Goal: Task Accomplishment & Management: Complete application form

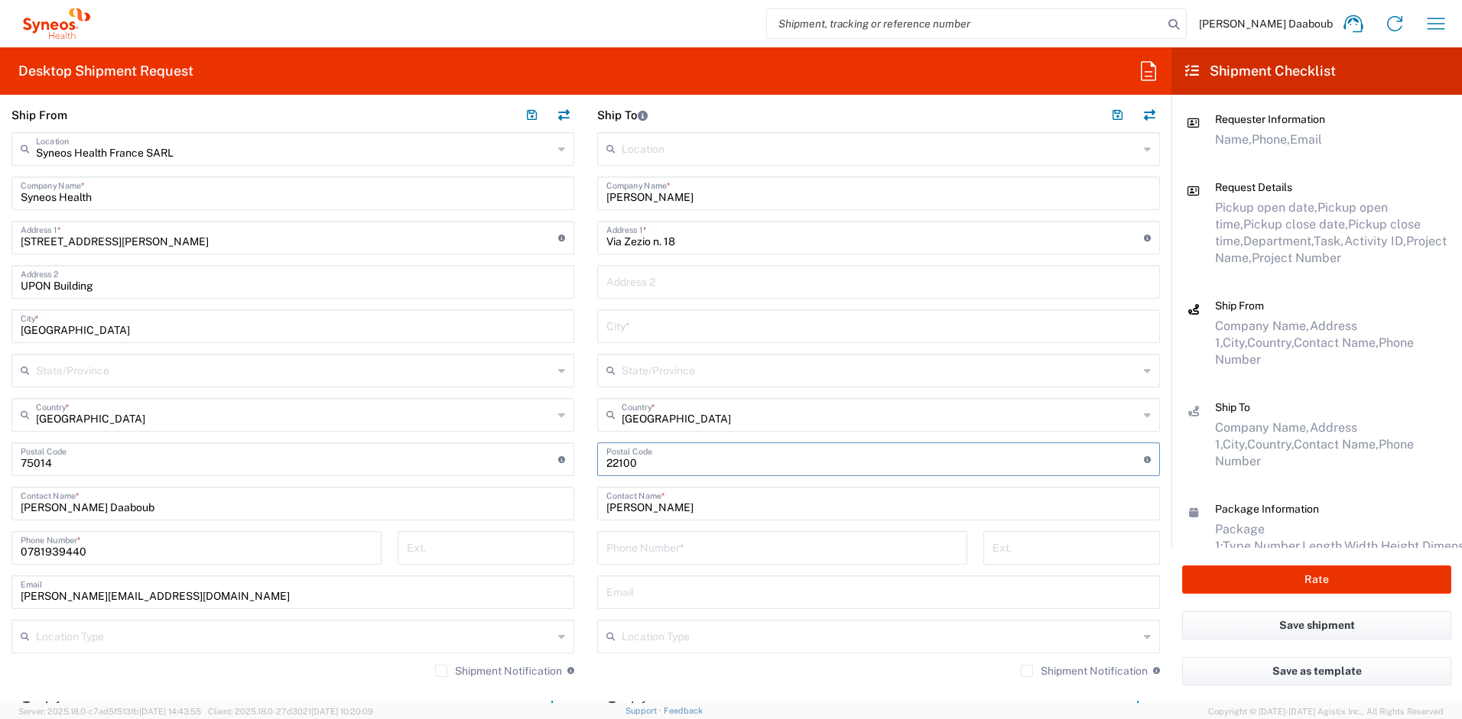
click at [634, 326] on input "text" at bounding box center [878, 325] width 544 height 27
paste input "Como"
type input "Como"
click at [655, 549] on input "tel" at bounding box center [782, 547] width 352 height 27
paste input "[PHONE_NUMBER]"
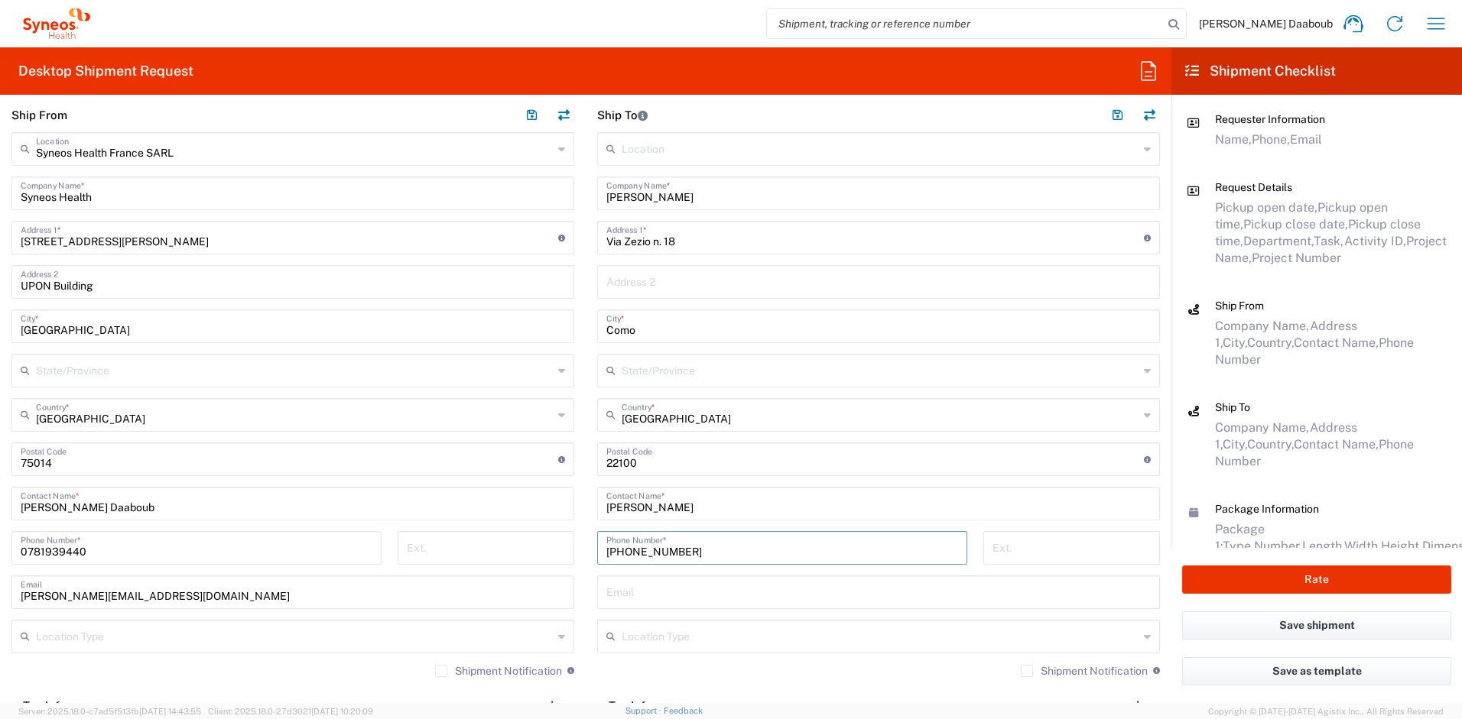
type input "[PHONE_NUMBER]"
click at [680, 584] on input "text" at bounding box center [878, 591] width 544 height 27
paste input "[PERSON_NAME][EMAIL_ADDRESS][DOMAIN_NAME]"
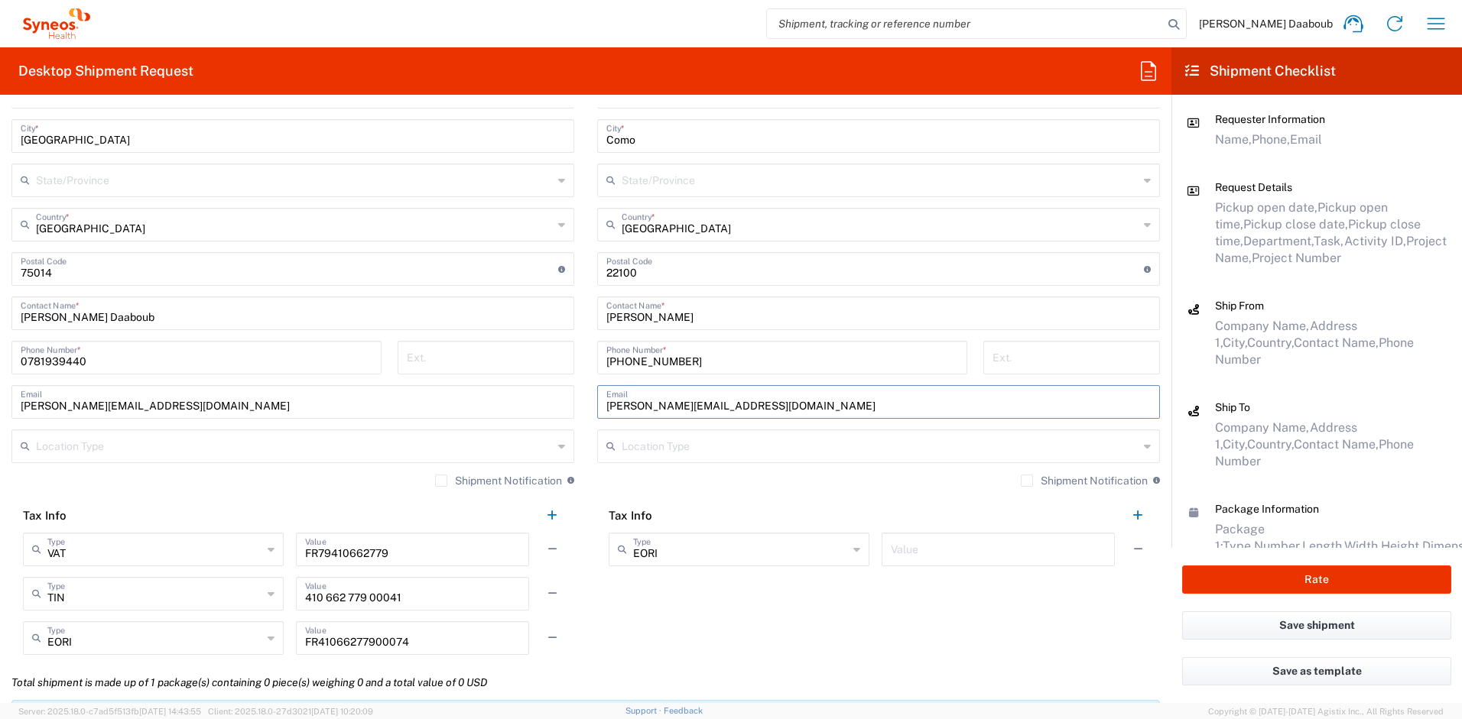
scroll to position [1173, 0]
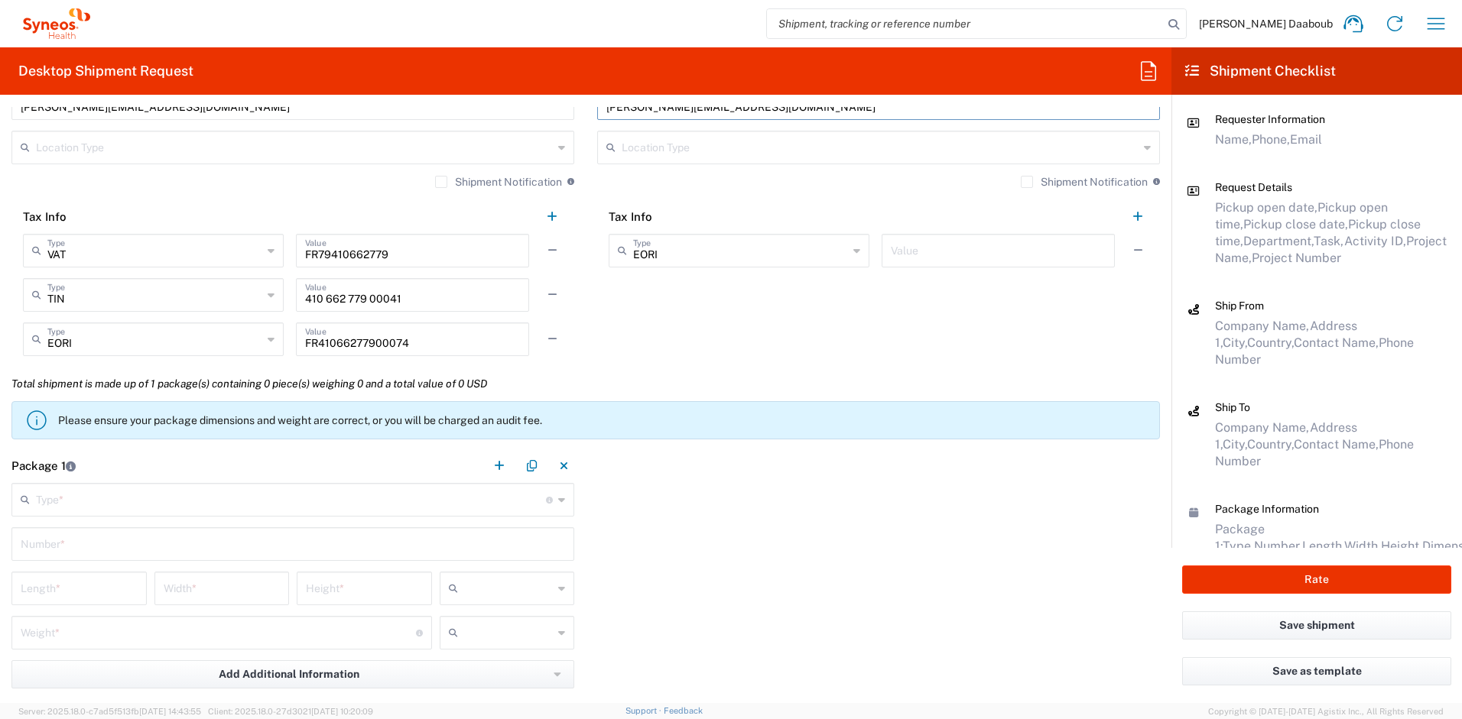
type input "[PERSON_NAME][EMAIL_ADDRESS][DOMAIN_NAME]"
click at [125, 522] on main "Type * Material used to package goods Envelope Large Box Medium Box Pallet(s) O…" at bounding box center [293, 630] width 586 height 295
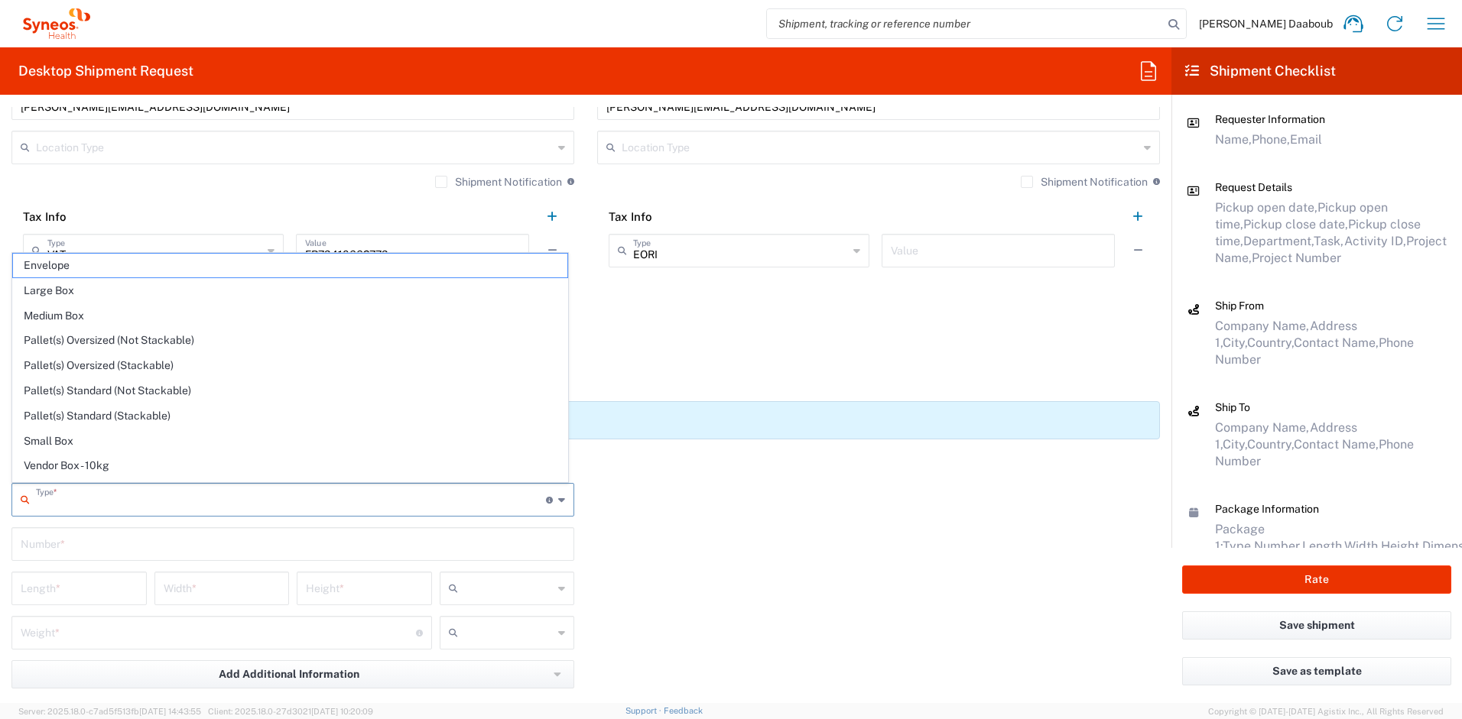
click at [116, 508] on input "text" at bounding box center [291, 498] width 510 height 27
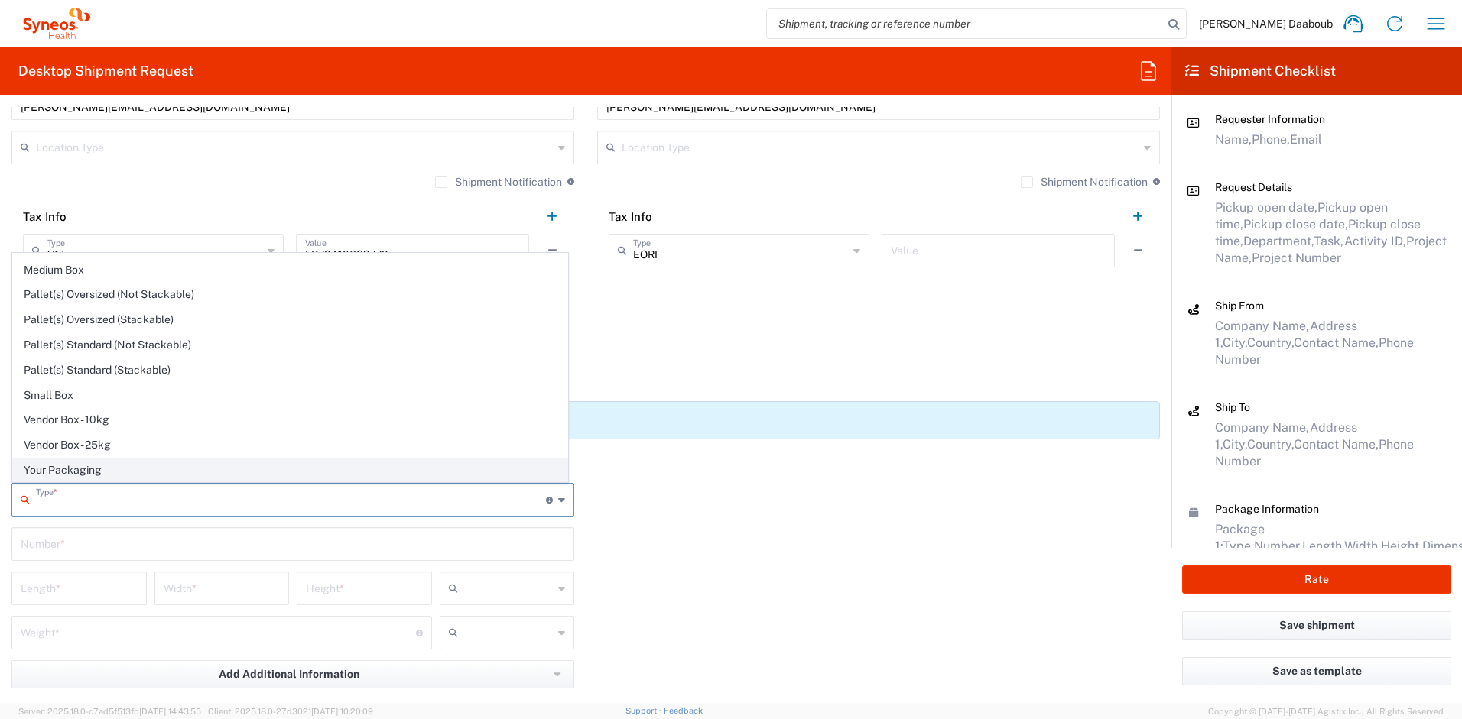
scroll to position [47, 0]
click at [83, 464] on span "Your Packaging" at bounding box center [290, 470] width 554 height 24
type input "Your Packaging"
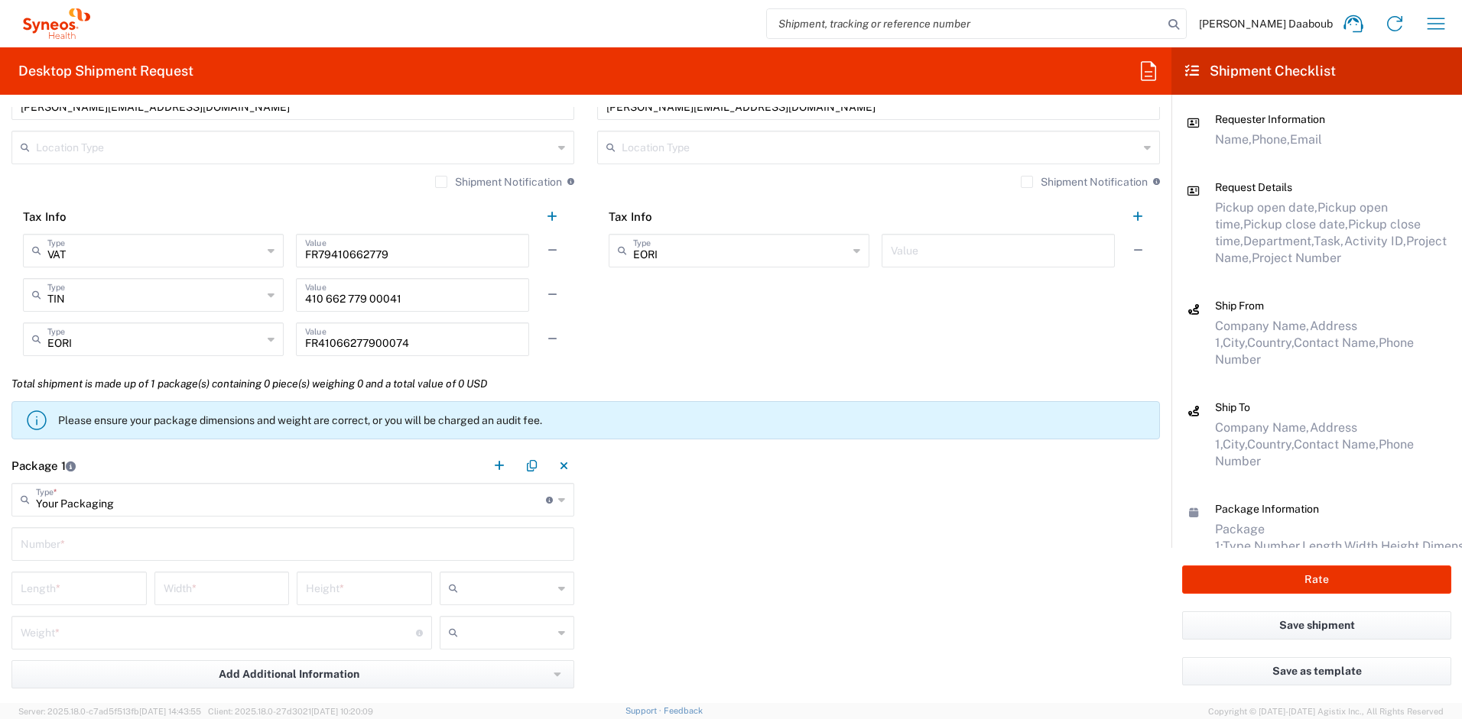
click at [72, 539] on input "text" at bounding box center [293, 543] width 544 height 27
type input "1"
click at [488, 579] on input "text" at bounding box center [508, 588] width 89 height 24
click at [473, 617] on span "cm" at bounding box center [501, 622] width 131 height 24
type input "cm"
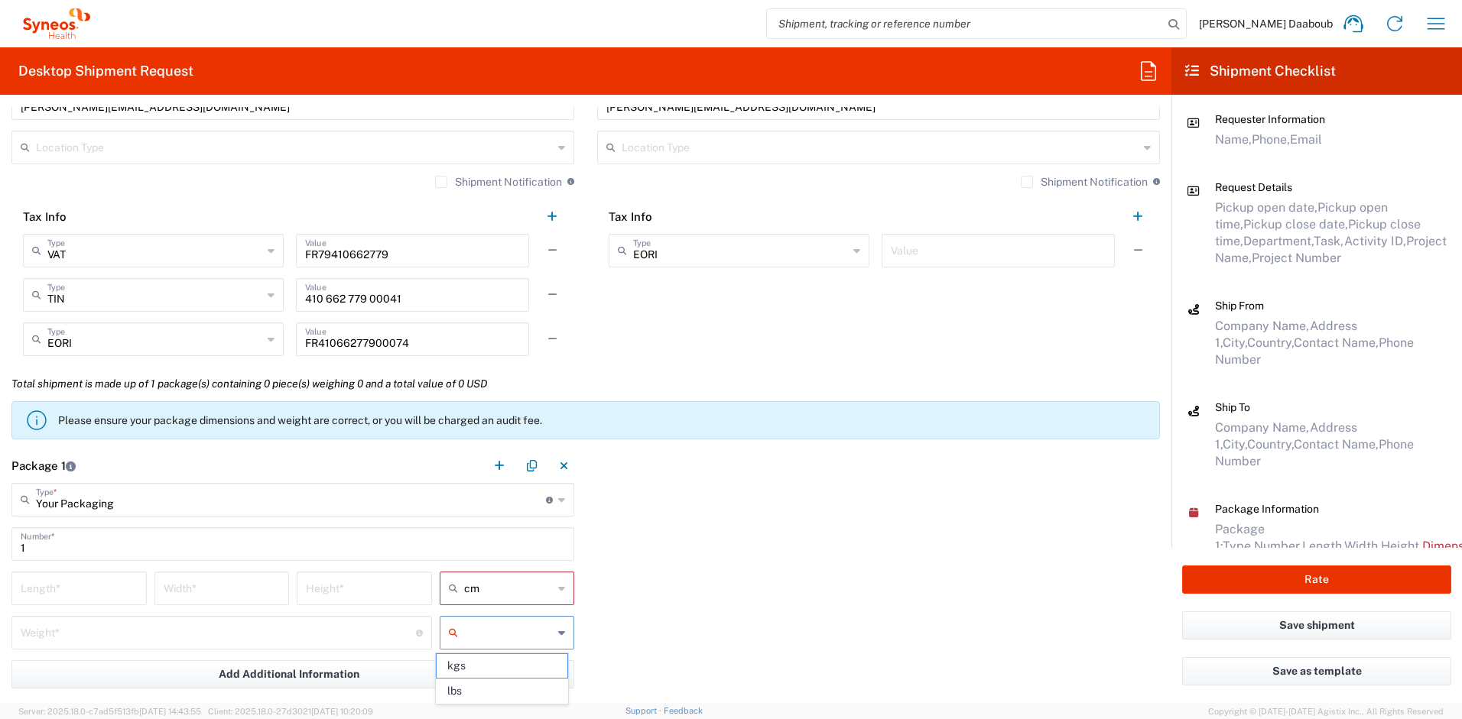
click at [472, 625] on input "text" at bounding box center [508, 633] width 89 height 24
click at [472, 663] on span "kgs" at bounding box center [501, 666] width 131 height 24
type input "kgs"
click at [76, 588] on input "number" at bounding box center [79, 587] width 117 height 27
type input "50"
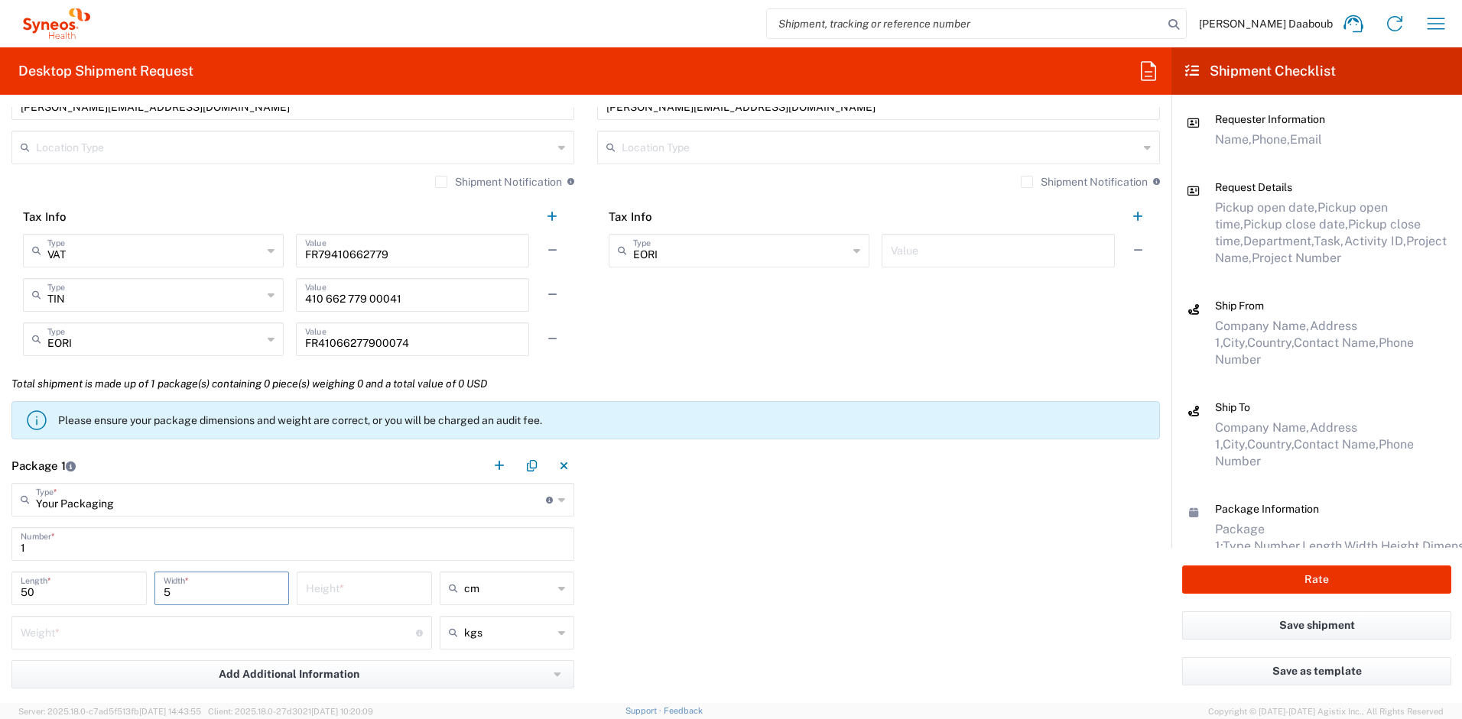
type input "5"
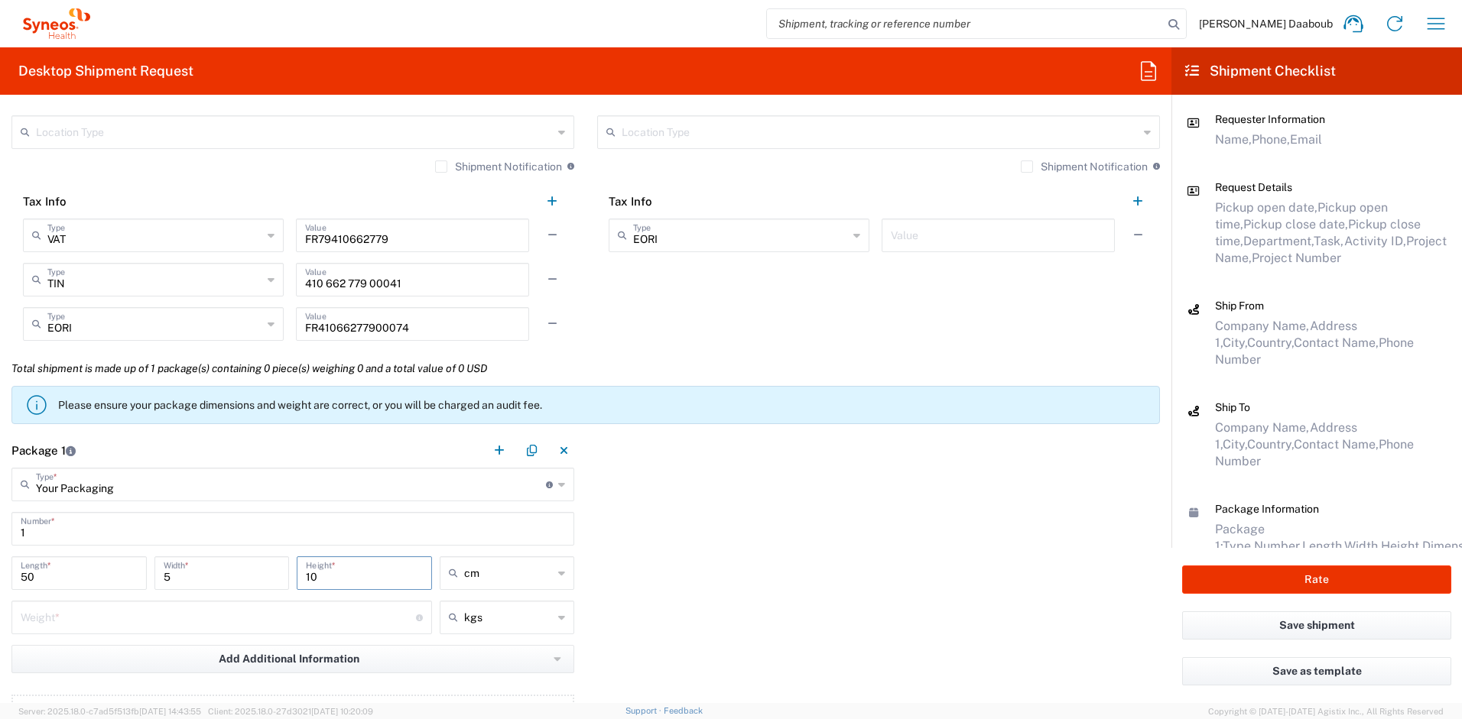
scroll to position [1202, 0]
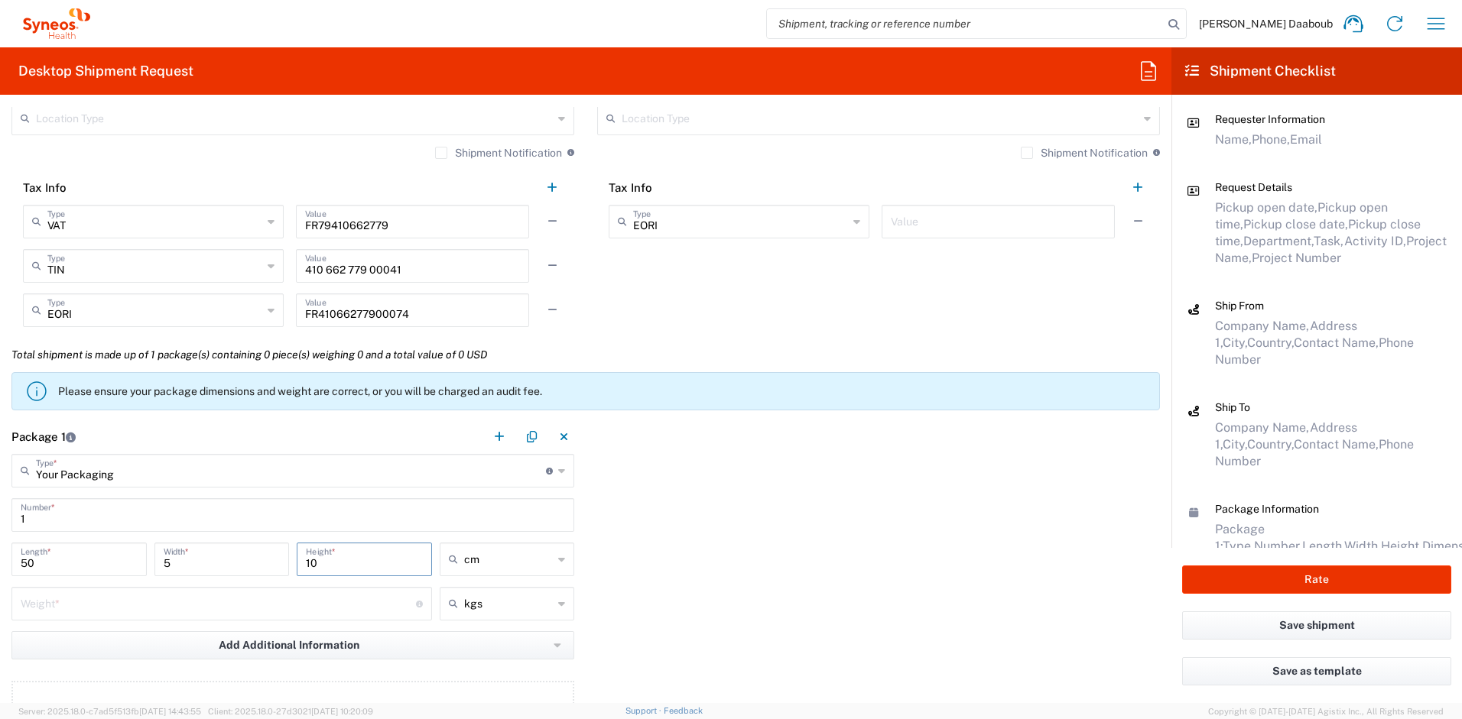
type input "10"
click at [84, 599] on input "number" at bounding box center [218, 602] width 395 height 27
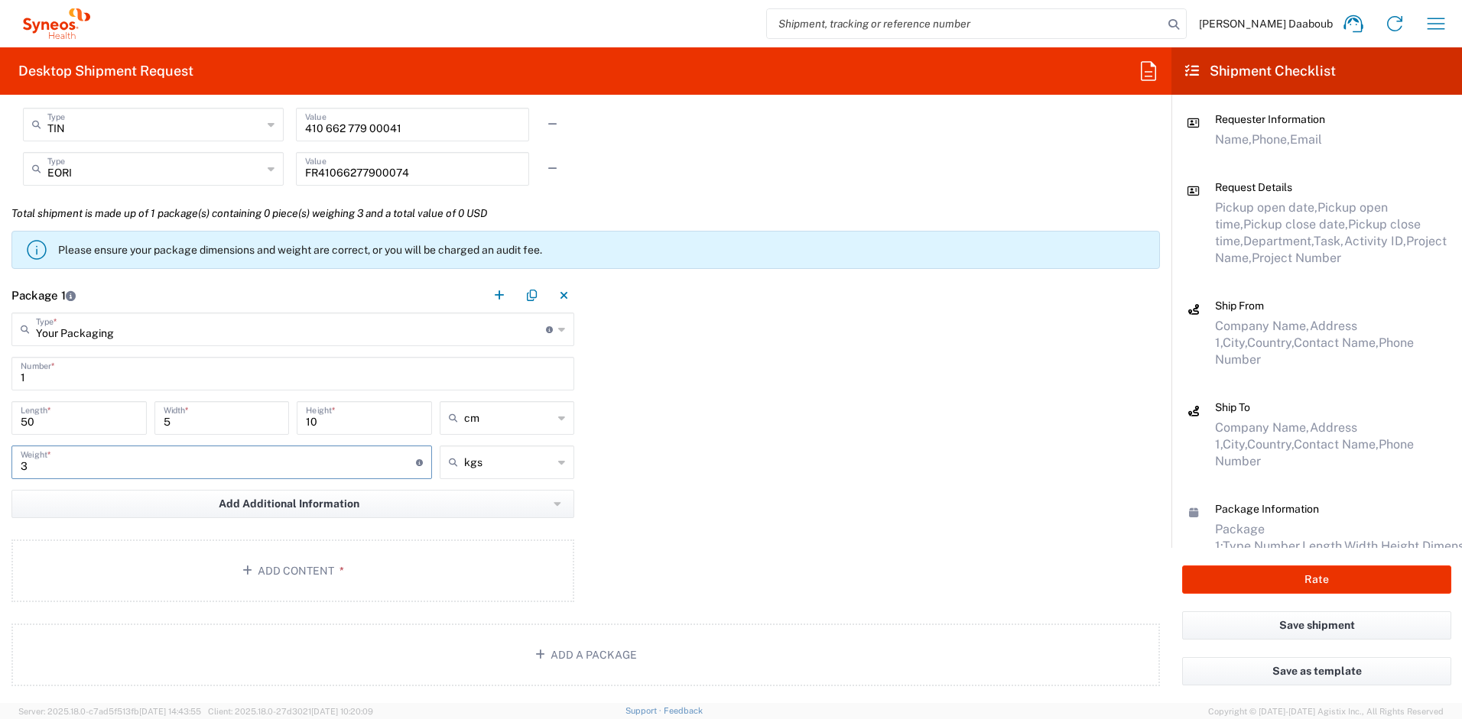
scroll to position [1701, 0]
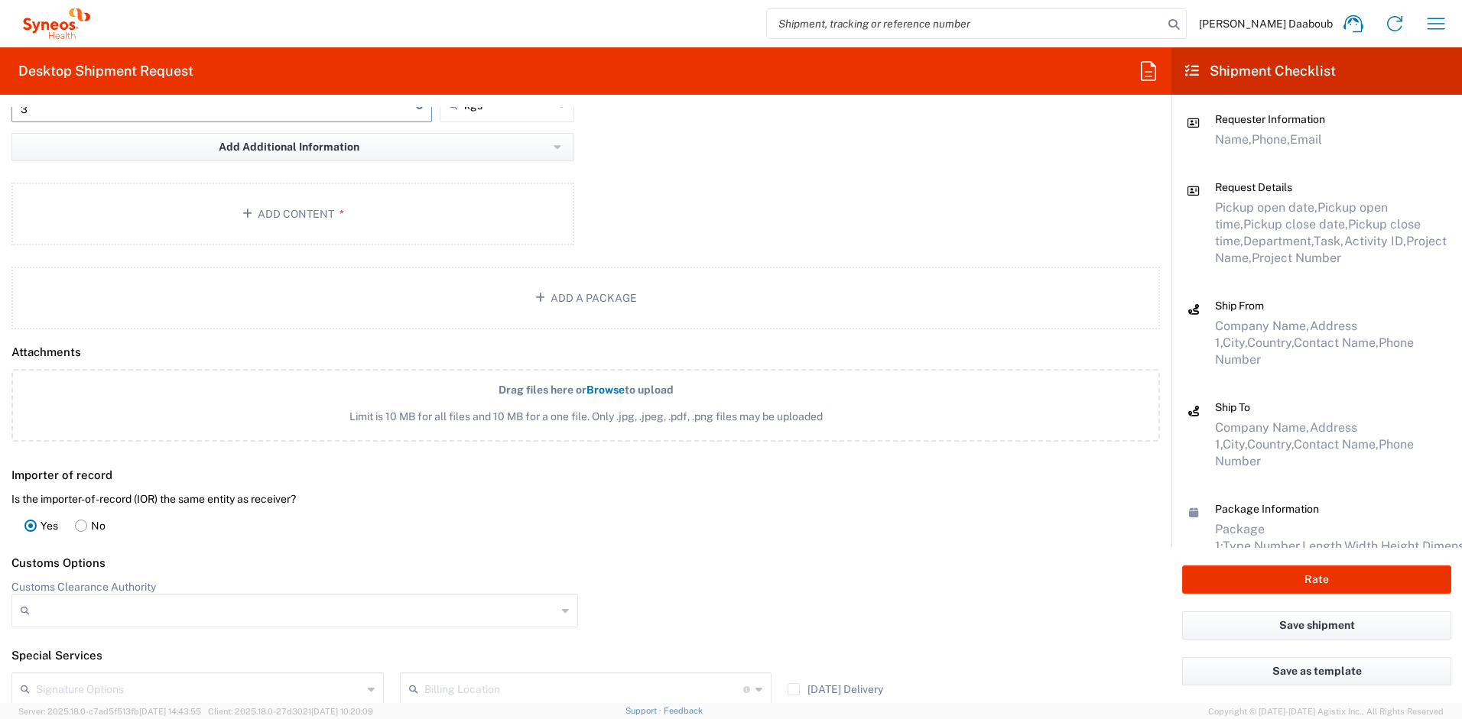
type input "3"
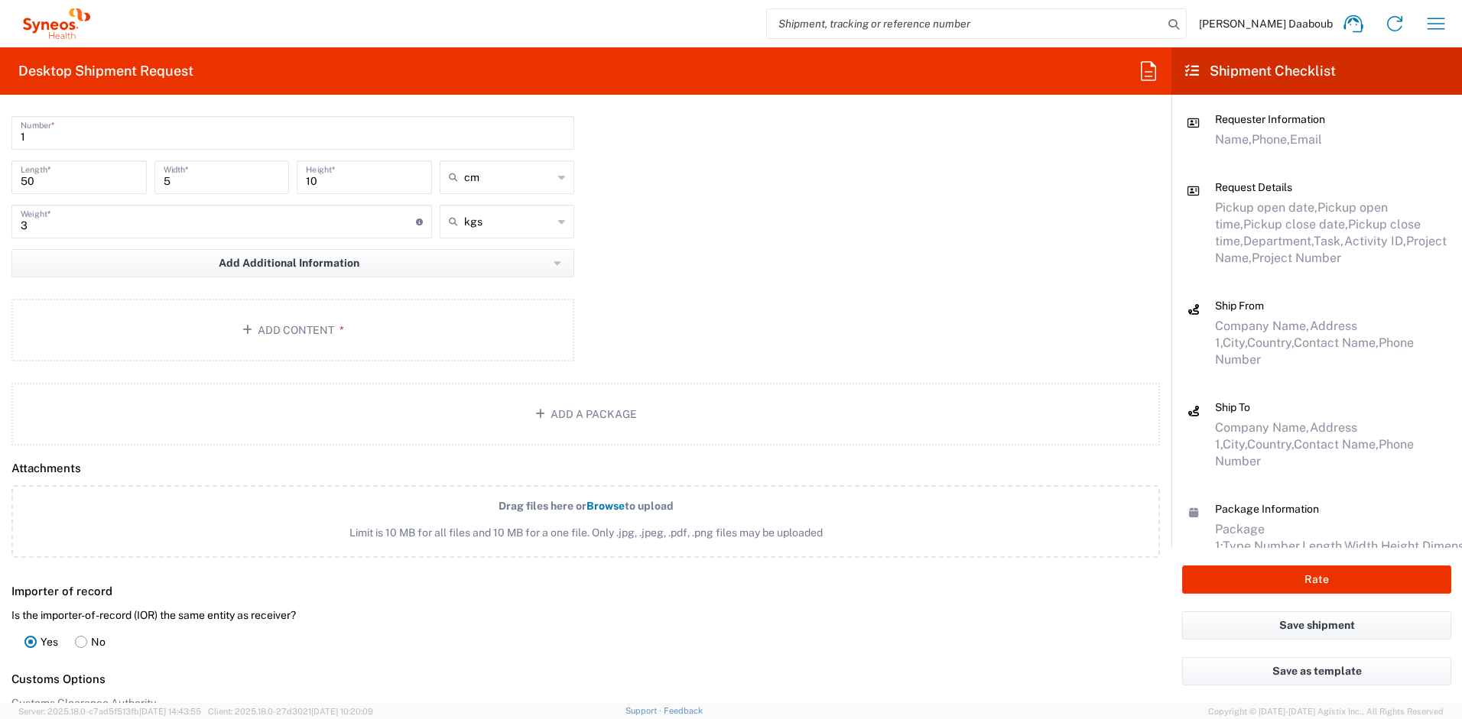
scroll to position [1403, 0]
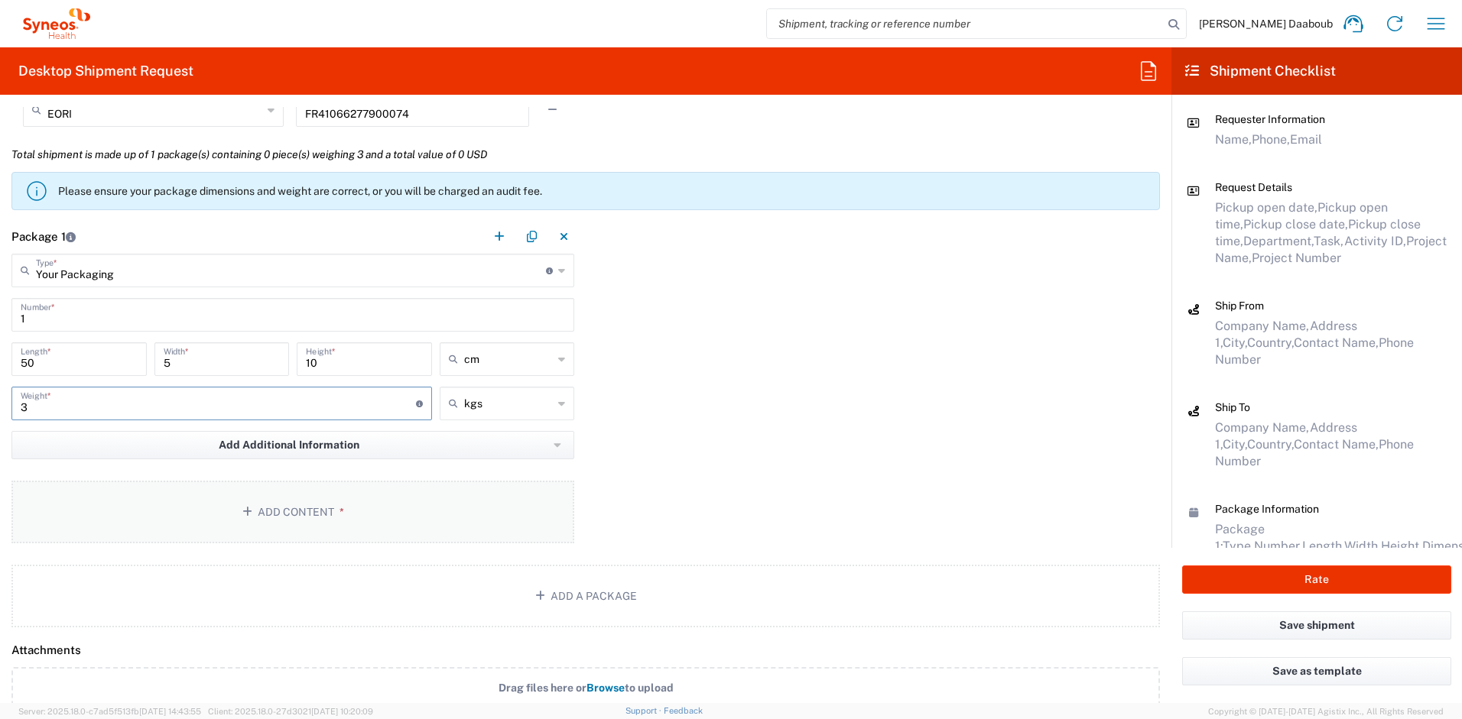
click at [242, 508] on icon "button" at bounding box center [249, 512] width 15 height 11
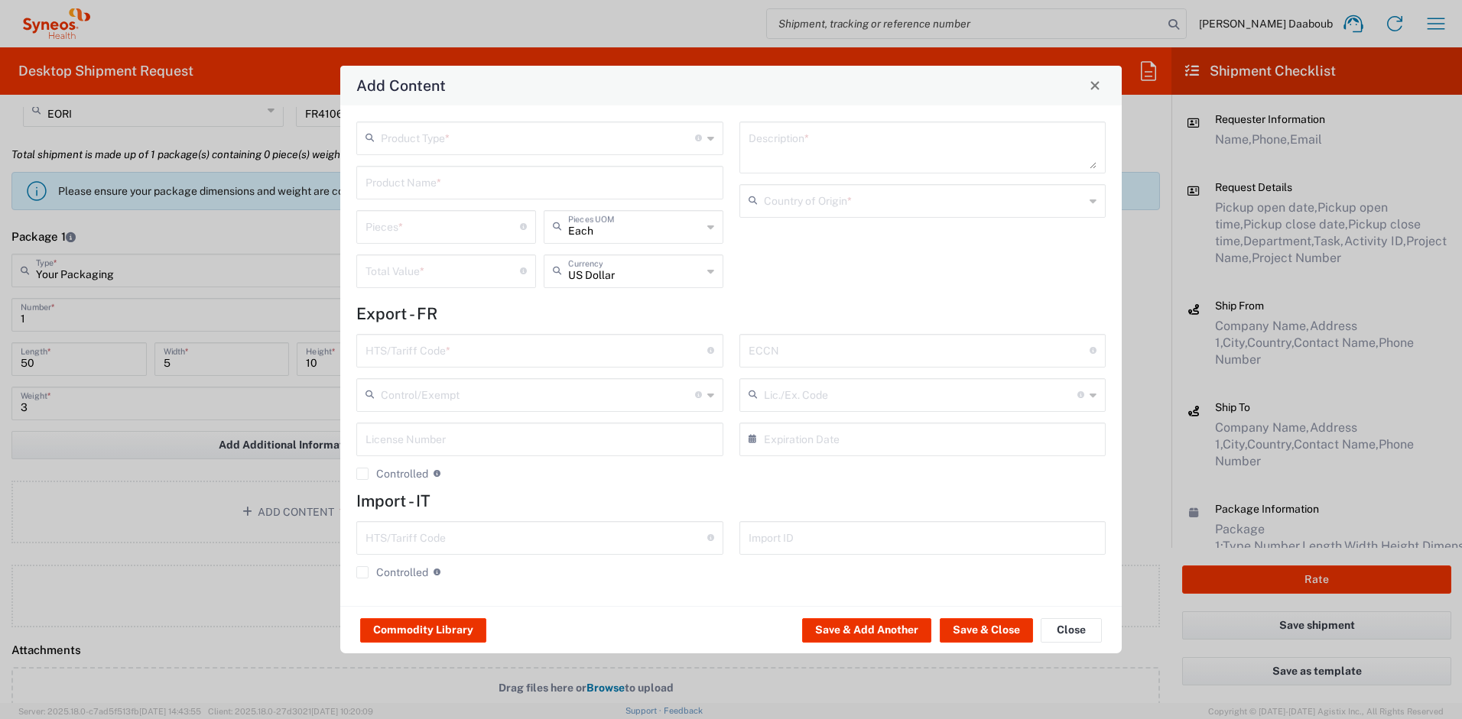
click at [423, 141] on input "text" at bounding box center [538, 137] width 314 height 27
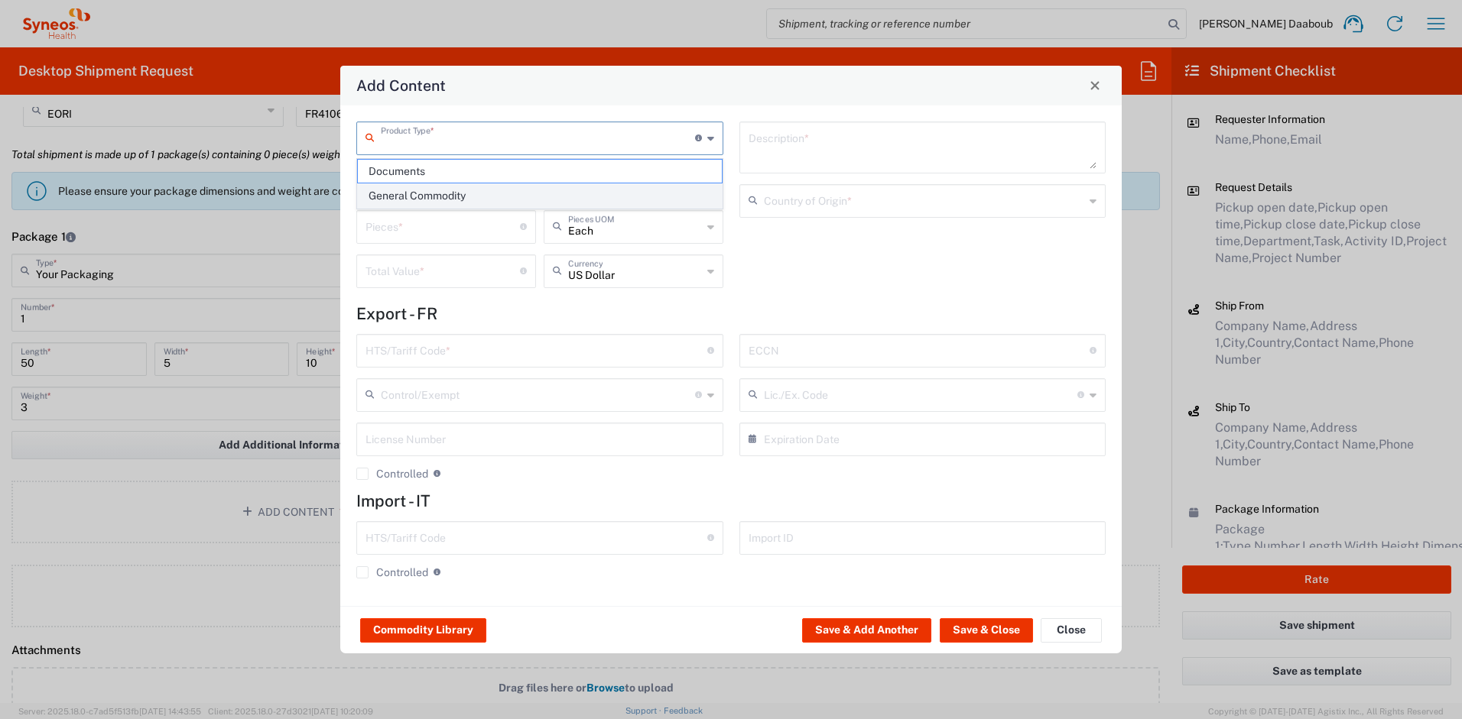
click at [441, 203] on span "General Commodity" at bounding box center [540, 196] width 364 height 24
type input "General Commodity"
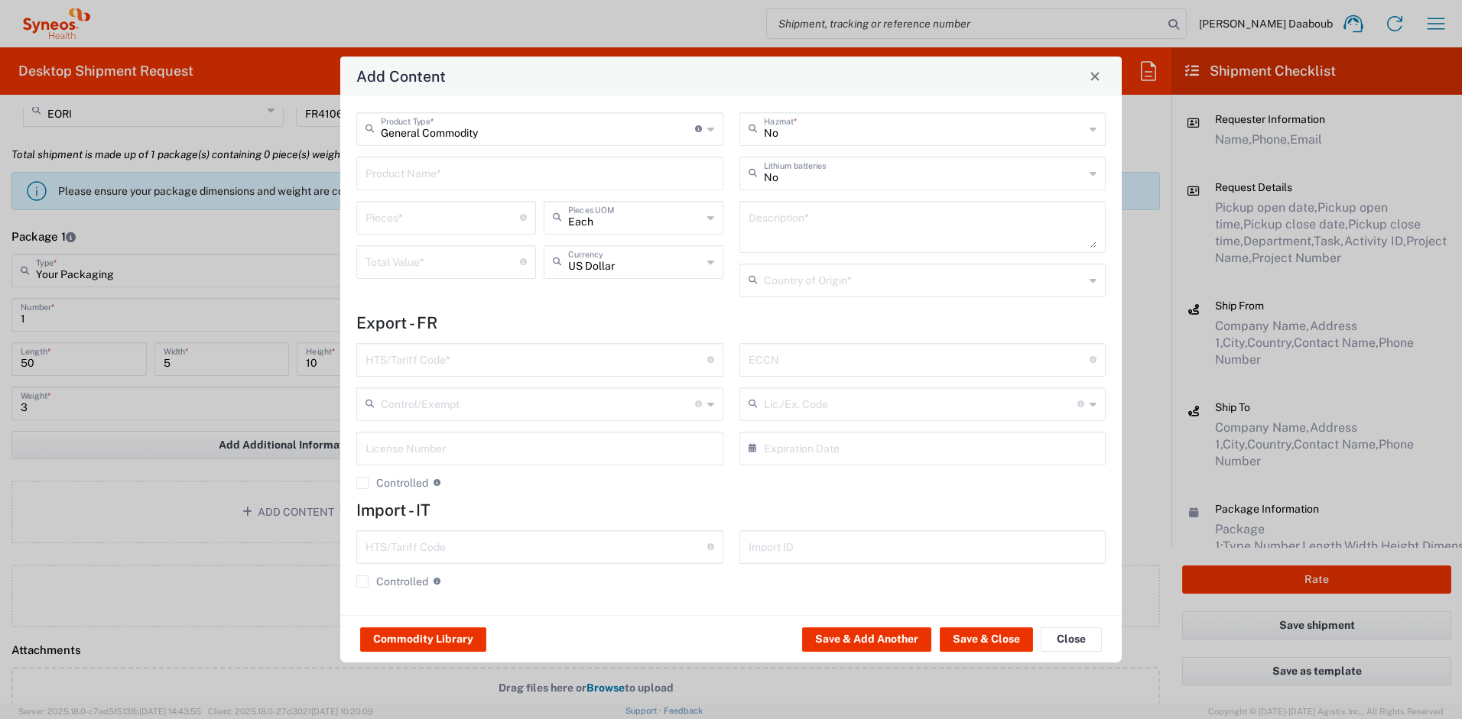
click at [430, 169] on input "text" at bounding box center [539, 172] width 349 height 27
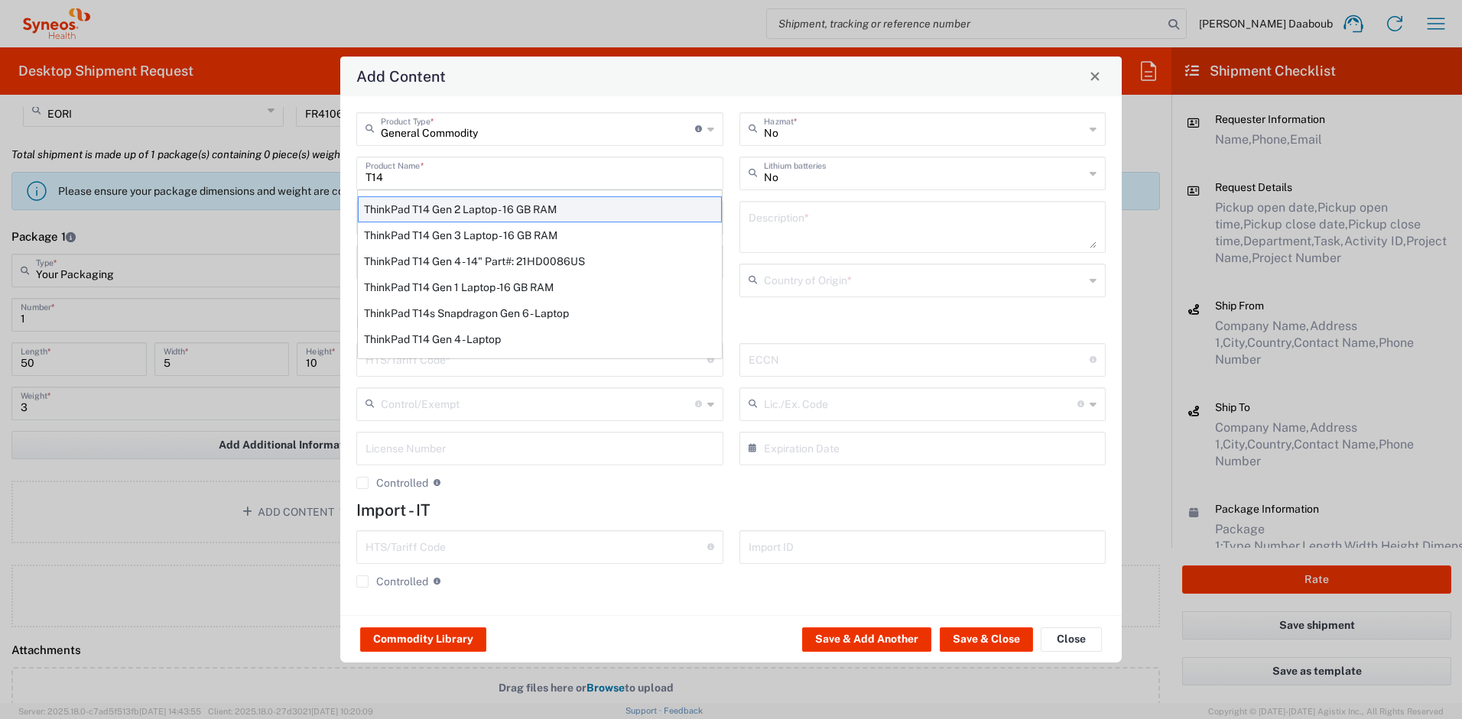
click at [467, 216] on div "ThinkPad T14 Gen 2 Laptop - 16 GB RAM" at bounding box center [540, 209] width 364 height 26
type input "ThinkPad T14 Gen 2 Laptop - 16 GB RAM"
type input "1"
type textarea "Intel Core i7-1156G7 vProÂ® Processor - 14"- 16 GB RAM - 512 GB SSD"
type input "[GEOGRAPHIC_DATA]"
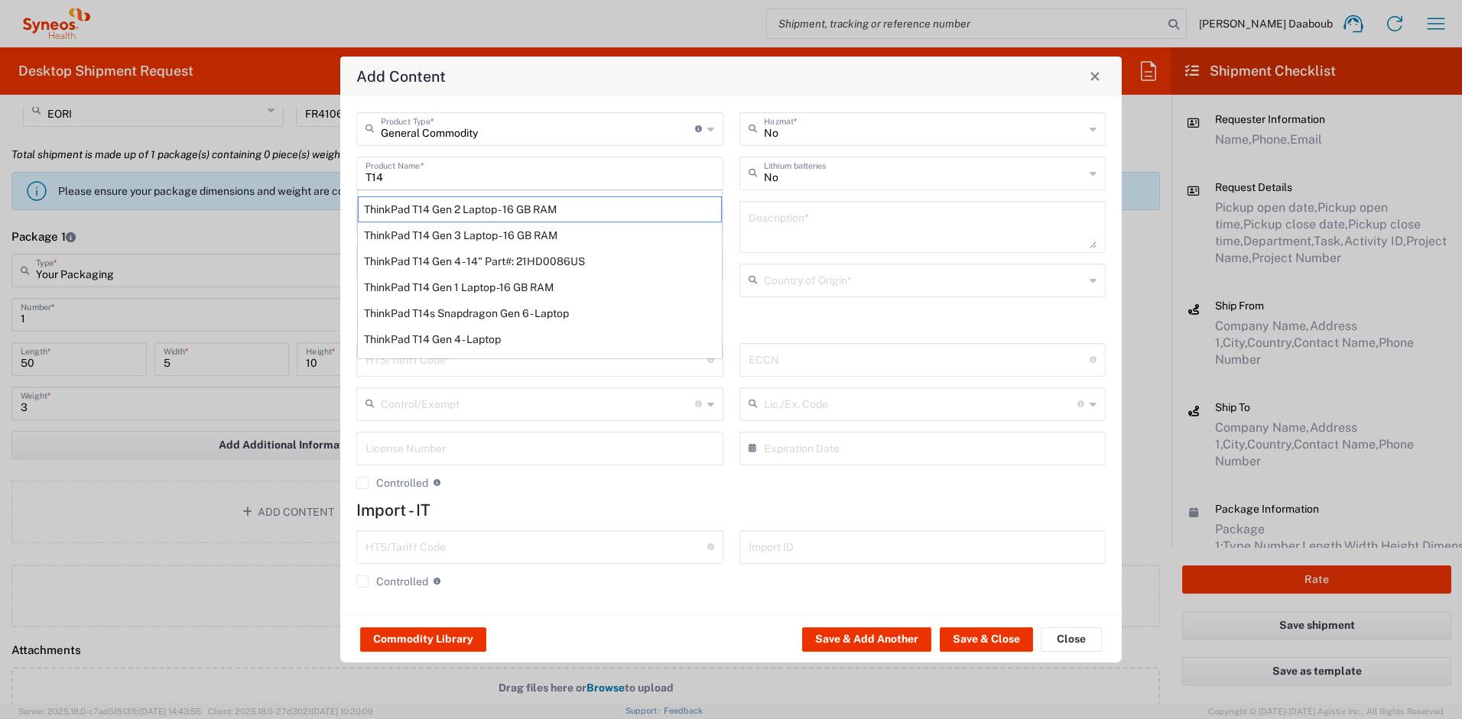
type input "8471300100"
type input "BIS"
type input "5A992.c"
type input "Yes"
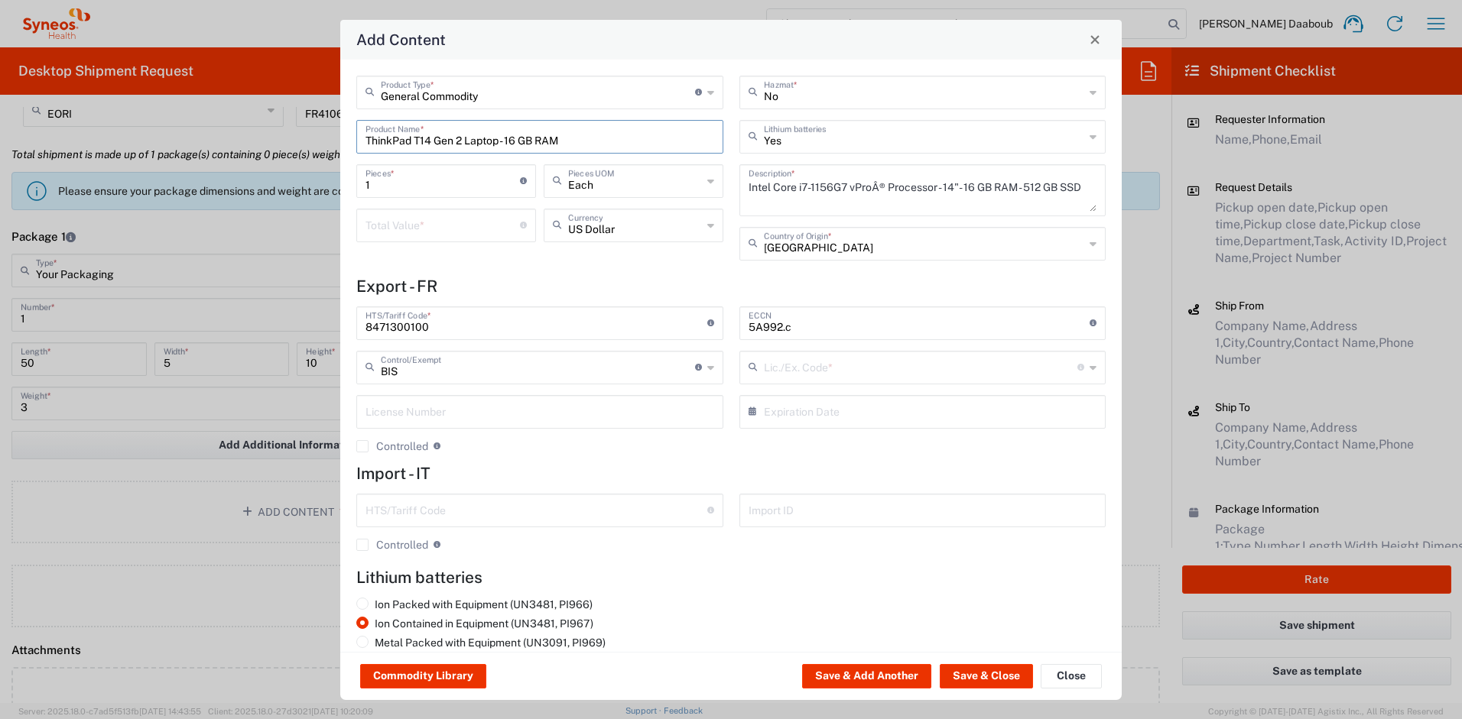
type input "NLR - No License Required"
click at [431, 212] on input "number" at bounding box center [442, 224] width 154 height 27
type input "300"
click at [990, 686] on button "Save & Close" at bounding box center [985, 676] width 93 height 24
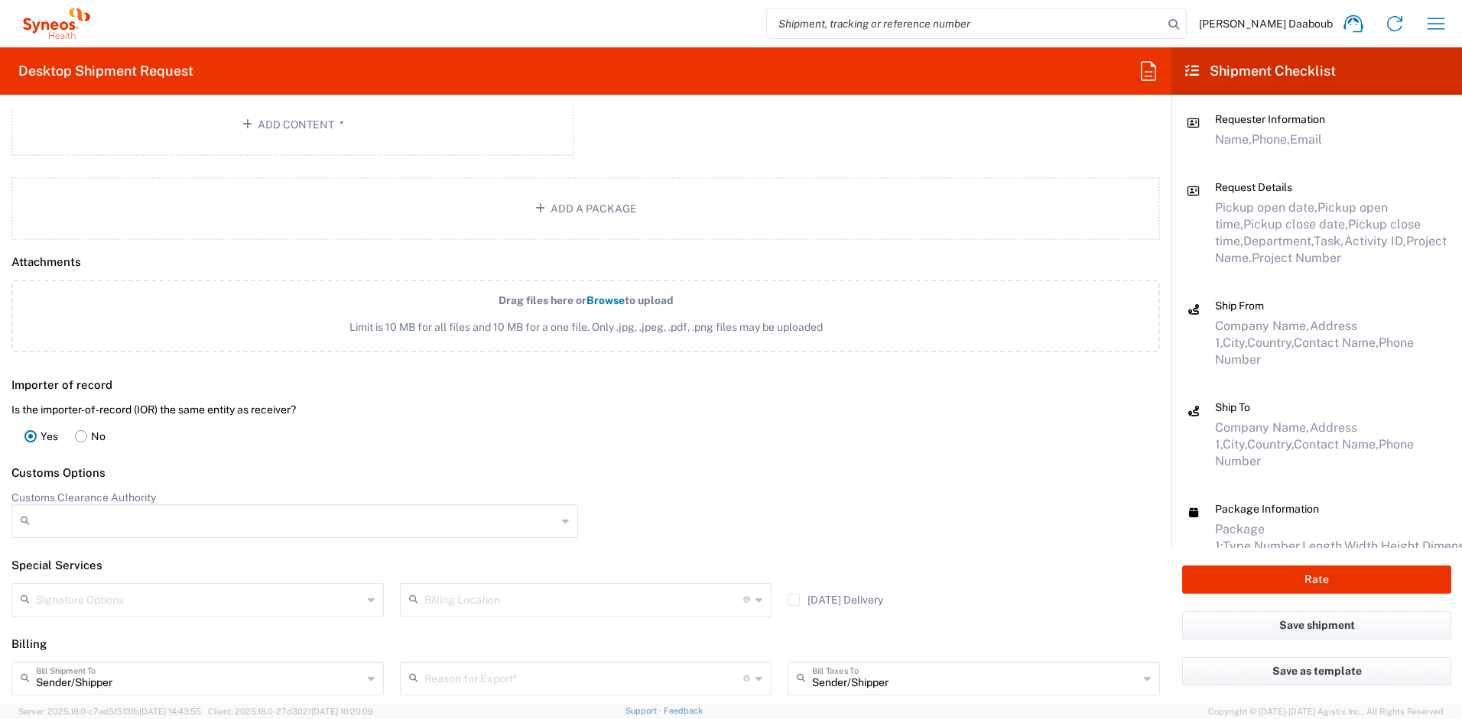
scroll to position [1894, 0]
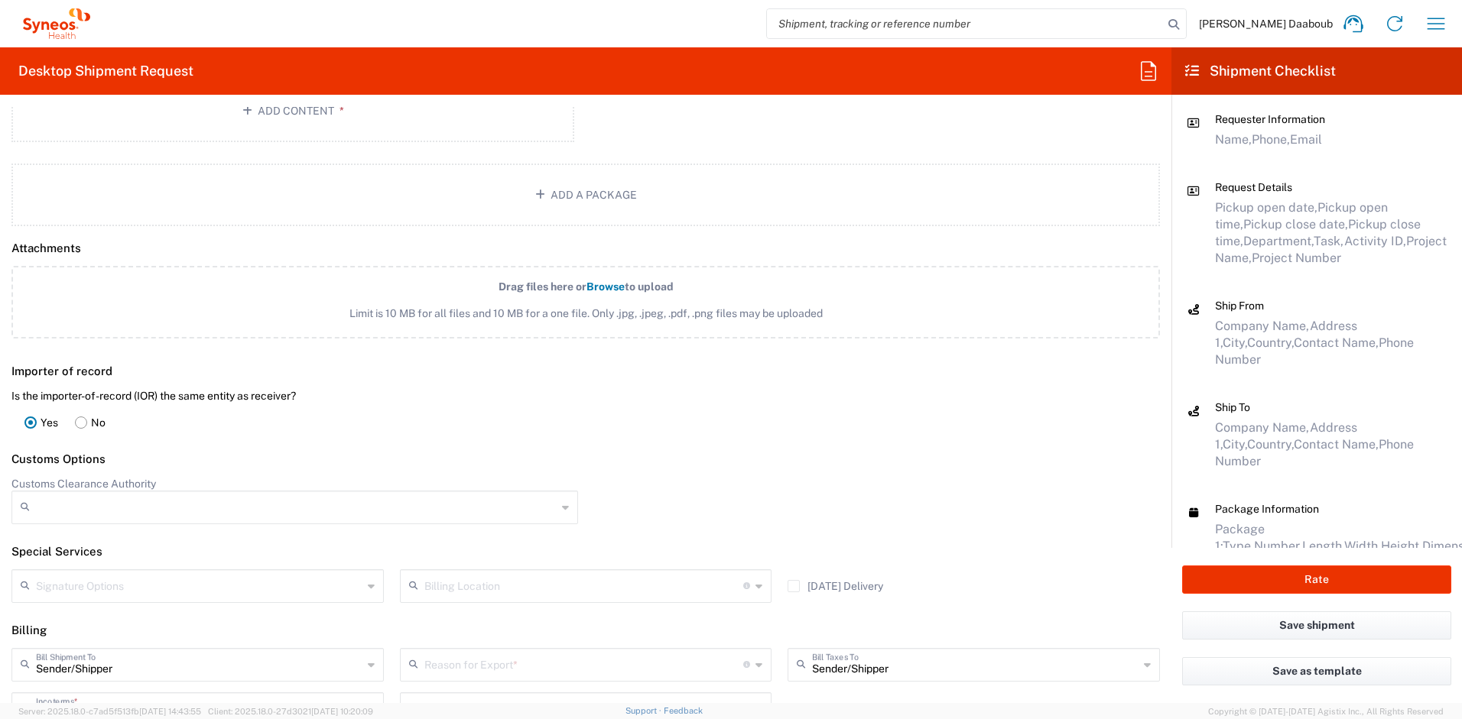
click at [490, 653] on input "text" at bounding box center [584, 663] width 320 height 27
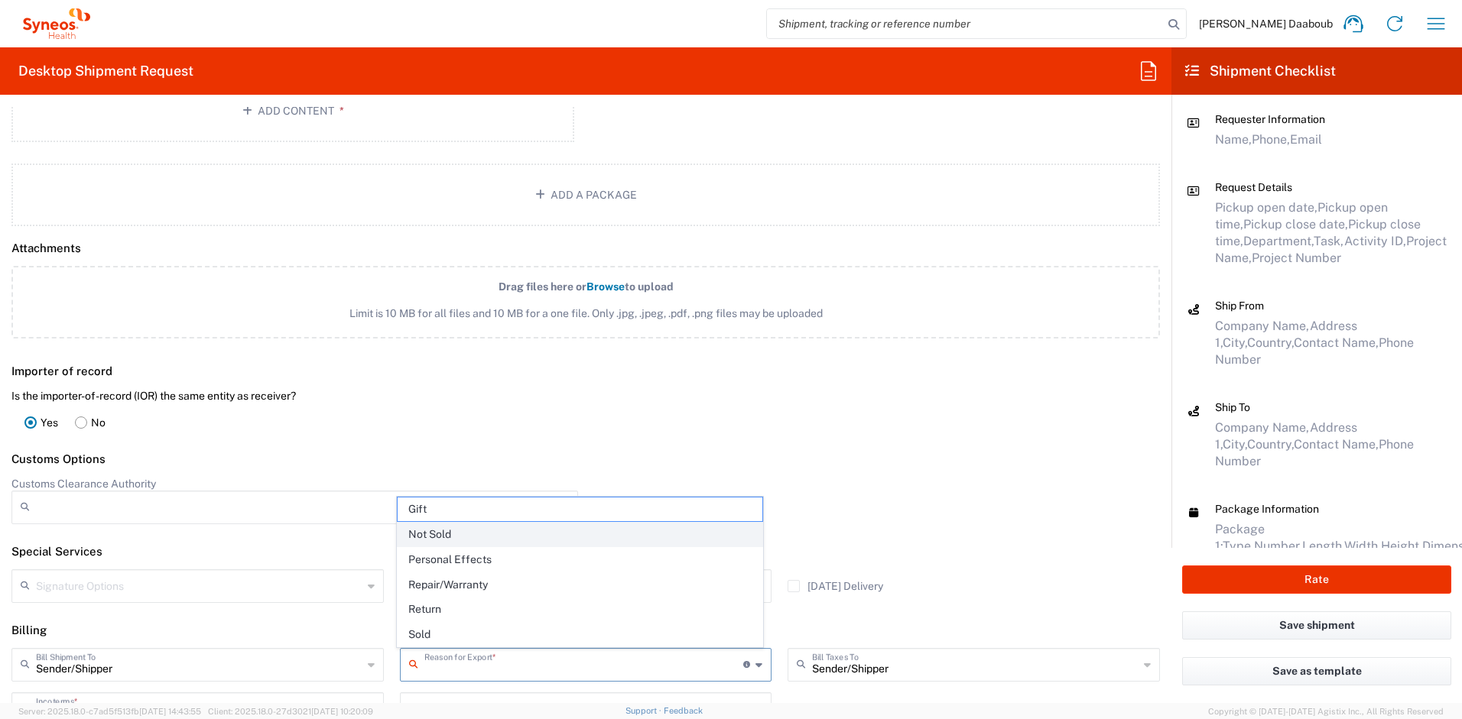
click at [449, 530] on span "Not Sold" at bounding box center [579, 535] width 365 height 24
type input "Not Sold"
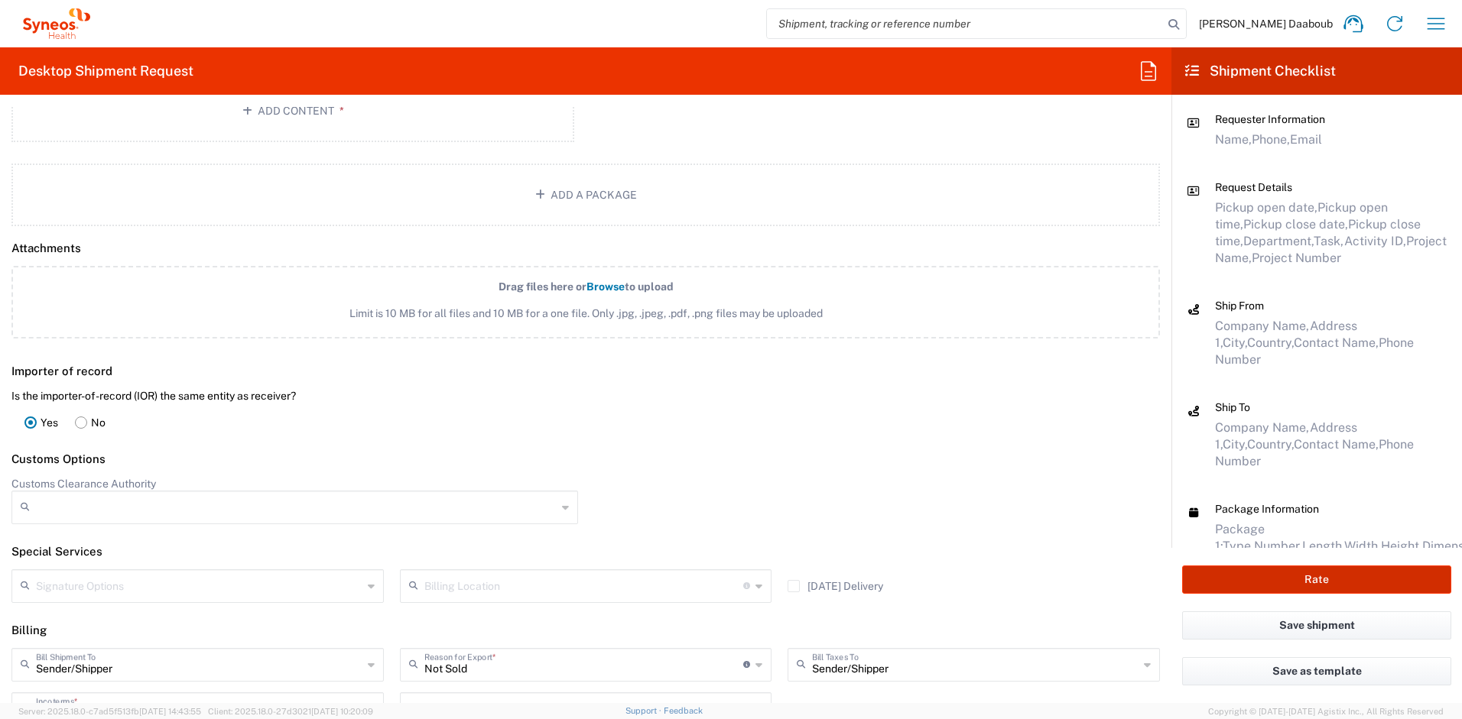
click at [1234, 579] on button "Rate" at bounding box center [1316, 580] width 269 height 28
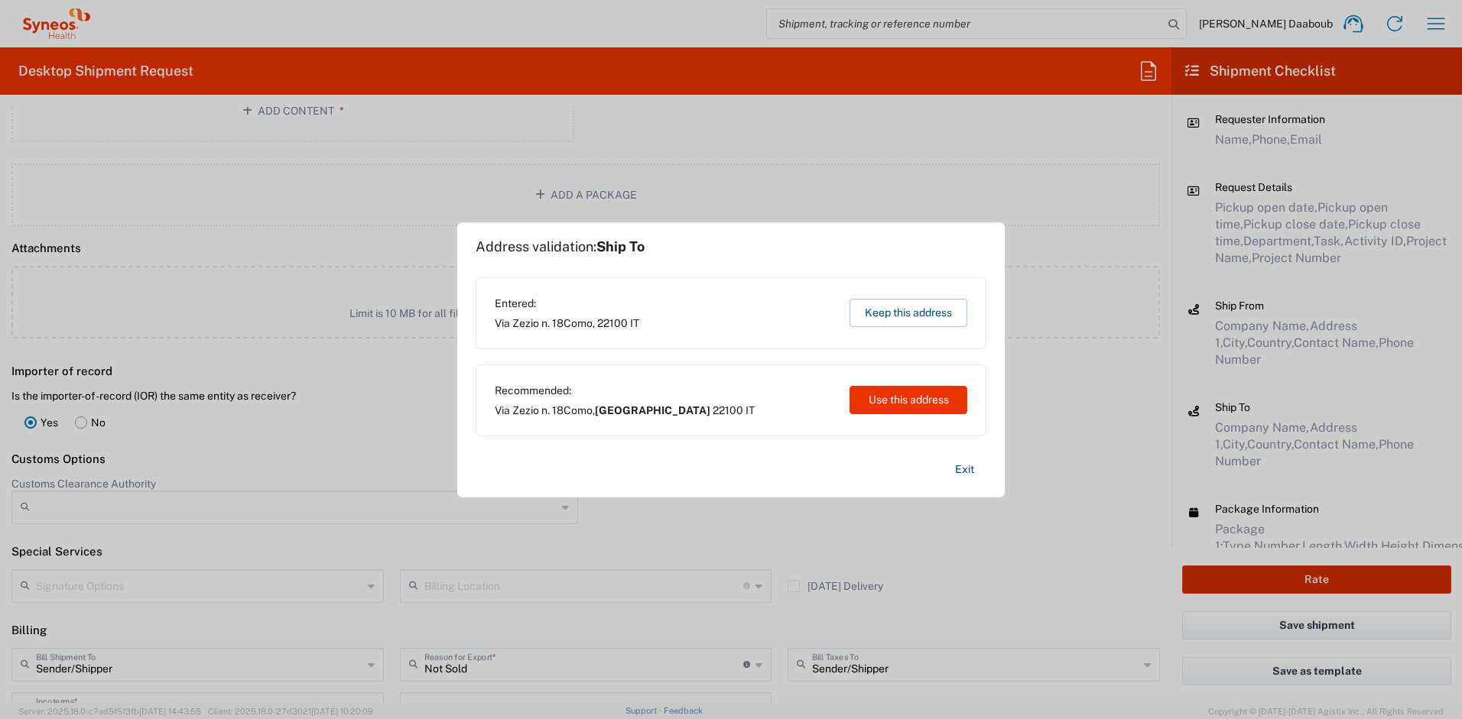
type input "4510 DEPARTMENTAL EXPENSE"
click at [871, 401] on button "Use this address" at bounding box center [908, 400] width 118 height 28
type input "[GEOGRAPHIC_DATA]"
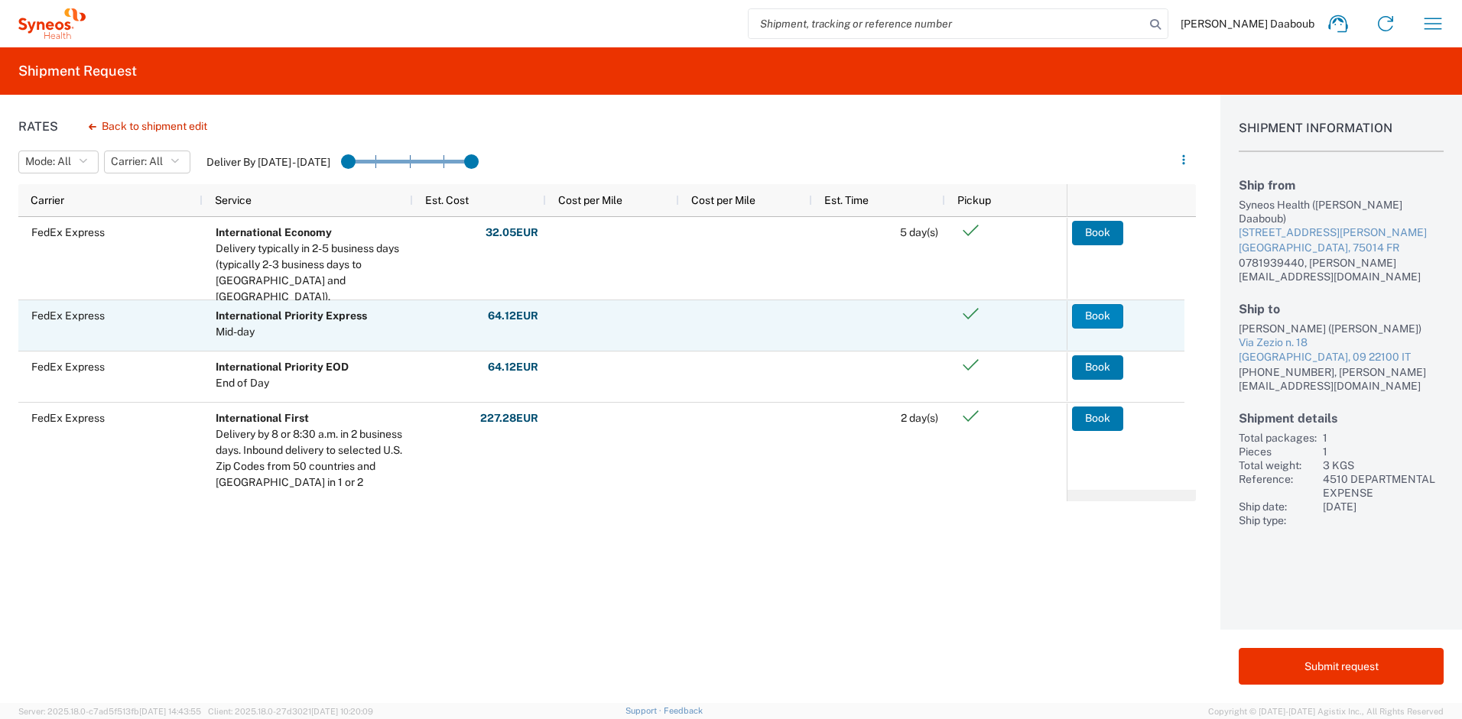
click at [1117, 311] on button "Book" at bounding box center [1097, 316] width 51 height 24
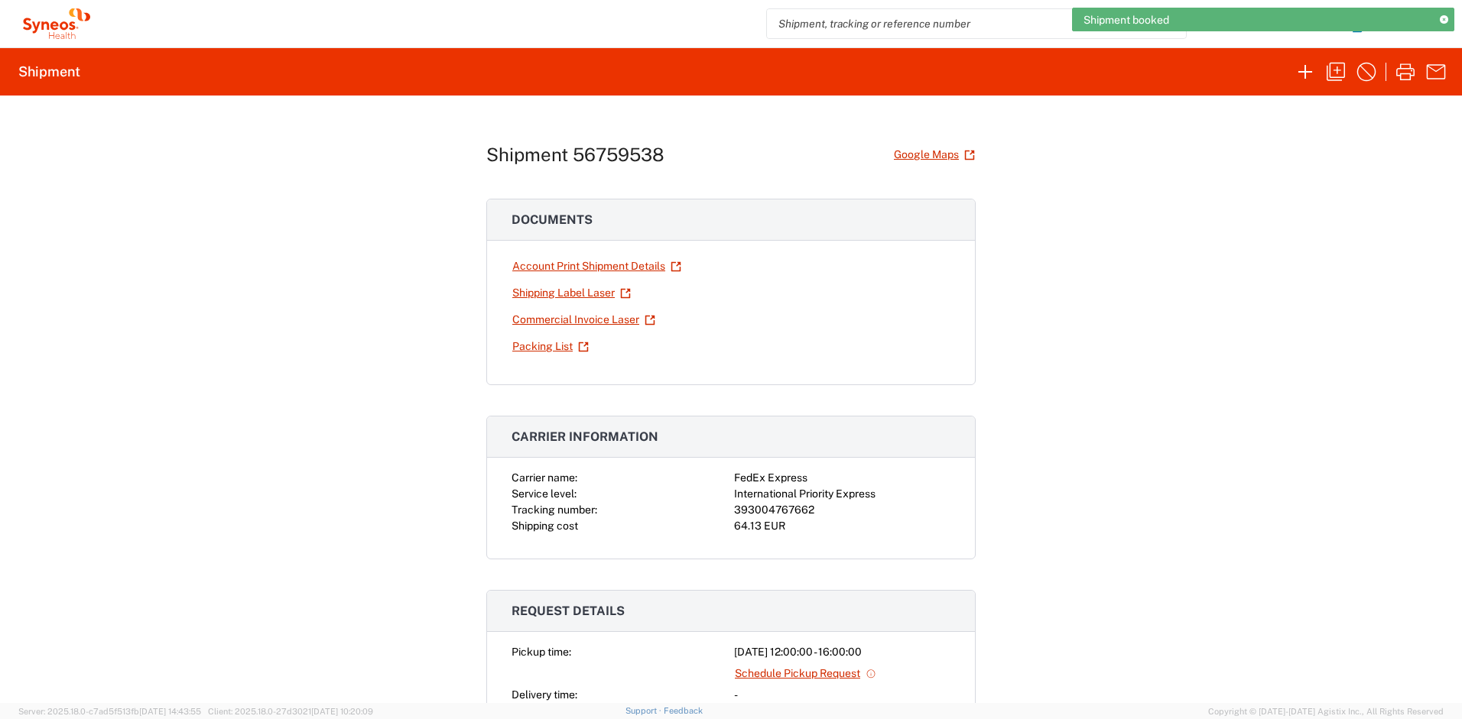
click at [769, 510] on div "393004767662" at bounding box center [842, 510] width 216 height 16
copy div "393004767662"
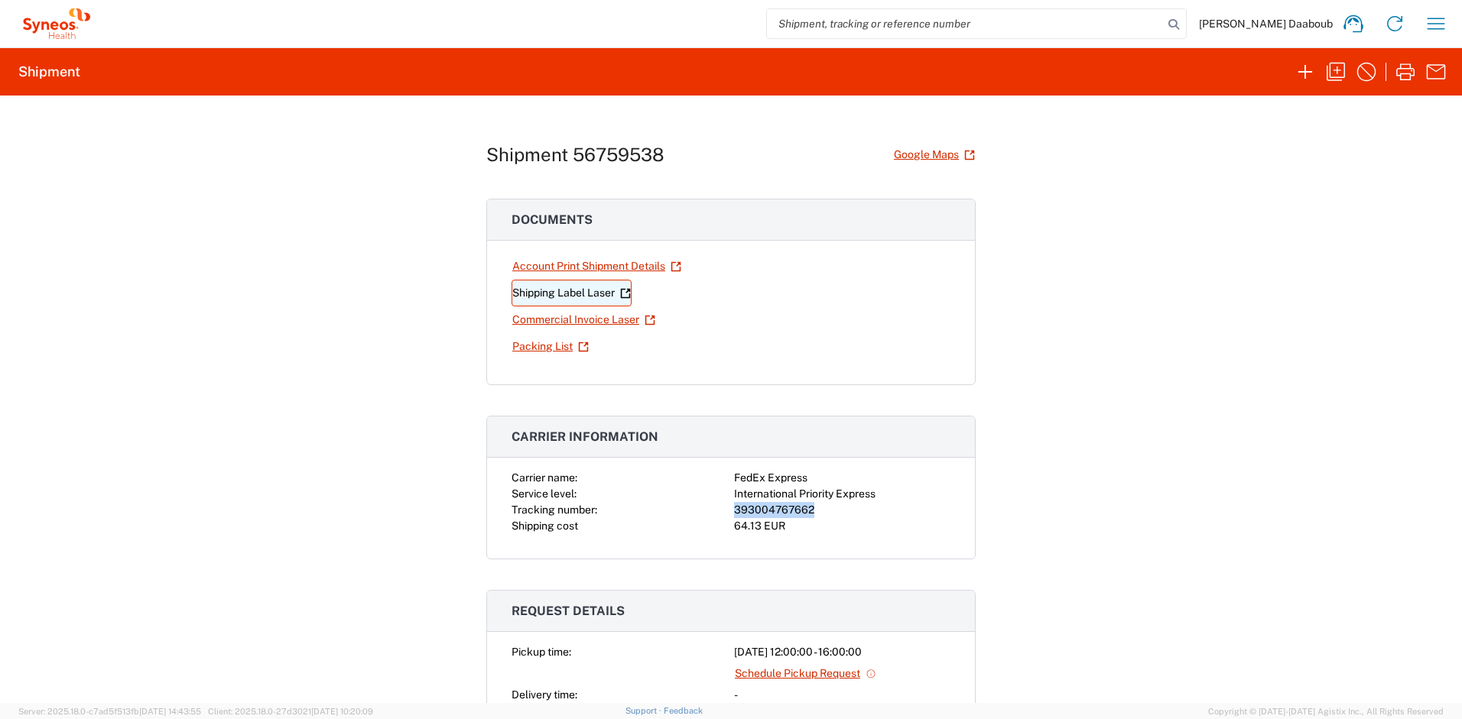
click at [591, 300] on link "Shipping Label Laser" at bounding box center [571, 293] width 120 height 27
click at [1302, 74] on icon "button" at bounding box center [1305, 72] width 24 height 24
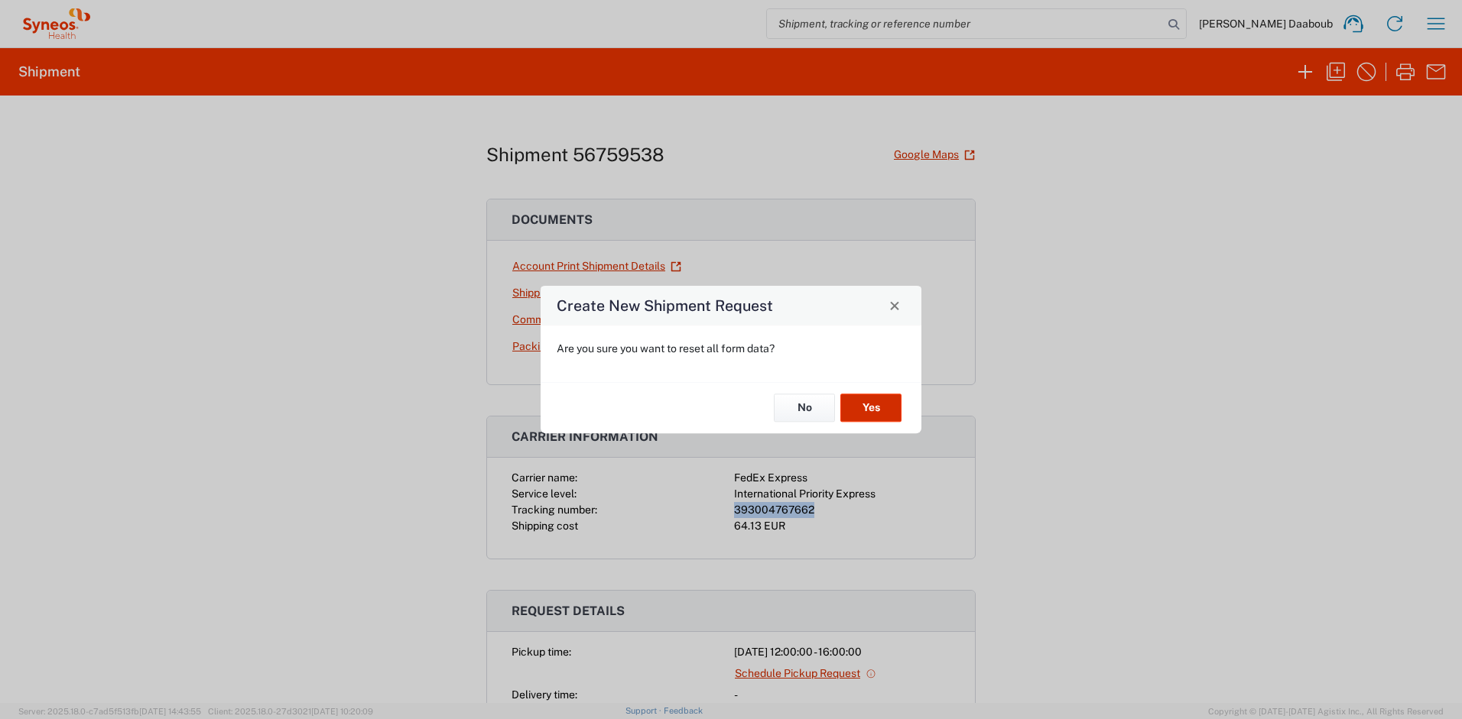
click at [873, 409] on button "Yes" at bounding box center [870, 408] width 61 height 28
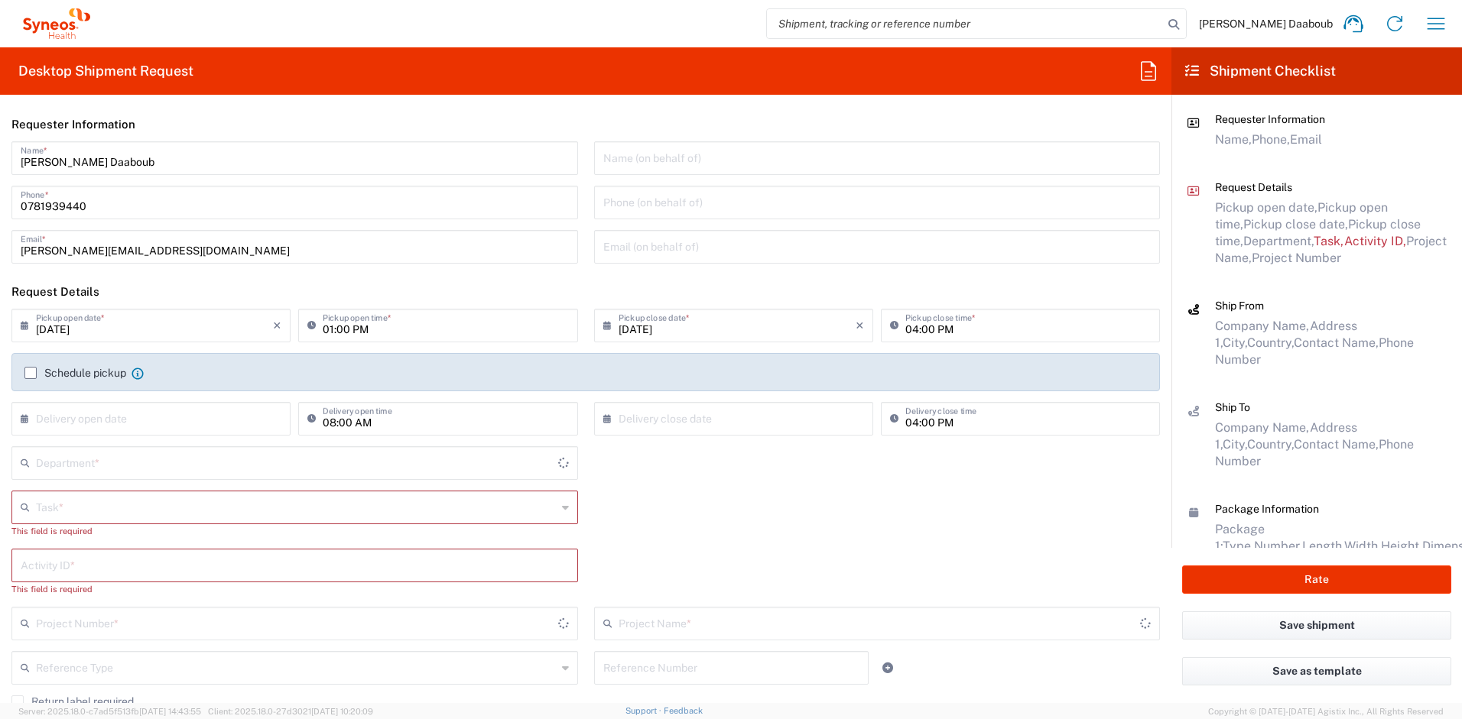
type input "4510"
click at [89, 506] on input "text" at bounding box center [296, 503] width 521 height 27
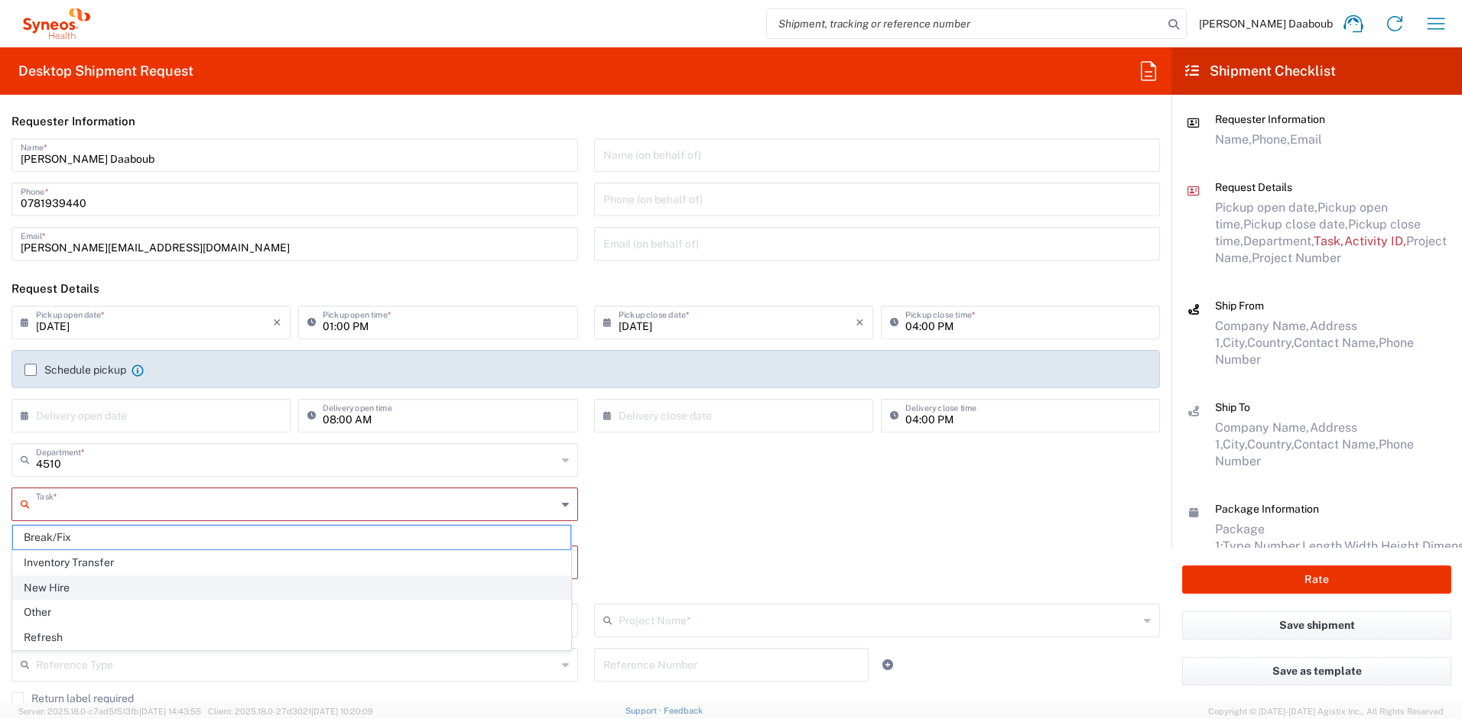
click at [73, 583] on span "New Hire" at bounding box center [291, 588] width 557 height 24
type input "New Hire"
click at [67, 551] on input "text" at bounding box center [298, 547] width 524 height 27
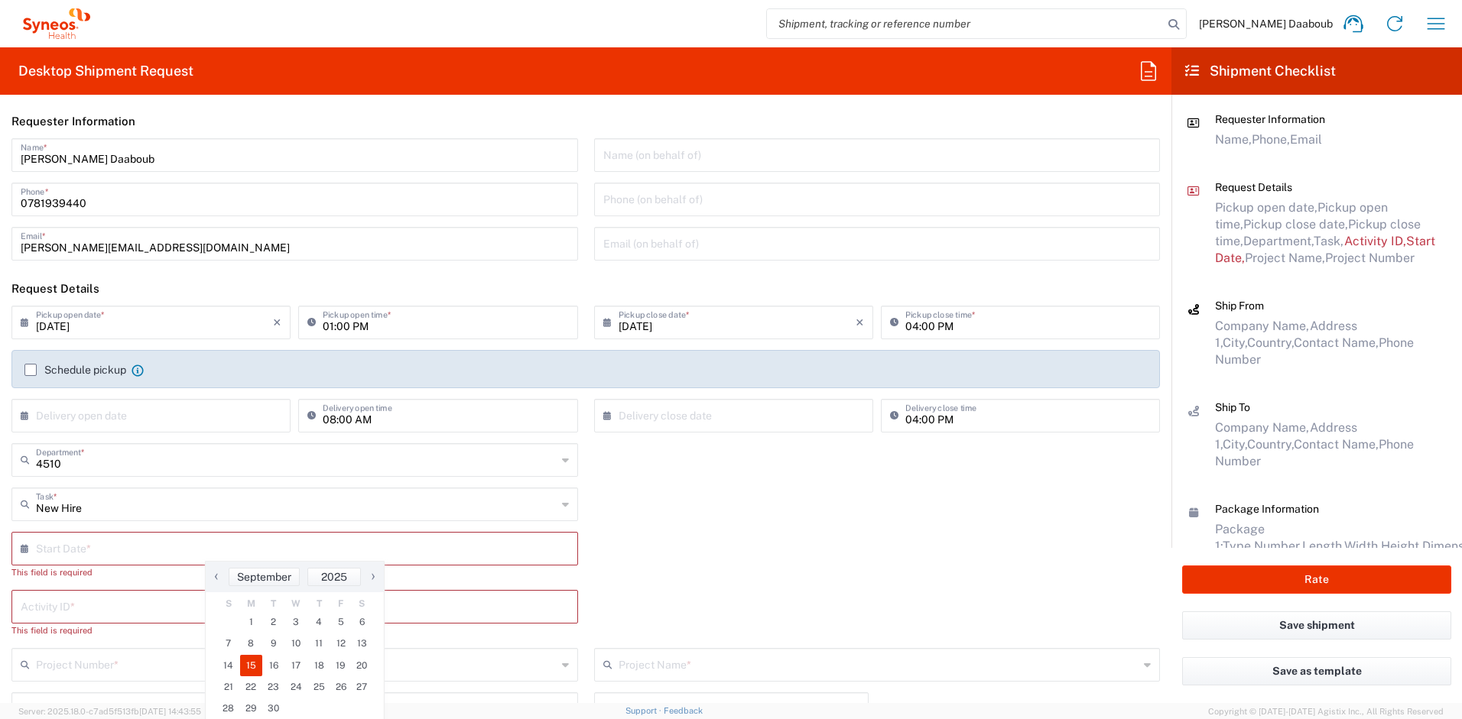
click at [247, 666] on span "15" at bounding box center [251, 665] width 23 height 21
type input "[DATE]"
click at [70, 596] on input "text" at bounding box center [295, 592] width 548 height 27
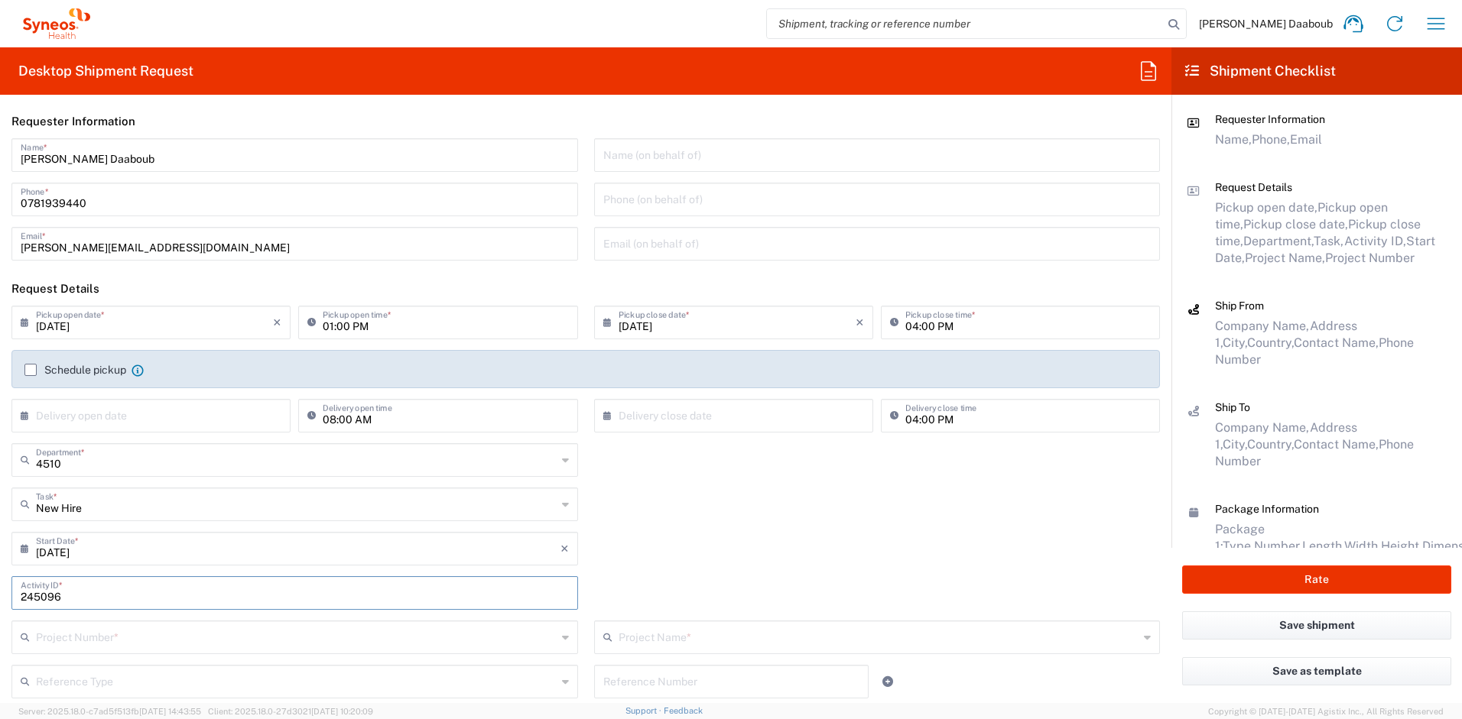
type input "245096"
click at [95, 636] on input "text" at bounding box center [296, 636] width 521 height 27
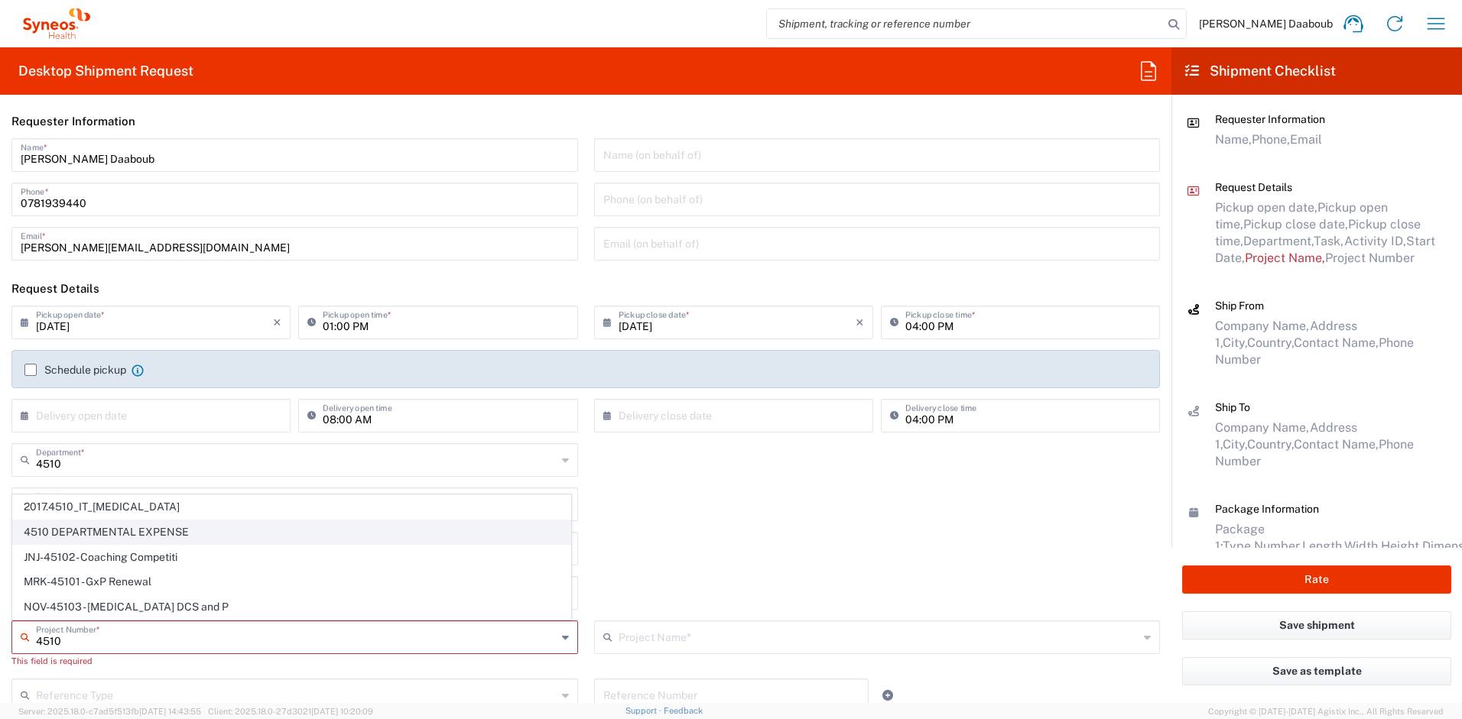
click at [63, 525] on span "4510 DEPARTMENTAL EXPENSE" at bounding box center [291, 533] width 557 height 24
type input "4510 DEPARTMENTAL EXPENSE"
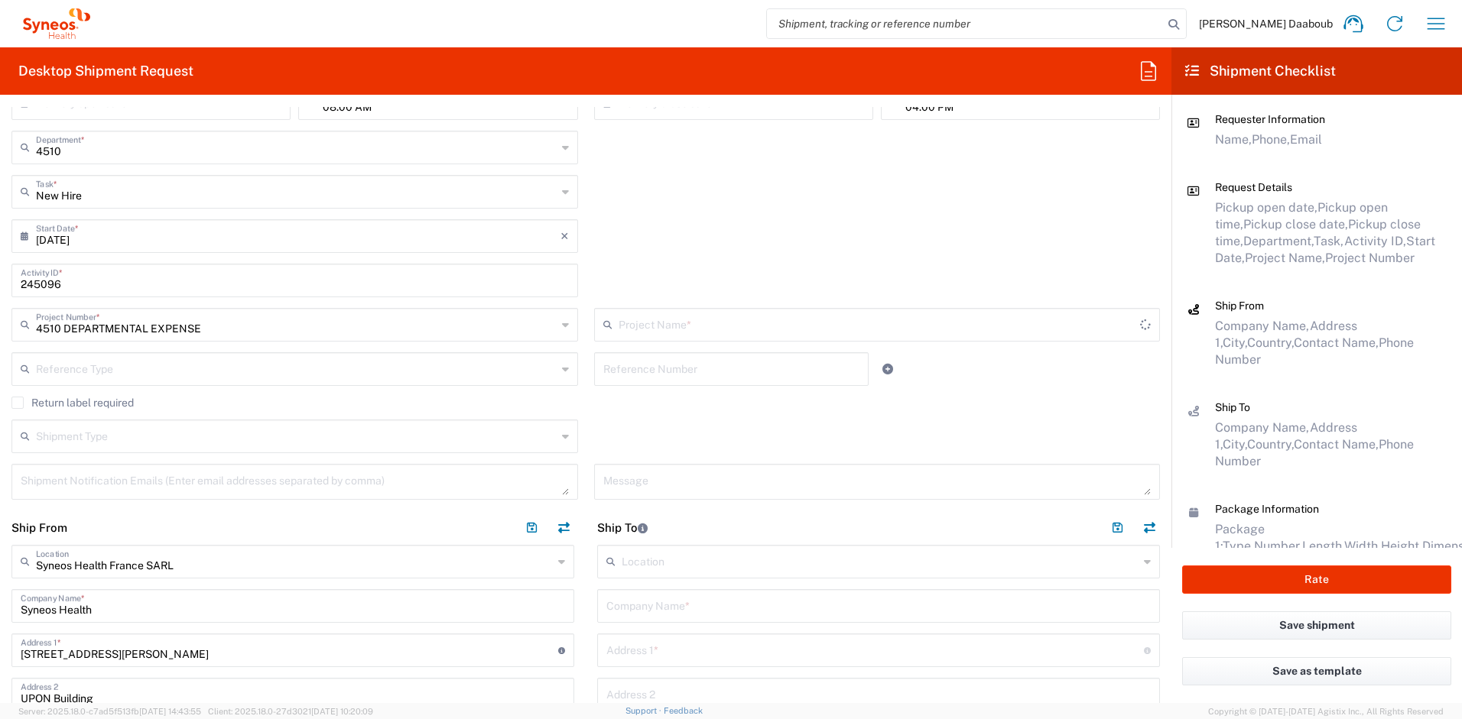
type input "4510 DEPARTMENTAL EXPENSE"
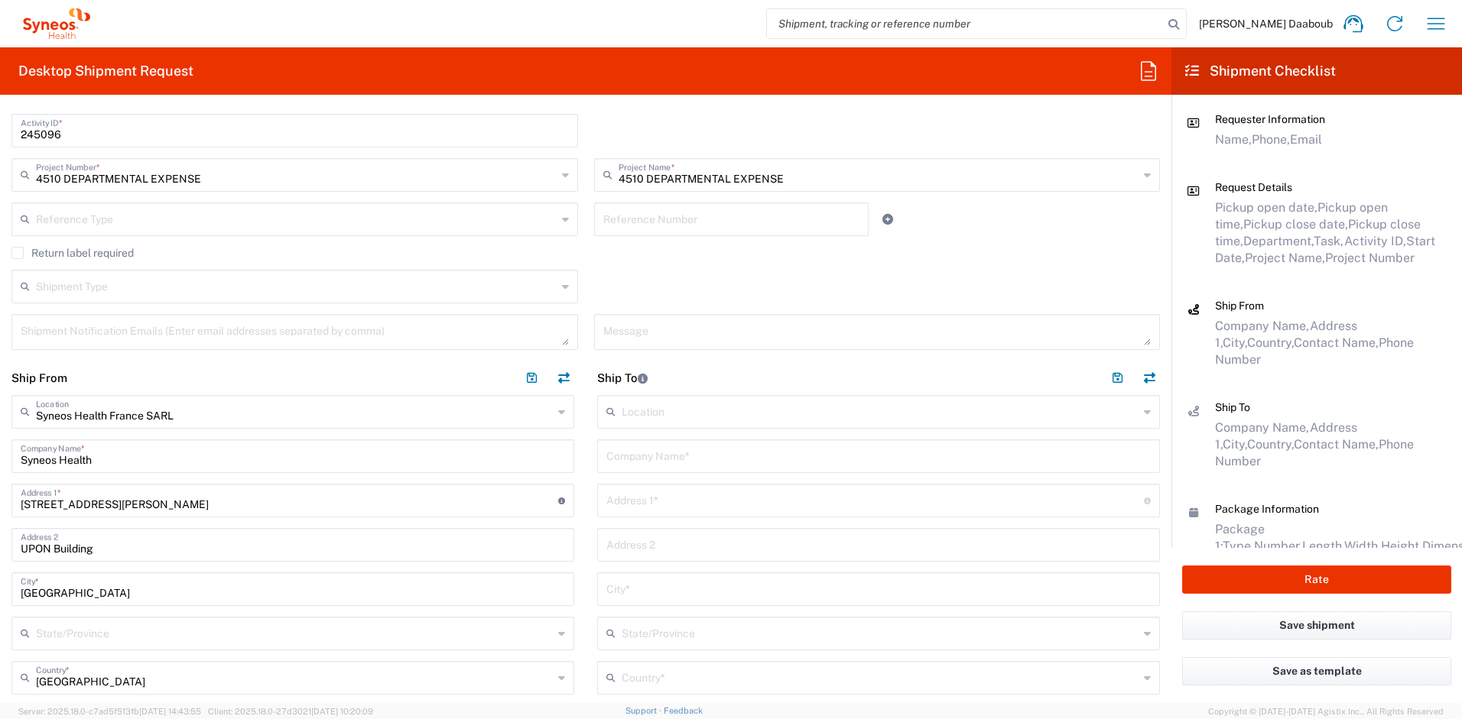
scroll to position [477, 0]
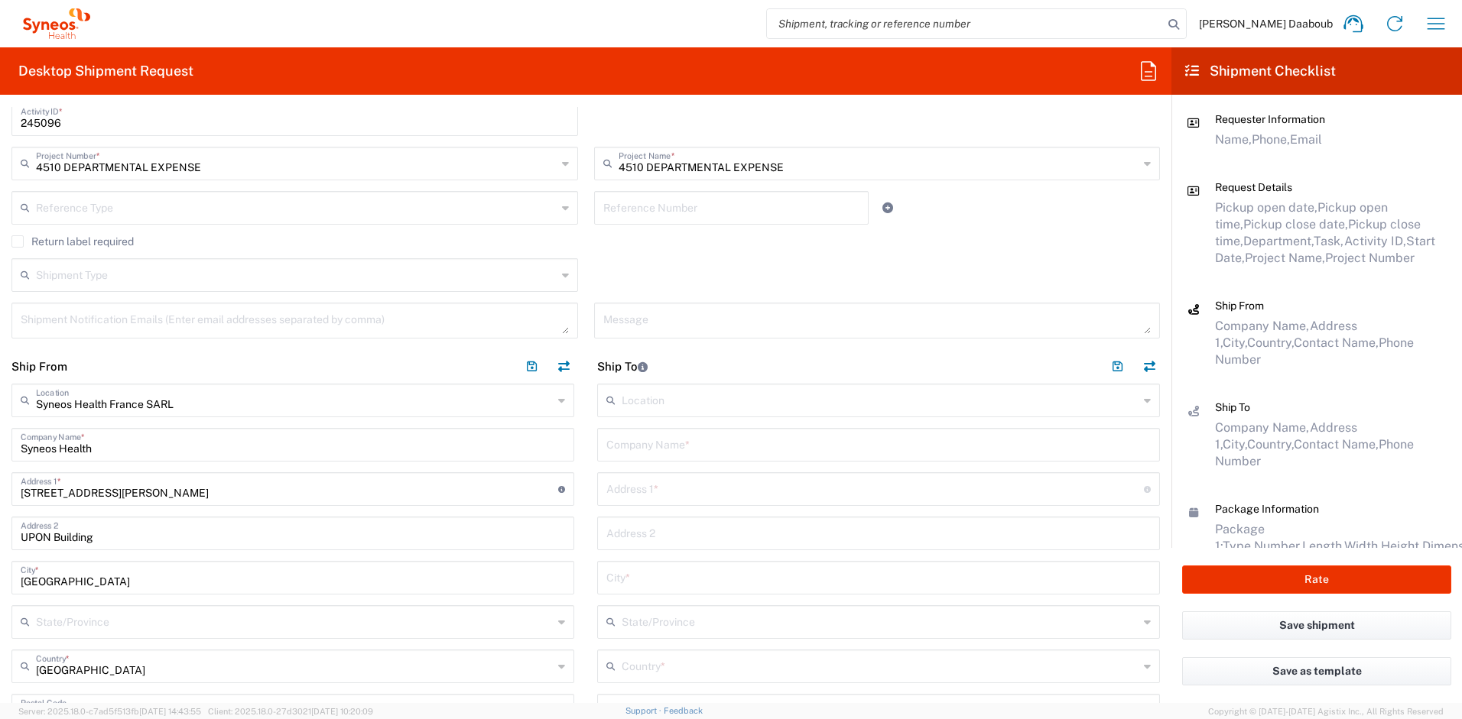
click at [660, 440] on input "text" at bounding box center [878, 443] width 544 height 27
paste input "Bek, Helle"
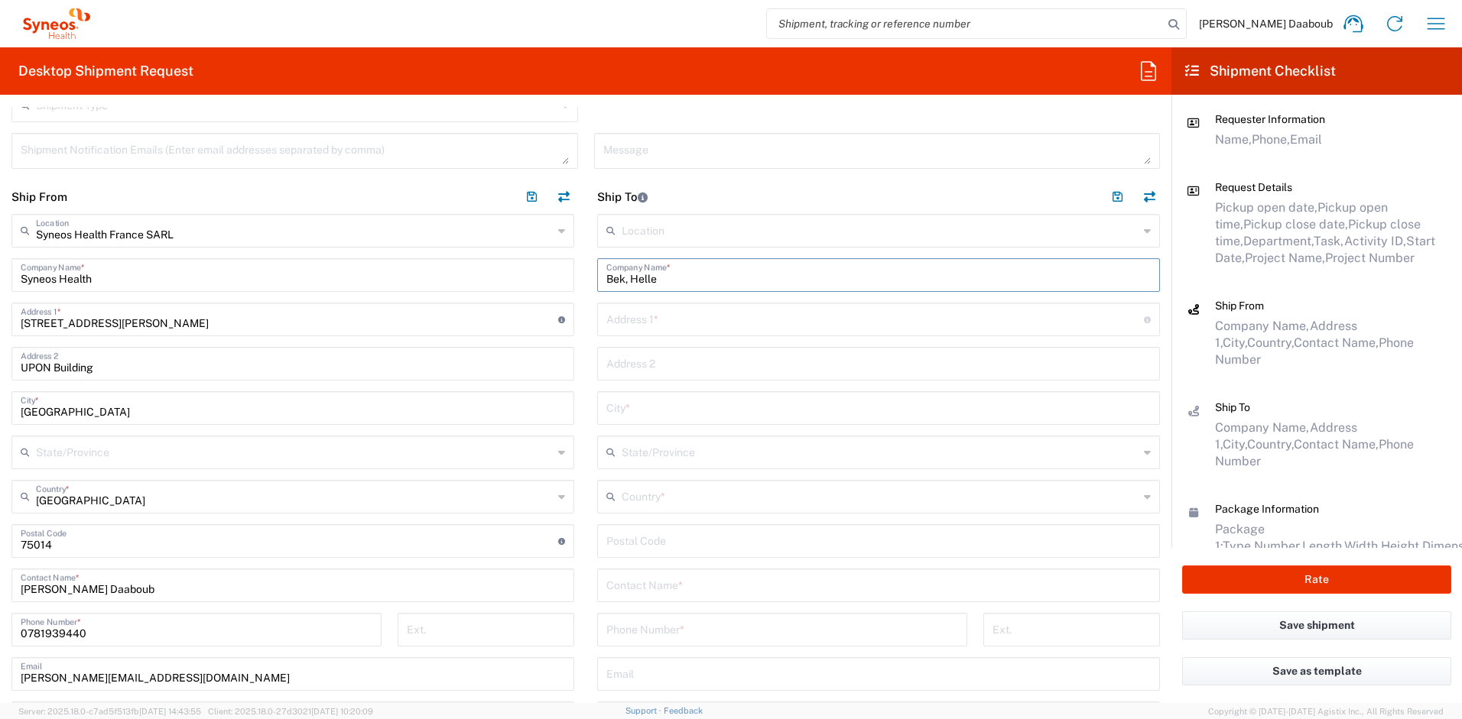
scroll to position [779, 0]
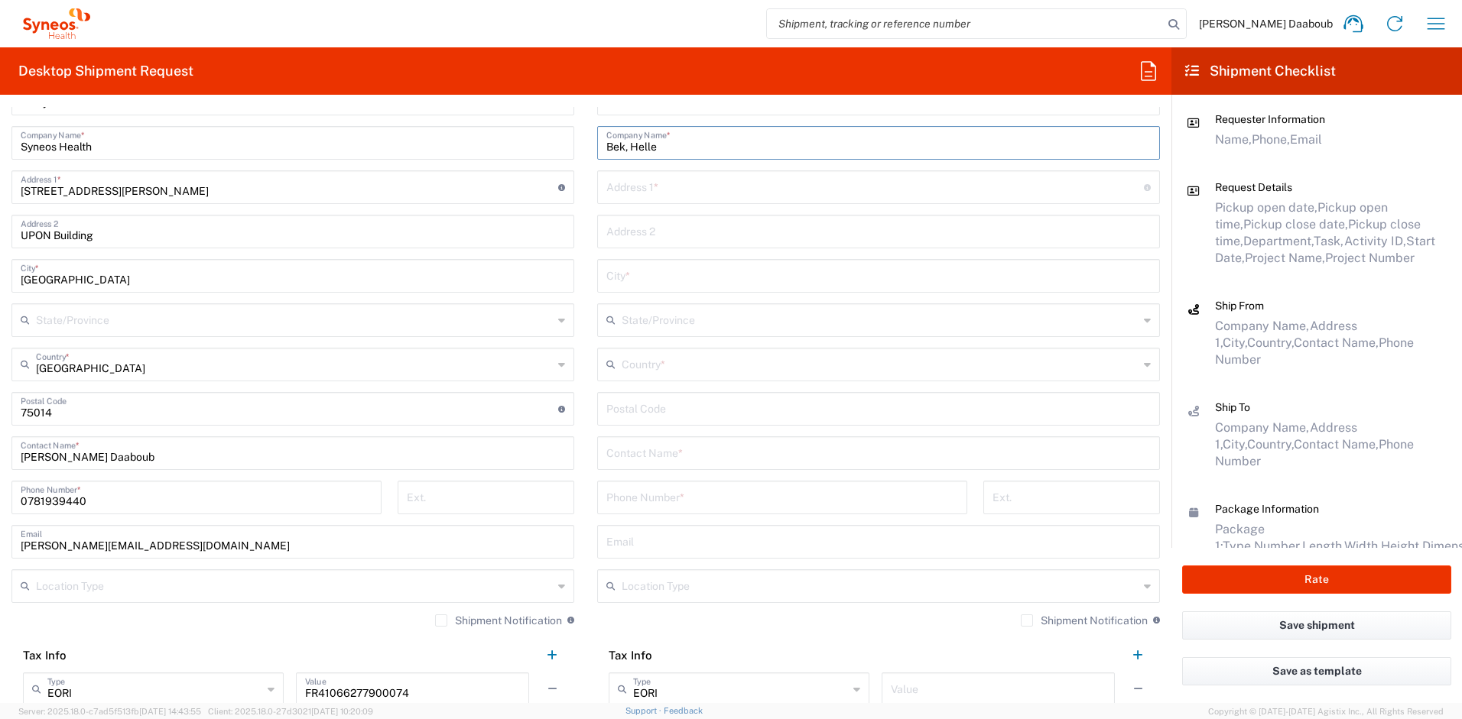
type input "Bek, Helle"
click at [674, 459] on input "text" at bounding box center [878, 452] width 544 height 27
paste input "Bek, Helle"
type input "Bek, Helle"
click at [645, 360] on input "text" at bounding box center [879, 363] width 517 height 27
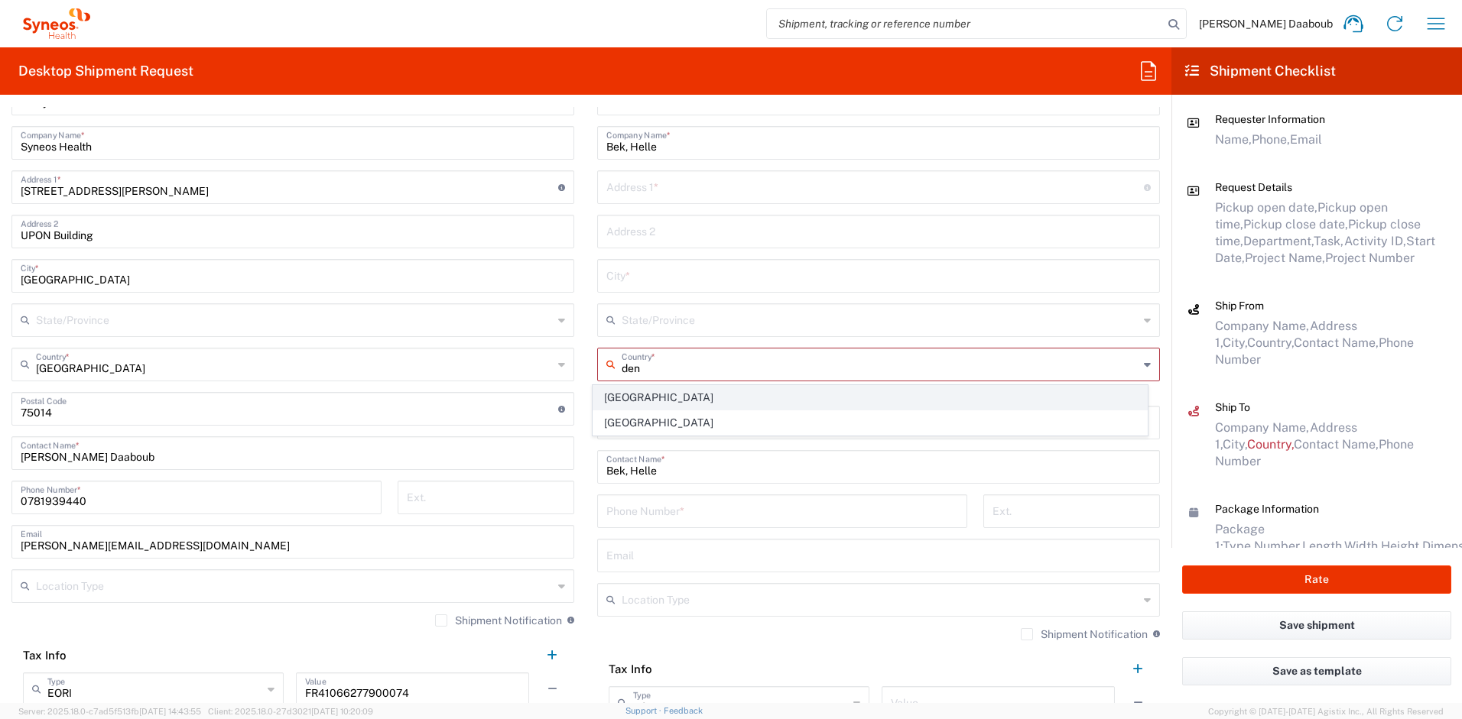
click at [648, 404] on span "[GEOGRAPHIC_DATA]" at bounding box center [870, 398] width 554 height 24
type input "[GEOGRAPHIC_DATA]"
type input "Sender/Shipper"
type input "Delivery Duty Paid"
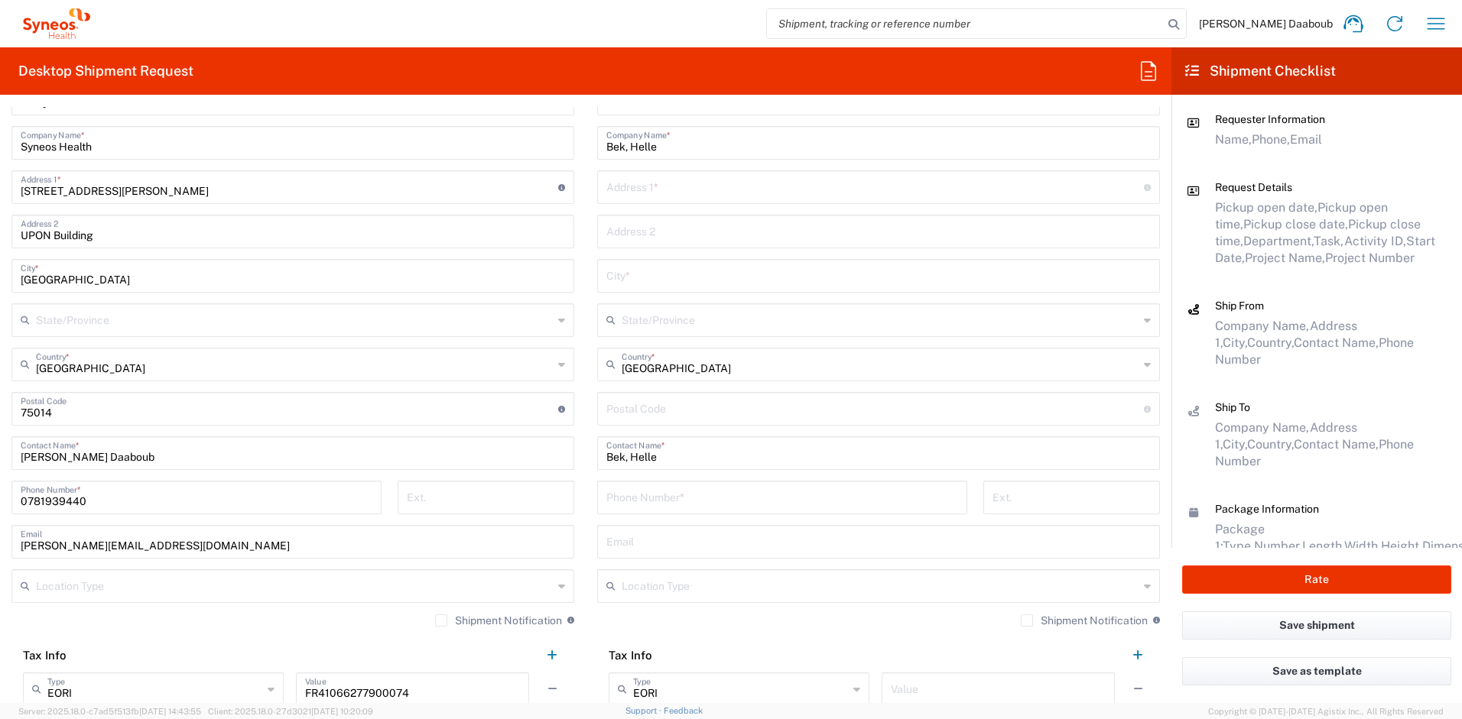
click at [627, 186] on input "text" at bounding box center [874, 186] width 537 height 27
paste input "[STREET_ADDRESS],"
type input "[STREET_ADDRESS],"
click at [638, 404] on input "undefined" at bounding box center [874, 407] width 537 height 27
paste input "8600"
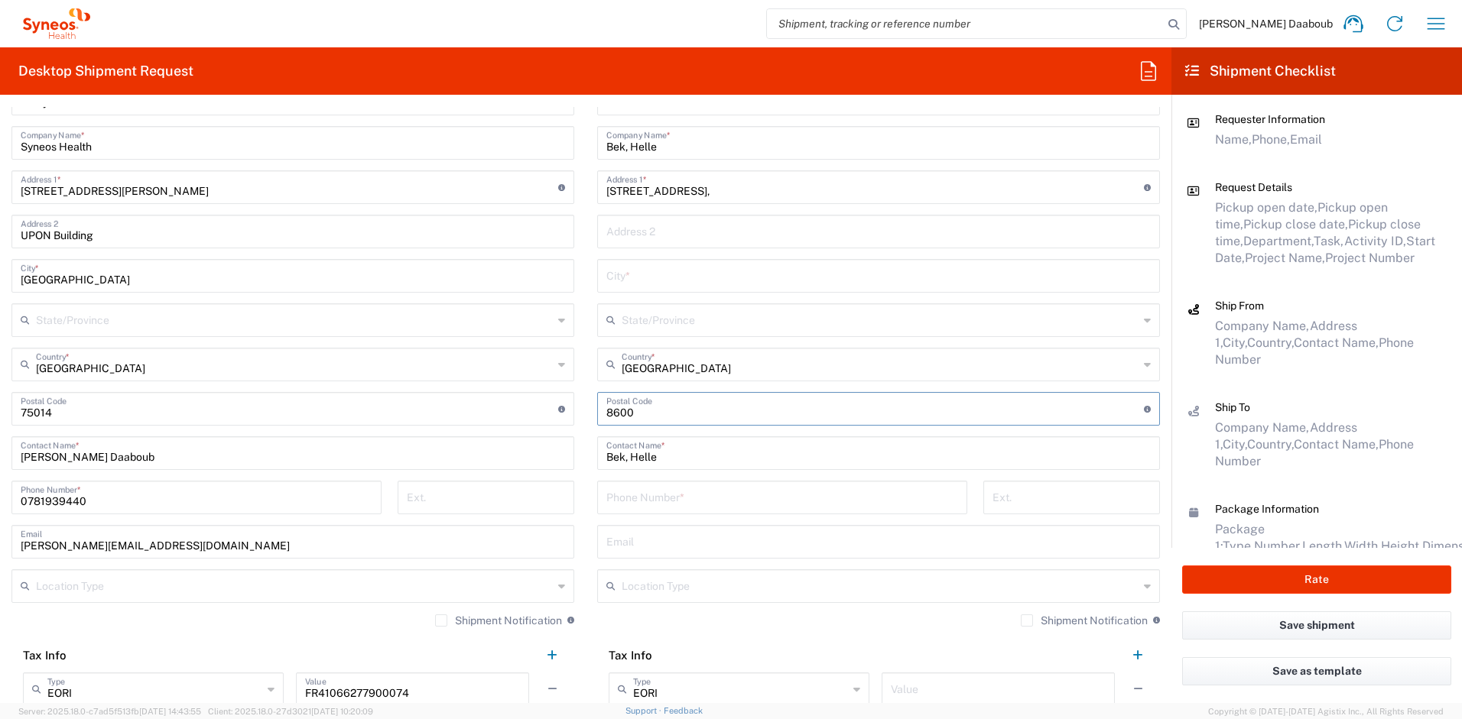
type input "8600"
click at [644, 281] on input "text" at bounding box center [878, 274] width 544 height 27
paste input "[GEOGRAPHIC_DATA]"
type input "[GEOGRAPHIC_DATA]"
click at [663, 510] on div "Phone Number *" at bounding box center [782, 498] width 370 height 34
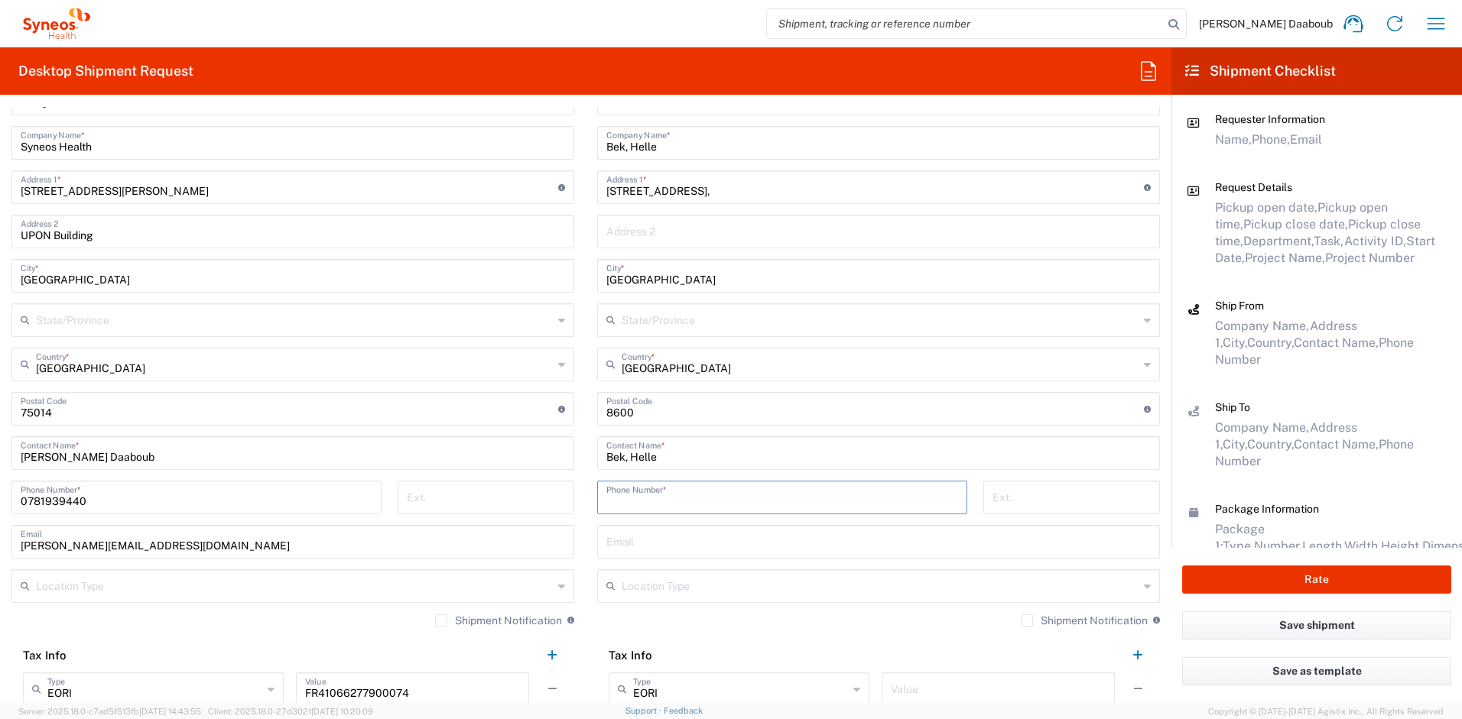
paste input "[PHONE_NUMBER]"
type input "[PHONE_NUMBER]"
click at [697, 189] on input "[STREET_ADDRESS]," at bounding box center [874, 186] width 537 height 27
type input "[STREET_ADDRESS]"
click at [654, 547] on input "text" at bounding box center [878, 540] width 544 height 27
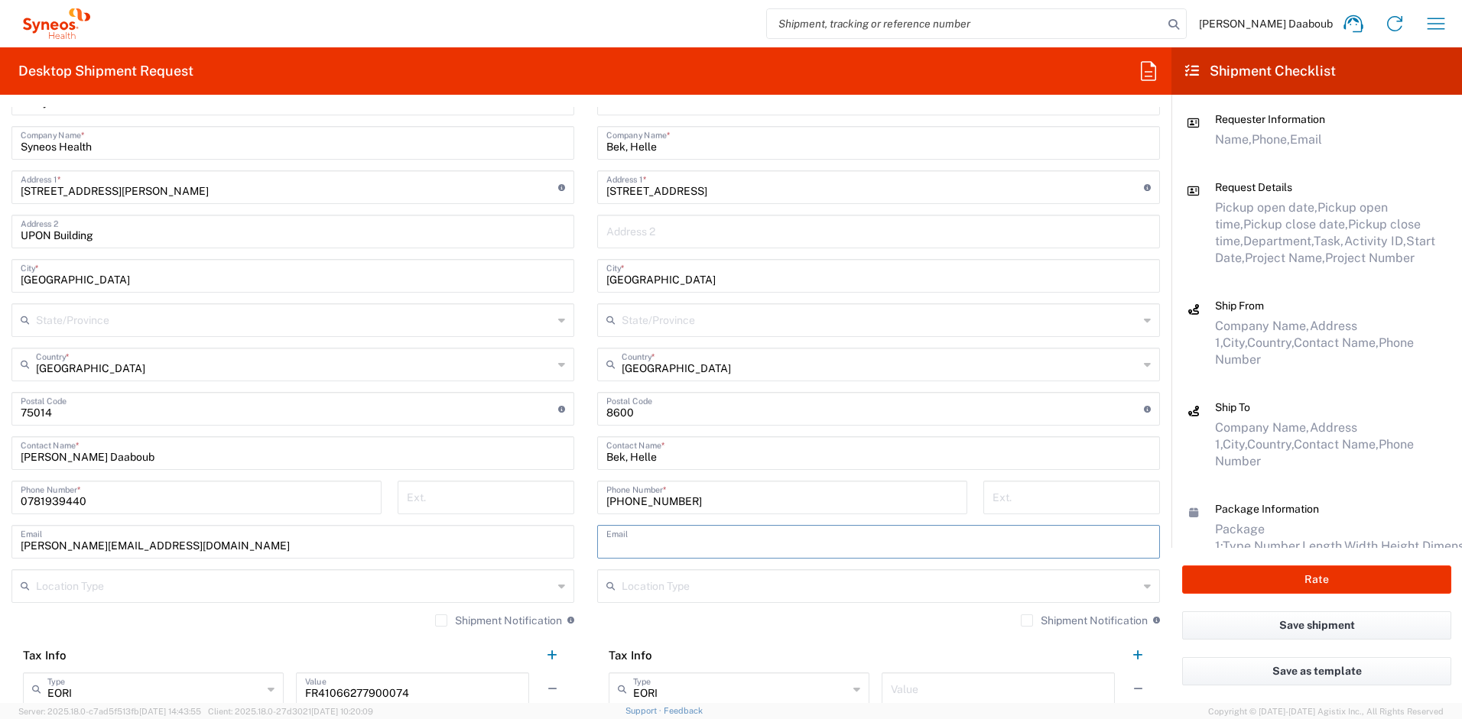
paste input "[EMAIL_ADDRESS][DOMAIN_NAME]"
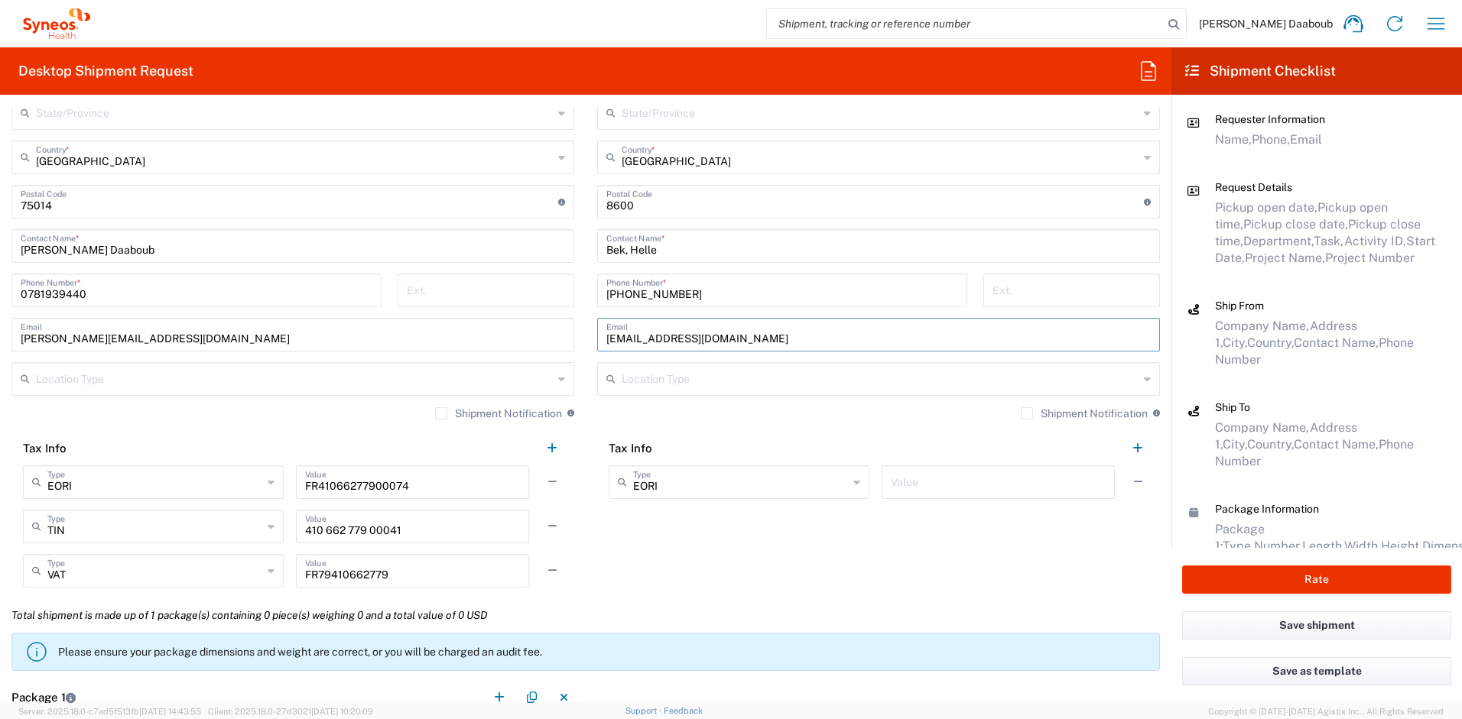
scroll to position [1261, 0]
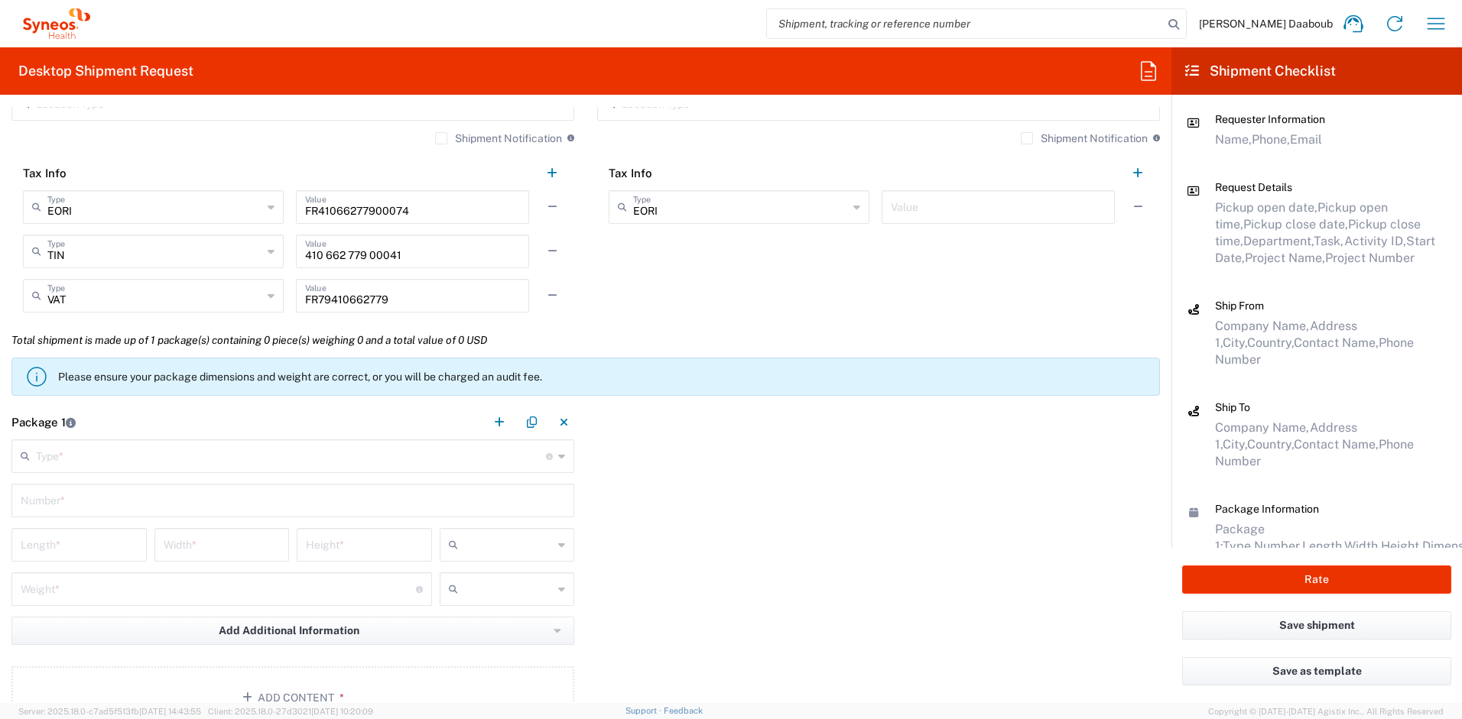
type input "[EMAIL_ADDRESS][DOMAIN_NAME]"
click at [112, 467] on input "text" at bounding box center [291, 455] width 510 height 27
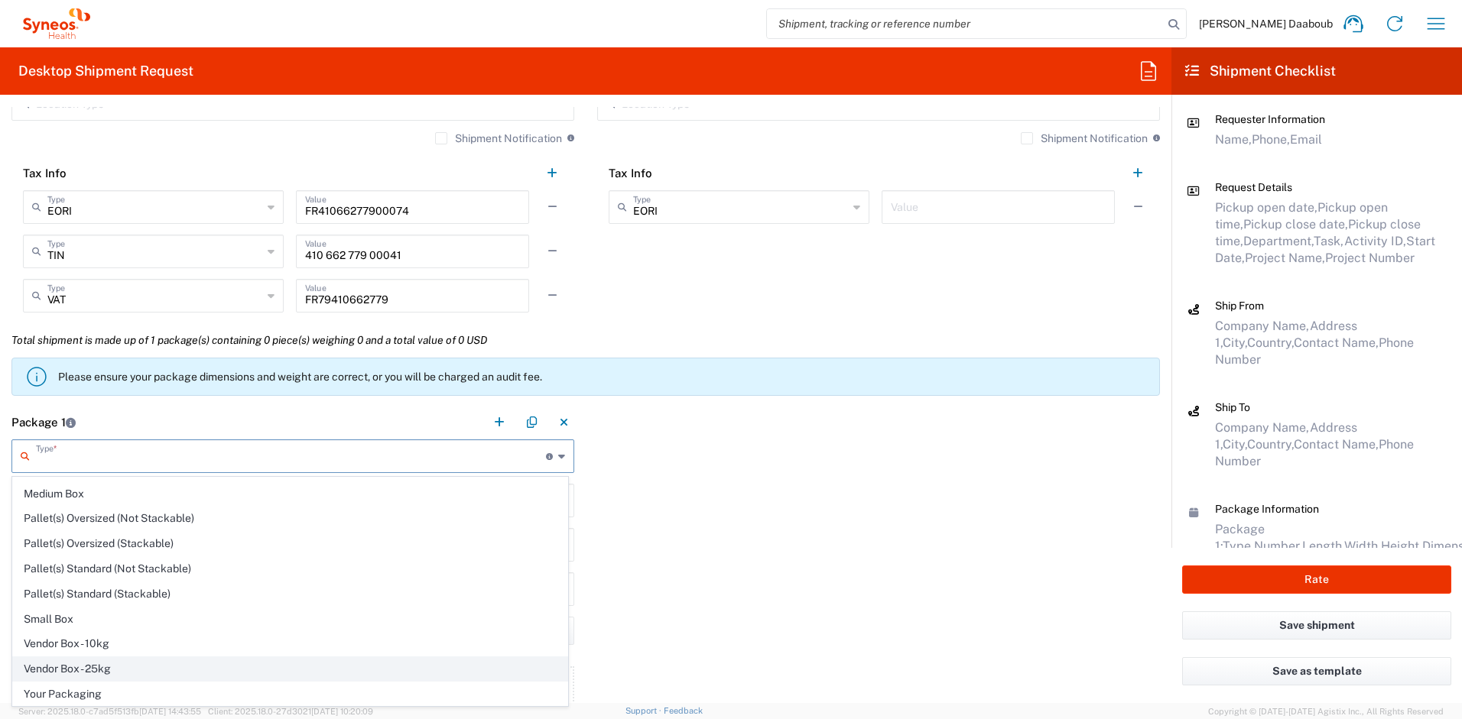
scroll to position [47, 0]
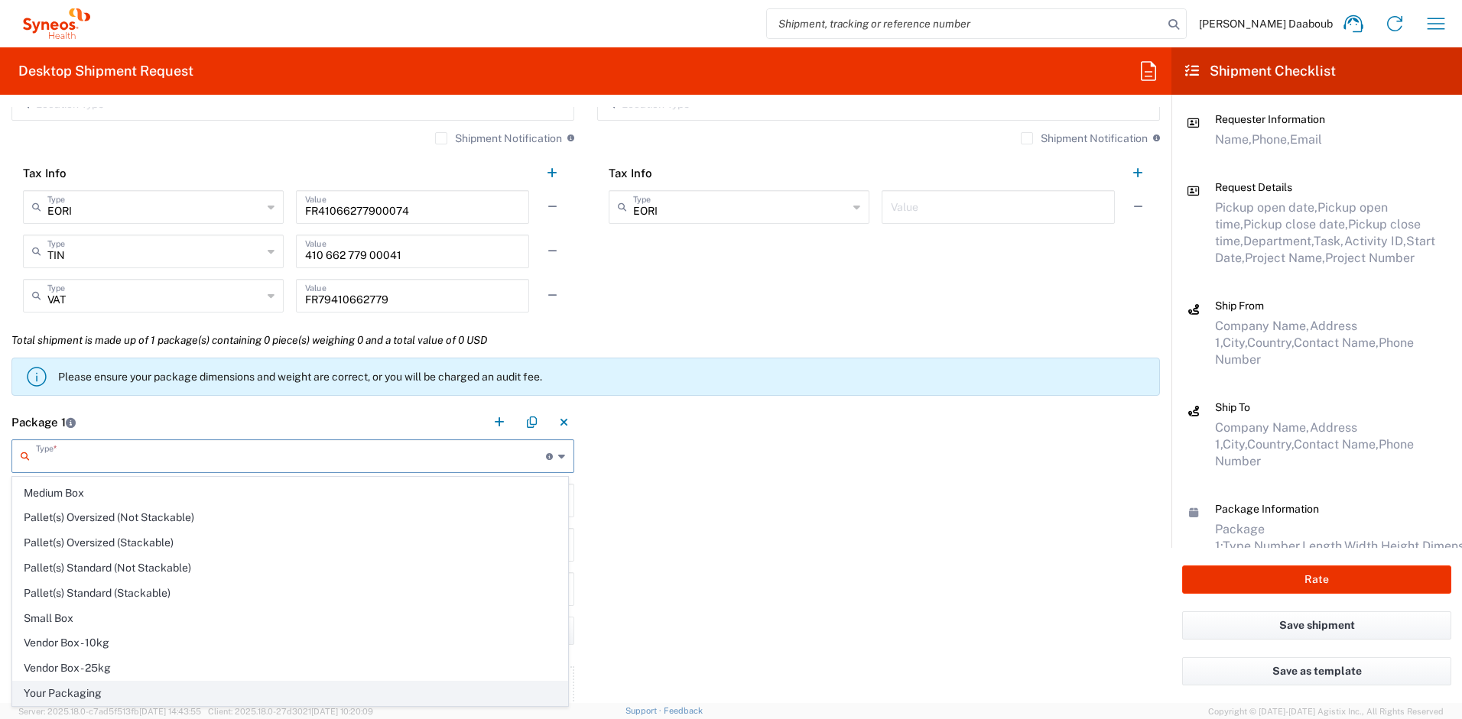
click at [72, 688] on span "Your Packaging" at bounding box center [290, 694] width 554 height 24
type input "Your Packaging"
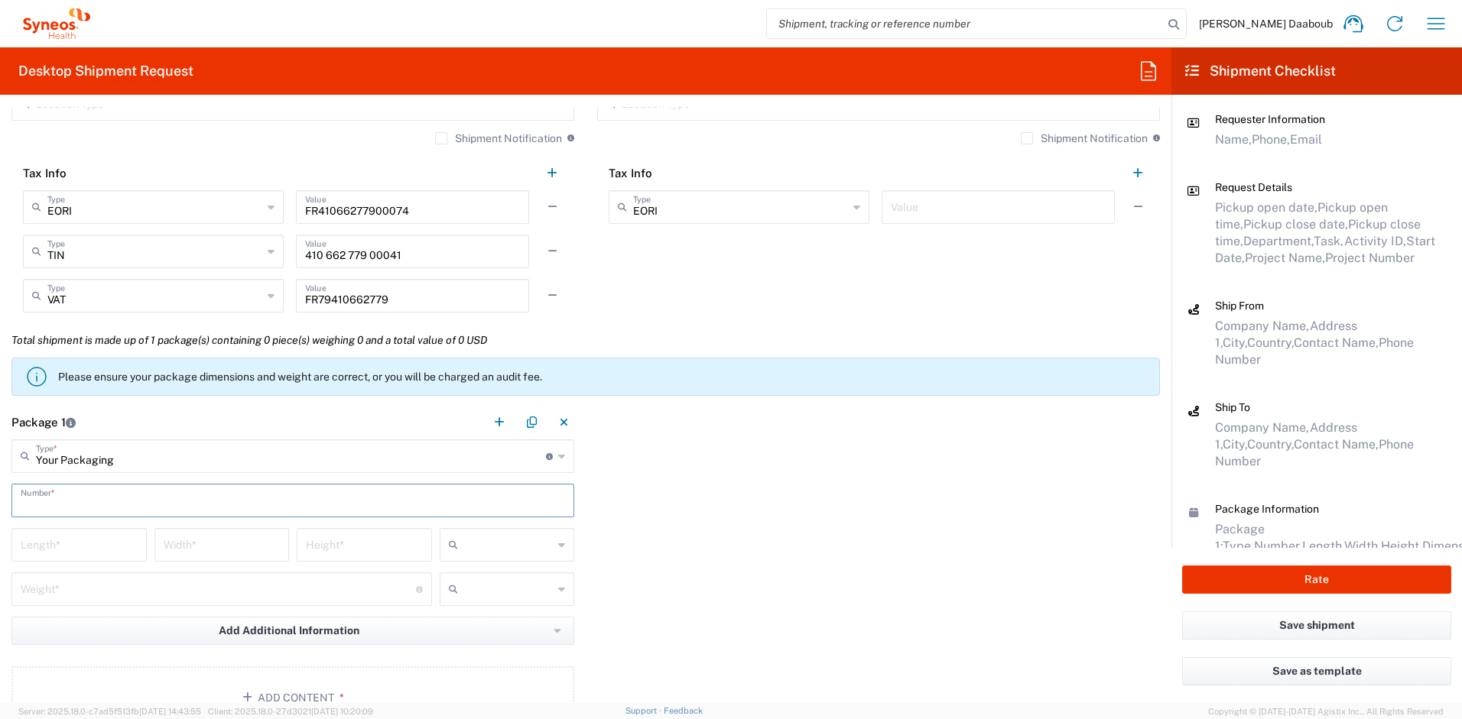
click at [62, 501] on input "text" at bounding box center [293, 499] width 544 height 27
type input "1"
click at [467, 549] on input "text" at bounding box center [508, 545] width 89 height 24
click at [472, 576] on span "cm" at bounding box center [501, 578] width 131 height 24
type input "cm"
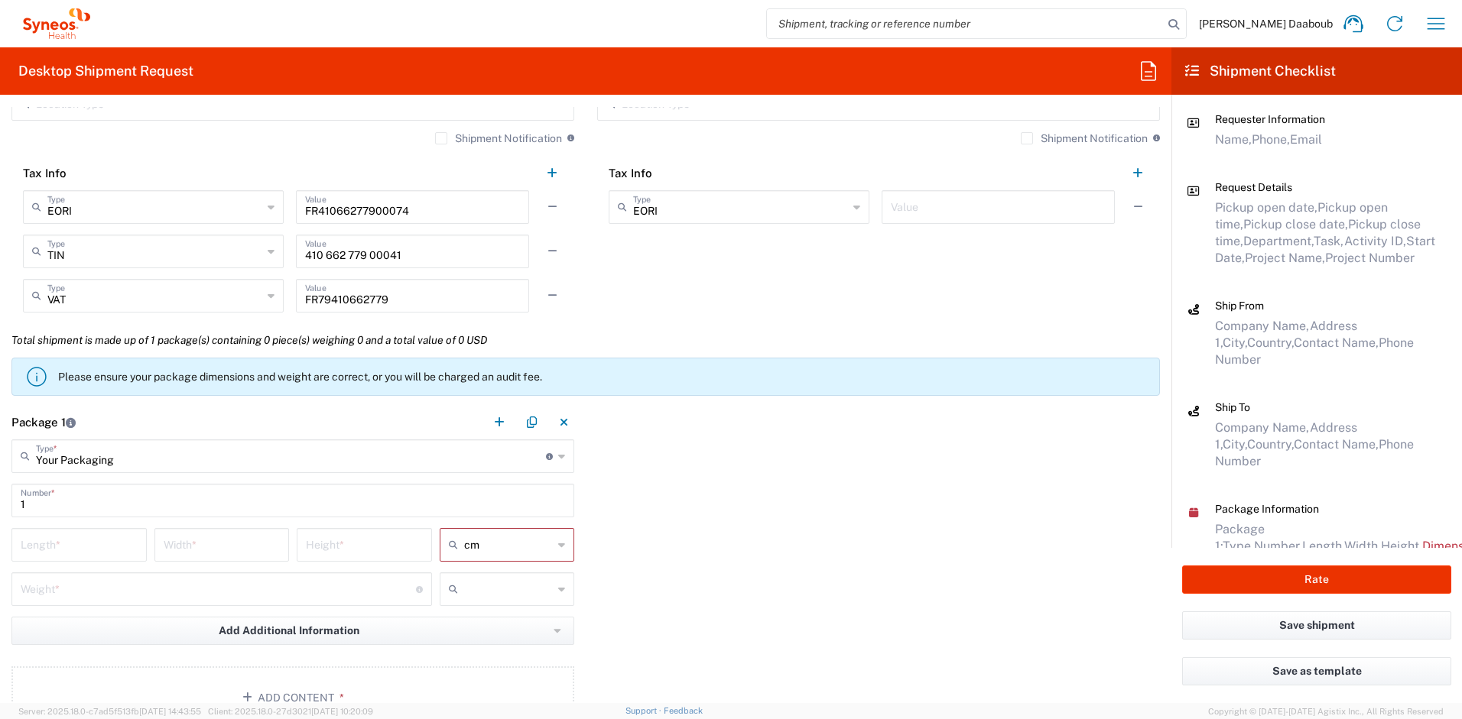
click at [469, 586] on input "text" at bounding box center [508, 589] width 89 height 24
click at [466, 622] on span "kgs" at bounding box center [501, 623] width 131 height 24
type input "kgs"
click at [88, 549] on input "number" at bounding box center [79, 543] width 117 height 27
type input "50"
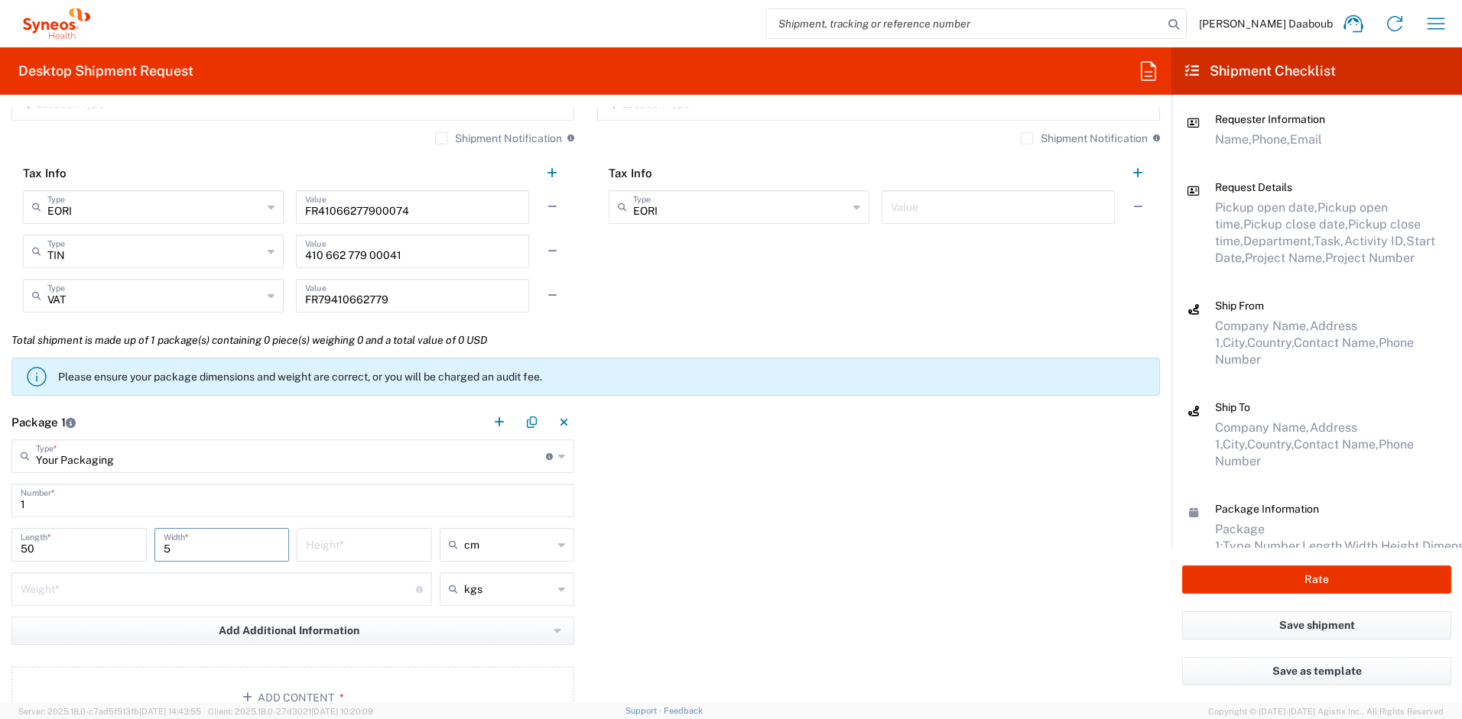
type input "5"
type input "10"
click at [48, 599] on input "number" at bounding box center [218, 588] width 395 height 27
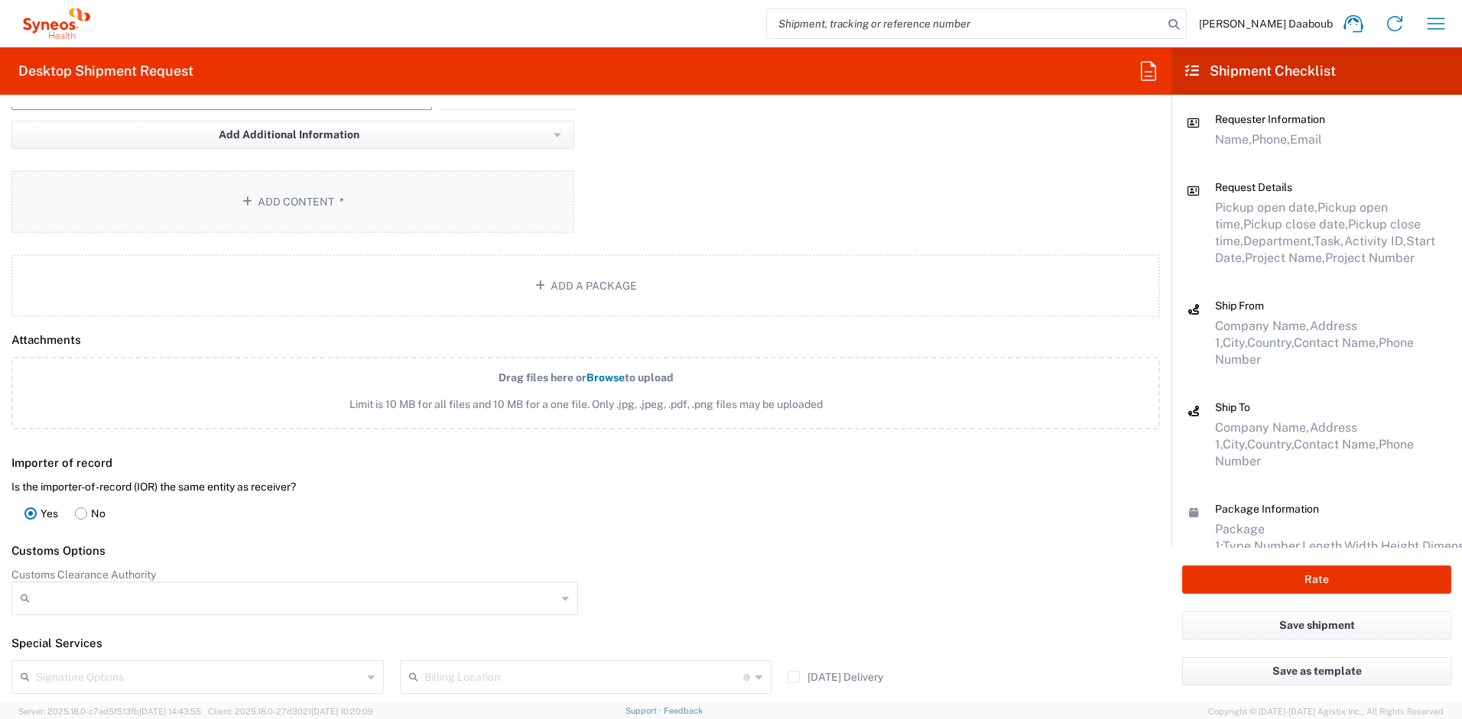
type input "3"
click at [312, 206] on button "Add Content *" at bounding box center [292, 201] width 563 height 63
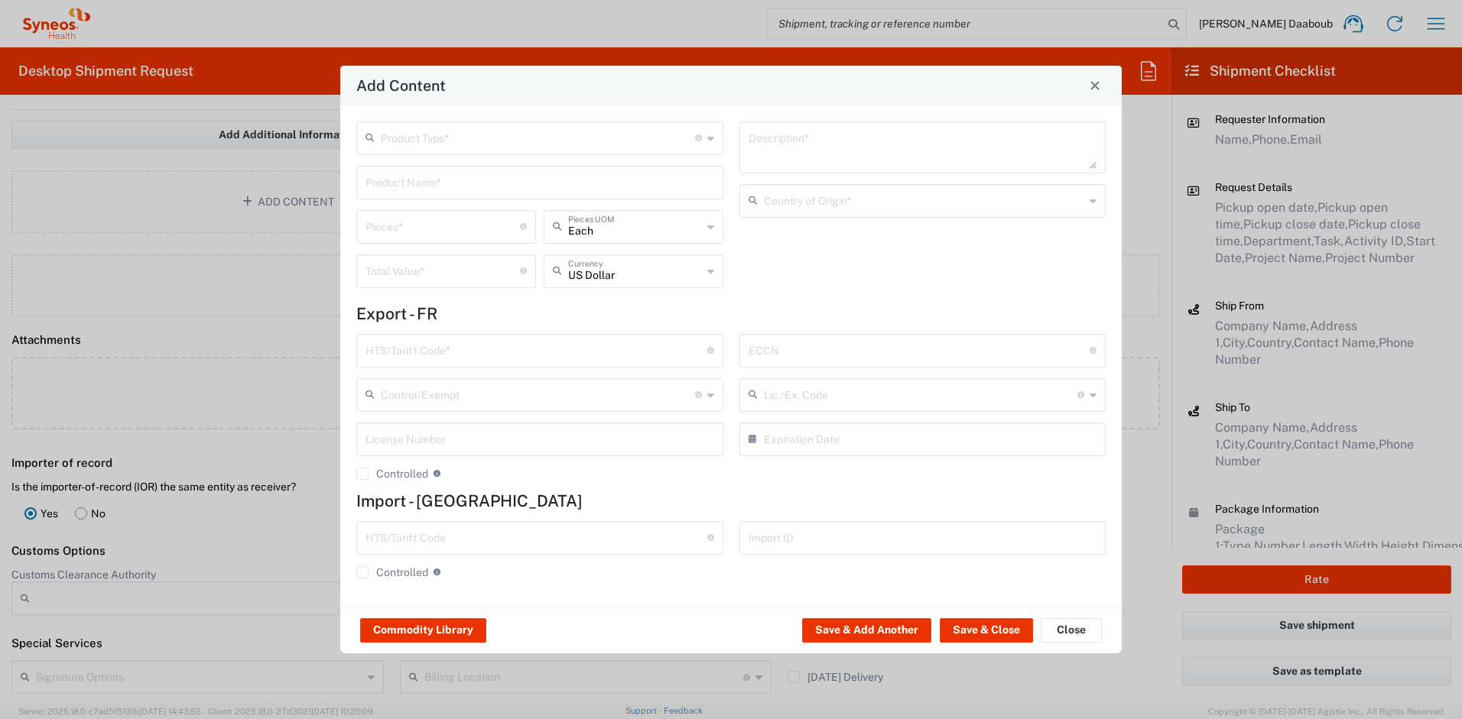
click at [423, 123] on div "Product Type * Document: Paper document generated internally by Syneos, a clien…" at bounding box center [539, 139] width 367 height 34
click at [424, 153] on div "Product Type * Document: Paper document generated internally by Syneos, a clien…" at bounding box center [539, 139] width 367 height 34
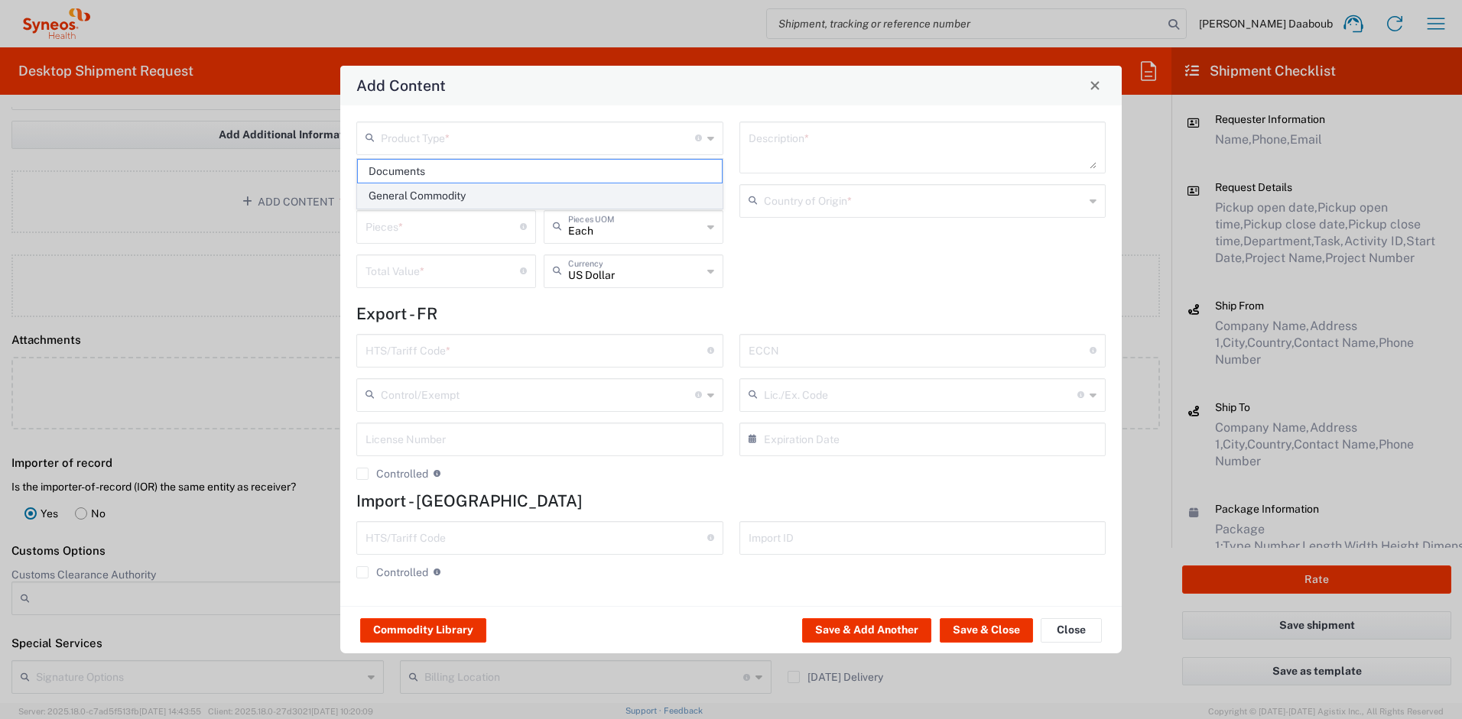
click at [417, 186] on span "General Commodity" at bounding box center [540, 196] width 364 height 24
type input "General Commodity"
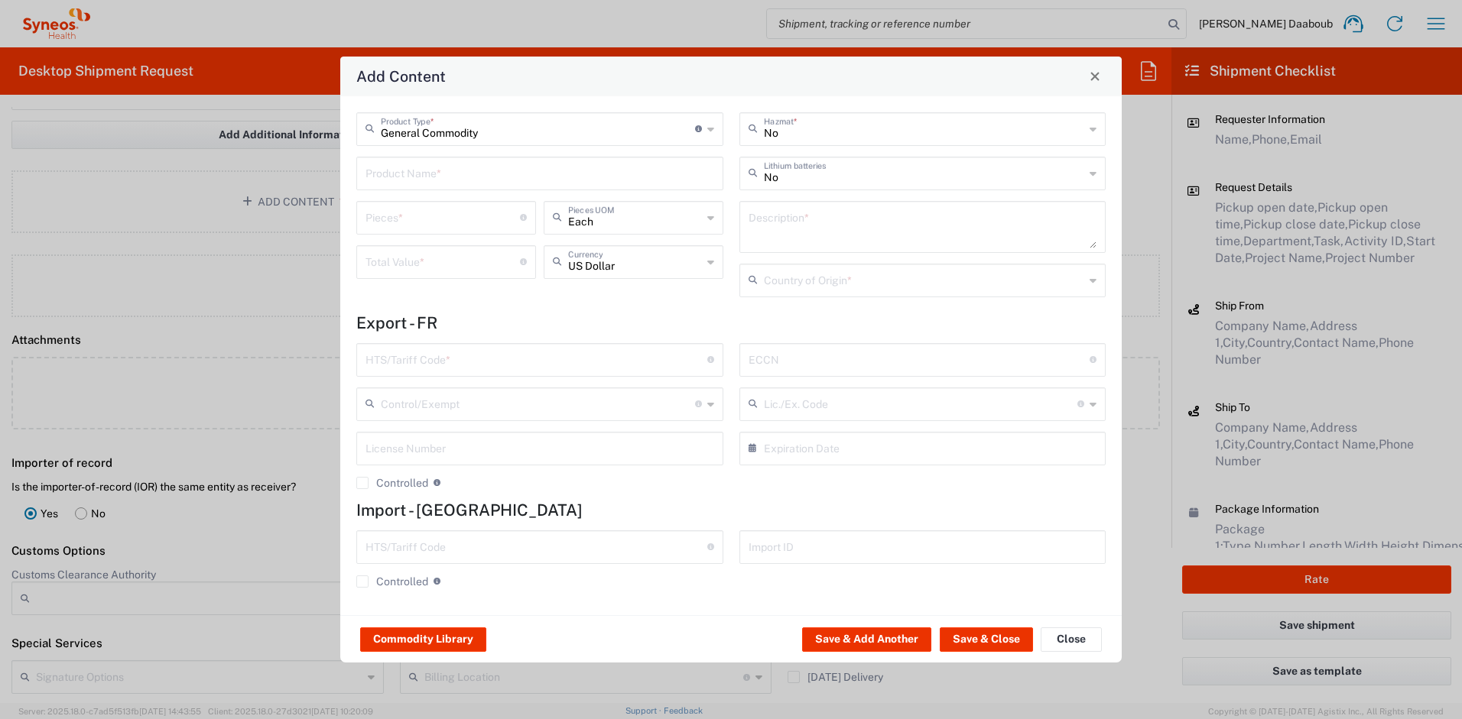
click at [416, 174] on input "text" at bounding box center [539, 172] width 349 height 27
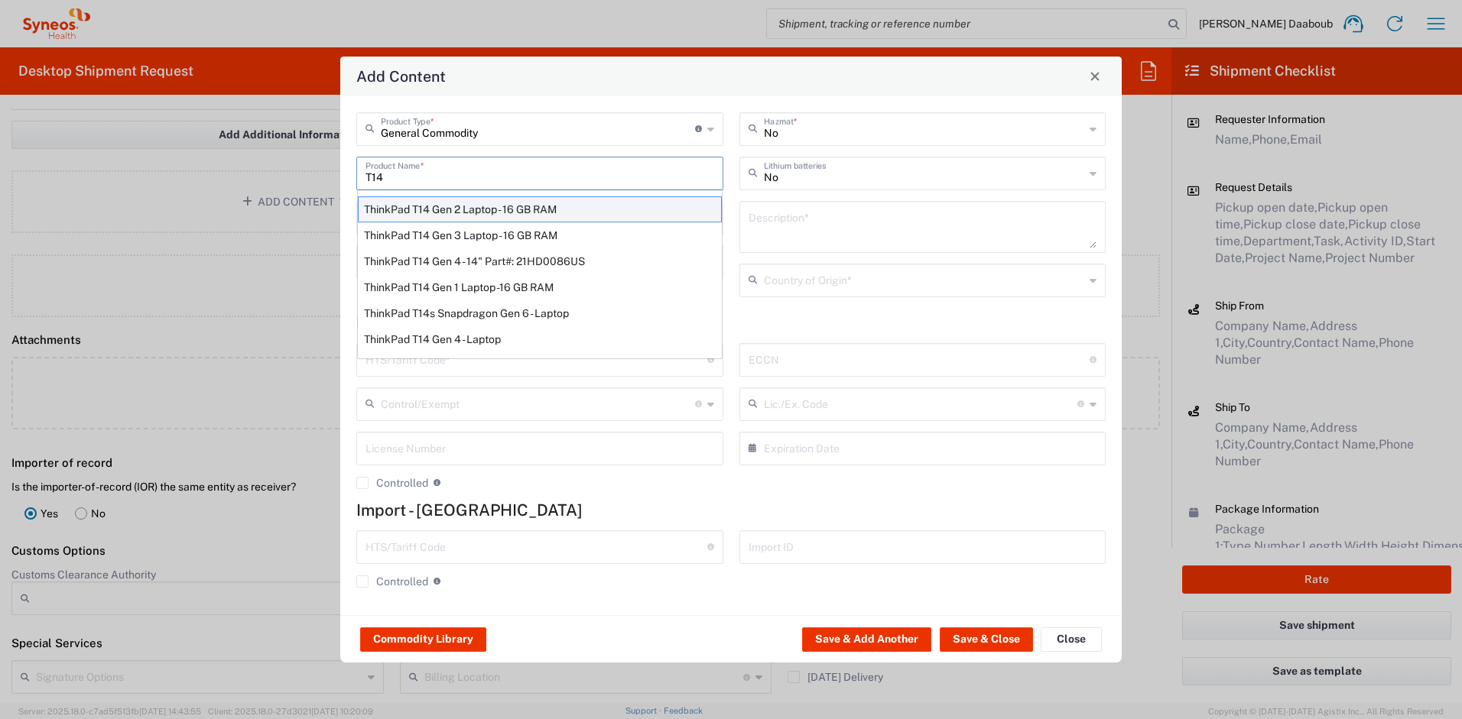
click at [447, 211] on div "ThinkPad T14 Gen 2 Laptop - 16 GB RAM" at bounding box center [540, 209] width 364 height 26
type input "ThinkPad T14 Gen 2 Laptop - 16 GB RAM"
type input "1"
type textarea "Intel Core i7-1156G7 vProÂ® Processor - 14"- 16 GB RAM - 512 GB SSD"
type input "[GEOGRAPHIC_DATA]"
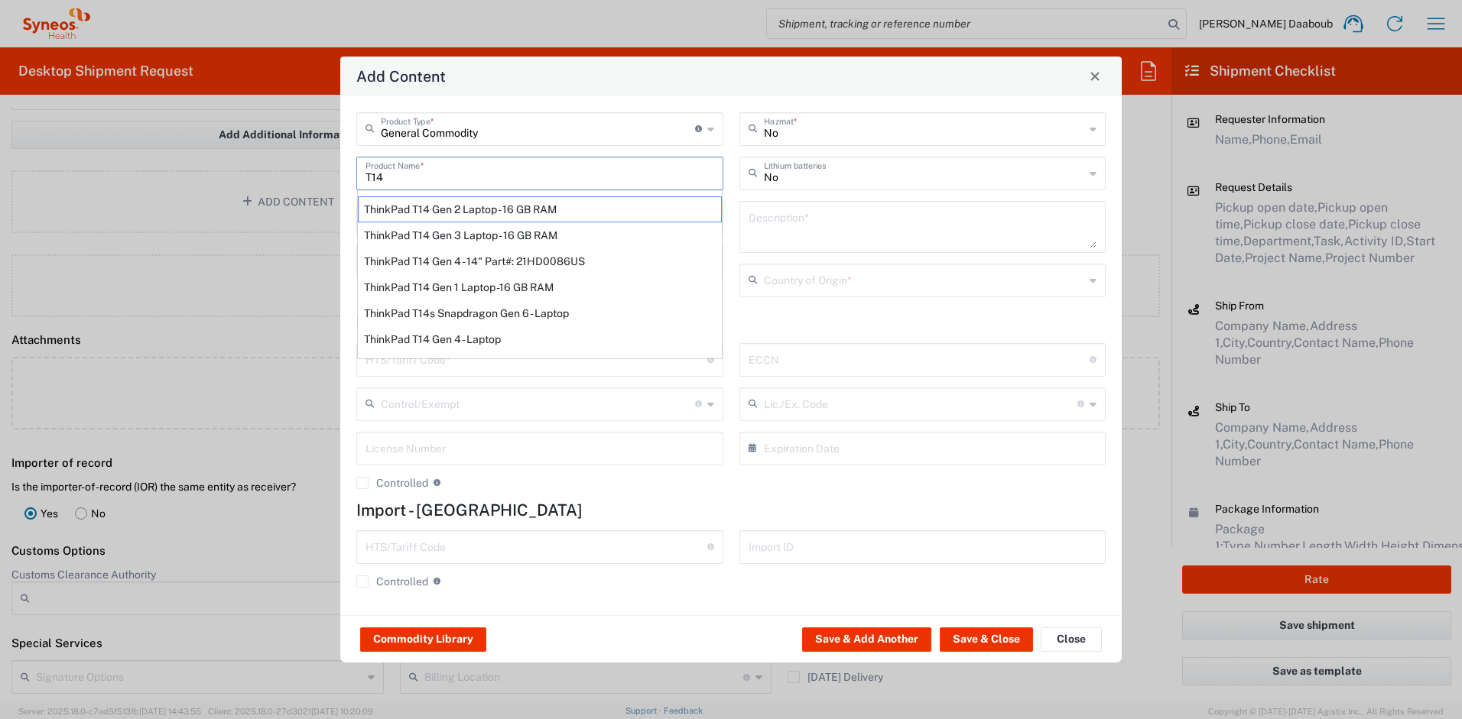
type input "8471300100"
type input "BIS"
type input "5A992.c"
type input "Yes"
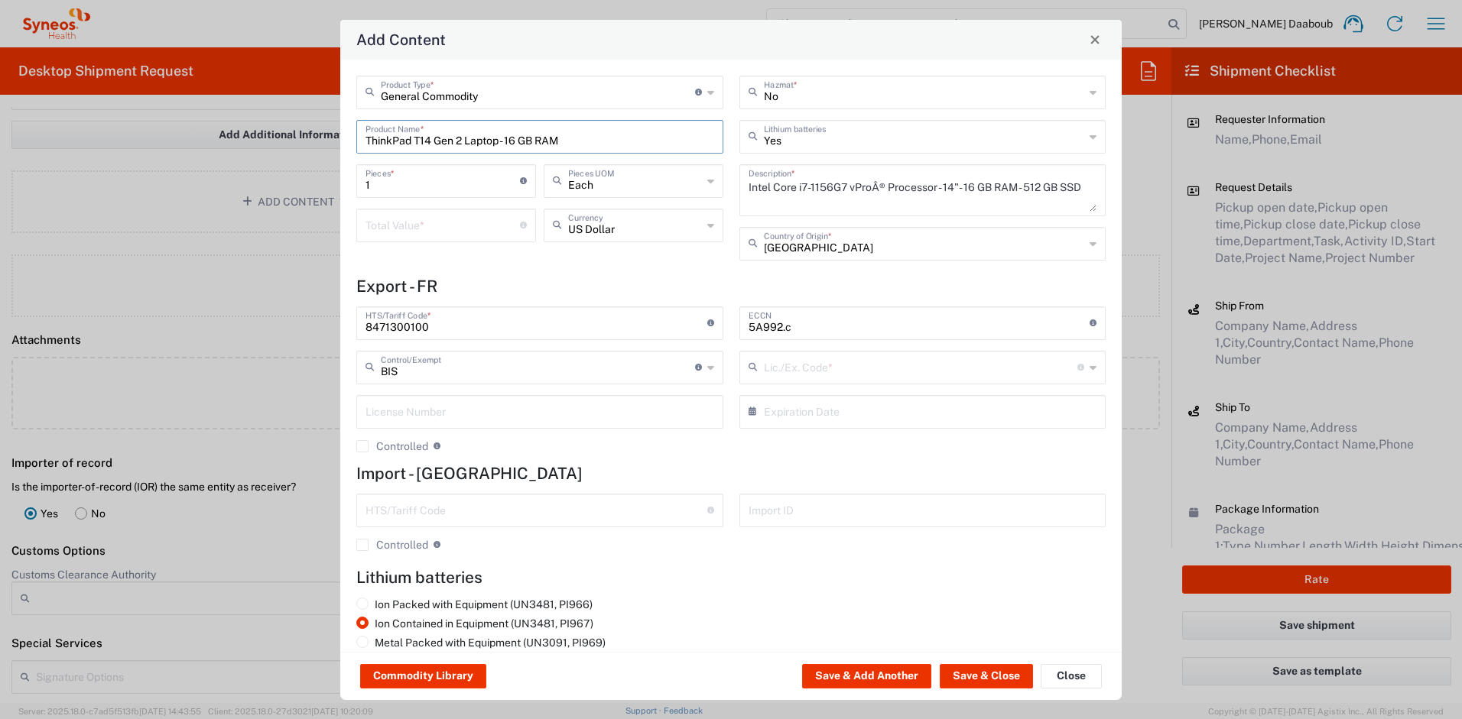
type input "NLR - No License Required"
drag, startPoint x: 428, startPoint y: 220, endPoint x: 354, endPoint y: 192, distance: 79.4
click at [427, 220] on input "number" at bounding box center [442, 224] width 154 height 27
type input "500"
click at [976, 680] on button "Save & Close" at bounding box center [985, 676] width 93 height 24
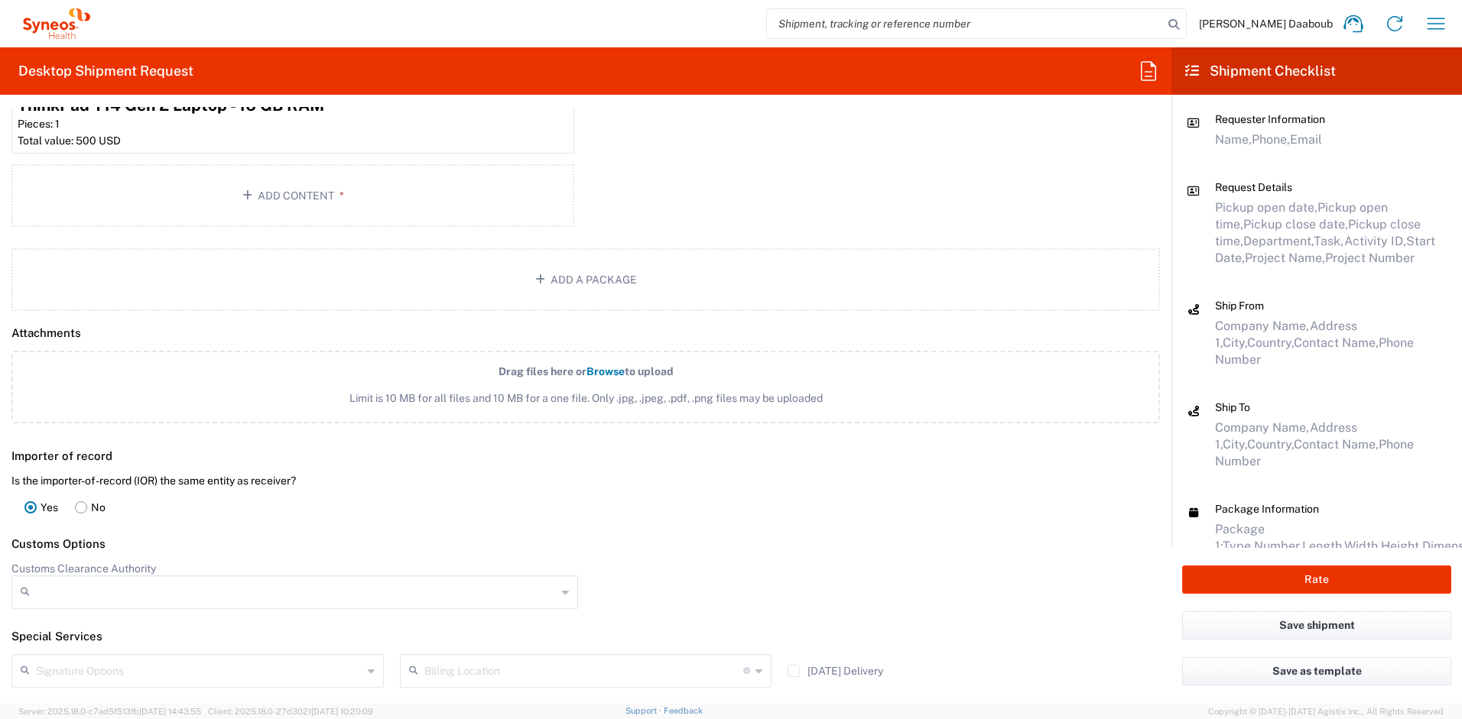
scroll to position [2065, 0]
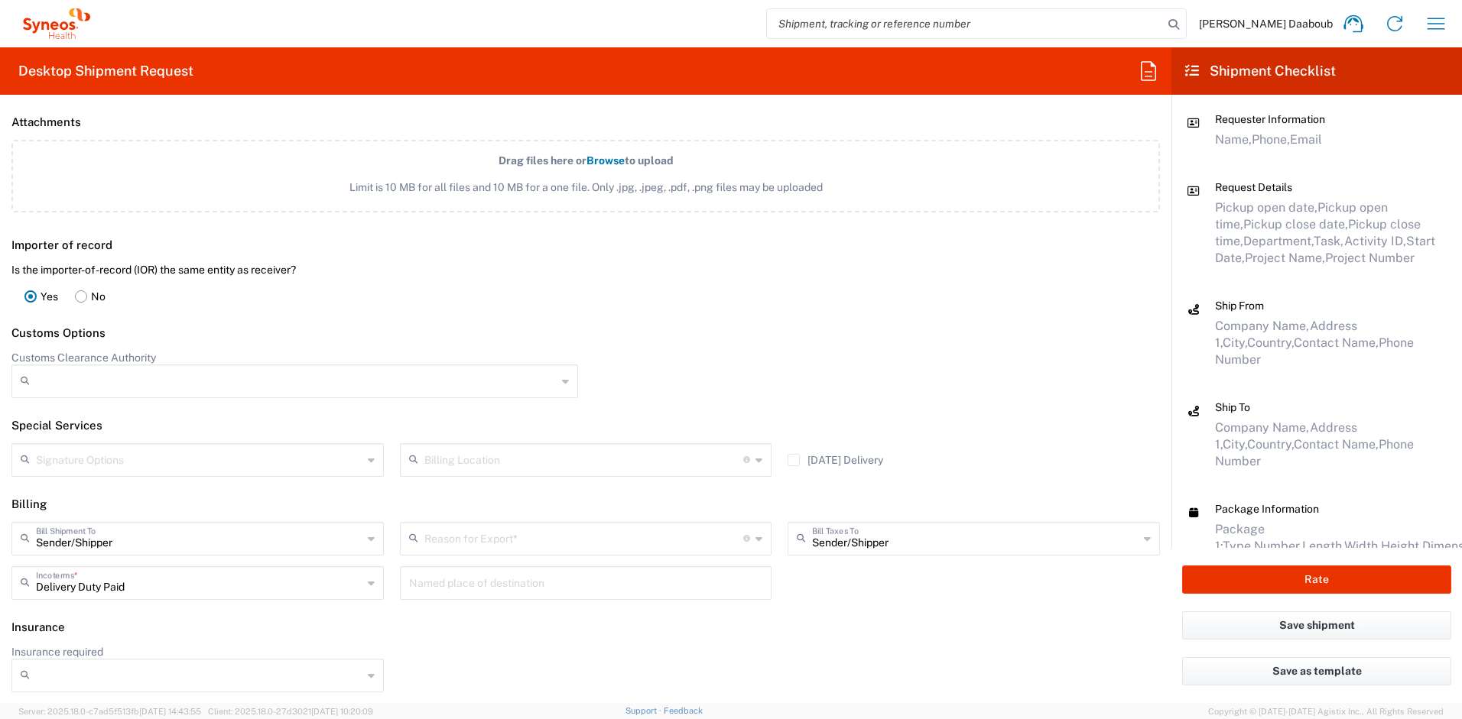
click at [623, 546] on input "text" at bounding box center [584, 537] width 320 height 27
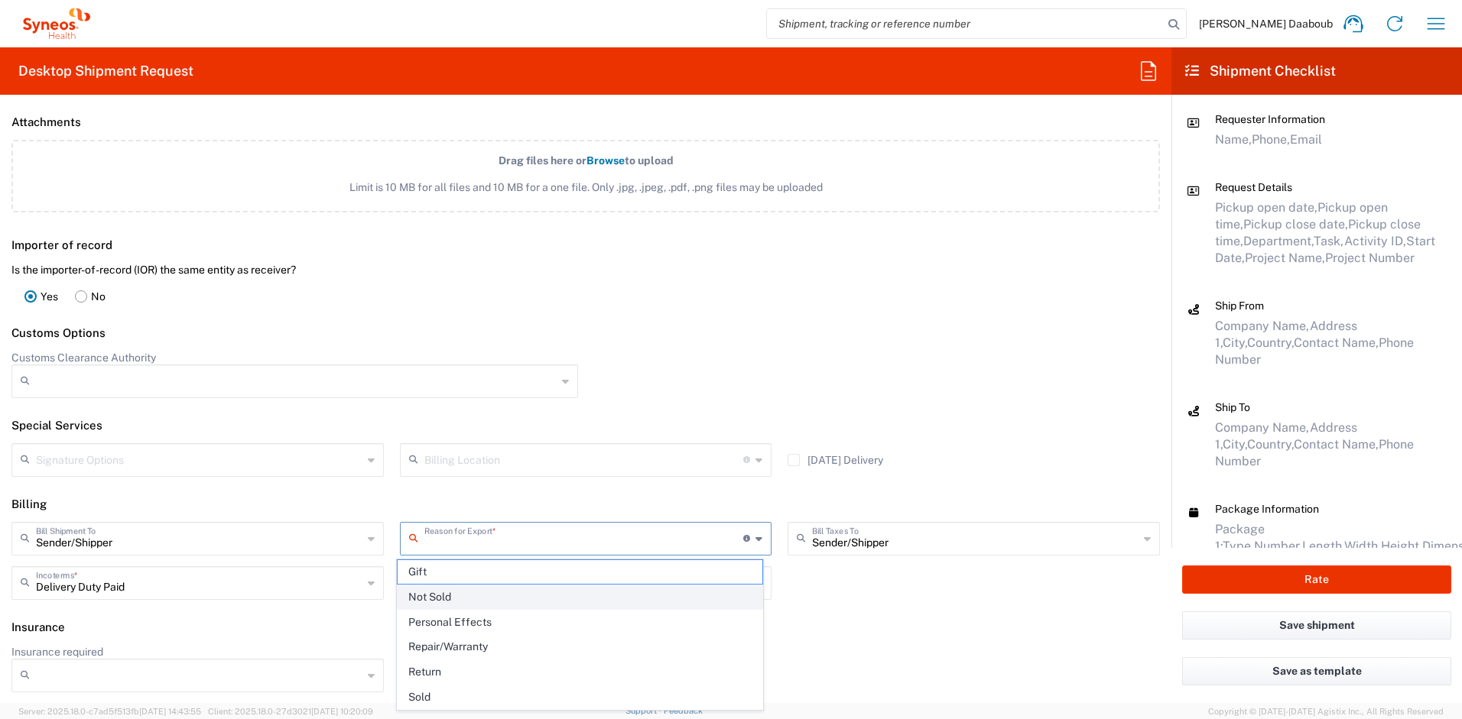
click at [423, 593] on span "Not Sold" at bounding box center [579, 598] width 365 height 24
type input "Not Sold"
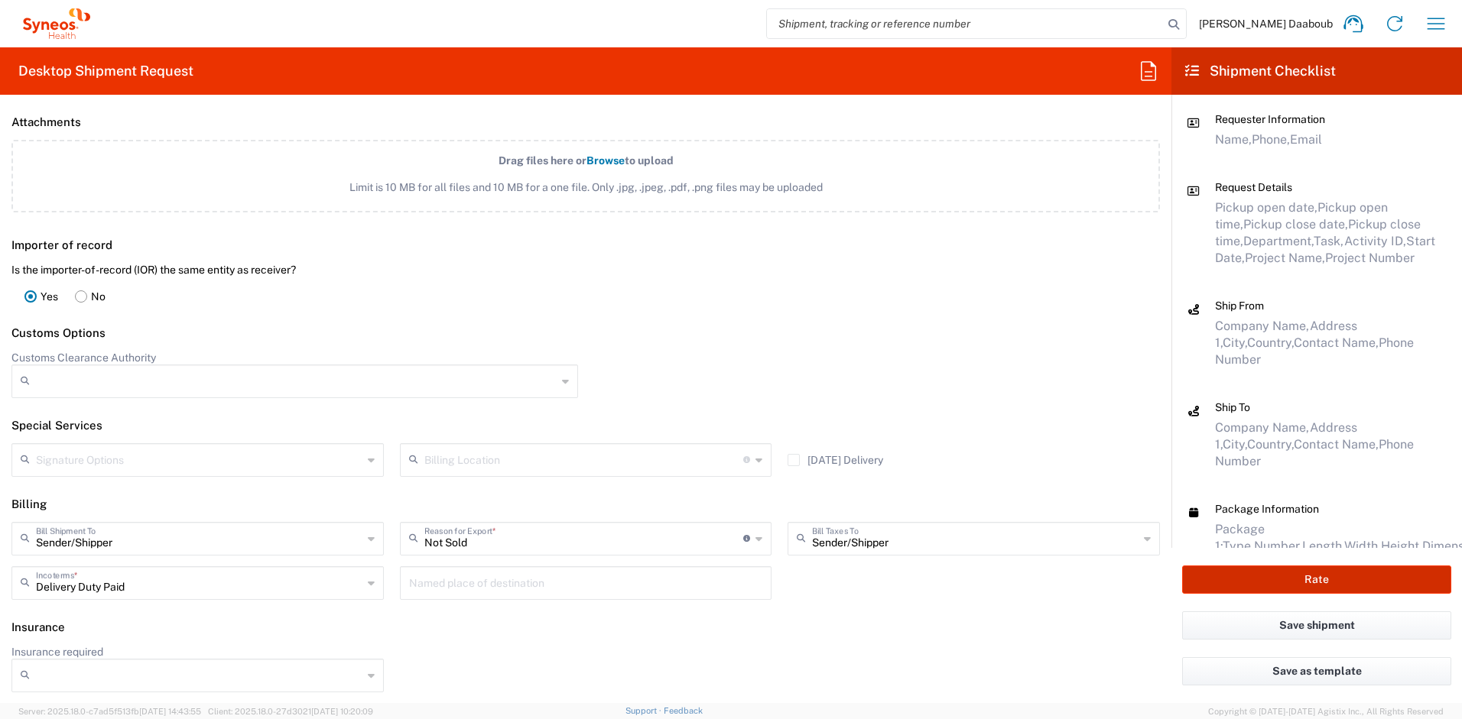
click at [1229, 577] on button "Rate" at bounding box center [1316, 580] width 269 height 28
type input "4510 DEPARTMENTAL EXPENSE"
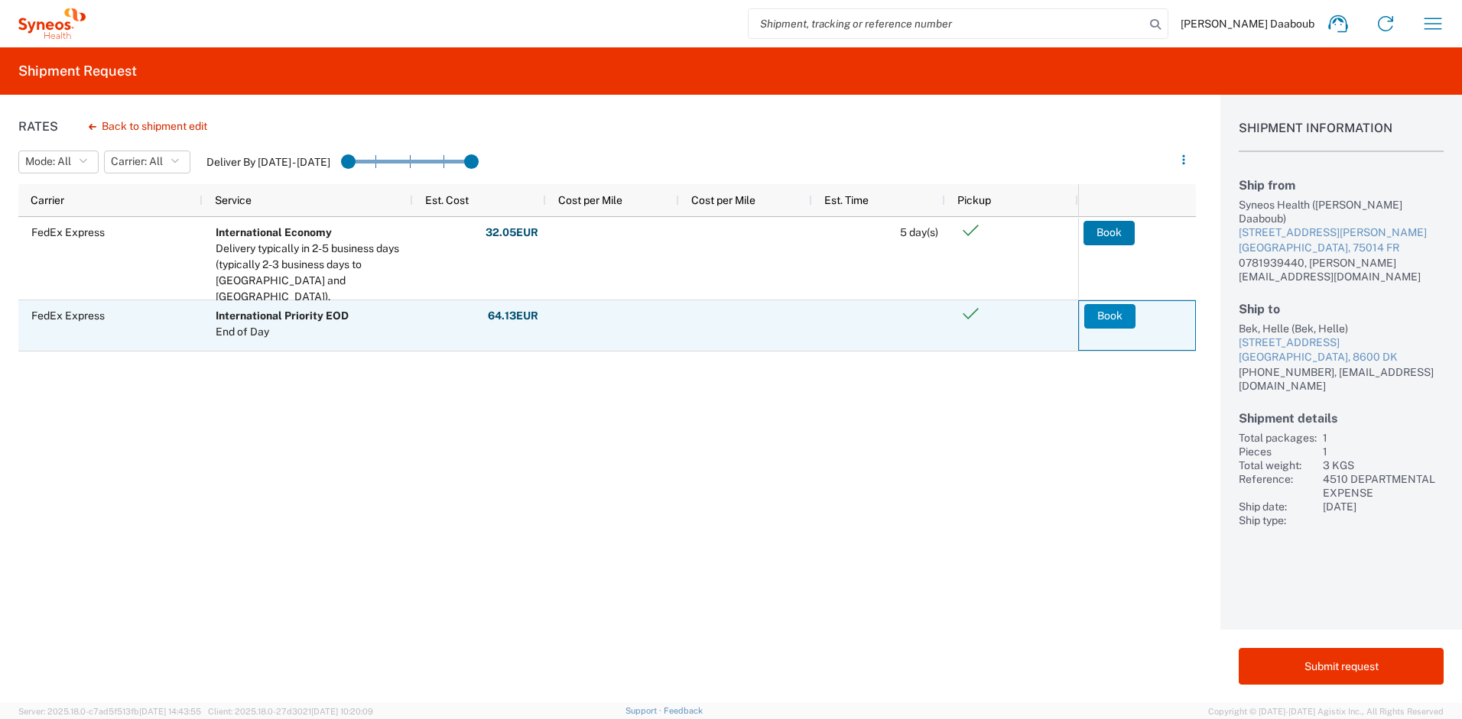
click at [1112, 312] on button "Book" at bounding box center [1109, 316] width 51 height 24
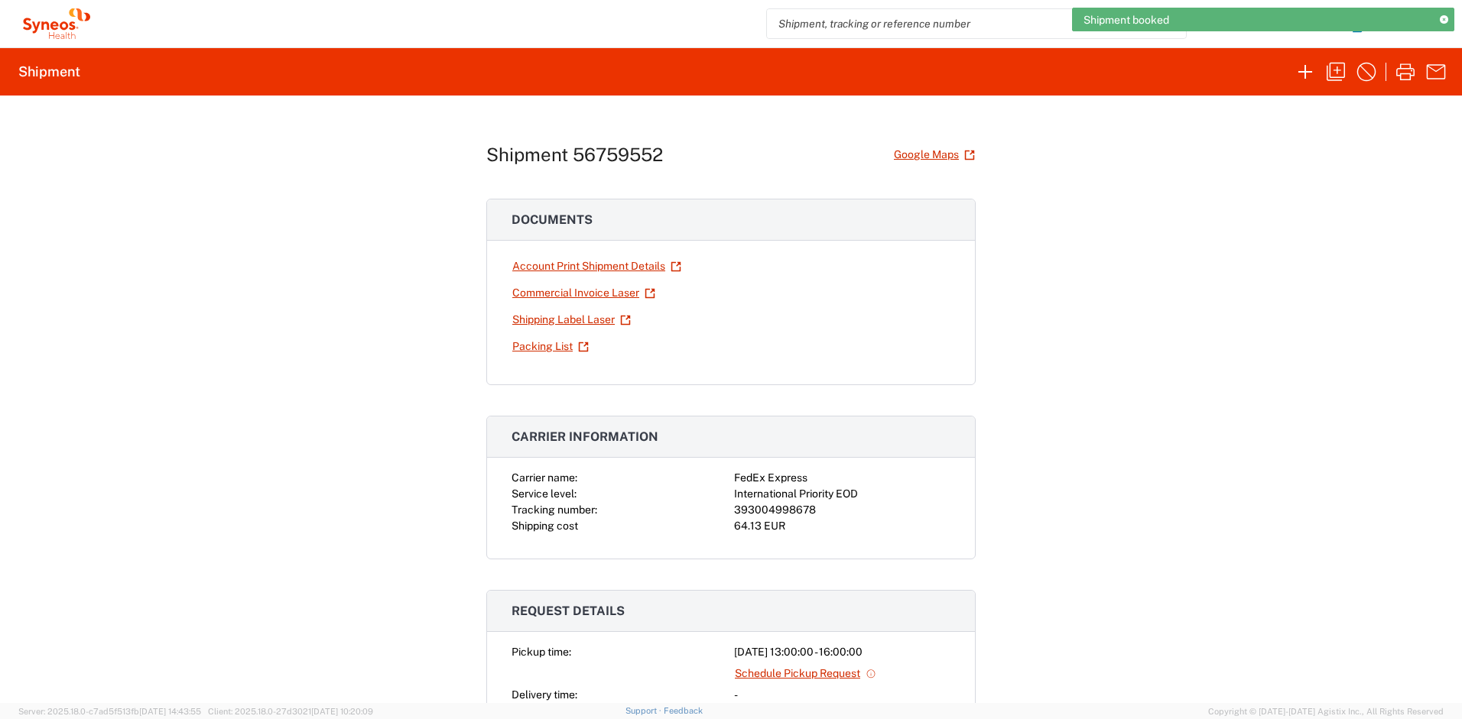
click at [757, 509] on div "393004998678" at bounding box center [842, 510] width 216 height 16
copy div "393004998678"
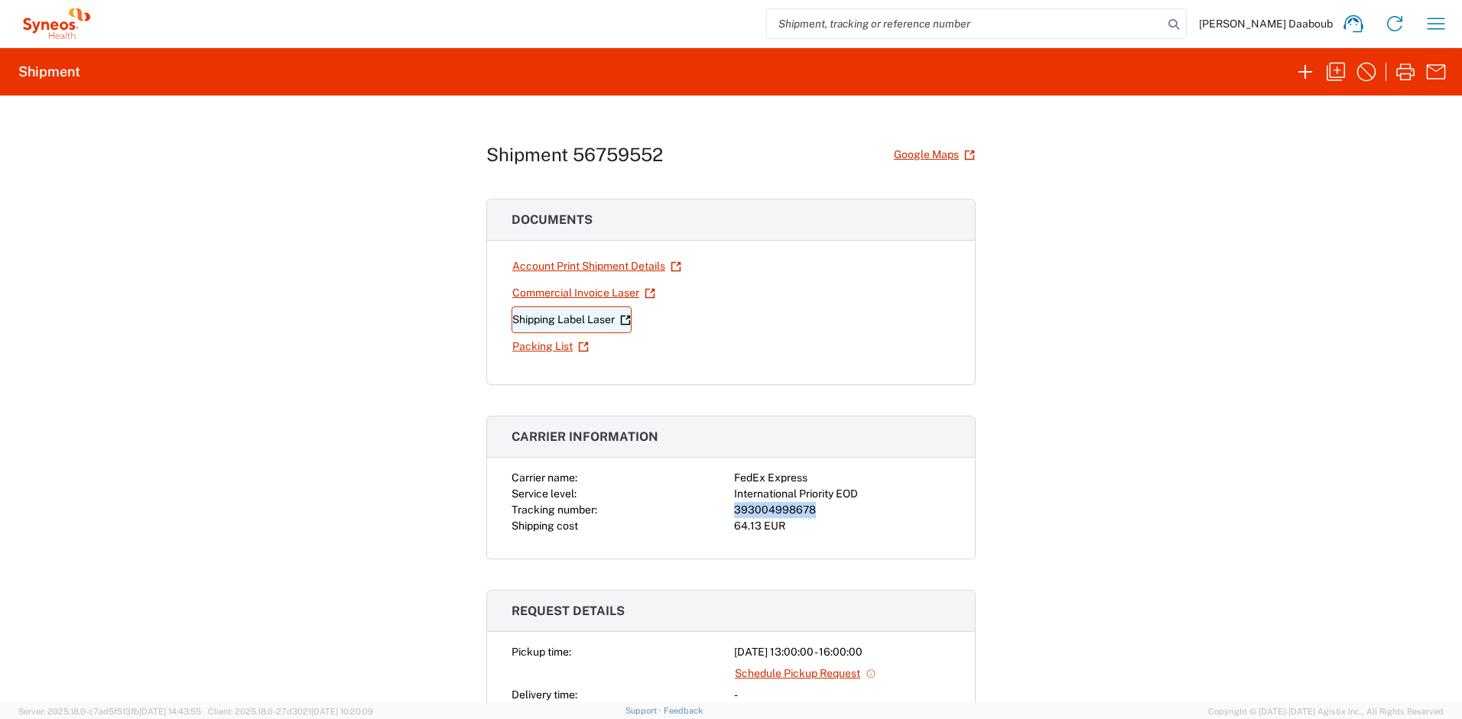
click at [595, 316] on link "Shipping Label Laser" at bounding box center [571, 320] width 120 height 27
click at [1299, 60] on icon "button" at bounding box center [1305, 72] width 24 height 24
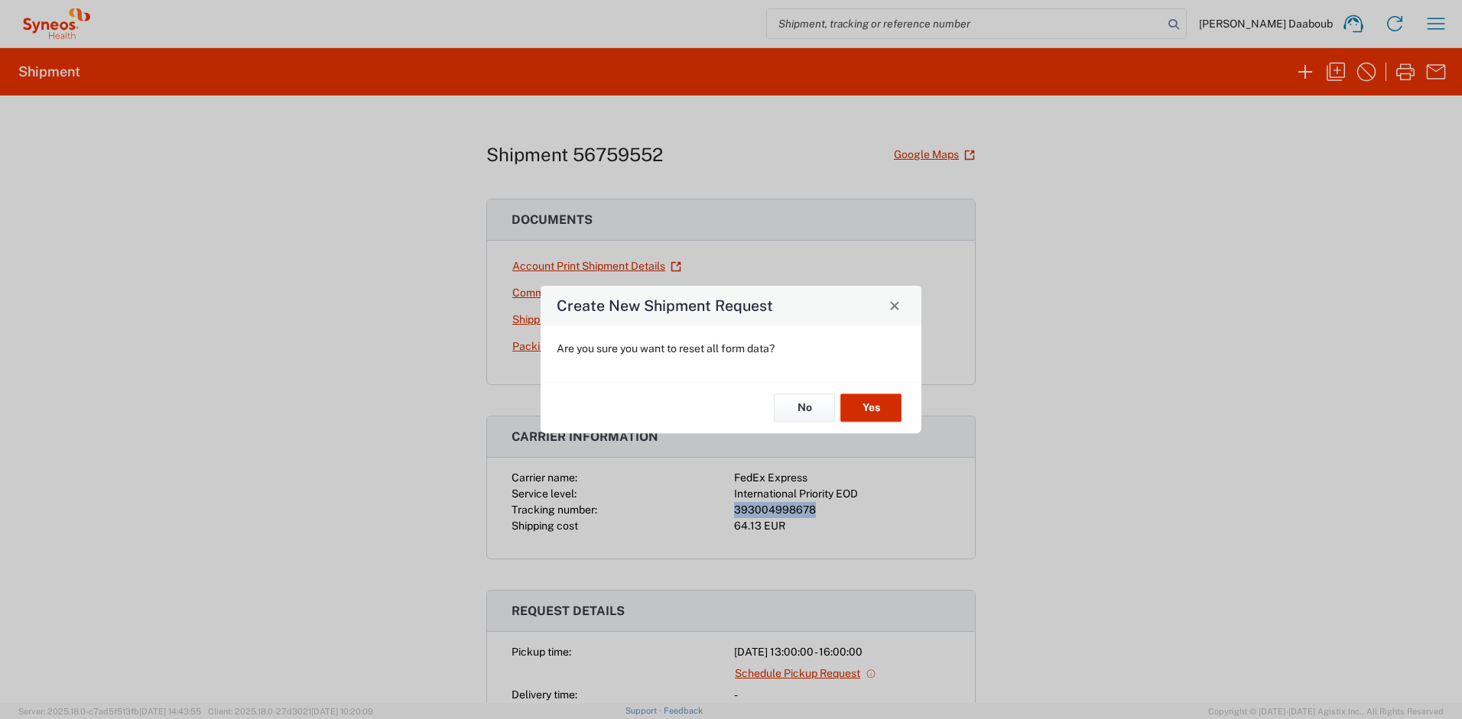
click at [875, 401] on button "Yes" at bounding box center [870, 408] width 61 height 28
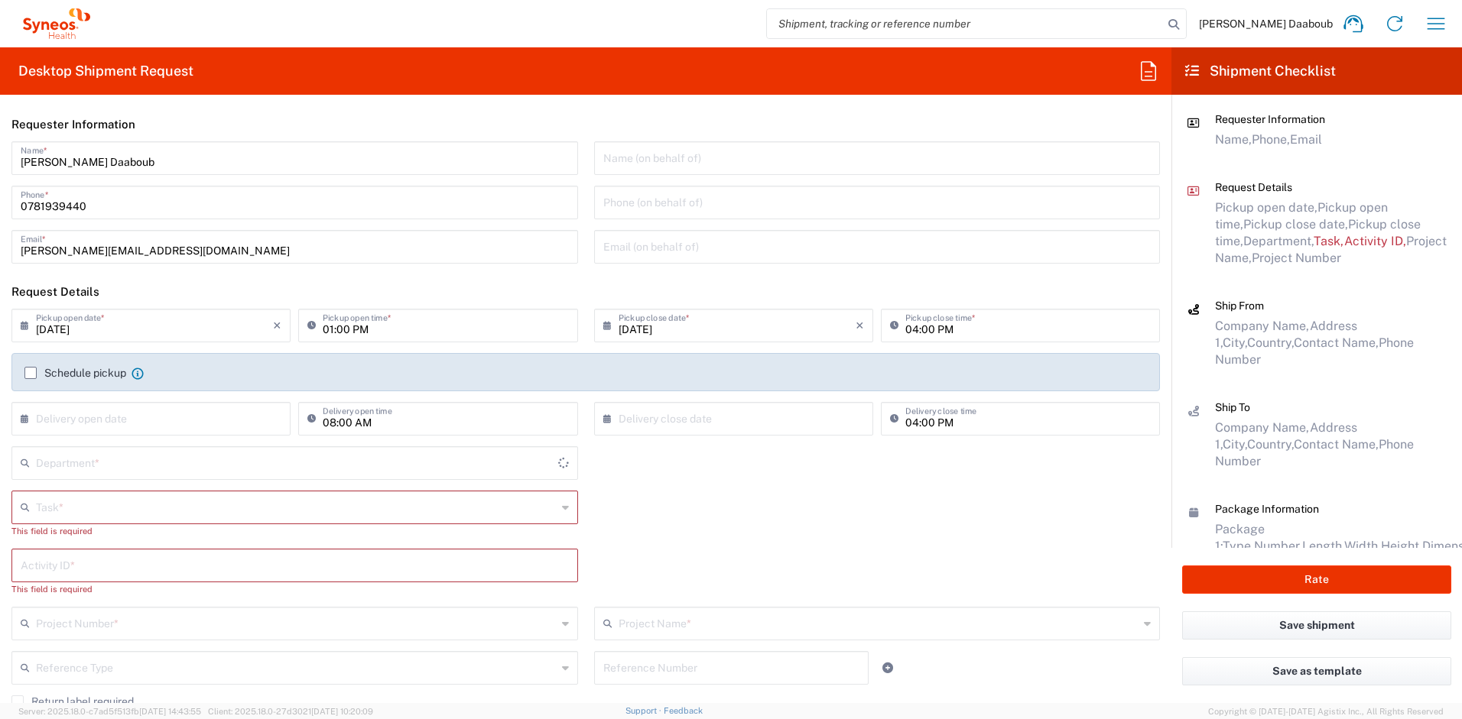
type input "4510"
click at [121, 504] on input "text" at bounding box center [296, 506] width 521 height 27
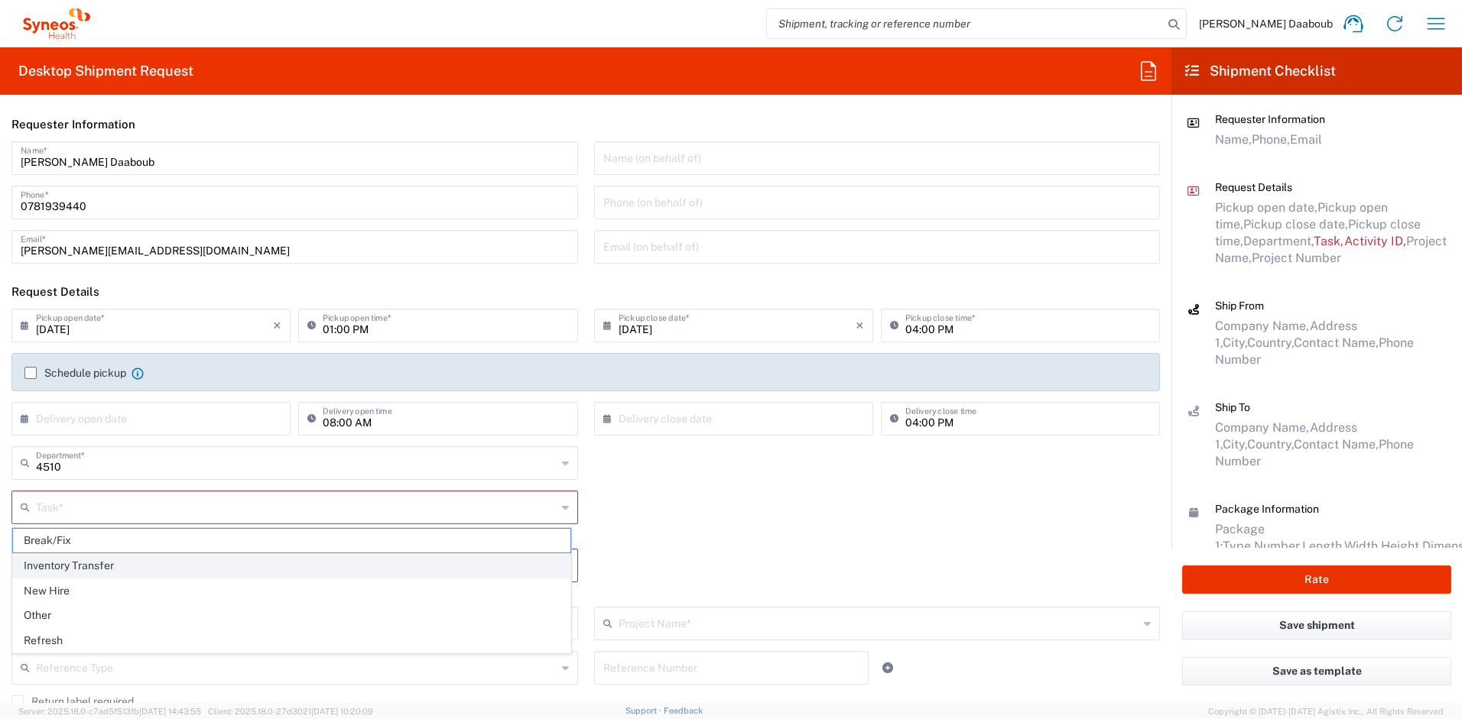
click at [86, 572] on span "Inventory Transfer" at bounding box center [291, 566] width 557 height 24
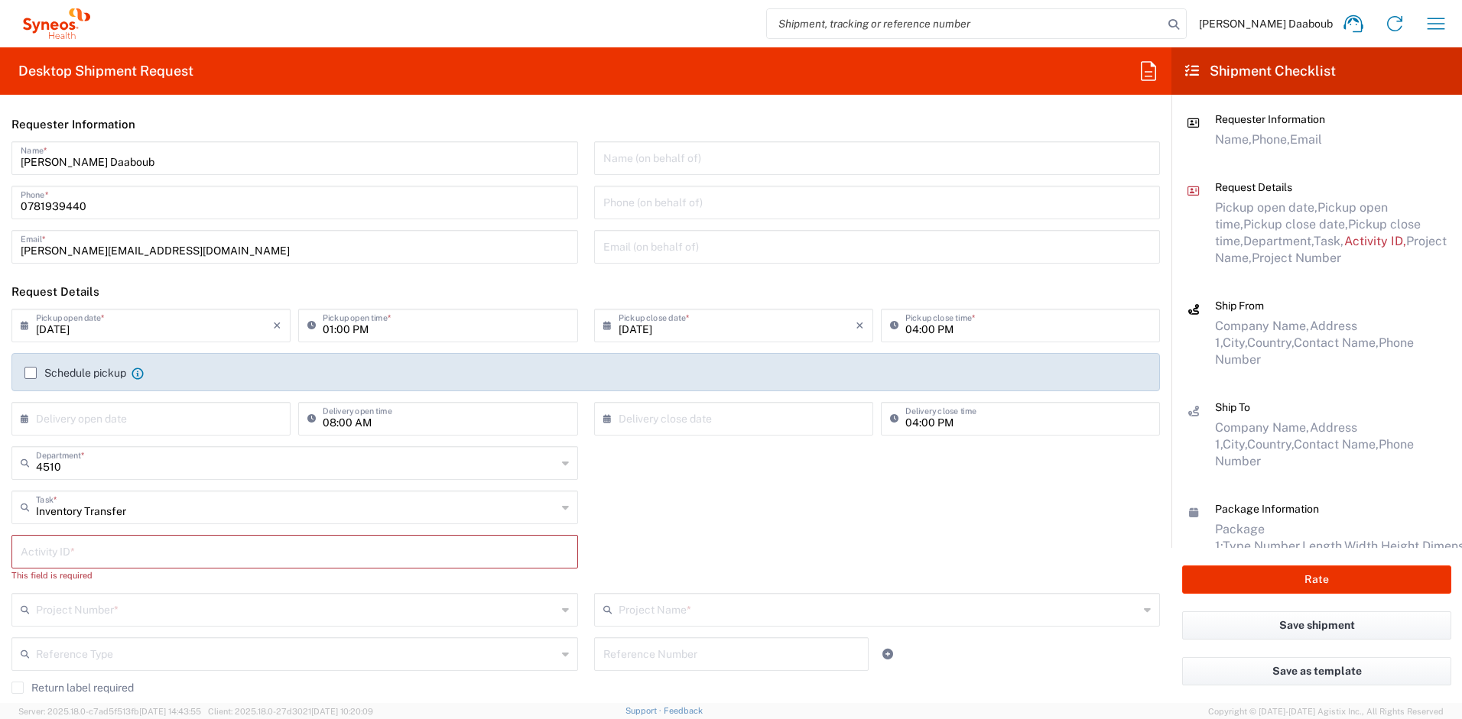
click at [68, 527] on div "Inventory Transfer Task * Break/Fix Inventory Transfer New Hire Other Refresh" at bounding box center [295, 513] width 582 height 44
type input "Inventory Transfer"
click at [67, 517] on input "Inventory Transfer" at bounding box center [296, 506] width 521 height 27
click at [718, 482] on div "4510 Department * 4510 3000 3100 3109 3110 3111 3112 3125 3130 3135 3136 3150 3…" at bounding box center [586, 468] width 1164 height 44
click at [118, 563] on input "text" at bounding box center [295, 550] width 548 height 27
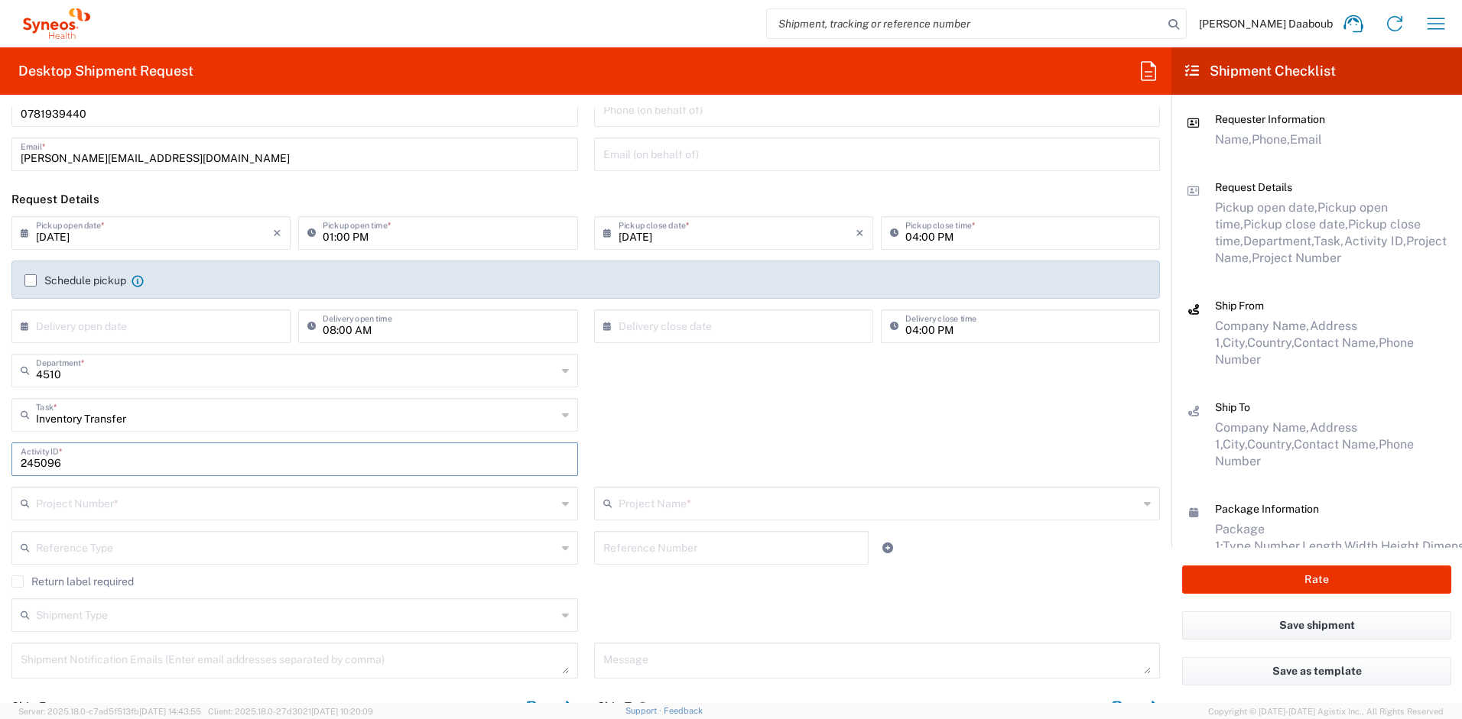
scroll to position [148, 0]
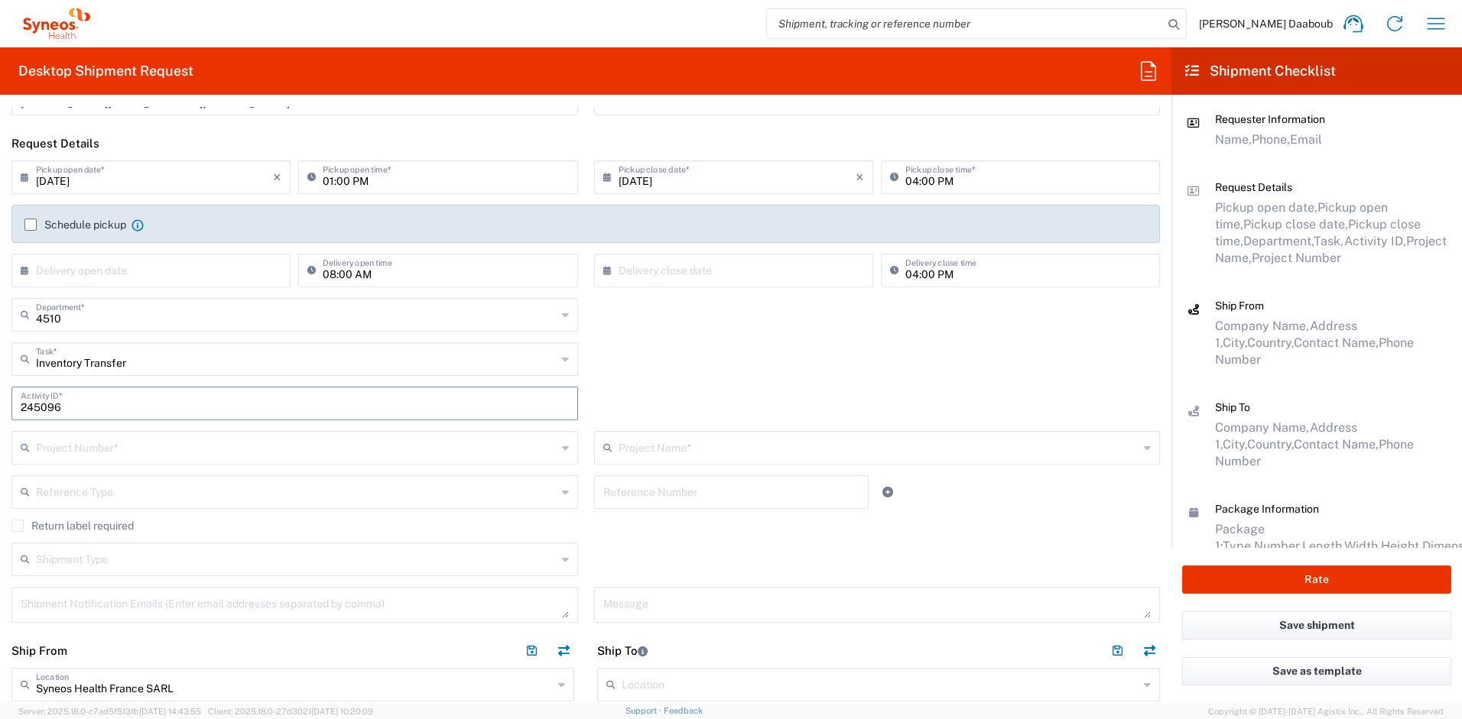
type input "245096"
click at [173, 445] on input "text" at bounding box center [296, 446] width 521 height 27
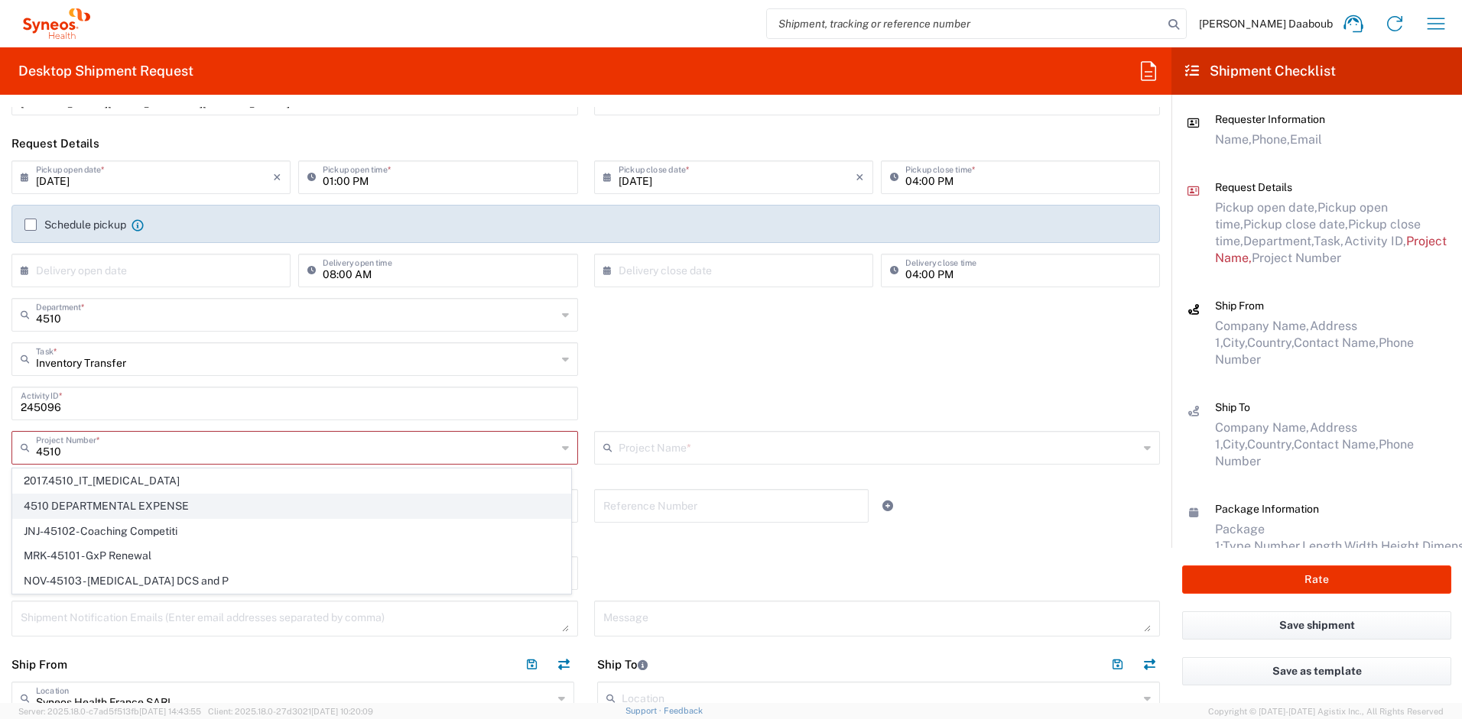
click at [94, 504] on span "4510 DEPARTMENTAL EXPENSE" at bounding box center [291, 507] width 557 height 24
type input "4510 DEPARTMENTAL EXPENSE"
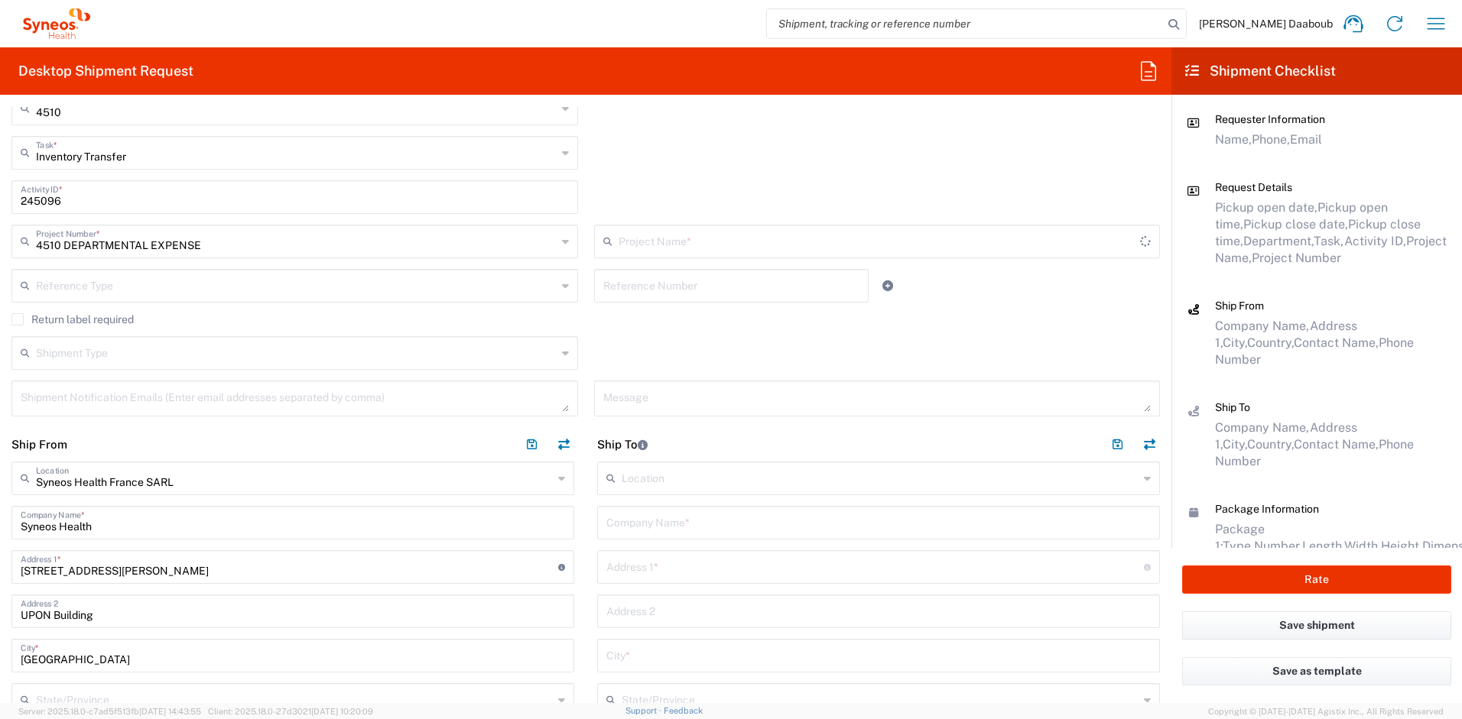
type input "4510 DEPARTMENTAL EXPENSE"
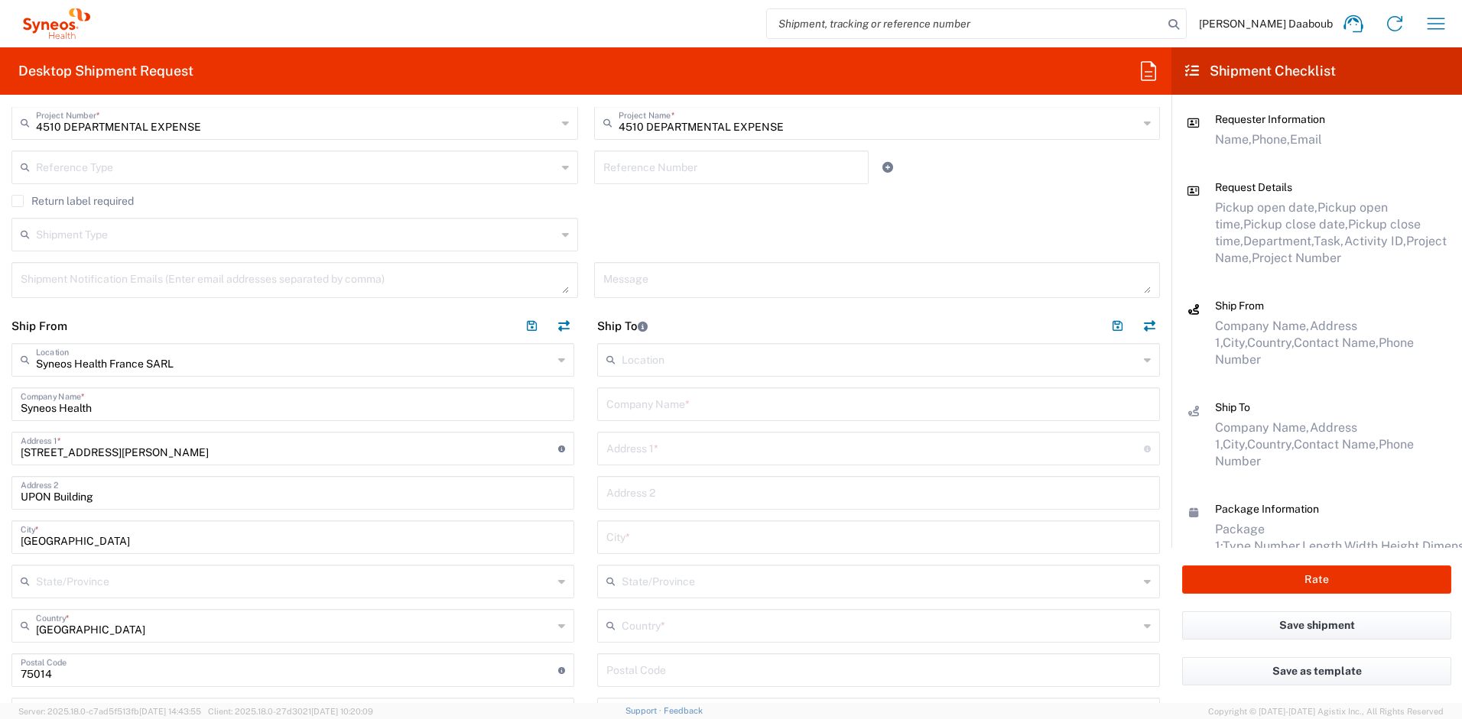
click at [649, 404] on input "text" at bounding box center [878, 403] width 544 height 27
paste input "[PERSON_NAME]"
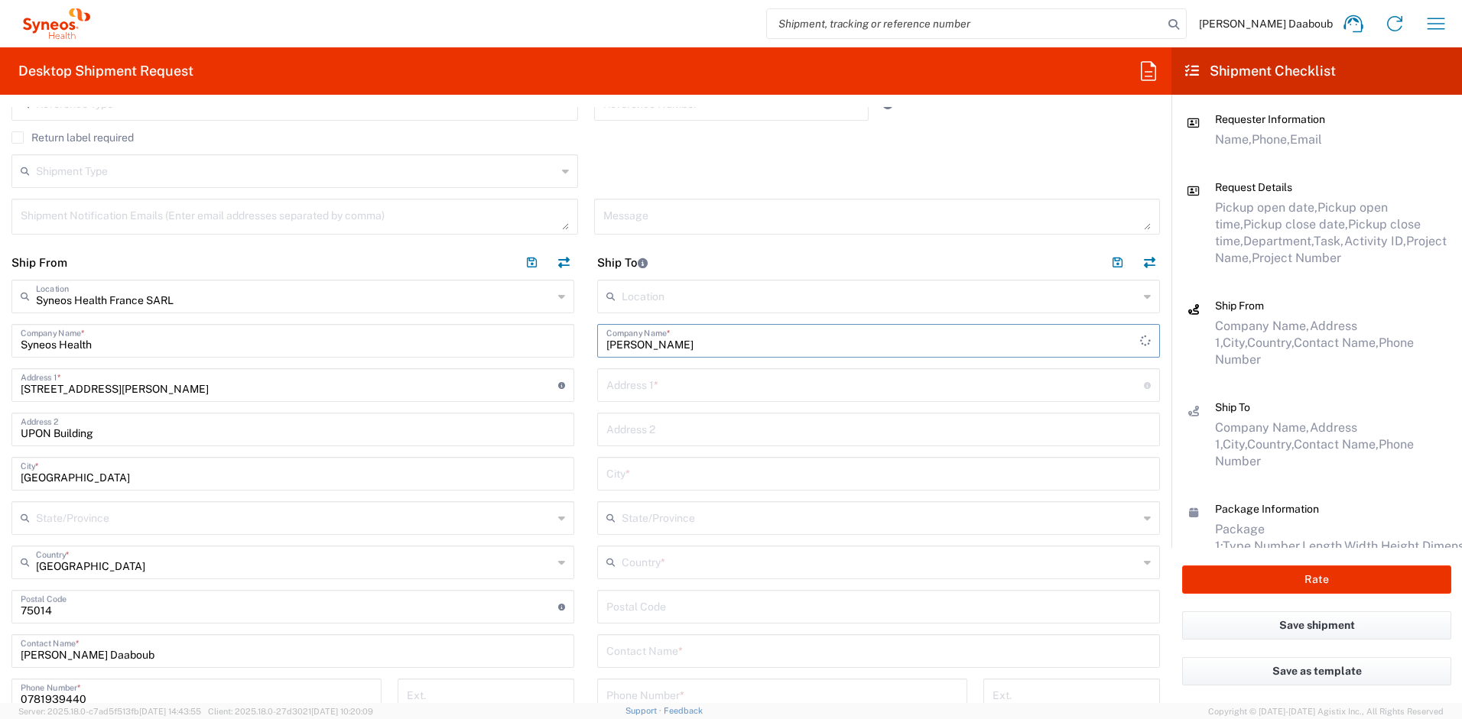
scroll to position [737, 0]
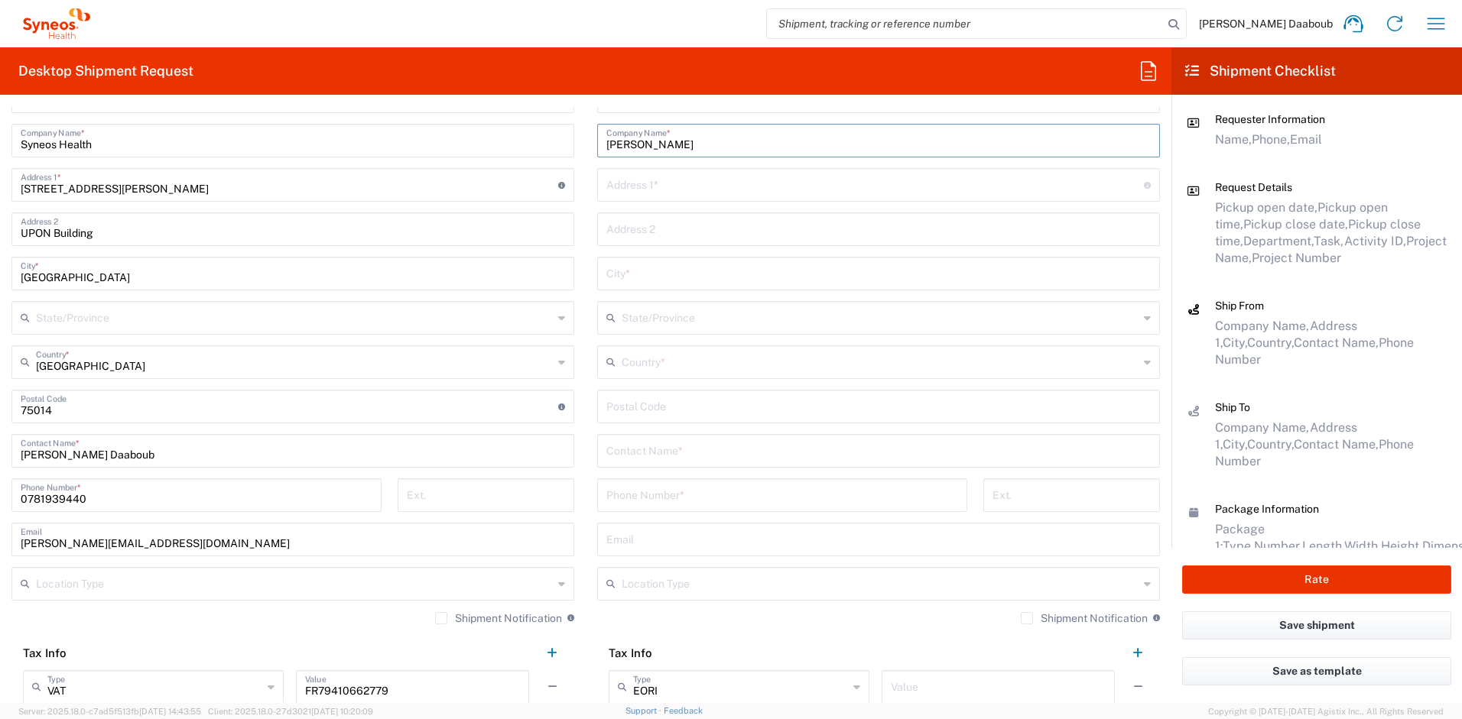
type input "[PERSON_NAME]"
click at [676, 449] on input "text" at bounding box center [878, 449] width 544 height 27
paste input "[PERSON_NAME]"
type input "[PERSON_NAME]"
click at [670, 371] on input "text" at bounding box center [879, 361] width 517 height 27
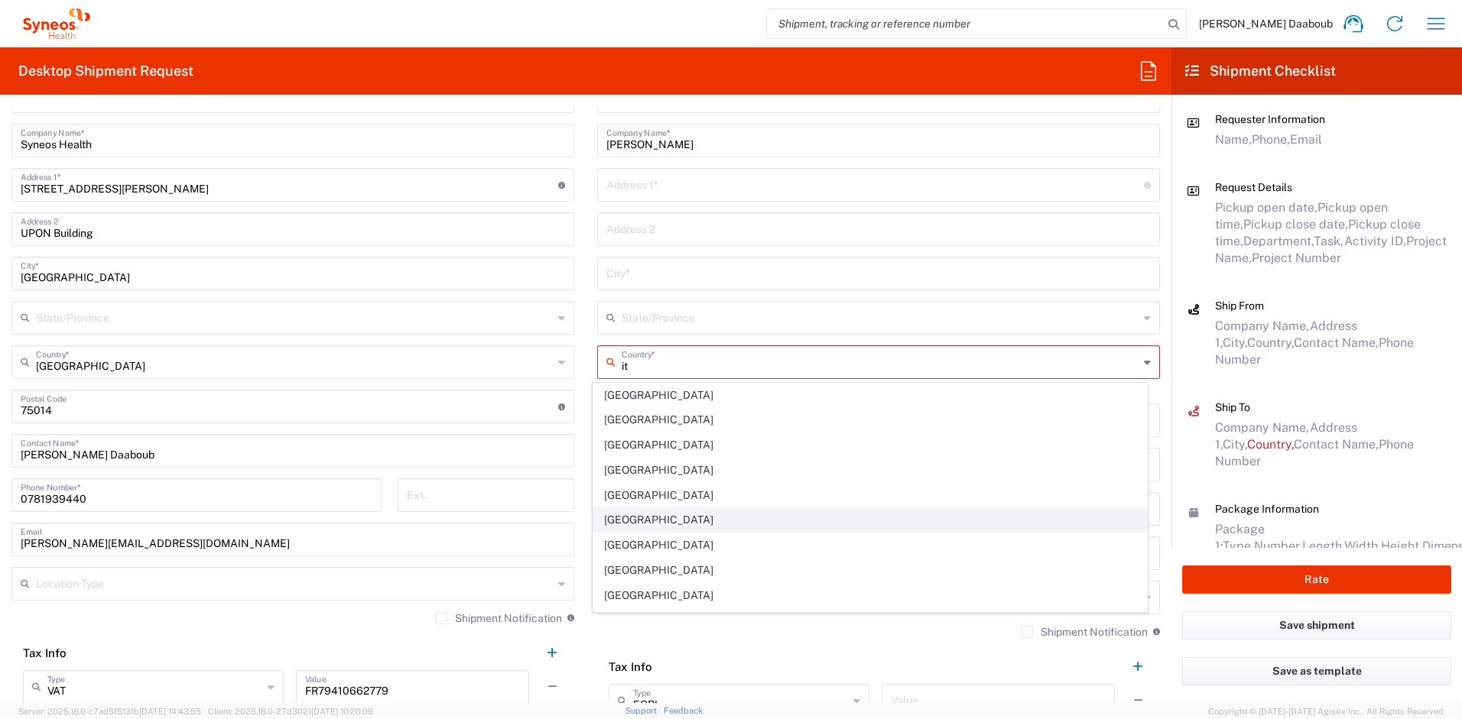
click at [623, 514] on span "[GEOGRAPHIC_DATA]" at bounding box center [870, 520] width 554 height 24
type input "[GEOGRAPHIC_DATA]"
type input "Sender/Shipper"
type input "Delivery Duty Paid"
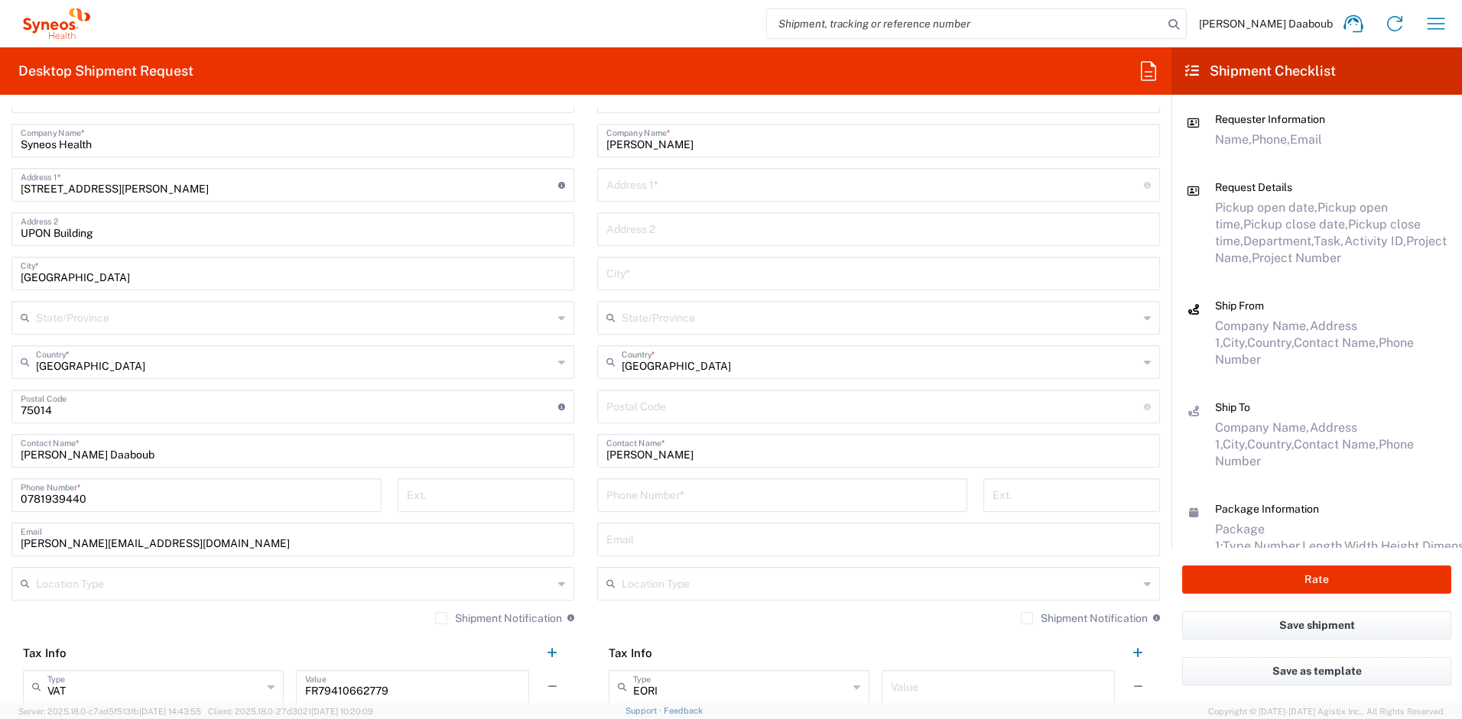
click at [644, 189] on input "text" at bounding box center [874, 183] width 537 height 27
paste input "Largo [GEOGRAPHIC_DATA] 5"
type input "Largo [GEOGRAPHIC_DATA] 5"
click at [646, 400] on input "undefined" at bounding box center [874, 405] width 537 height 27
paste input "40132"
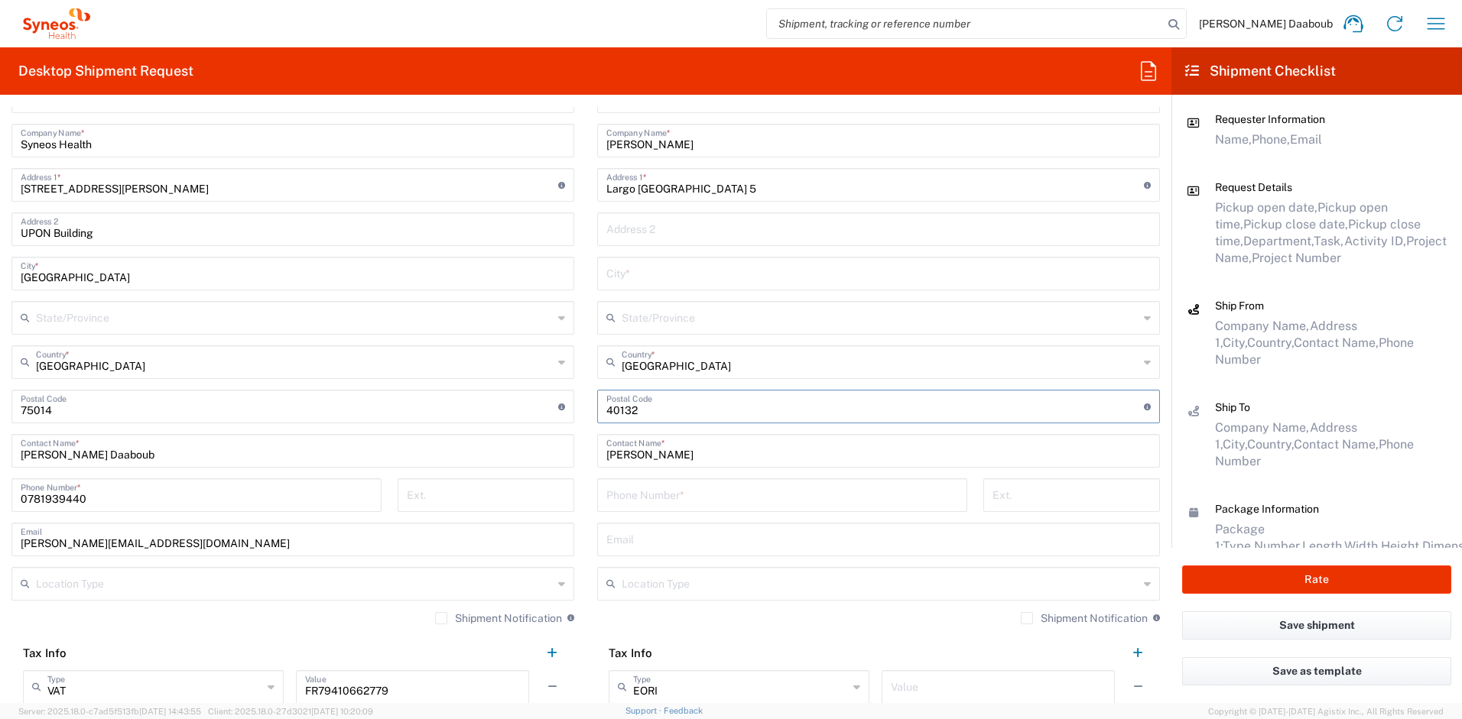
type input "40132"
click at [644, 275] on input "text" at bounding box center [878, 272] width 544 height 27
paste input "[GEOGRAPHIC_DATA]"
type input "[GEOGRAPHIC_DATA]"
click at [632, 502] on input "tel" at bounding box center [782, 494] width 352 height 27
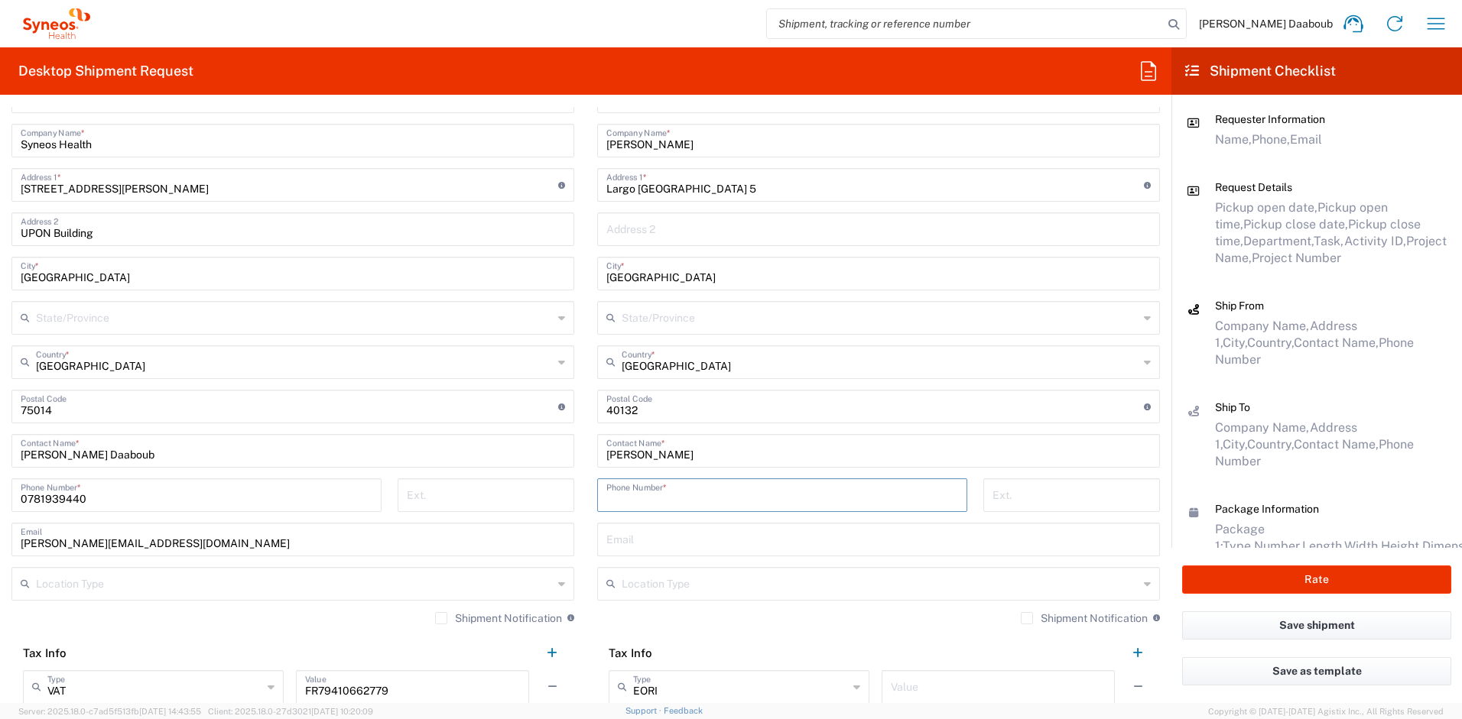
paste input "3423910080"
type input "3423910080"
click at [637, 529] on input "text" at bounding box center [878, 538] width 544 height 27
paste input "[PERSON_NAME][EMAIL_ADDRESS][PERSON_NAME][DOMAIN_NAME]"
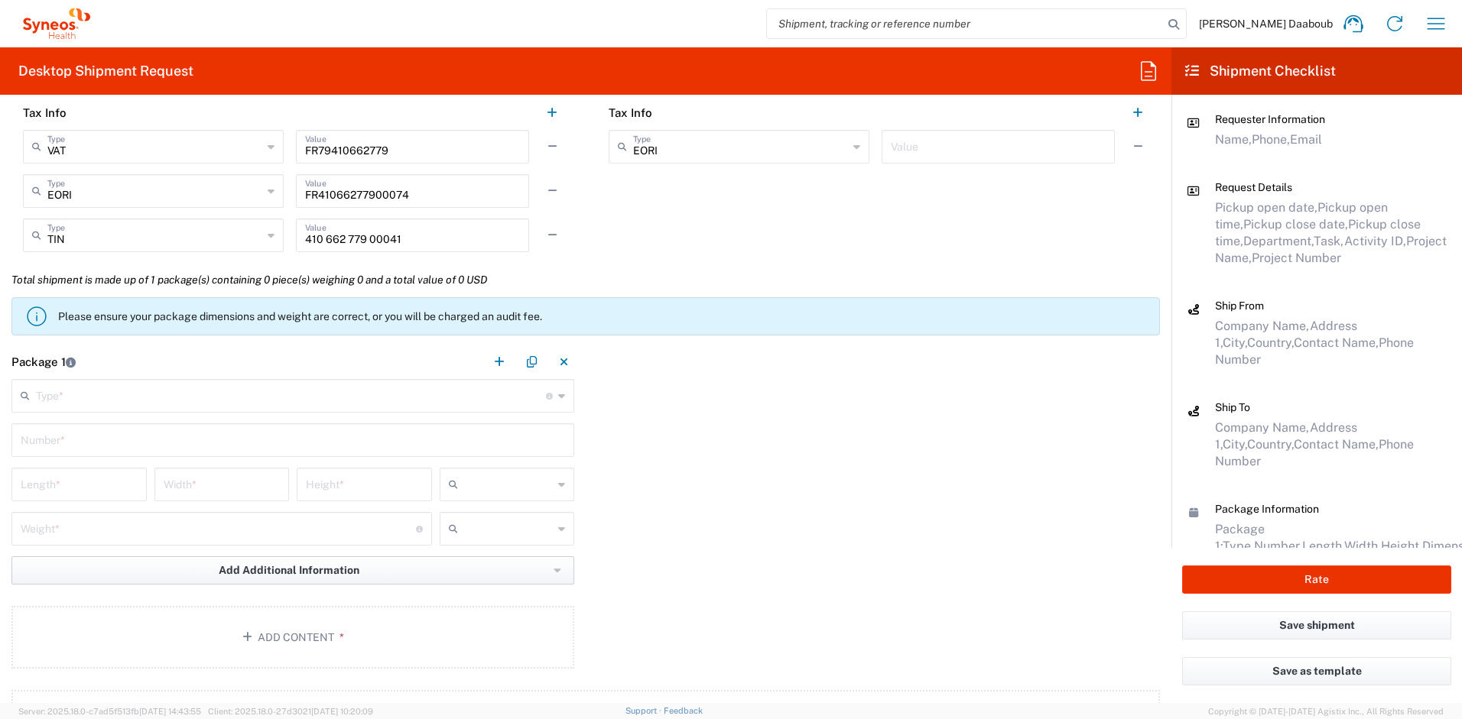
scroll to position [1333, 0]
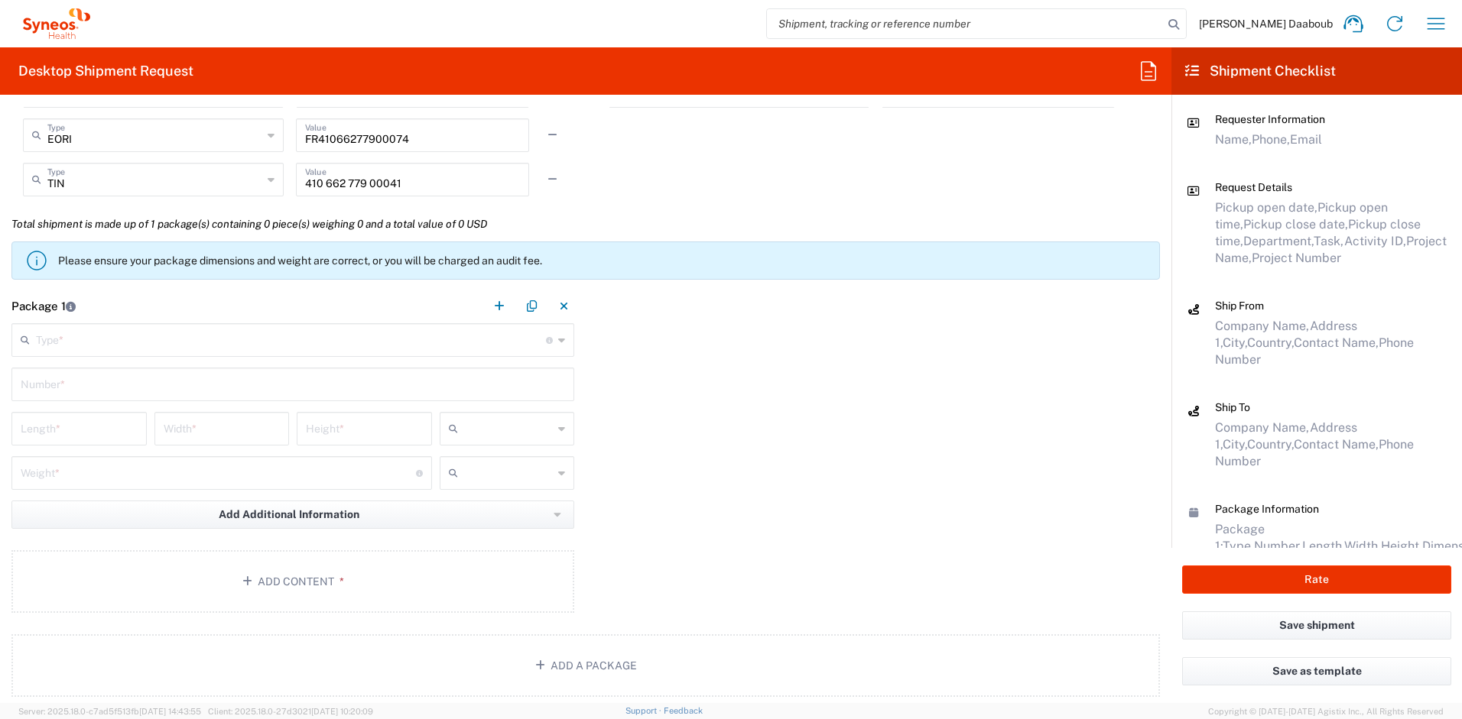
type input "[PERSON_NAME][EMAIL_ADDRESS][PERSON_NAME][DOMAIN_NAME]"
click at [61, 331] on input "text" at bounding box center [291, 339] width 510 height 27
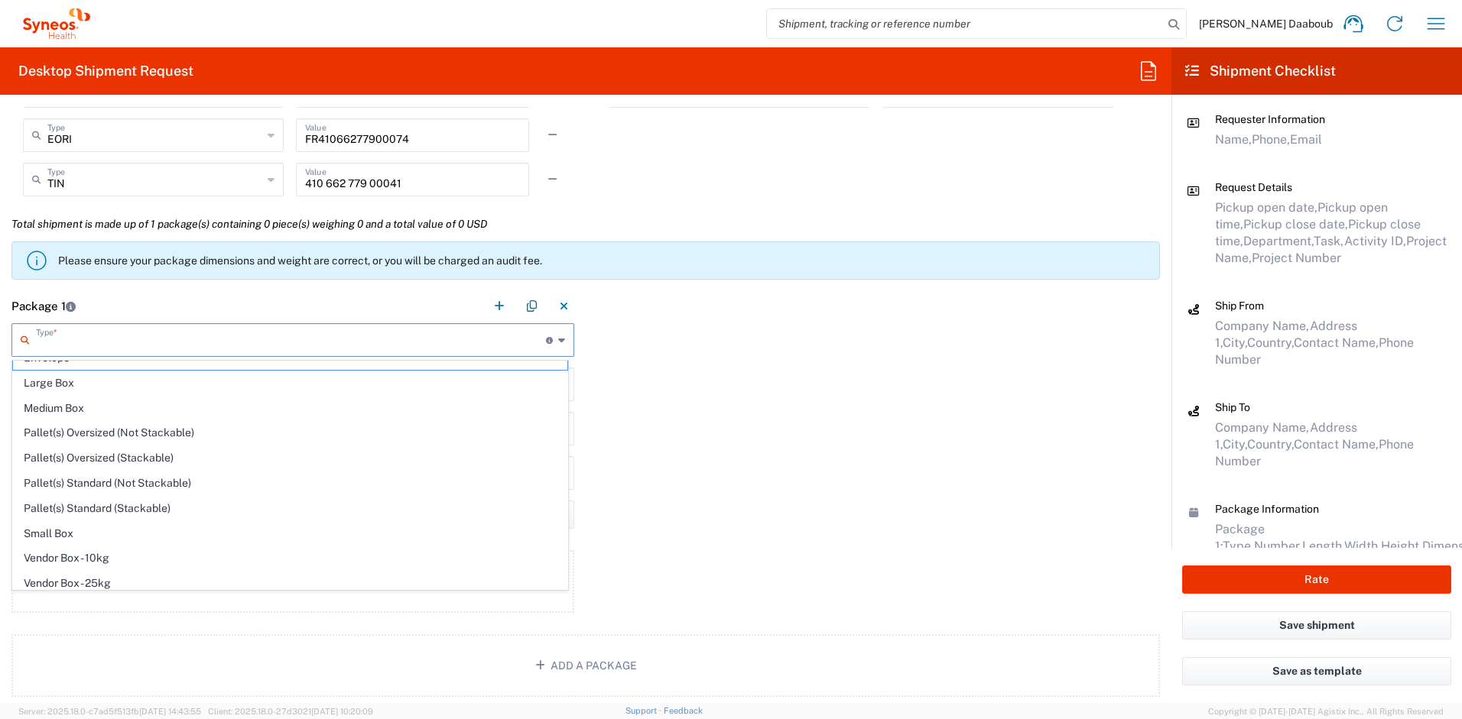
scroll to position [47, 0]
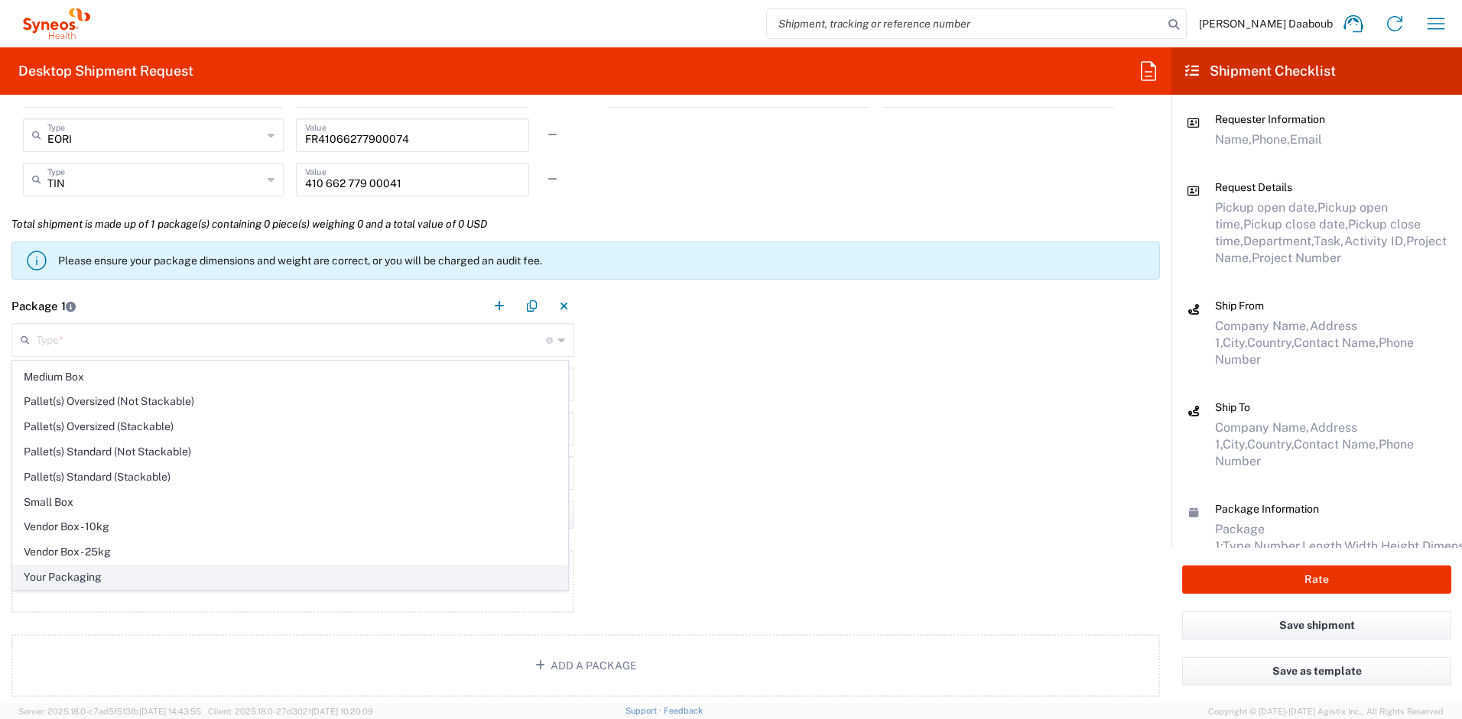
click at [77, 577] on span "Your Packaging" at bounding box center [290, 578] width 554 height 24
type input "Your Packaging"
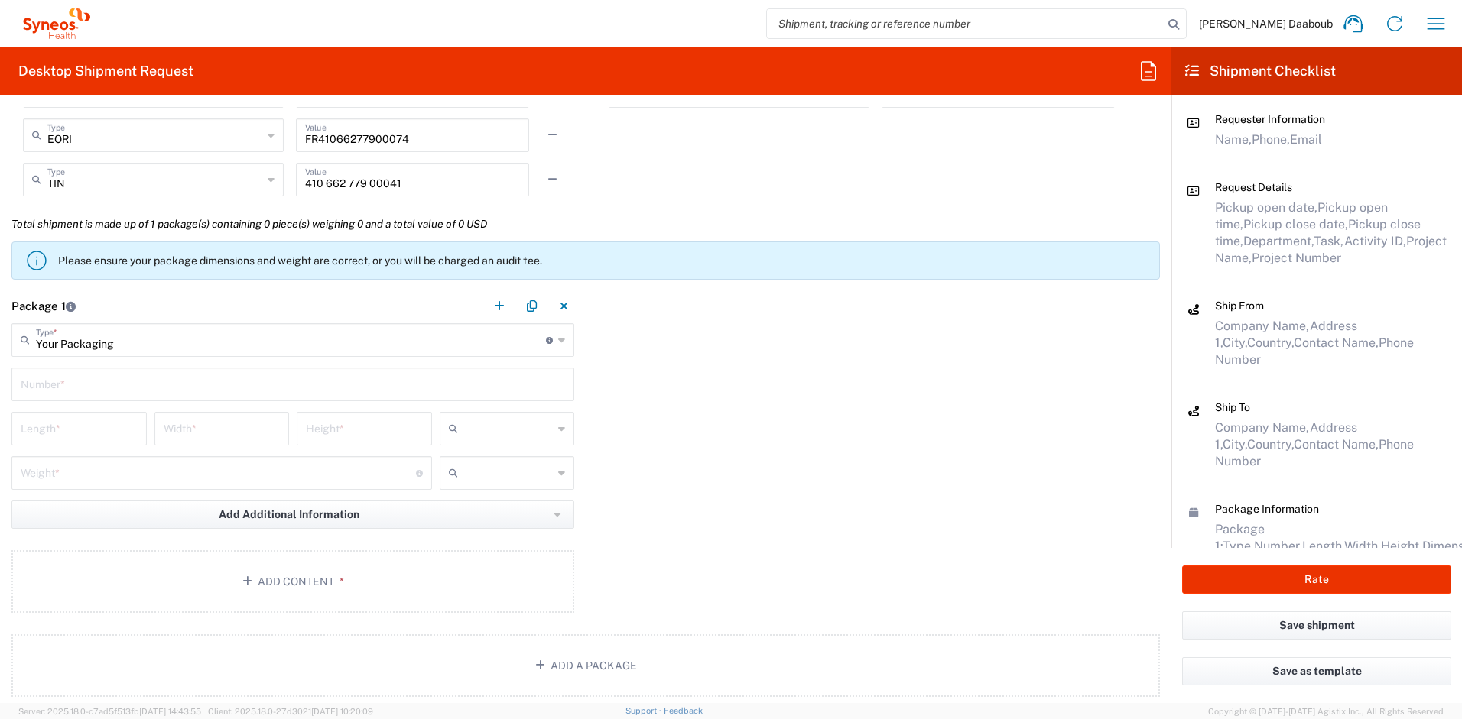
click at [61, 388] on input "text" at bounding box center [293, 383] width 544 height 27
type input "1"
click at [477, 426] on input "text" at bounding box center [508, 429] width 89 height 24
click at [464, 465] on span "cm" at bounding box center [501, 462] width 131 height 24
type input "cm"
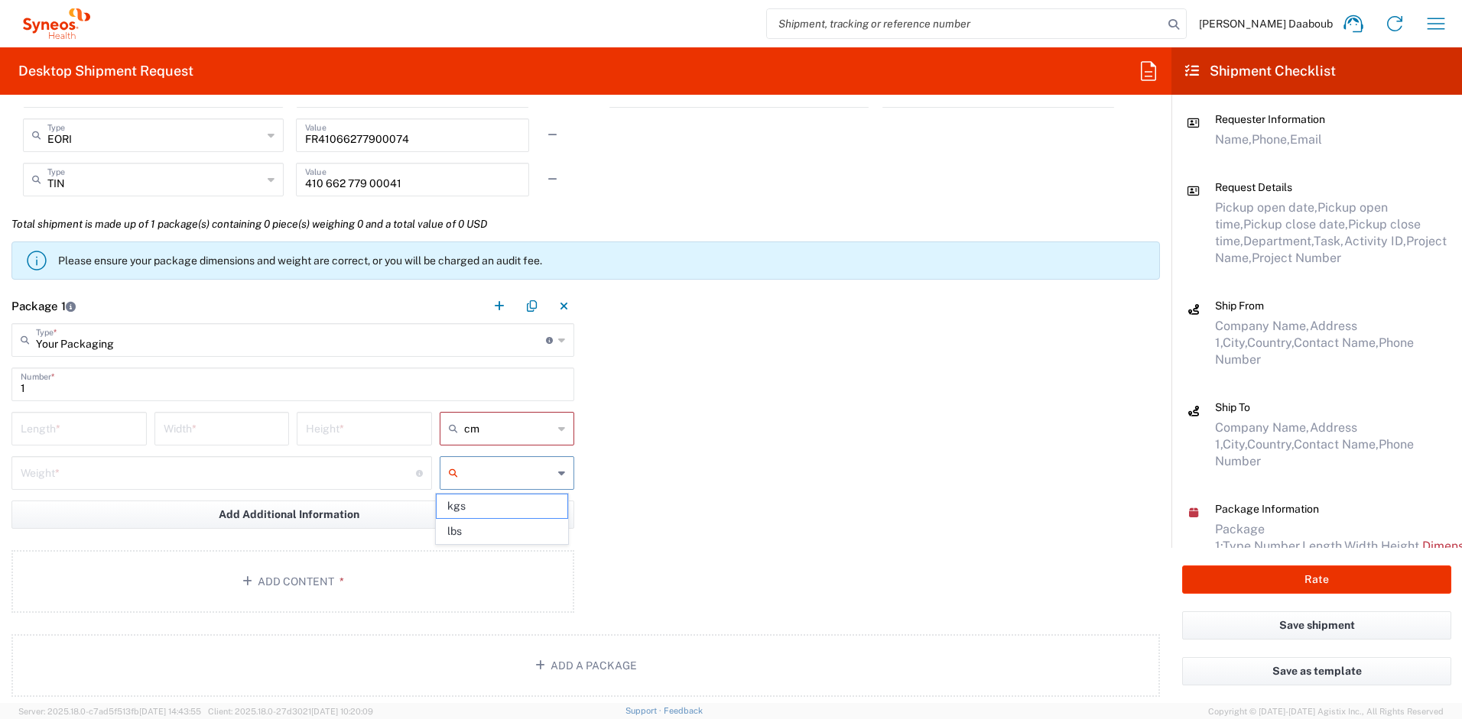
click at [474, 482] on input "text" at bounding box center [508, 473] width 89 height 24
click at [469, 508] on span "kgs" at bounding box center [501, 507] width 131 height 24
type input "kgs"
click at [105, 417] on input "number" at bounding box center [79, 427] width 117 height 27
type input "50"
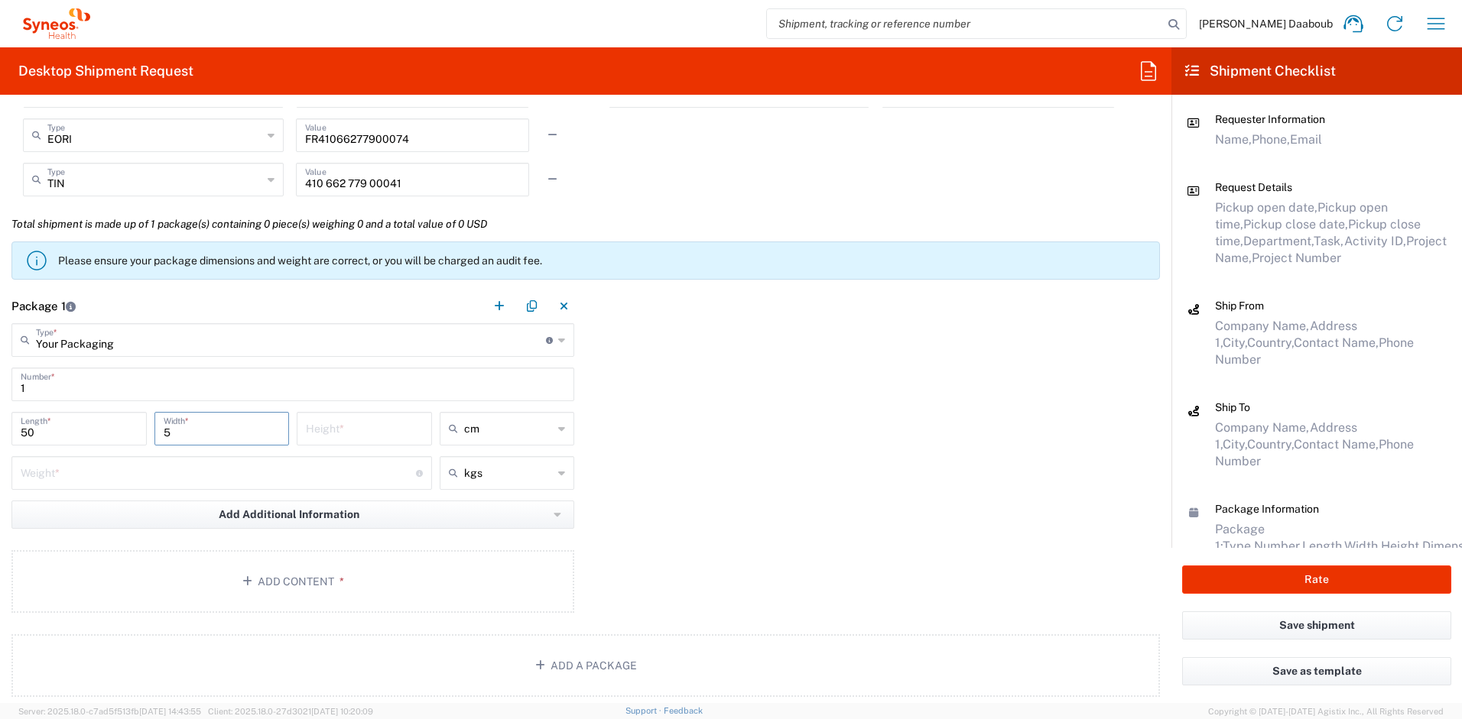
type input "5"
type input "10"
click at [48, 465] on input "number" at bounding box center [218, 472] width 395 height 27
type input "3"
click at [334, 576] on span "*" at bounding box center [339, 582] width 10 height 12
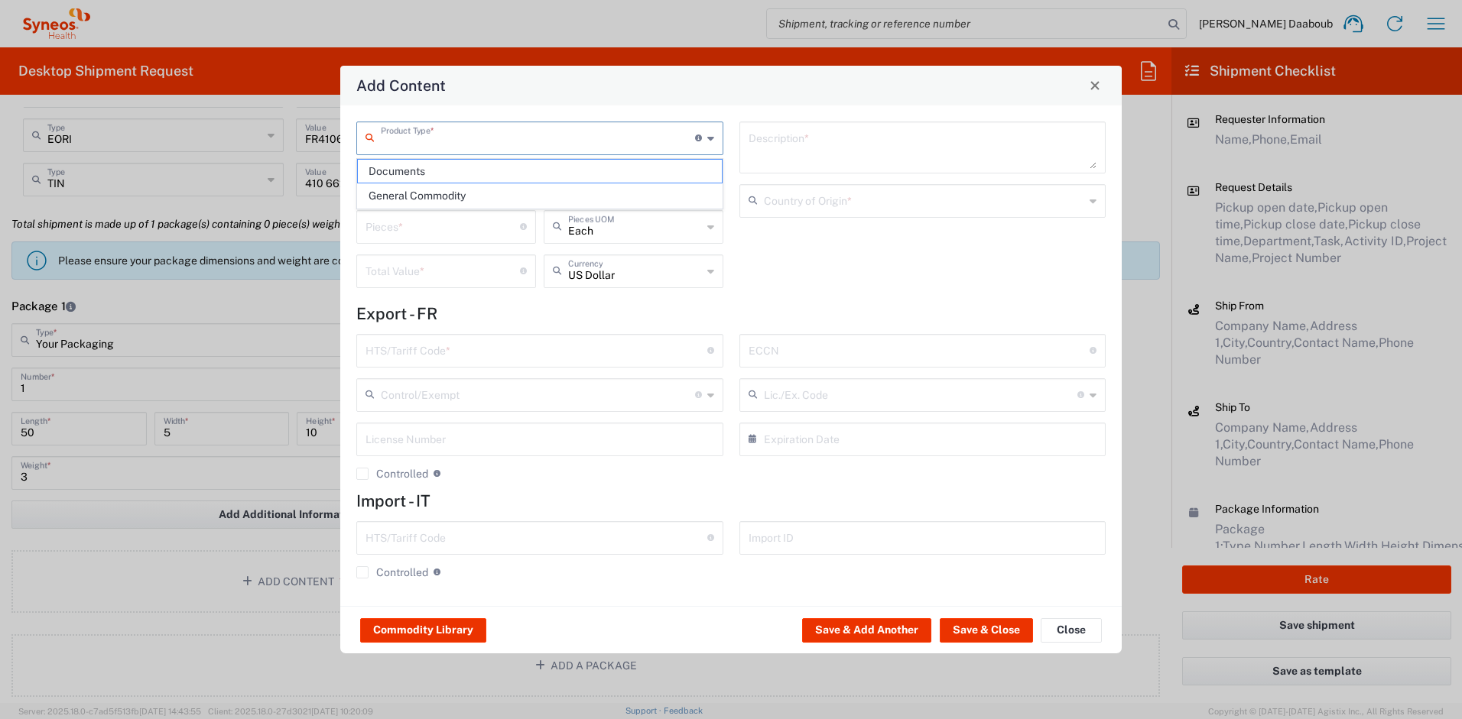
click at [471, 125] on input "text" at bounding box center [538, 137] width 314 height 27
click at [453, 203] on span "General Commodity" at bounding box center [540, 196] width 364 height 24
type input "General Commodity"
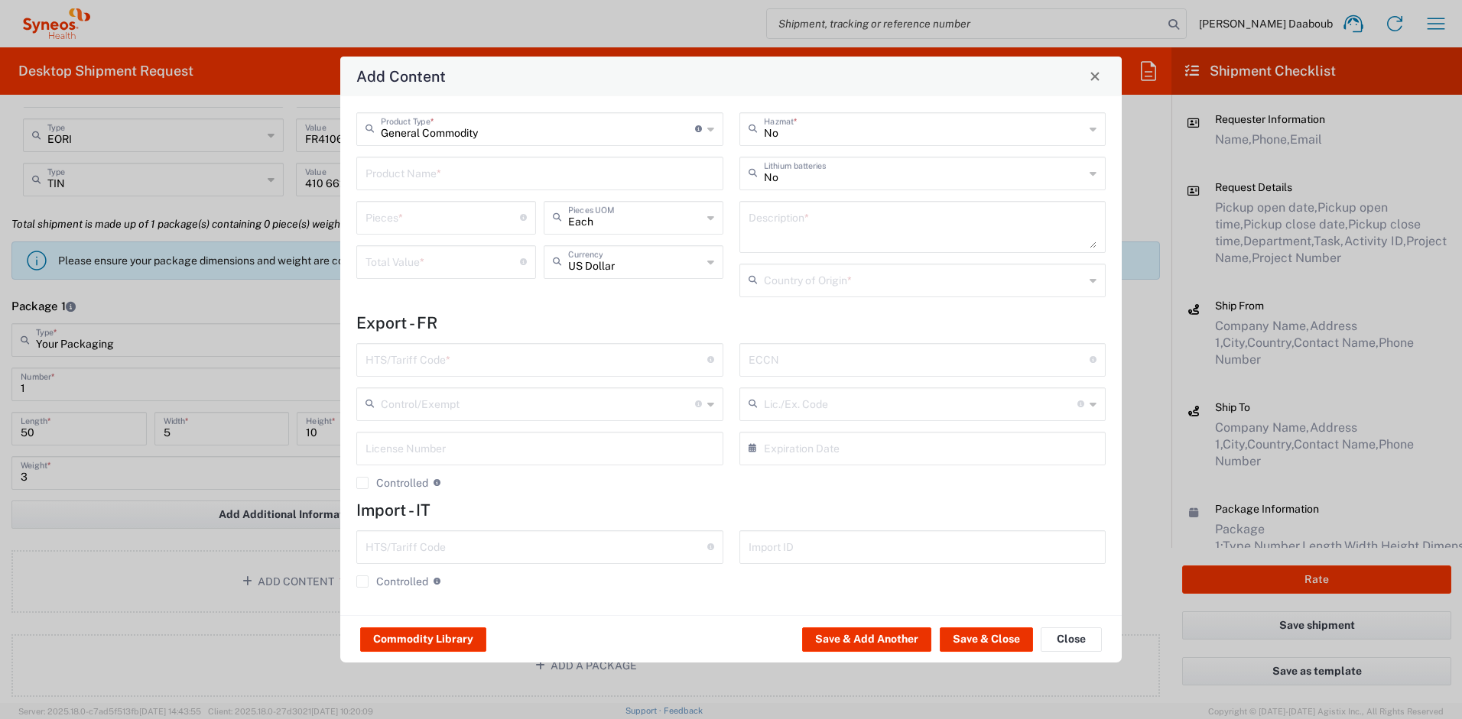
click at [446, 171] on input "text" at bounding box center [539, 172] width 349 height 27
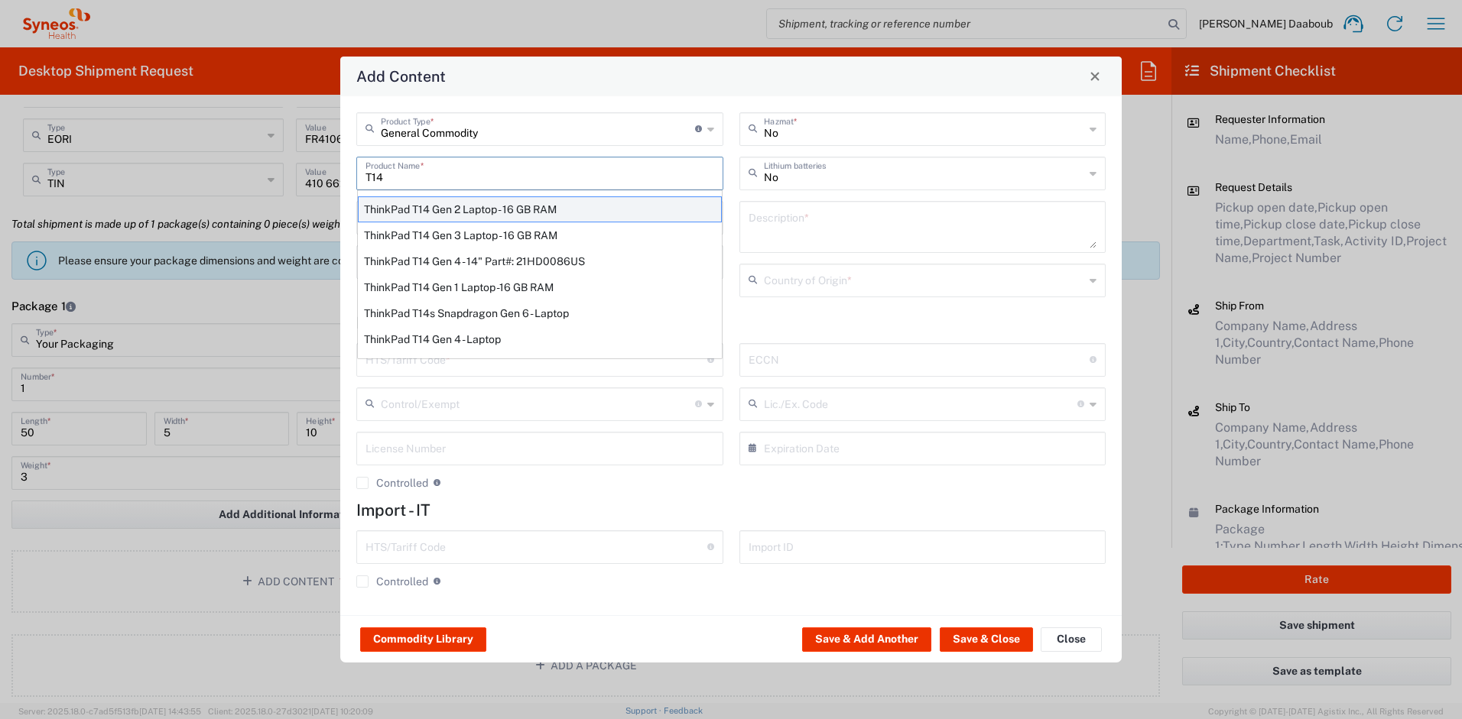
click at [418, 210] on div "ThinkPad T14 Gen 2 Laptop - 16 GB RAM" at bounding box center [540, 209] width 364 height 26
type input "ThinkPad T14 Gen 2 Laptop - 16 GB RAM"
type input "1"
type textarea "Intel Core i7-1156G7 vProÂ® Processor - 14"- 16 GB RAM - 512 GB SSD"
type input "[GEOGRAPHIC_DATA]"
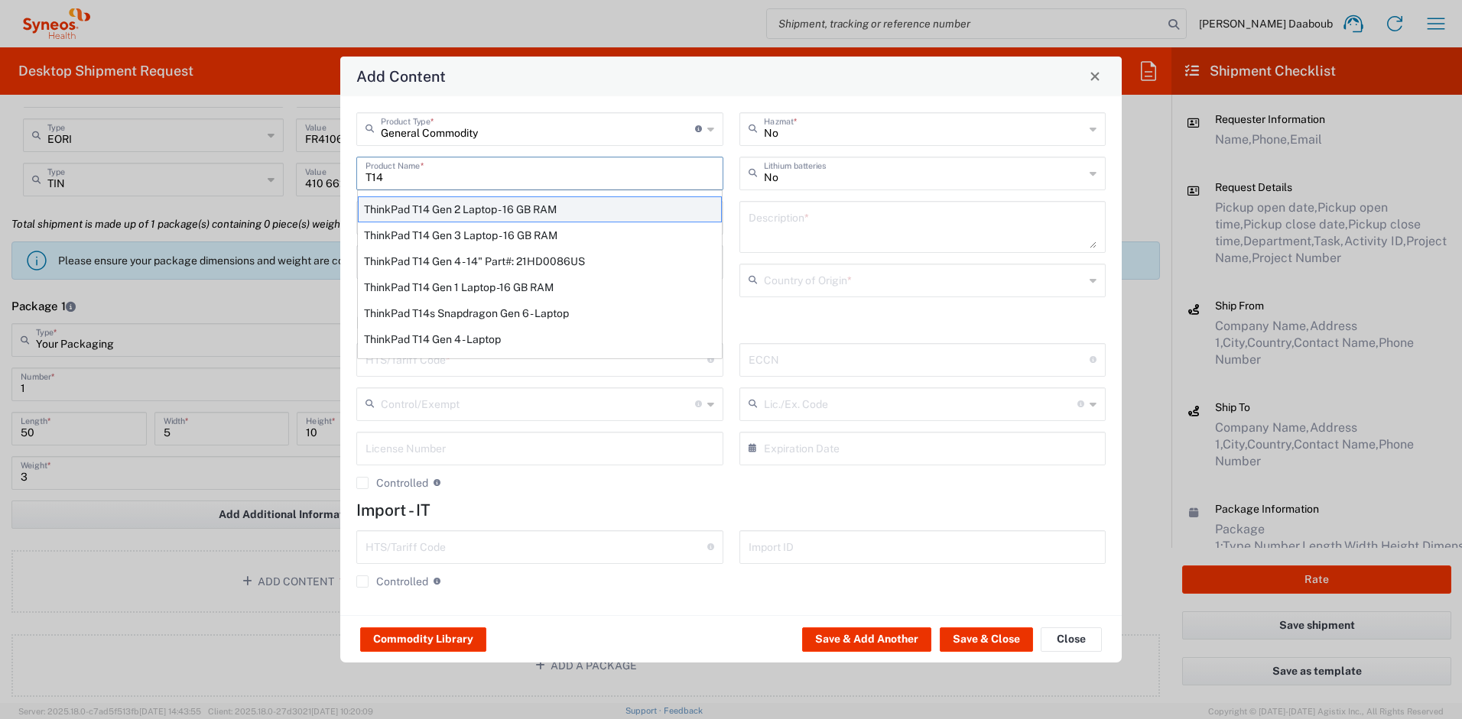
type input "8471300100"
type input "BIS"
type input "5A992.c"
type input "Yes"
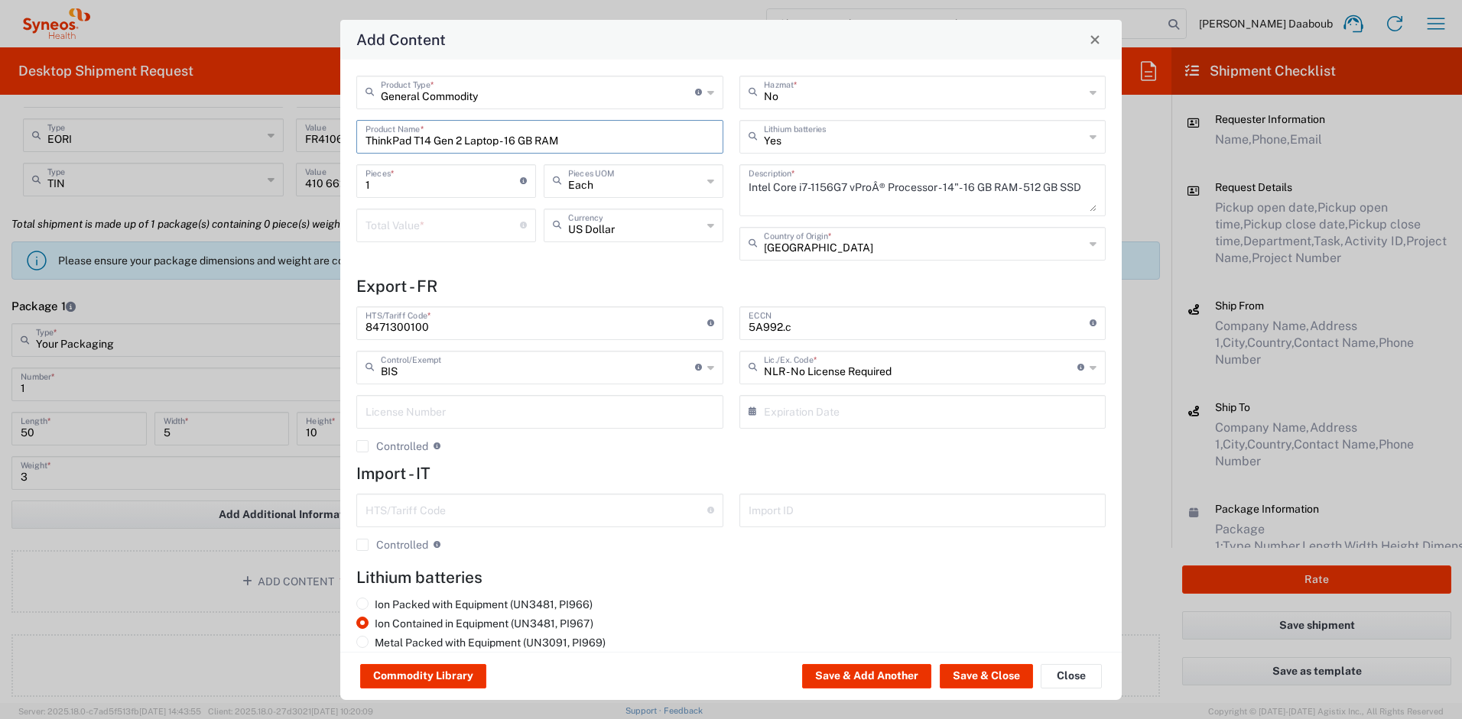
click at [412, 225] on input "number" at bounding box center [442, 224] width 154 height 27
click at [1008, 680] on button "Save & Close" at bounding box center [985, 676] width 93 height 24
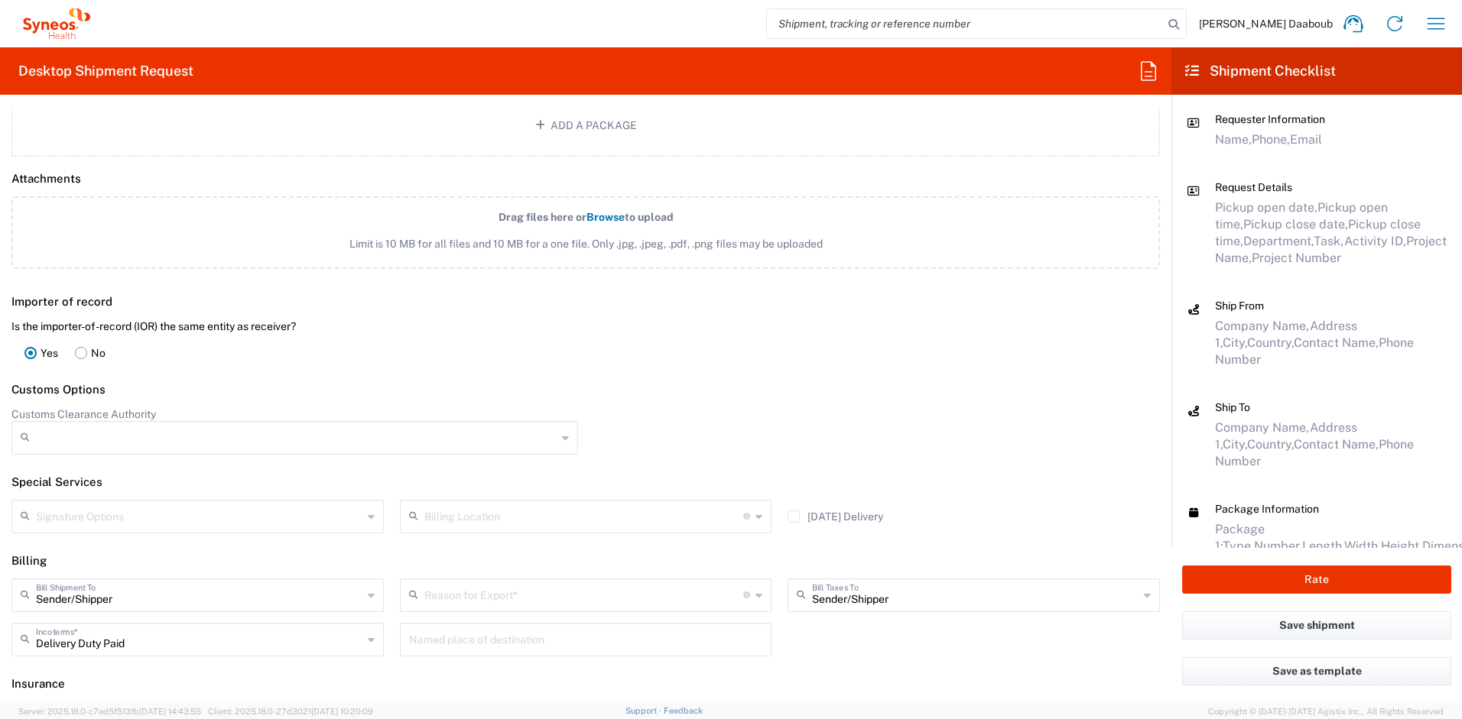
scroll to position [2020, 0]
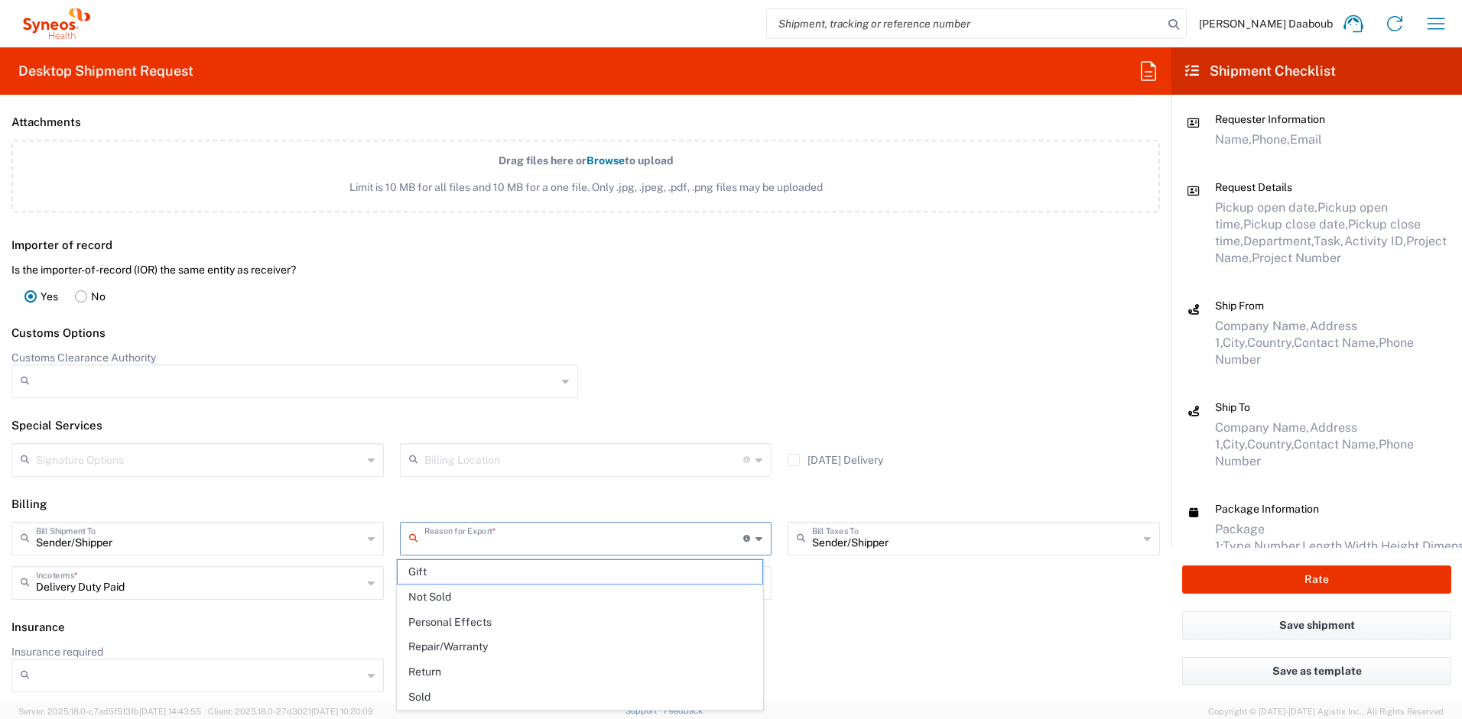
click at [495, 532] on input "text" at bounding box center [584, 537] width 320 height 27
click at [466, 592] on span "Not Sold" at bounding box center [579, 598] width 365 height 24
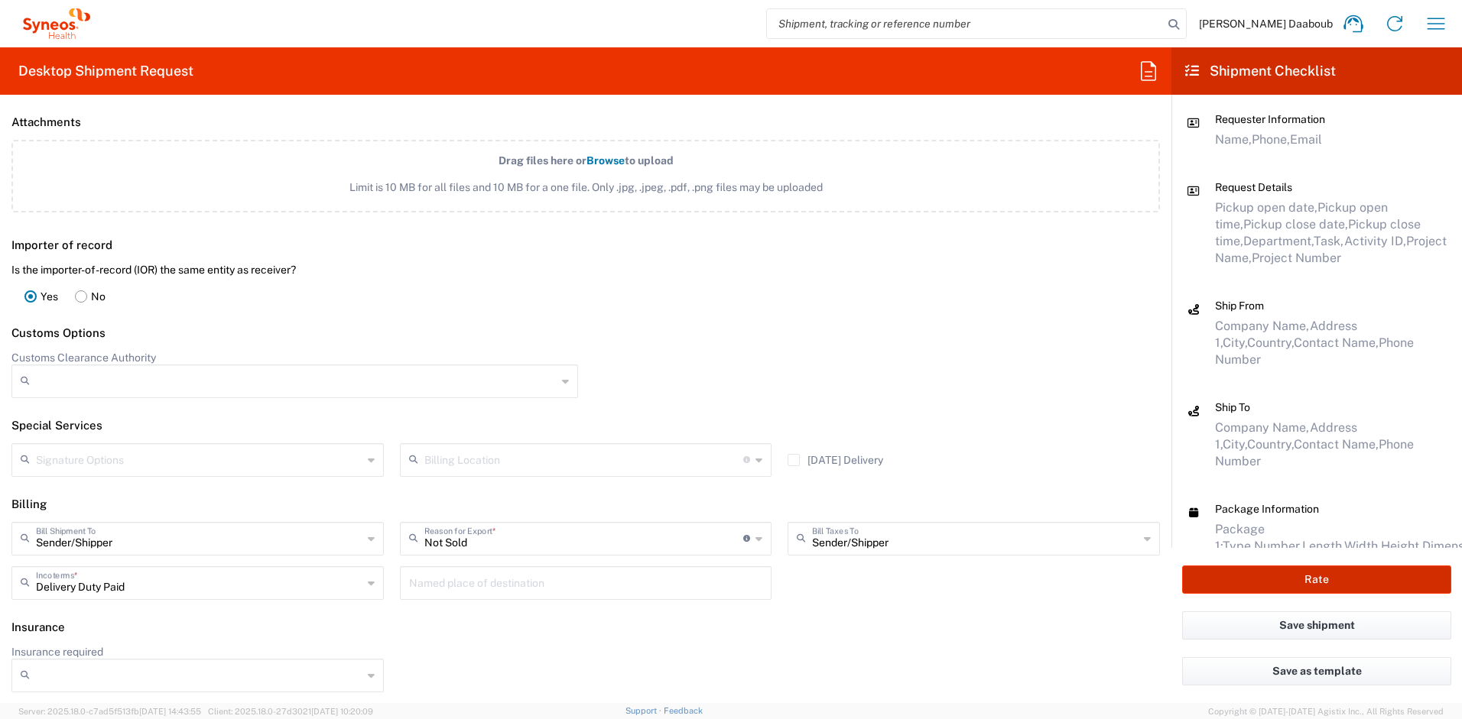
click at [1275, 566] on button "Rate" at bounding box center [1316, 580] width 269 height 28
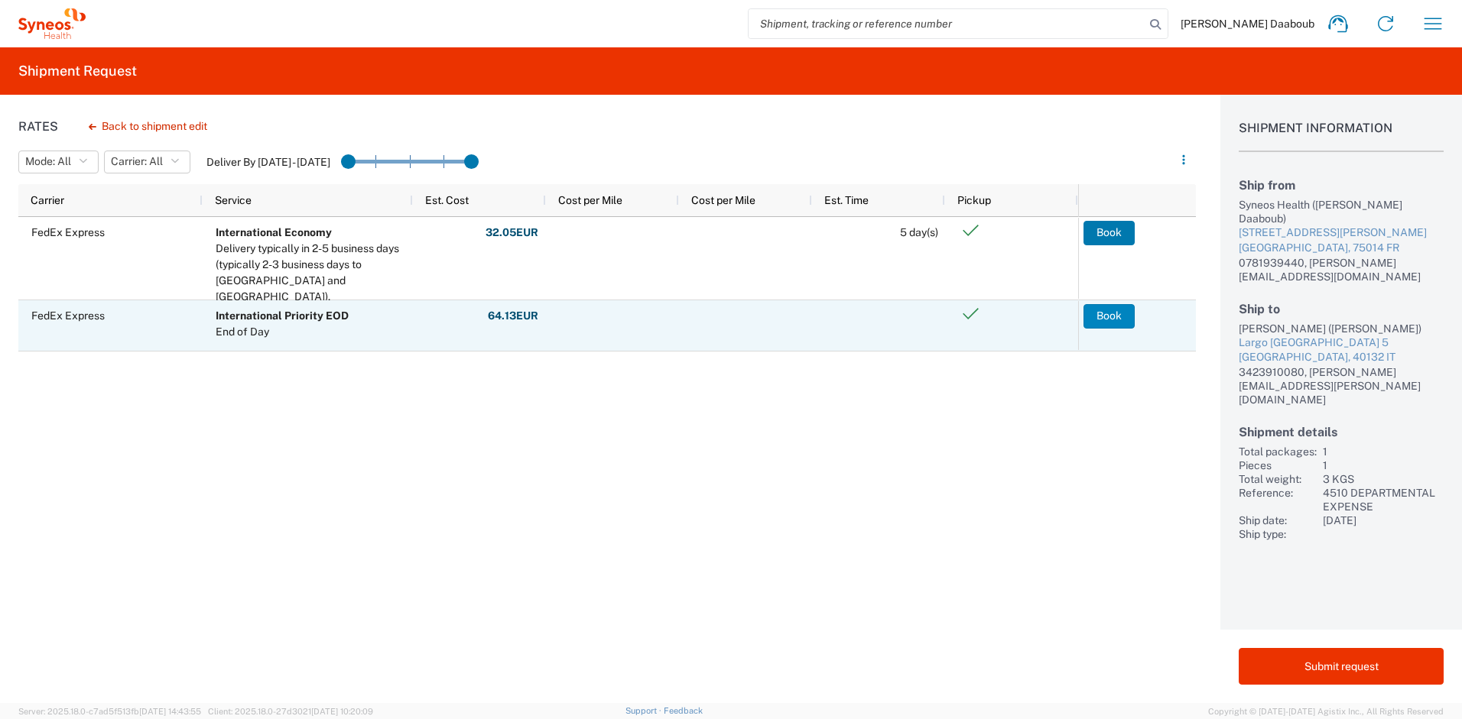
click at [1105, 313] on button "Book" at bounding box center [1108, 316] width 51 height 24
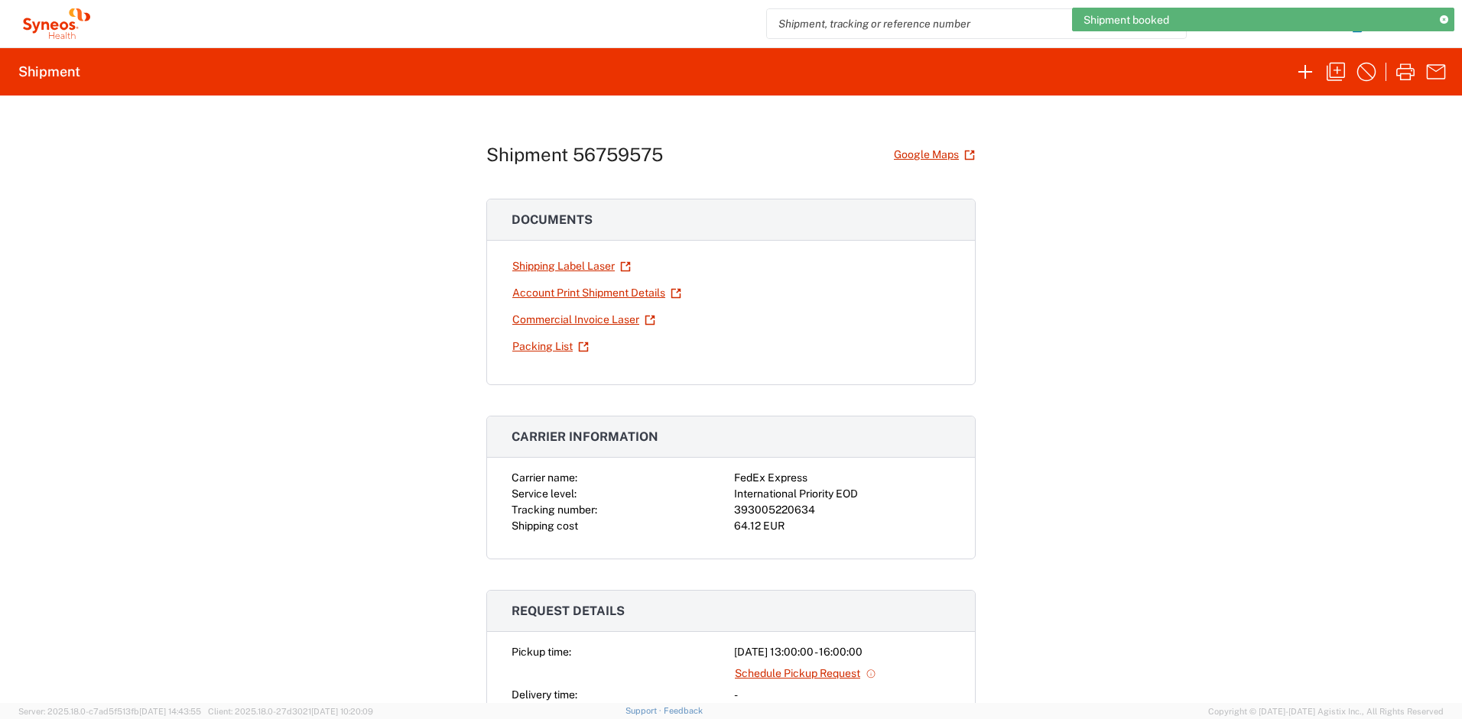
click at [778, 504] on div "393005220634" at bounding box center [842, 510] width 216 height 16
copy div "393005220634"
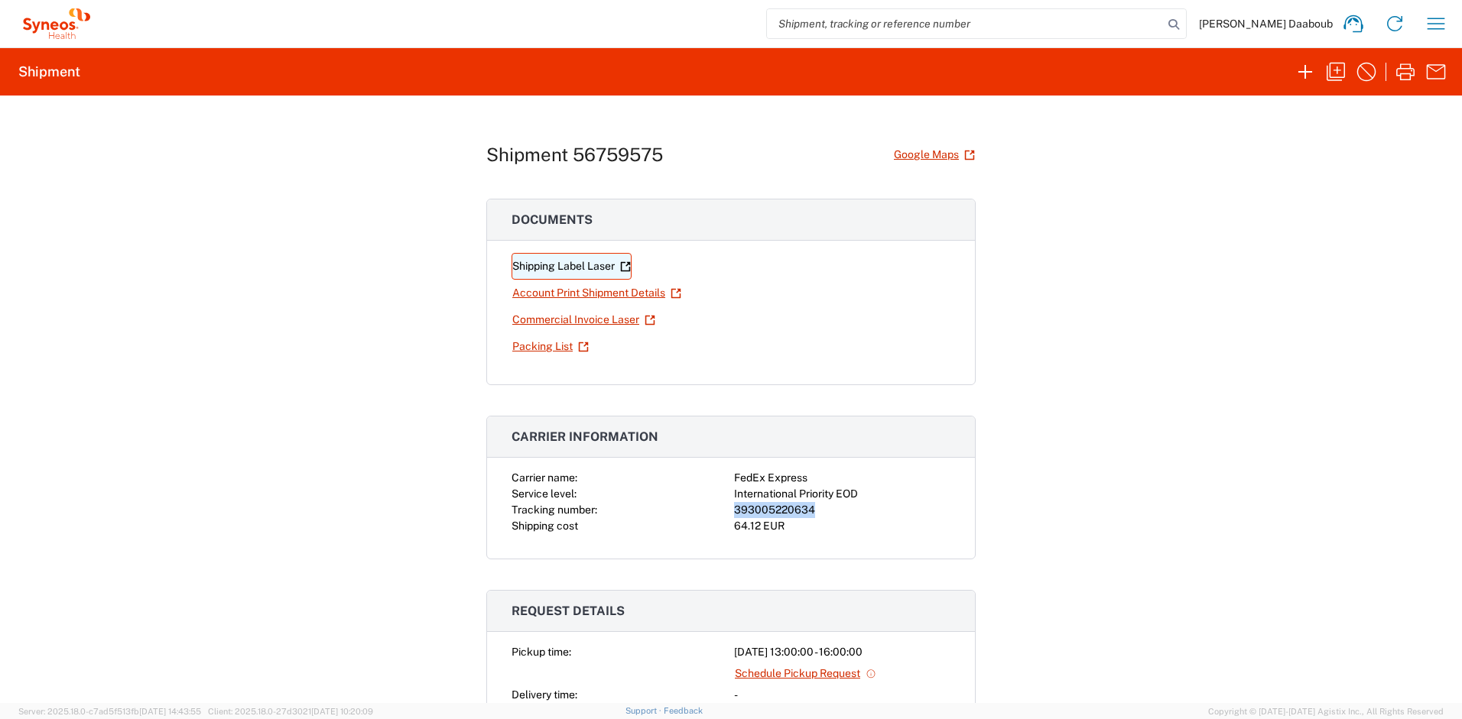
click at [575, 270] on link "Shipping Label Laser" at bounding box center [571, 266] width 120 height 27
click at [1310, 79] on icon "button" at bounding box center [1305, 72] width 24 height 24
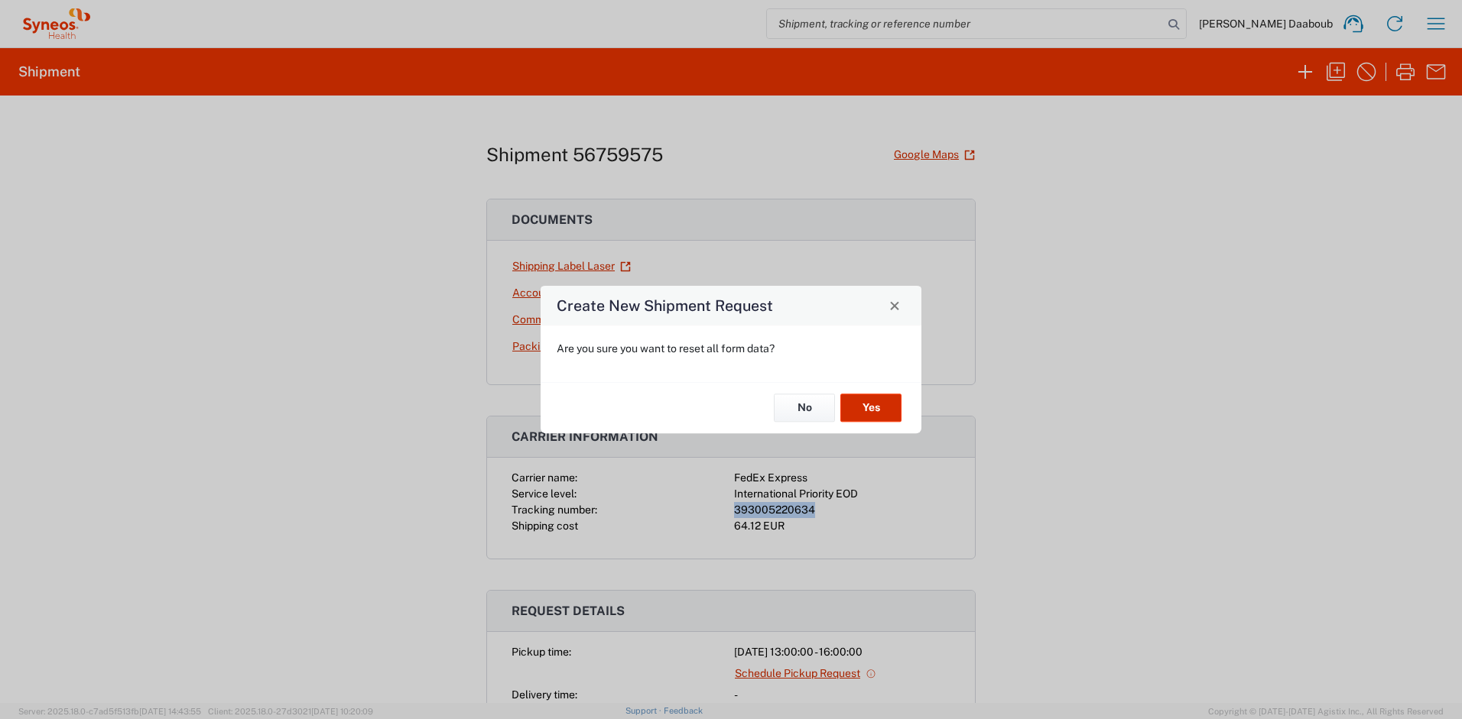
click at [877, 406] on button "Yes" at bounding box center [870, 408] width 61 height 28
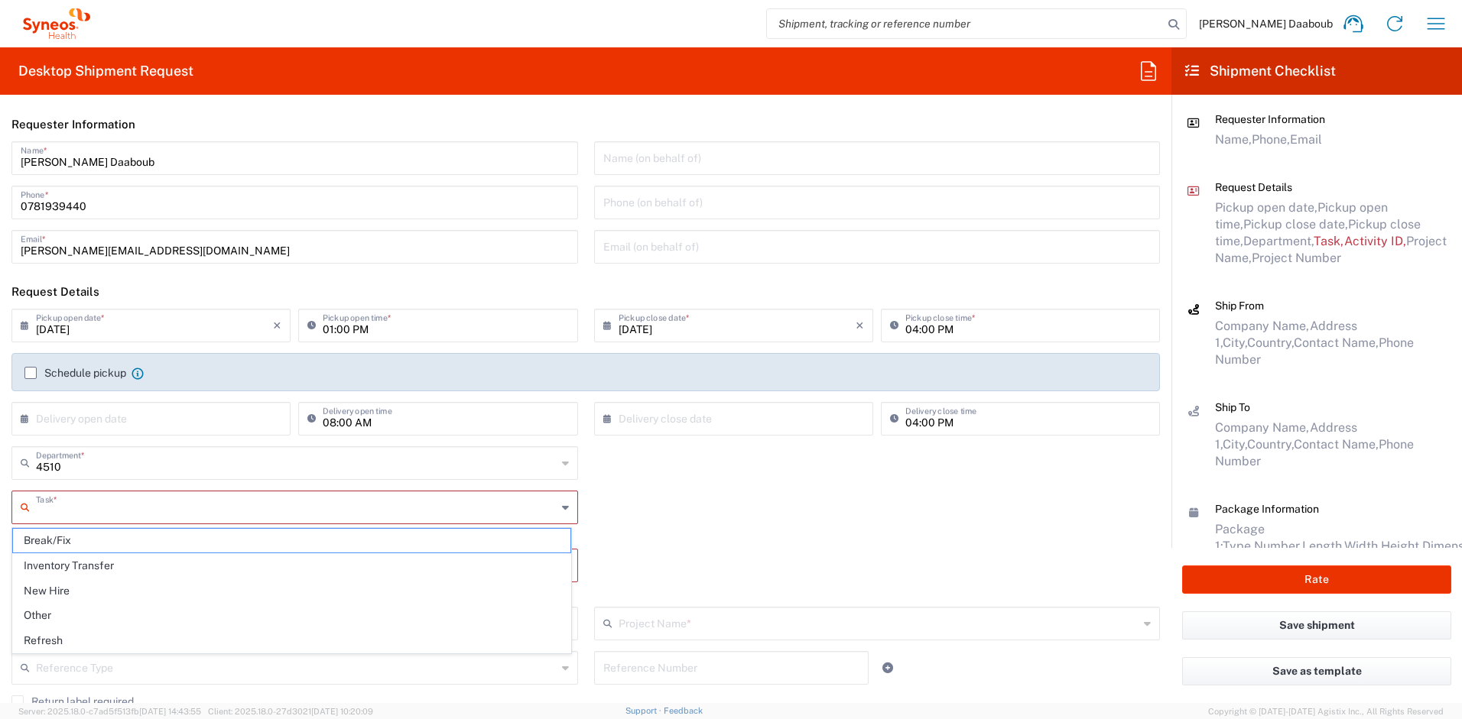
drag, startPoint x: 87, startPoint y: 507, endPoint x: 94, endPoint y: 499, distance: 10.3
click at [87, 507] on input "text" at bounding box center [296, 506] width 521 height 27
click at [67, 546] on span "Break/Fix" at bounding box center [291, 541] width 557 height 24
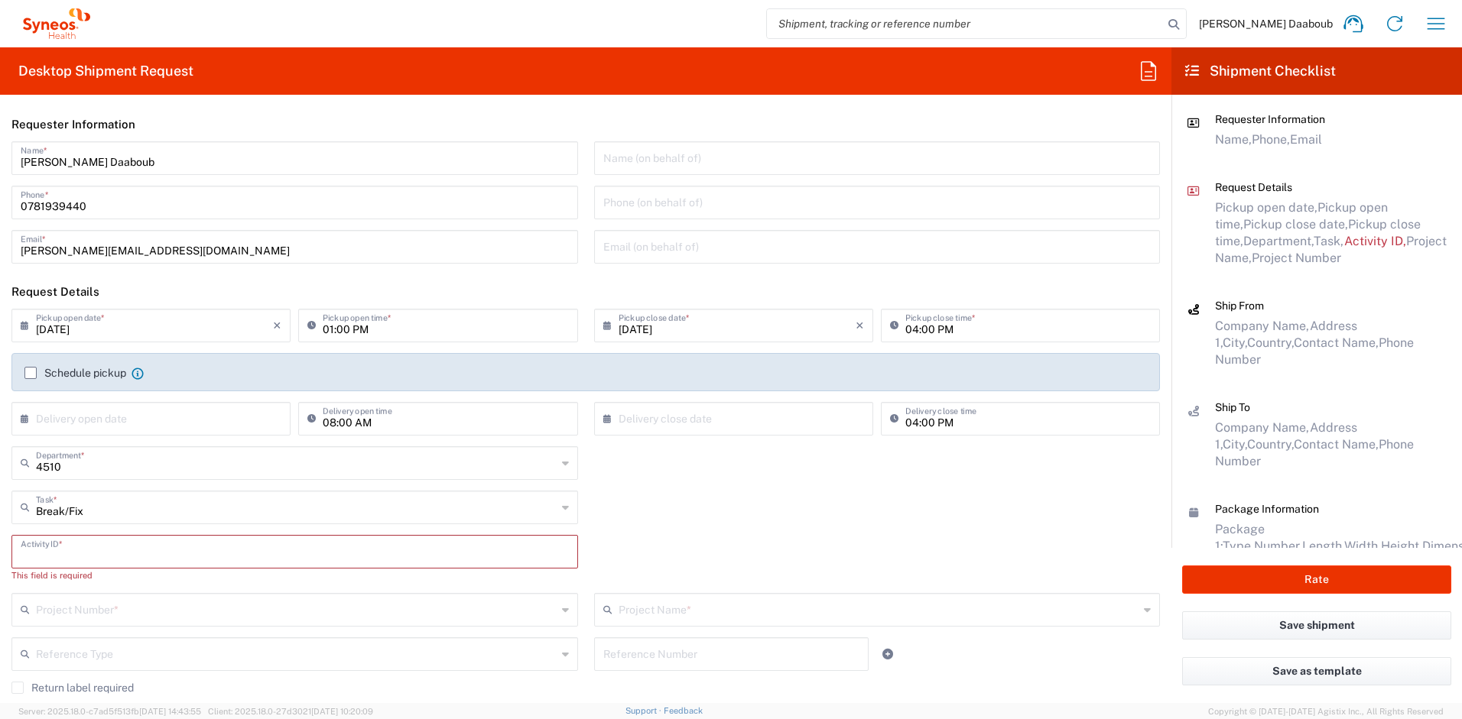
click at [67, 553] on input "text" at bounding box center [295, 550] width 548 height 27
click at [70, 610] on div "Project Number *" at bounding box center [294, 596] width 566 height 34
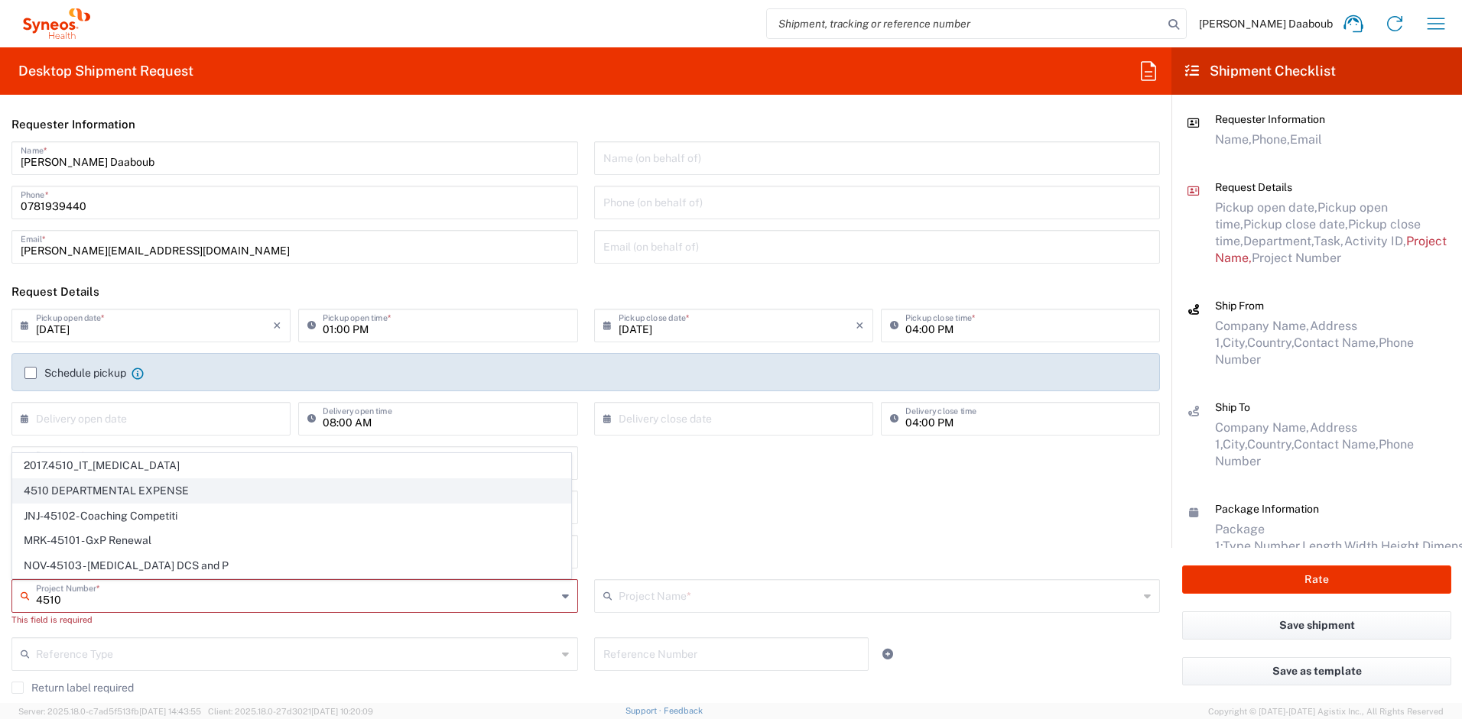
click at [60, 498] on span "4510 DEPARTMENTAL EXPENSE" at bounding box center [291, 491] width 557 height 24
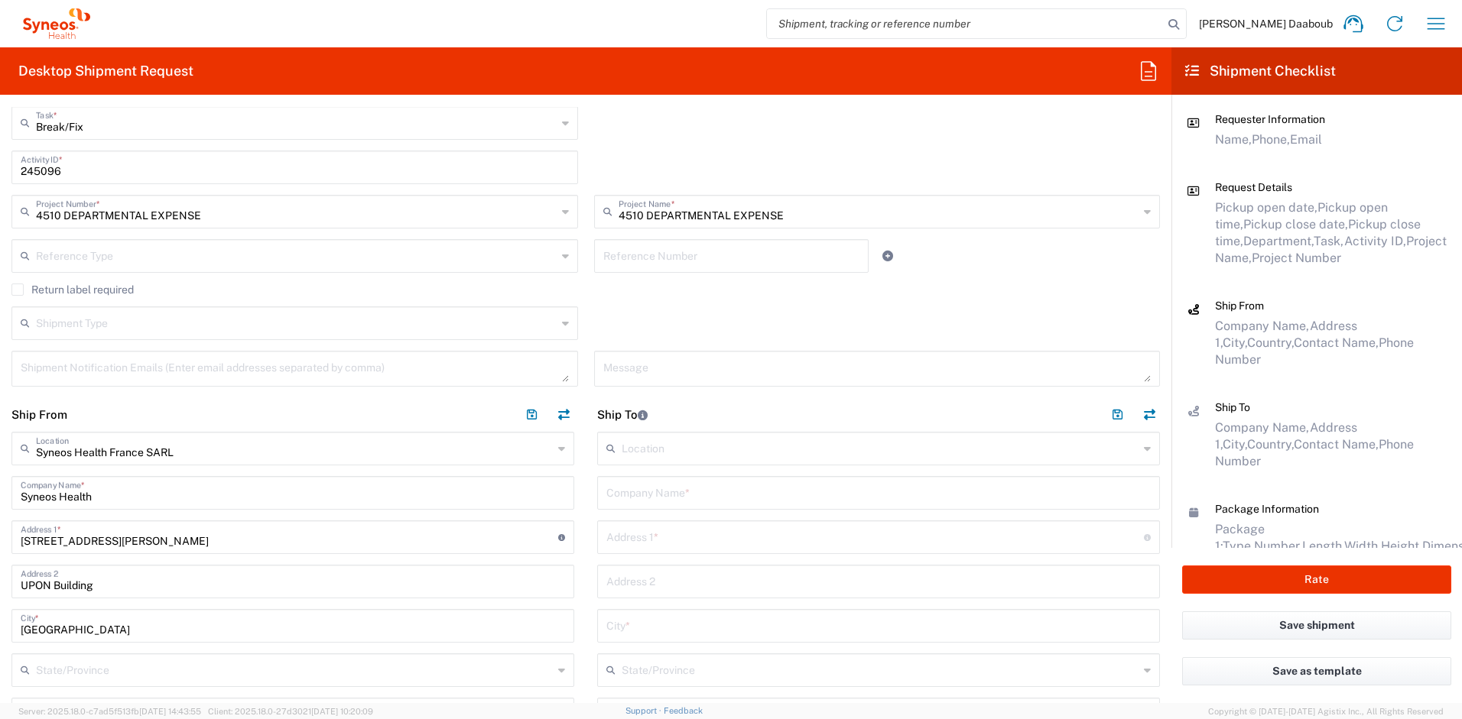
scroll to position [296, 0]
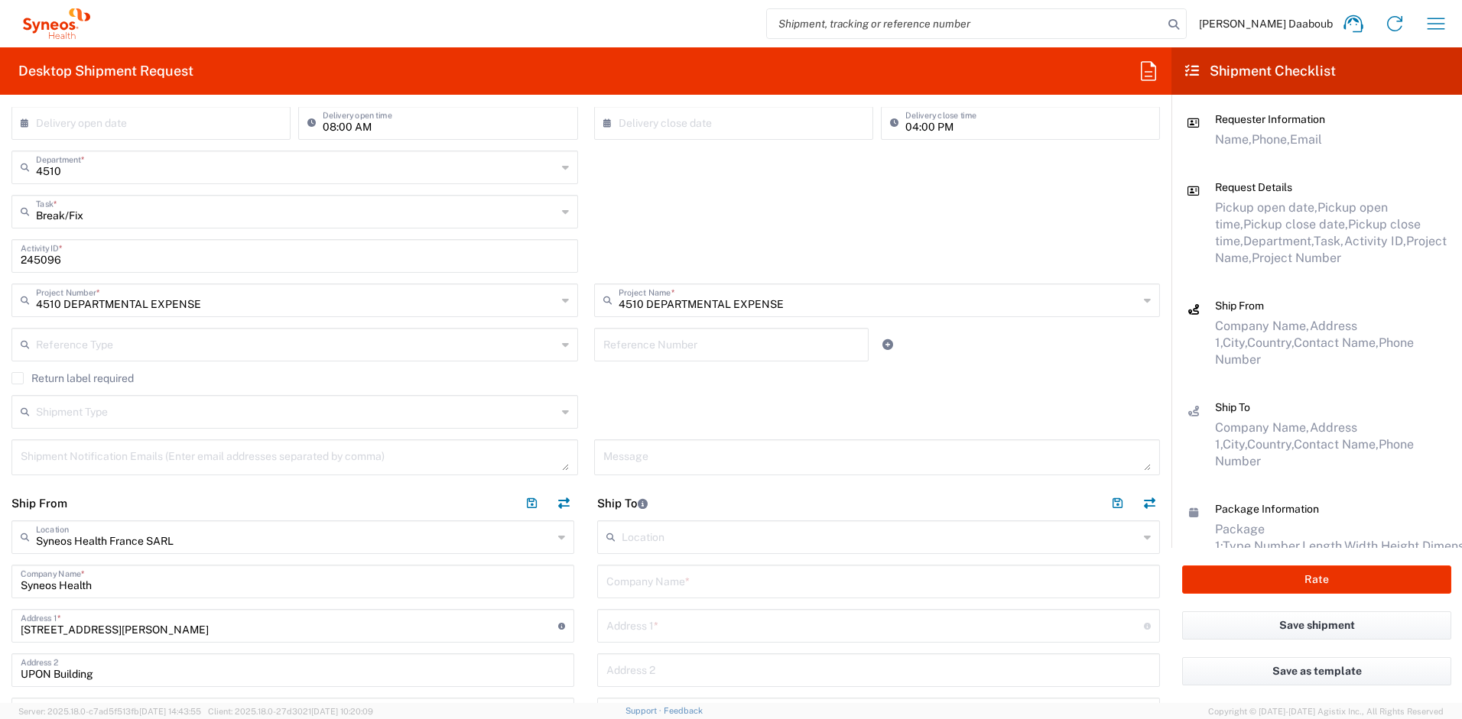
click at [685, 588] on input "text" at bounding box center [878, 580] width 544 height 27
drag, startPoint x: 790, startPoint y: 589, endPoint x: 589, endPoint y: 582, distance: 201.2
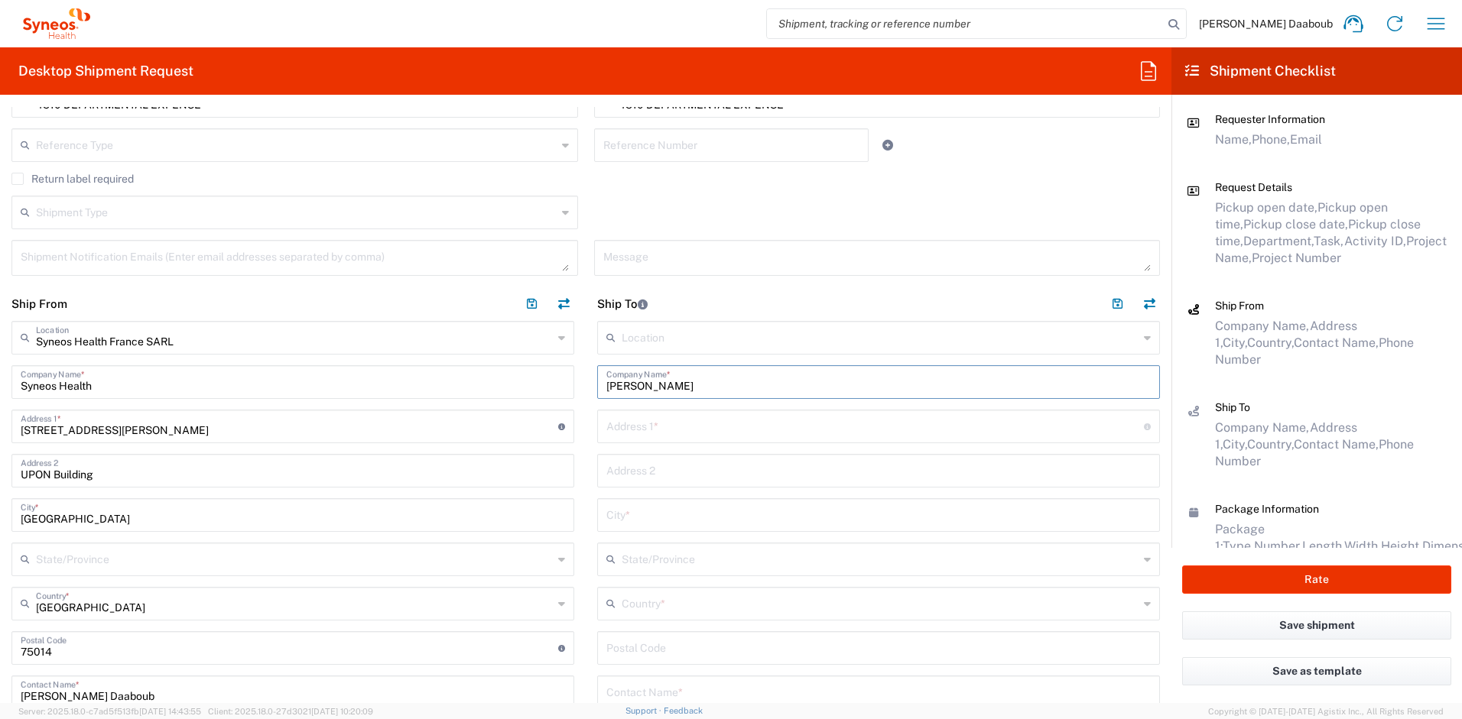
scroll to position [600, 0]
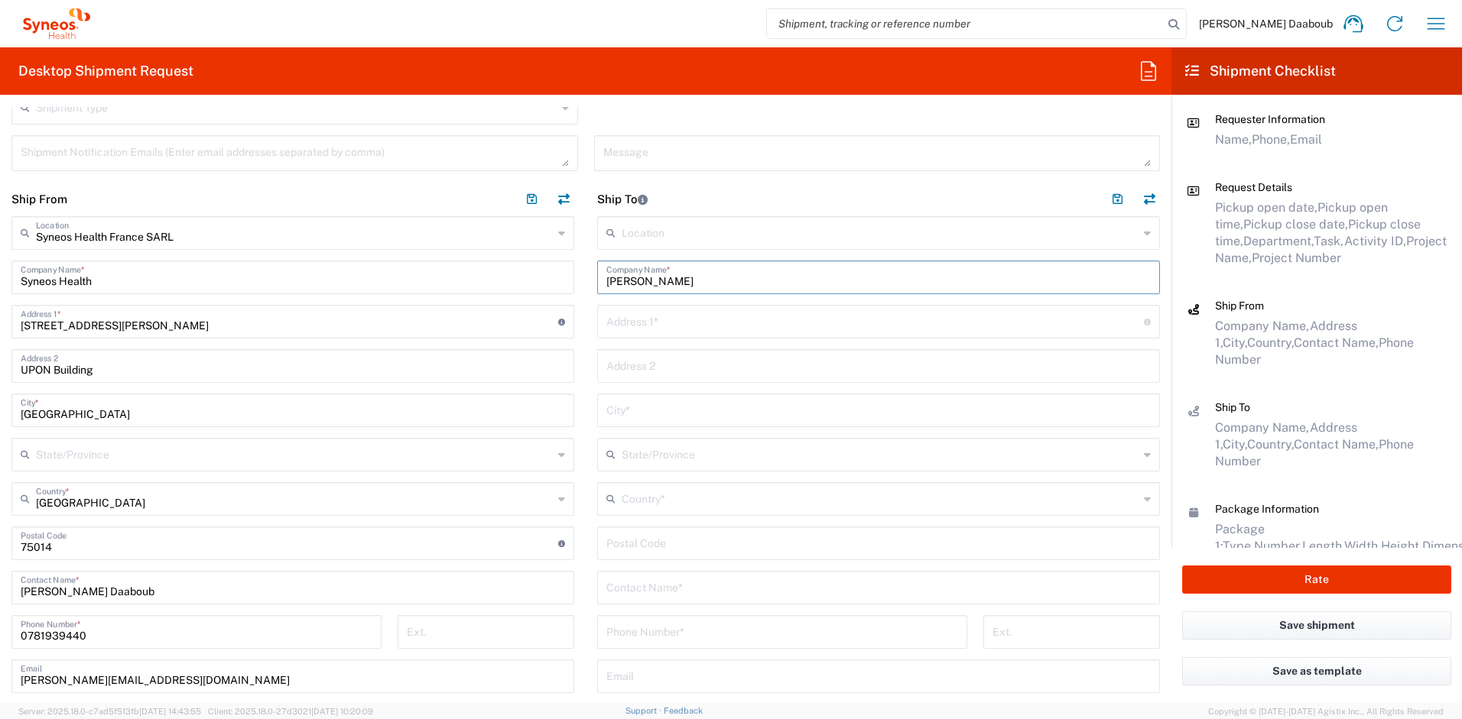
click at [639, 586] on input "text" at bounding box center [878, 586] width 544 height 27
paste input "[PERSON_NAME]"
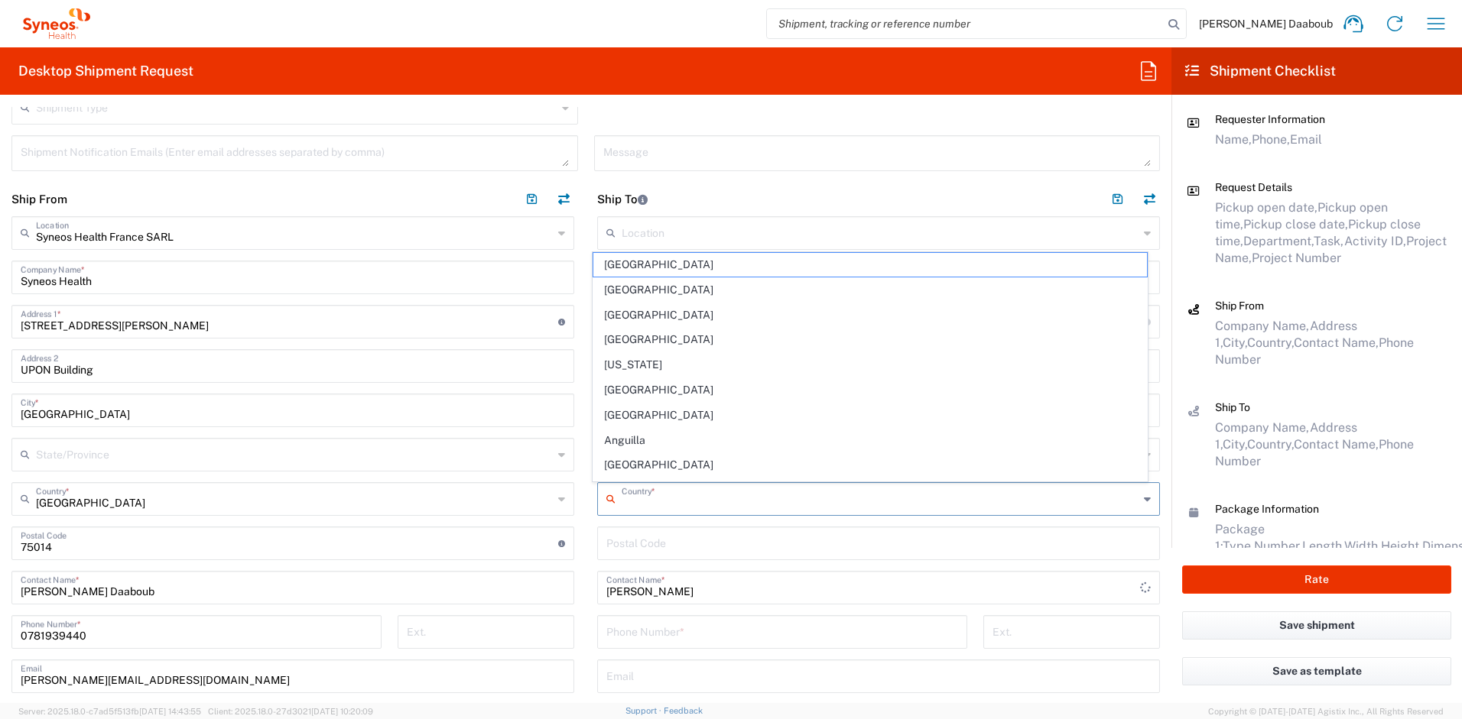
click at [633, 496] on input "text" at bounding box center [879, 498] width 517 height 27
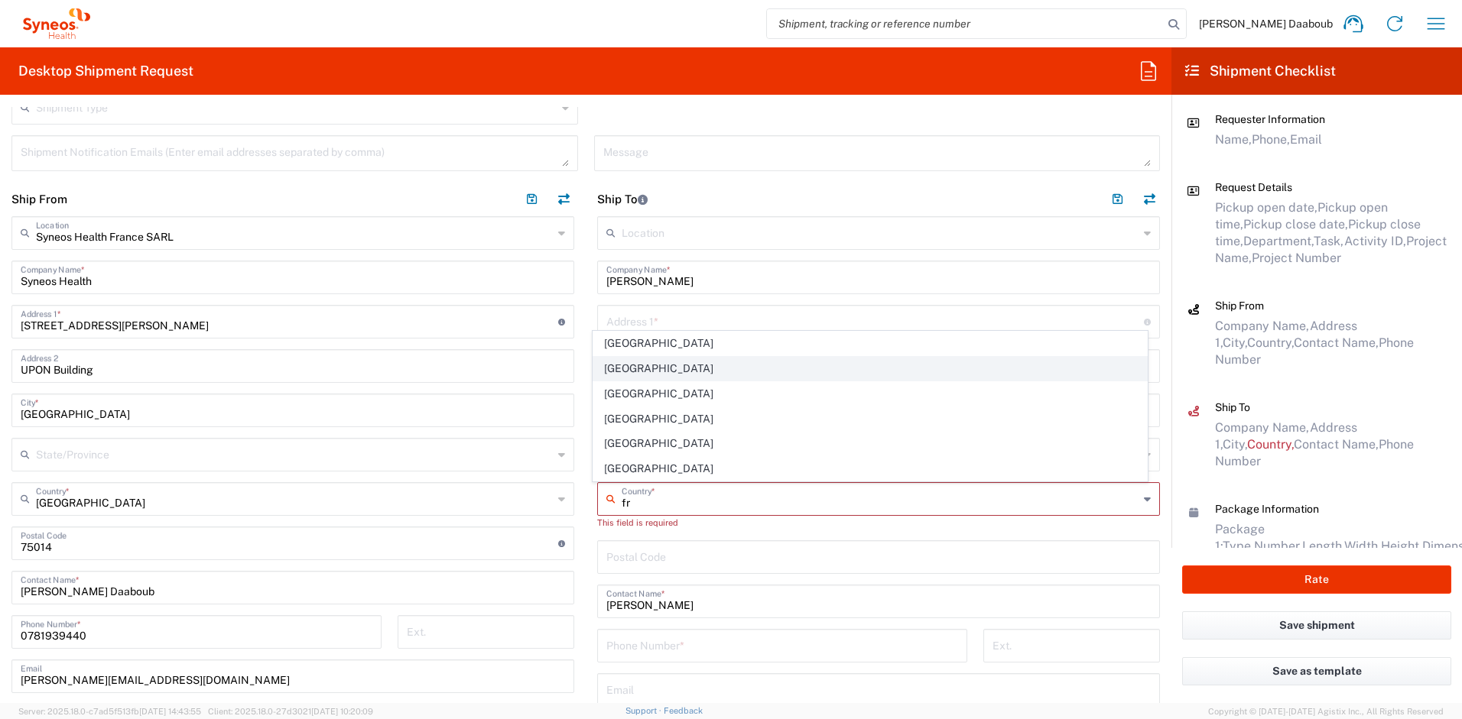
click at [624, 374] on span "[GEOGRAPHIC_DATA]" at bounding box center [870, 369] width 554 height 24
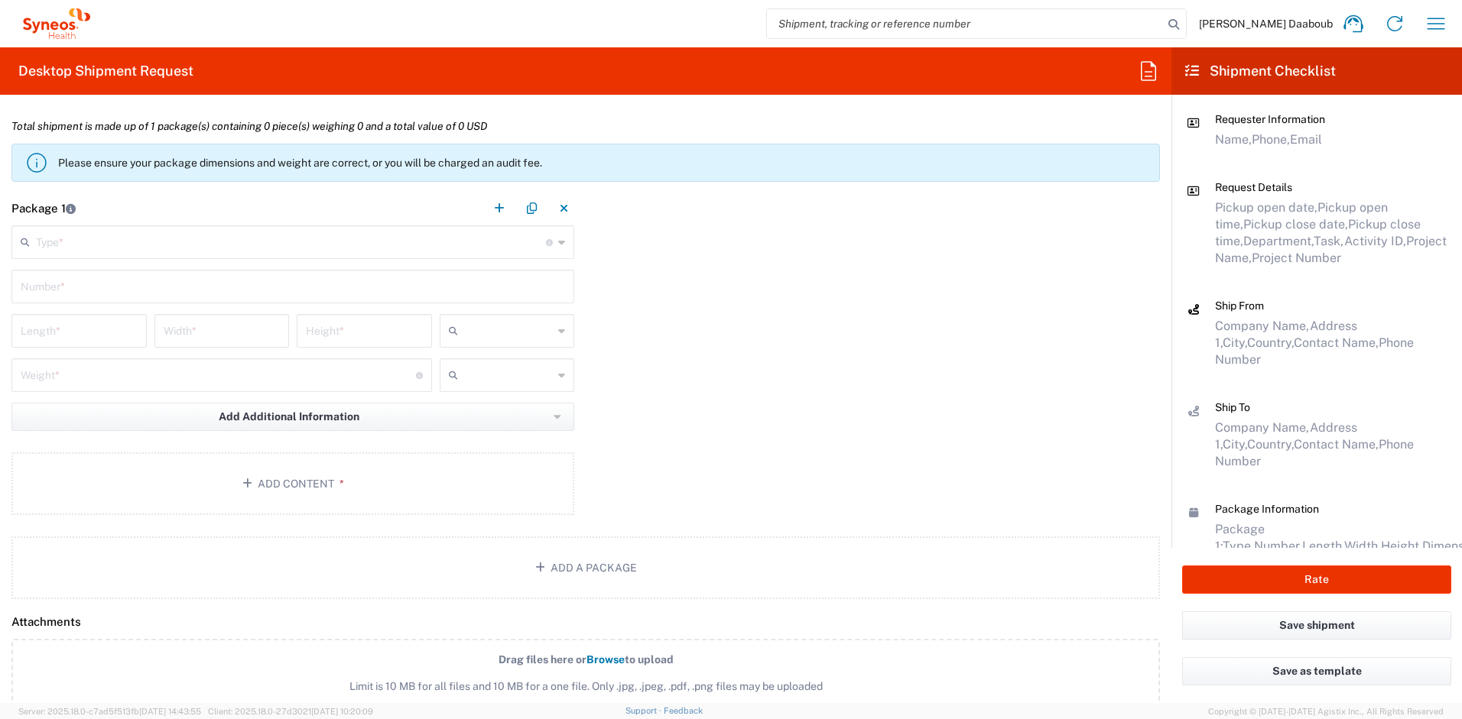
scroll to position [1329, 0]
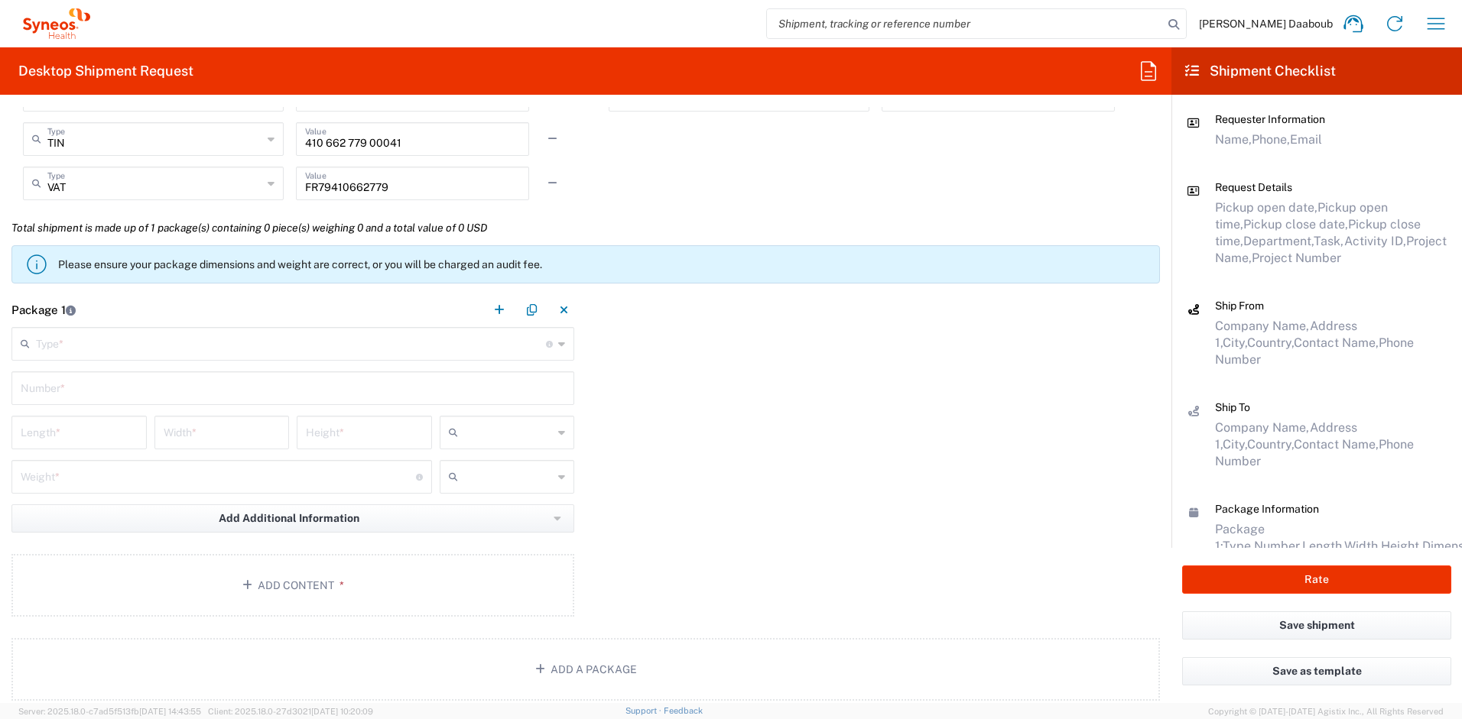
click at [74, 346] on input "text" at bounding box center [291, 342] width 510 height 27
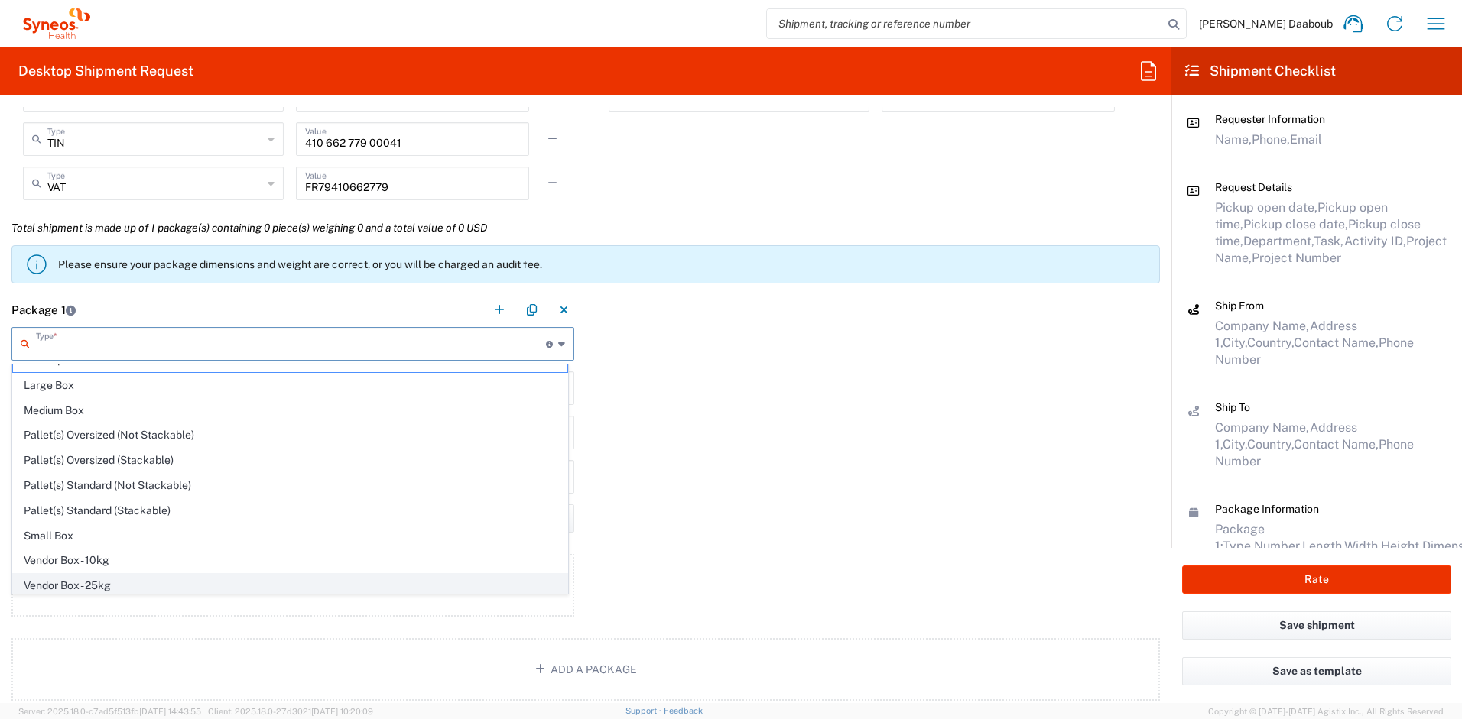
scroll to position [47, 0]
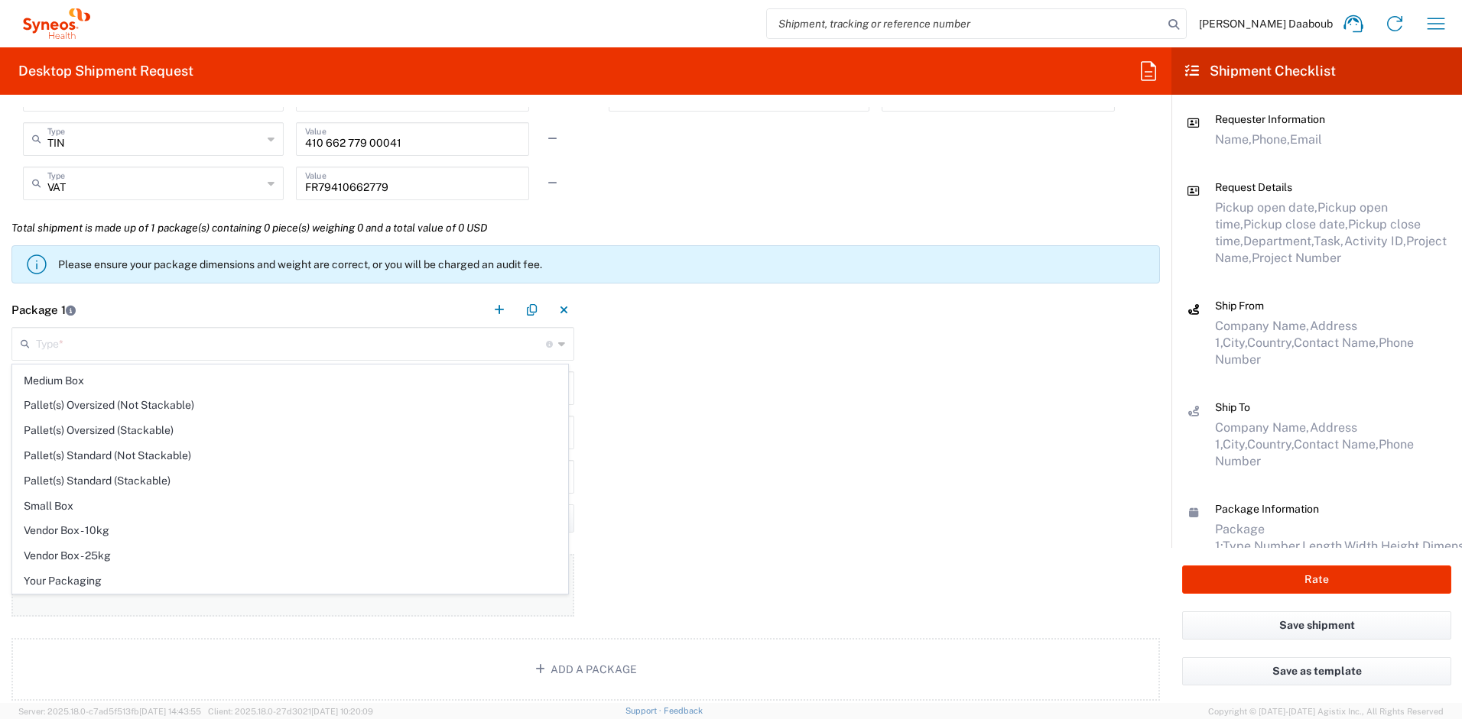
drag, startPoint x: 88, startPoint y: 577, endPoint x: 87, endPoint y: 569, distance: 8.4
click at [87, 577] on span "Your Packaging" at bounding box center [290, 581] width 554 height 24
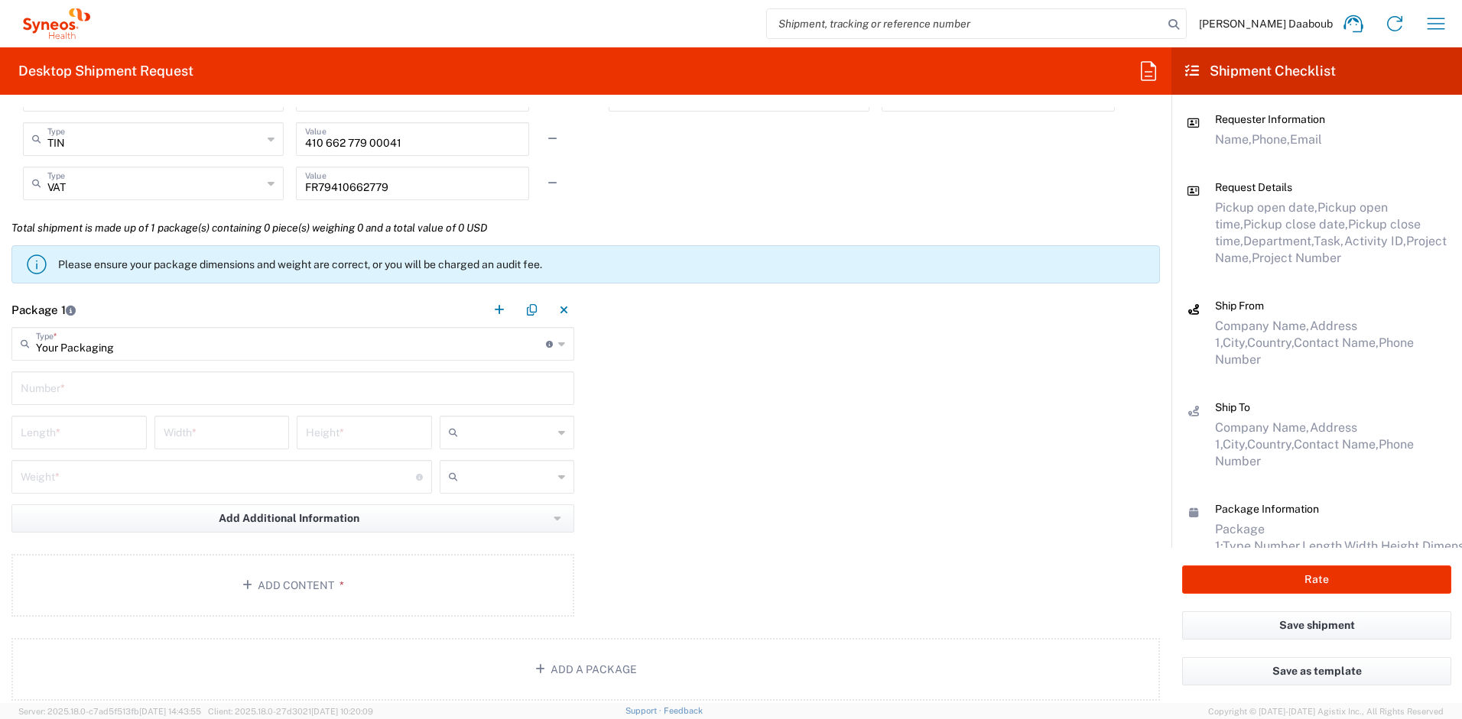
click at [67, 387] on input "text" at bounding box center [293, 387] width 544 height 27
click at [469, 432] on input "text" at bounding box center [508, 432] width 89 height 24
click at [470, 458] on span "cm" at bounding box center [501, 466] width 131 height 24
drag, startPoint x: 469, startPoint y: 472, endPoint x: 467, endPoint y: 487, distance: 14.6
click at [468, 472] on input "text" at bounding box center [508, 477] width 89 height 24
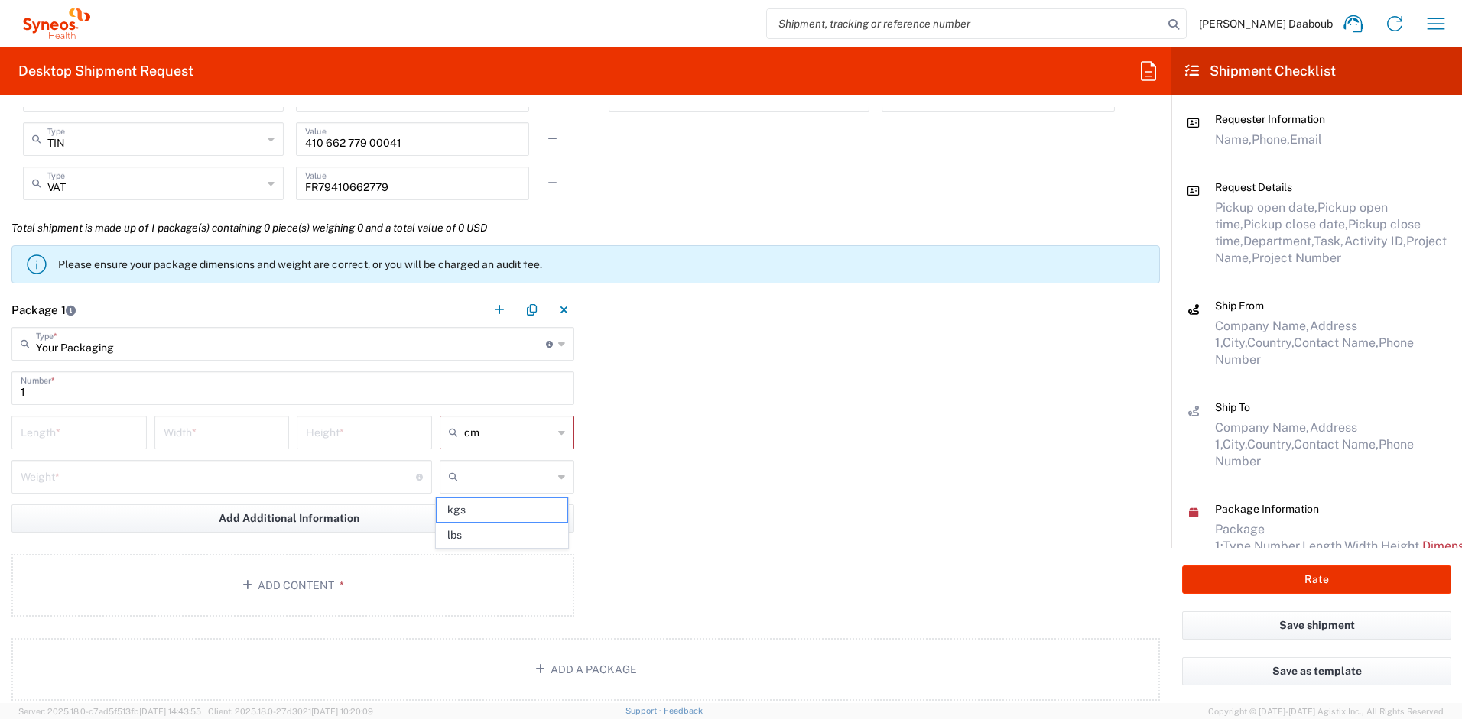
drag, startPoint x: 469, startPoint y: 512, endPoint x: 356, endPoint y: 493, distance: 114.0
click at [468, 512] on span "kgs" at bounding box center [501, 510] width 131 height 24
click at [119, 435] on input "number" at bounding box center [79, 431] width 117 height 27
click at [41, 470] on input "number" at bounding box center [218, 475] width 395 height 27
click at [191, 599] on button "Add Content *" at bounding box center [292, 585] width 563 height 63
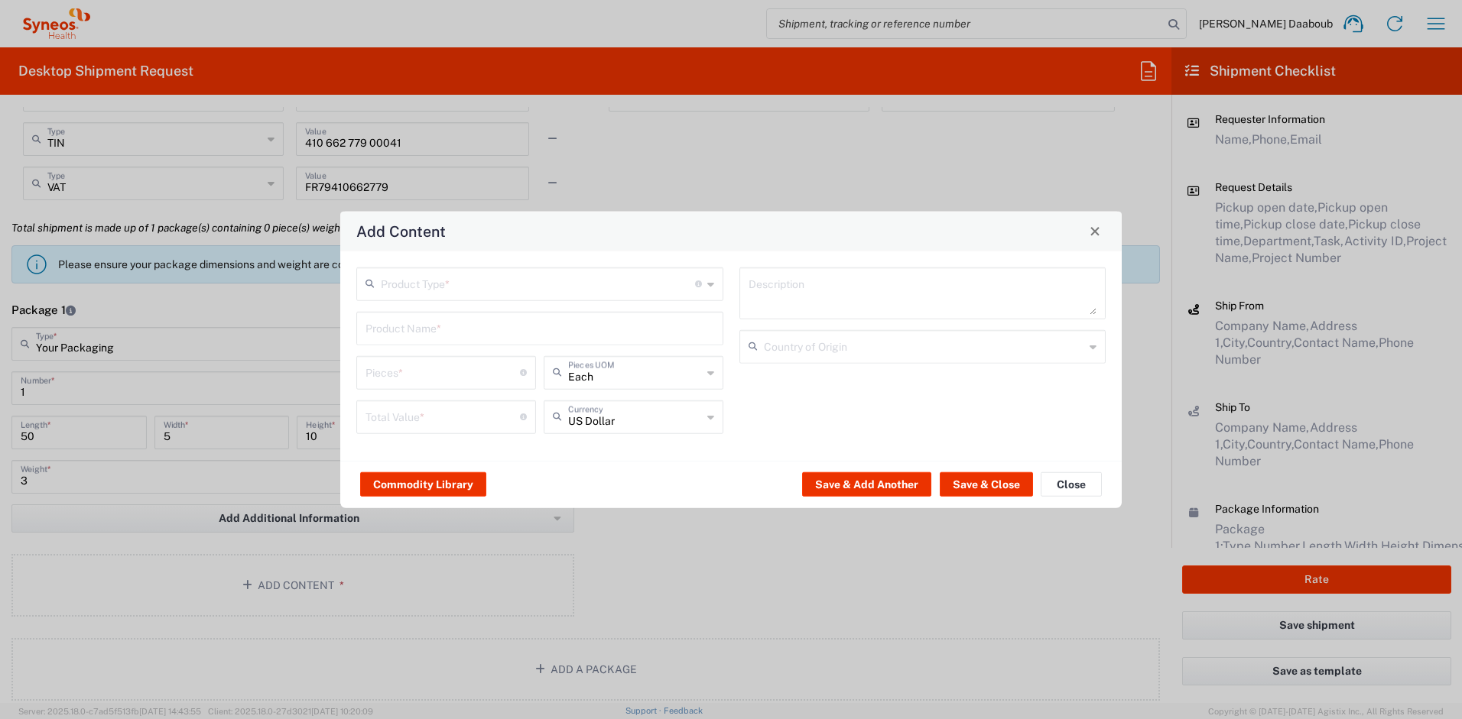
click at [404, 290] on input "text" at bounding box center [538, 282] width 314 height 27
click at [414, 341] on span "General Commodity" at bounding box center [540, 342] width 364 height 24
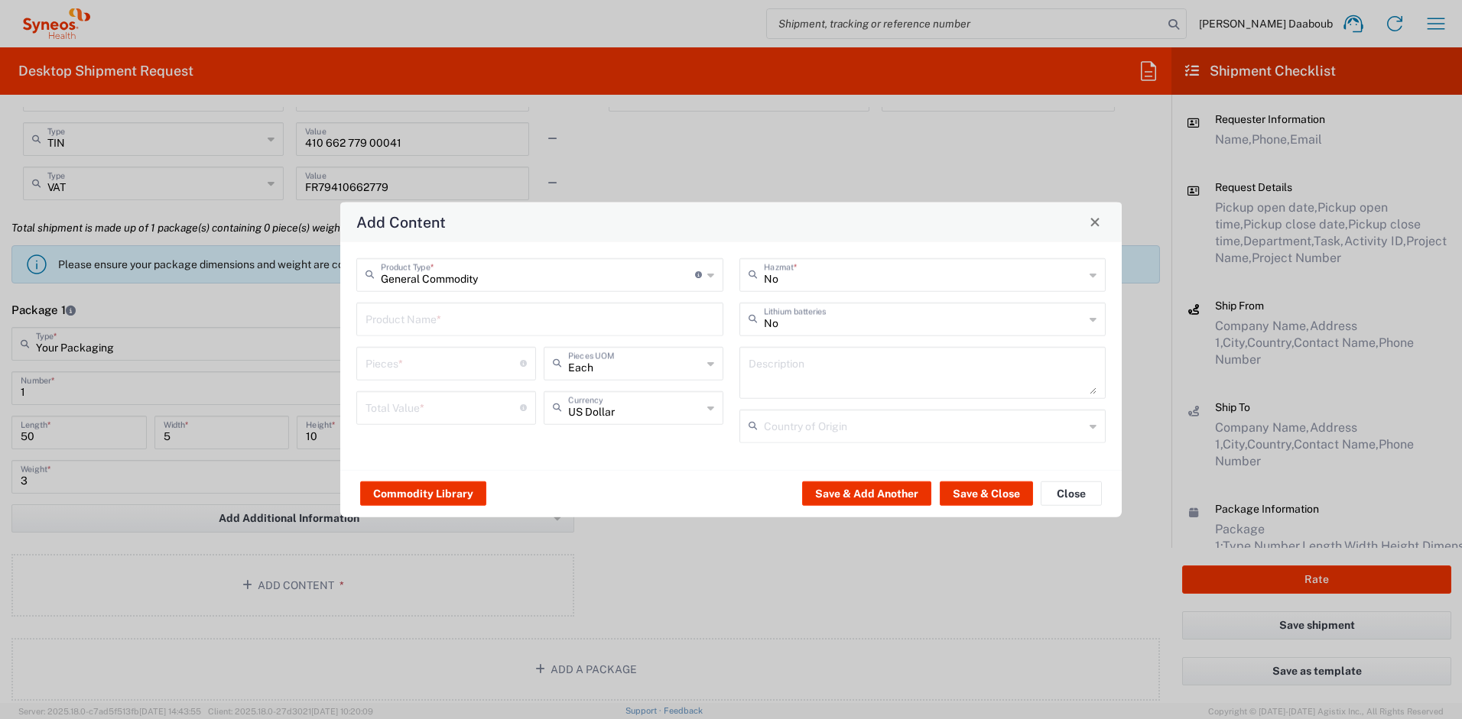
click at [412, 327] on input "text" at bounding box center [539, 317] width 349 height 27
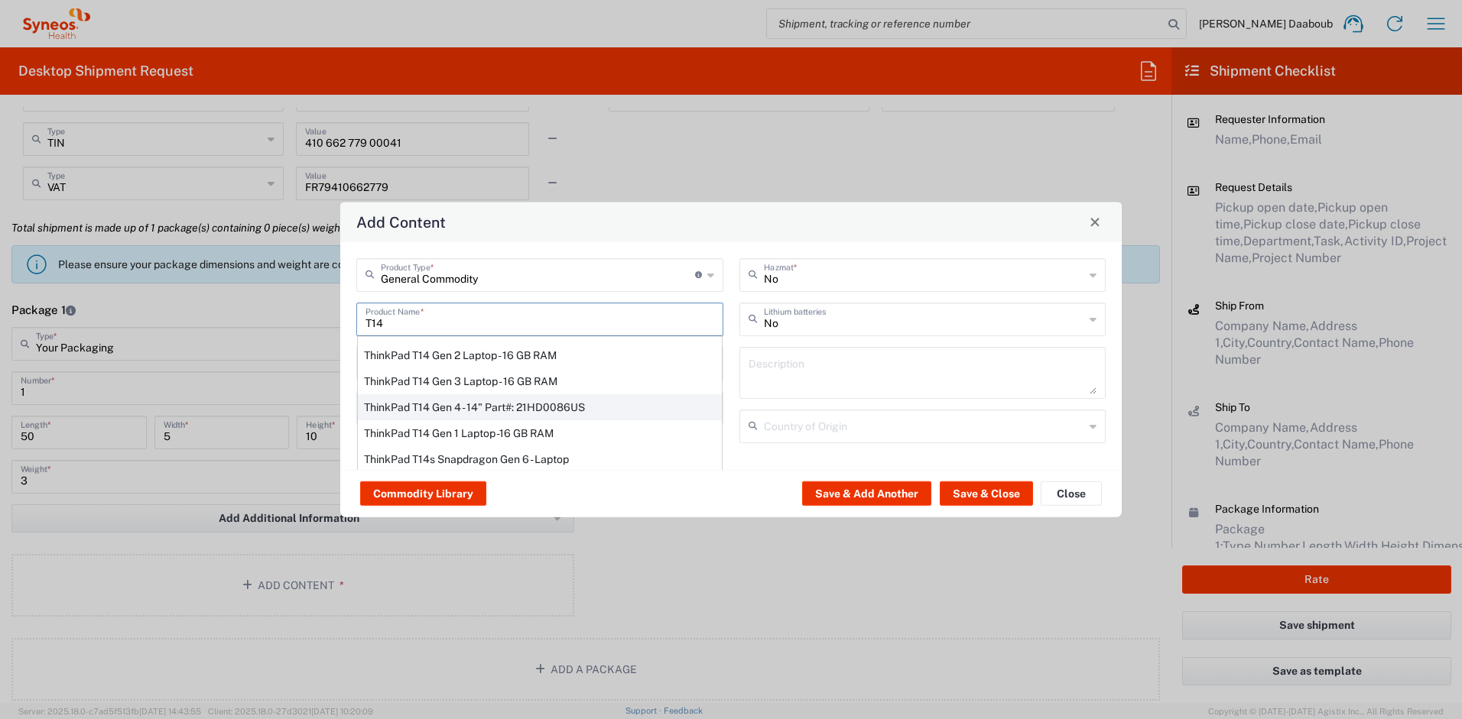
click at [449, 395] on div "ThinkPad T14 Gen 4 - 14" Part#: 21HD0086US" at bounding box center [540, 407] width 364 height 26
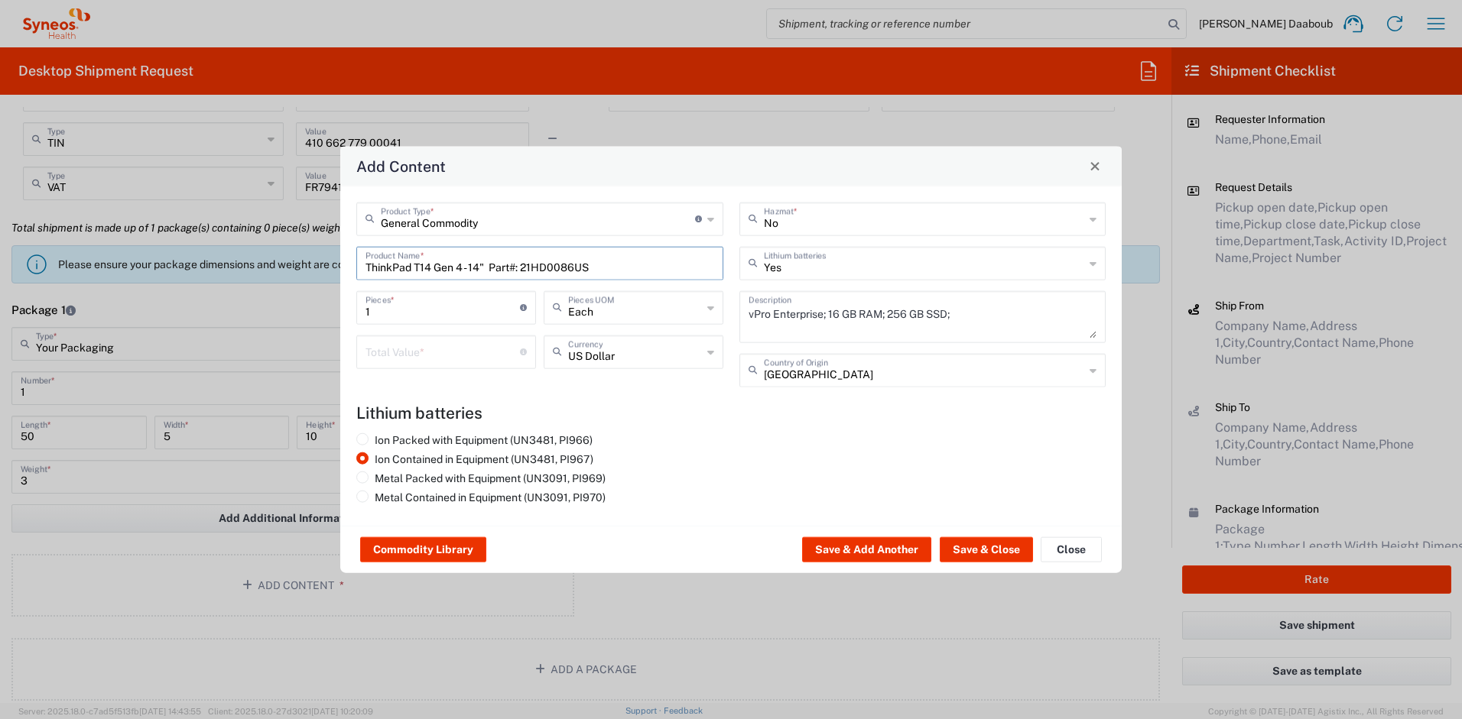
click at [436, 364] on div "Total Value * Total value of all the pieces" at bounding box center [446, 352] width 180 height 34
click at [968, 547] on button "Save & Close" at bounding box center [985, 549] width 93 height 24
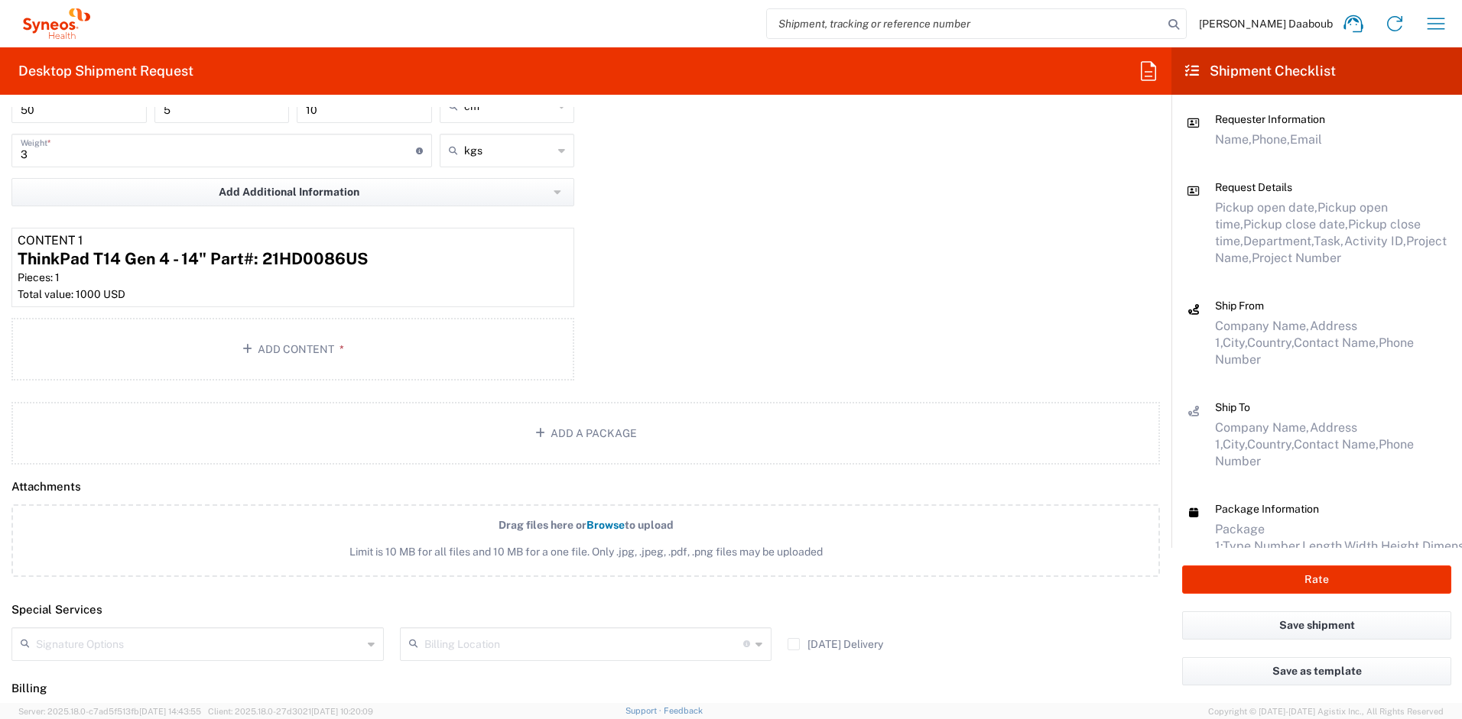
scroll to position [1629, 0]
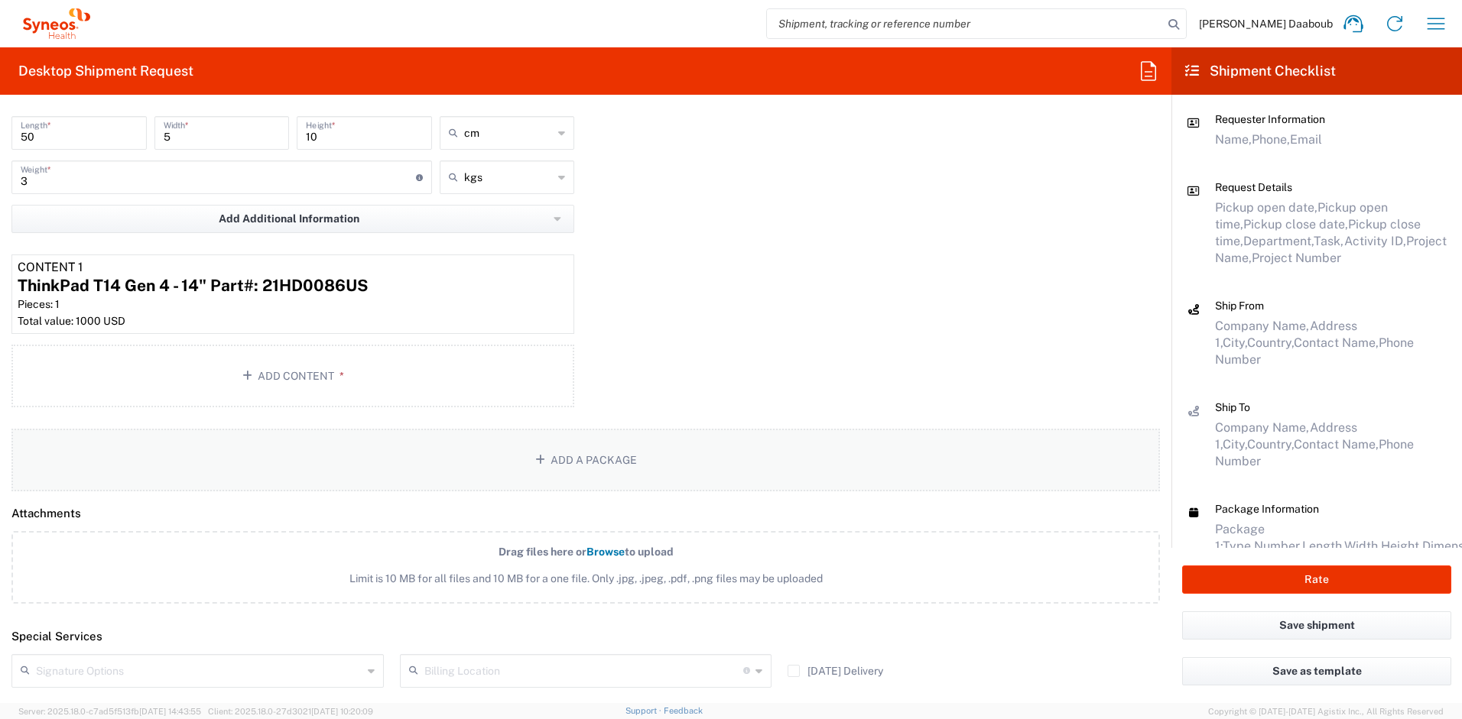
click at [591, 451] on button "Add a Package" at bounding box center [585, 460] width 1148 height 63
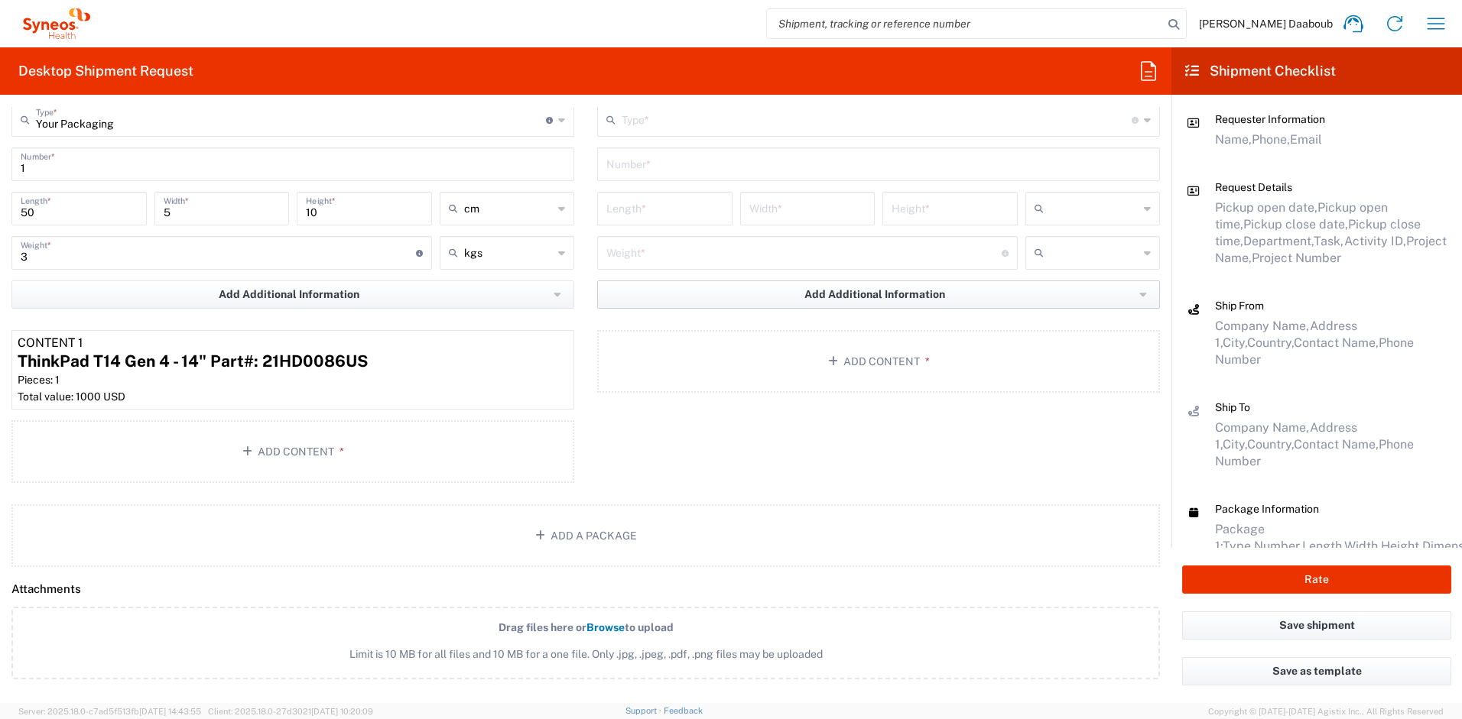
scroll to position [1488, 0]
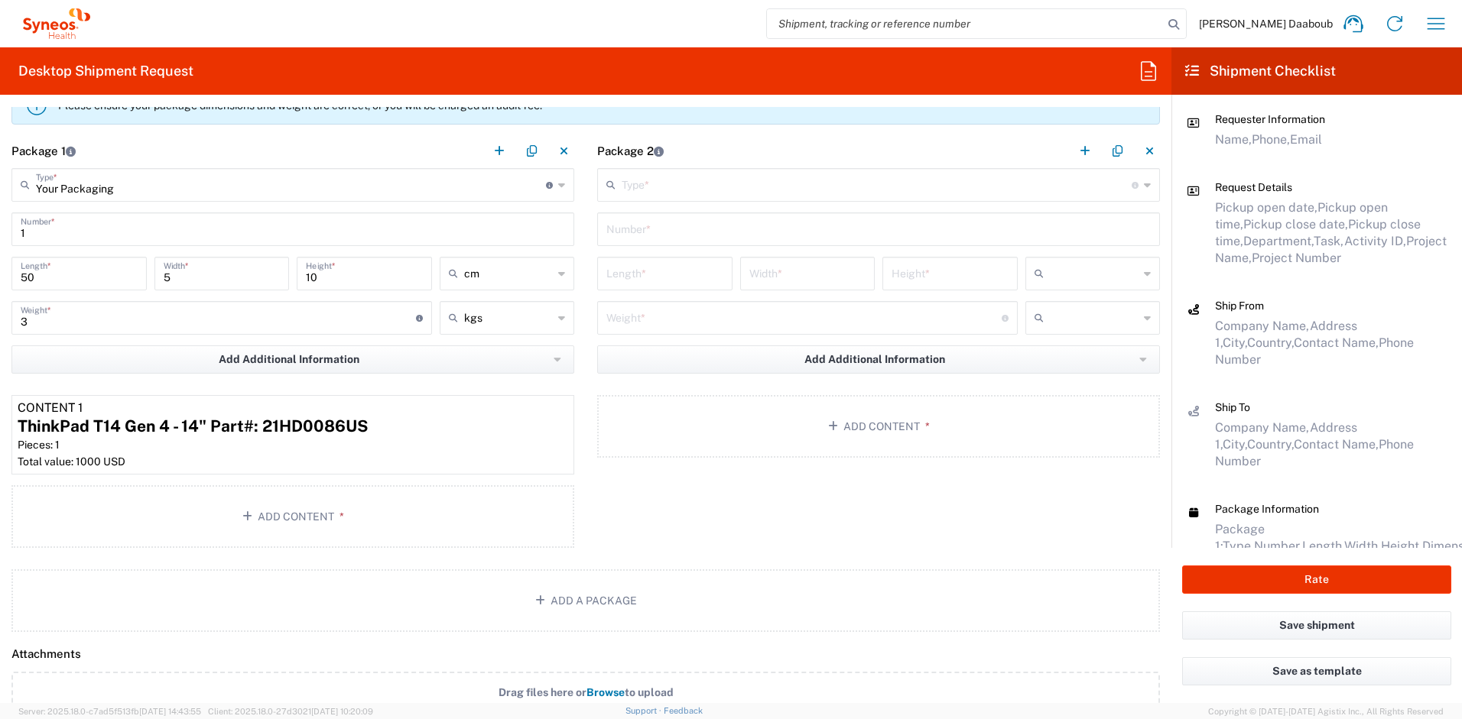
click at [656, 197] on div "Type * Material used to package goods" at bounding box center [878, 185] width 563 height 34
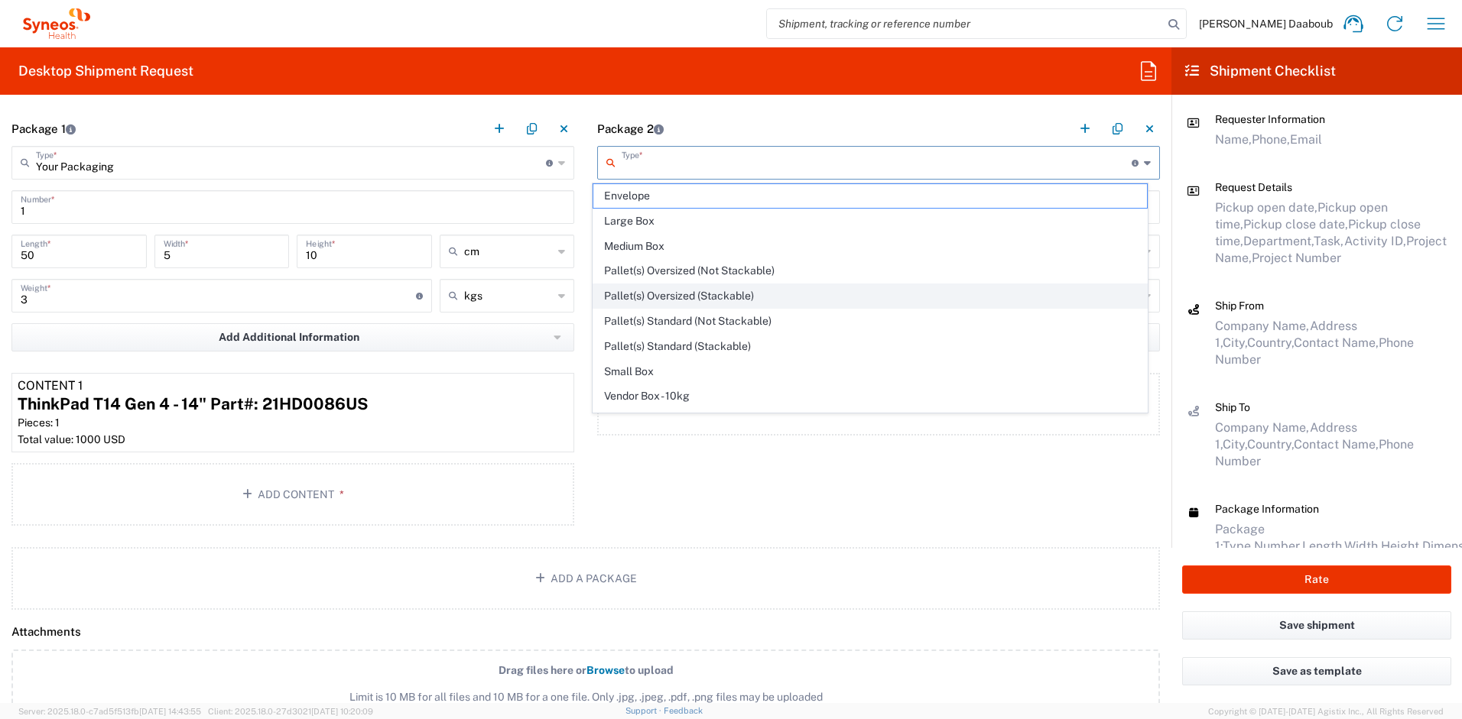
scroll to position [47, 0]
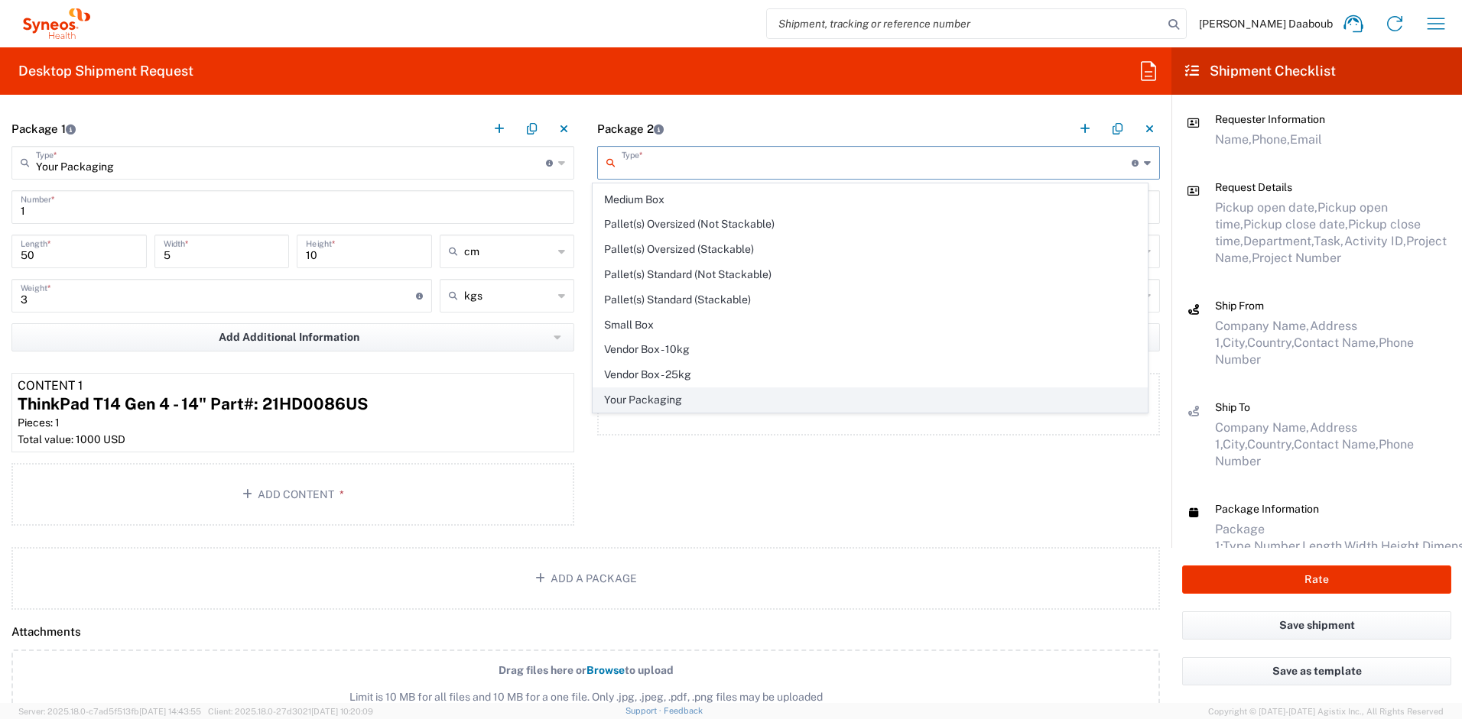
click at [666, 396] on span "Your Packaging" at bounding box center [870, 400] width 554 height 24
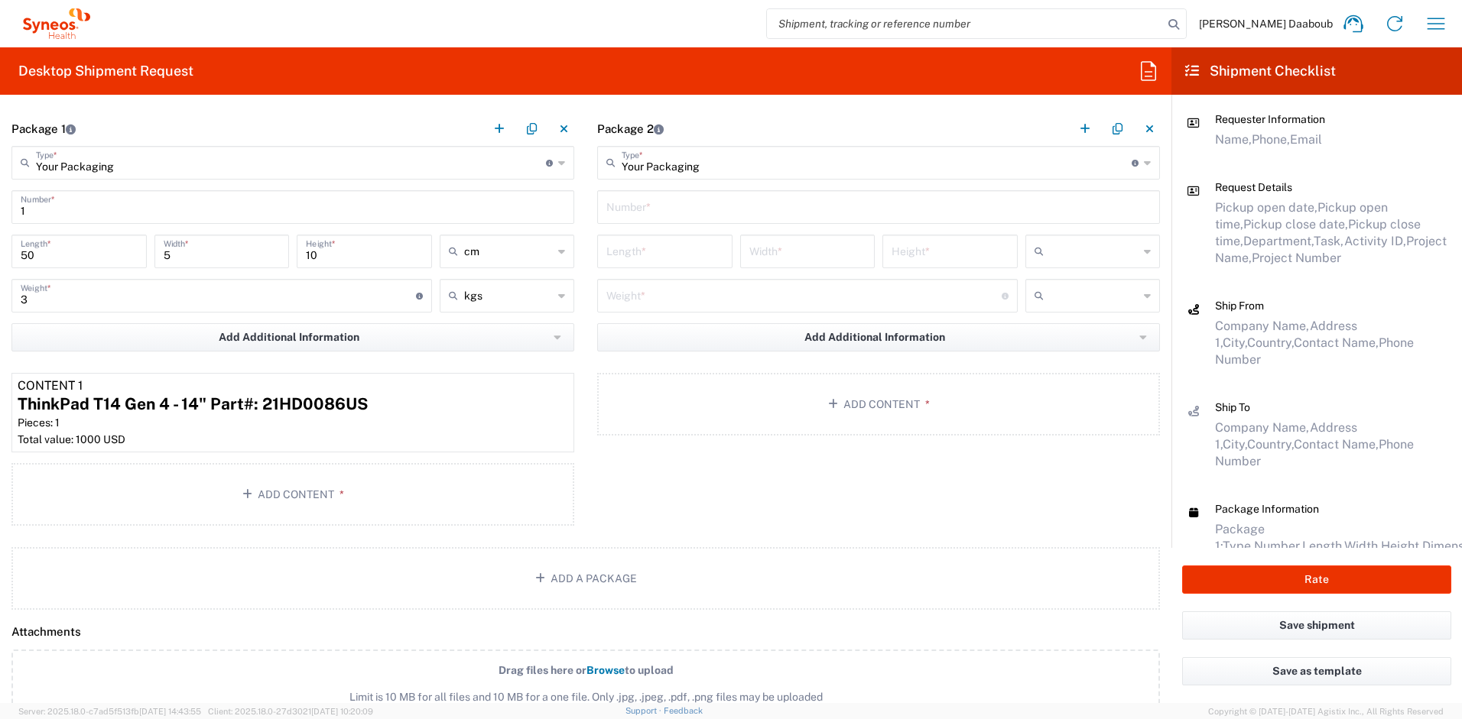
click at [643, 209] on input "text" at bounding box center [878, 206] width 544 height 27
click at [697, 253] on input "number" at bounding box center [664, 250] width 117 height 27
click at [686, 310] on div "Weight * Total weight of package(s) in pounds or kilograms" at bounding box center [807, 296] width 420 height 34
click at [855, 414] on button "Add Content *" at bounding box center [878, 404] width 563 height 63
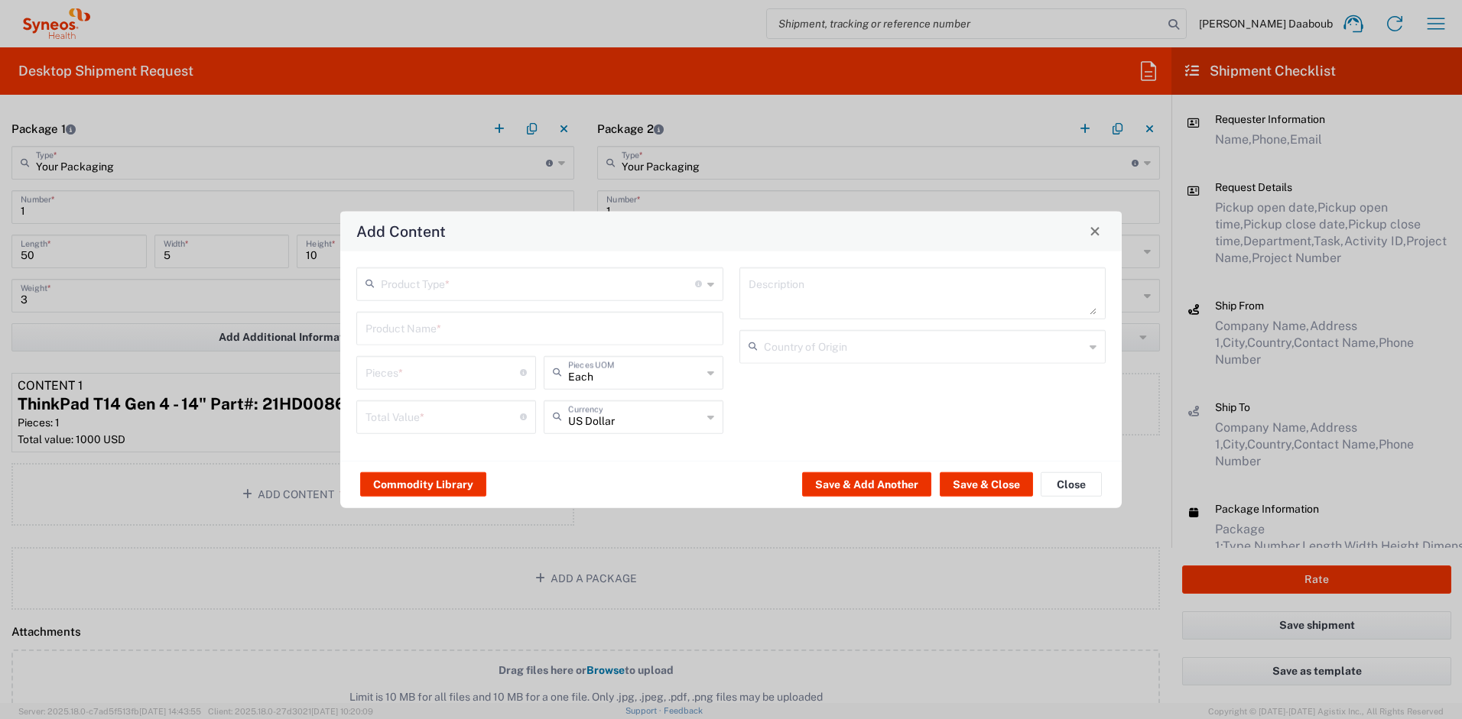
click at [590, 287] on input "text" at bounding box center [538, 282] width 314 height 27
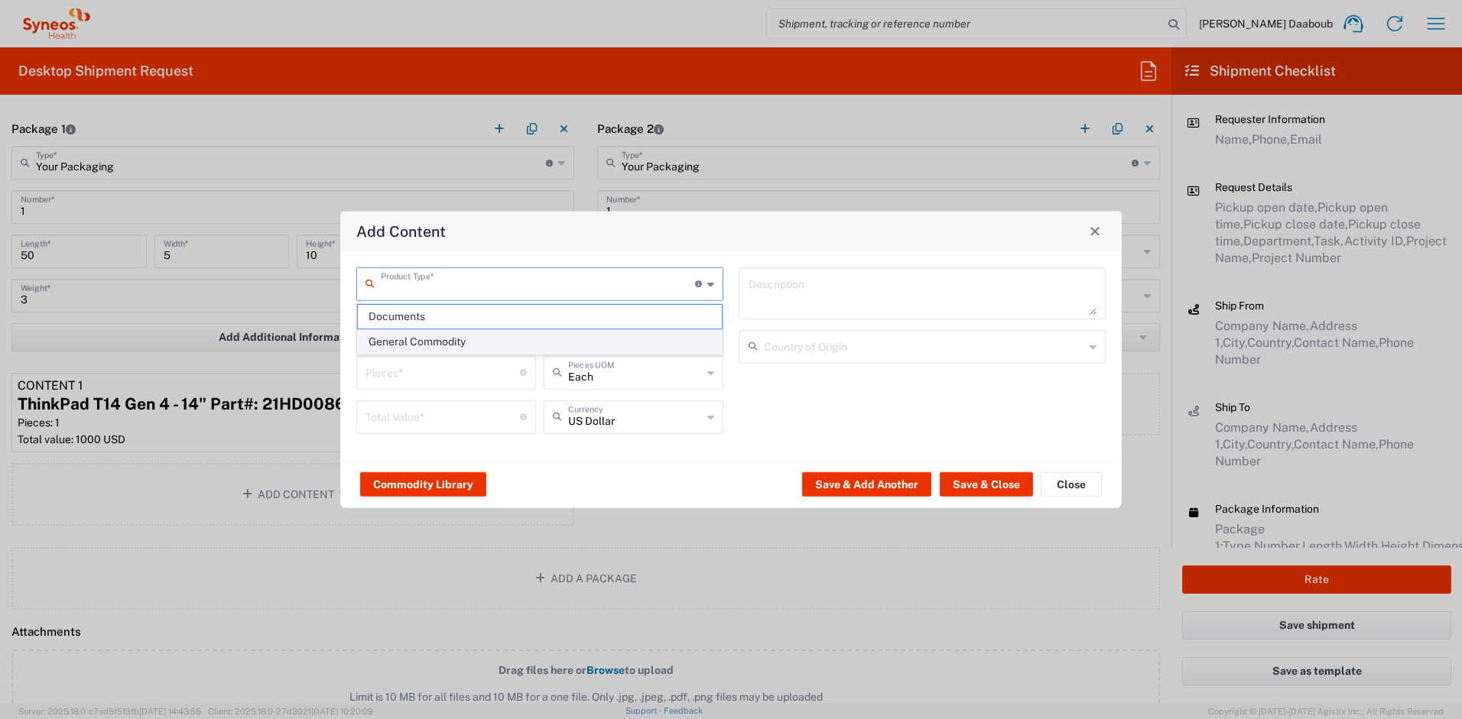
click at [425, 342] on span "General Commodity" at bounding box center [540, 342] width 364 height 24
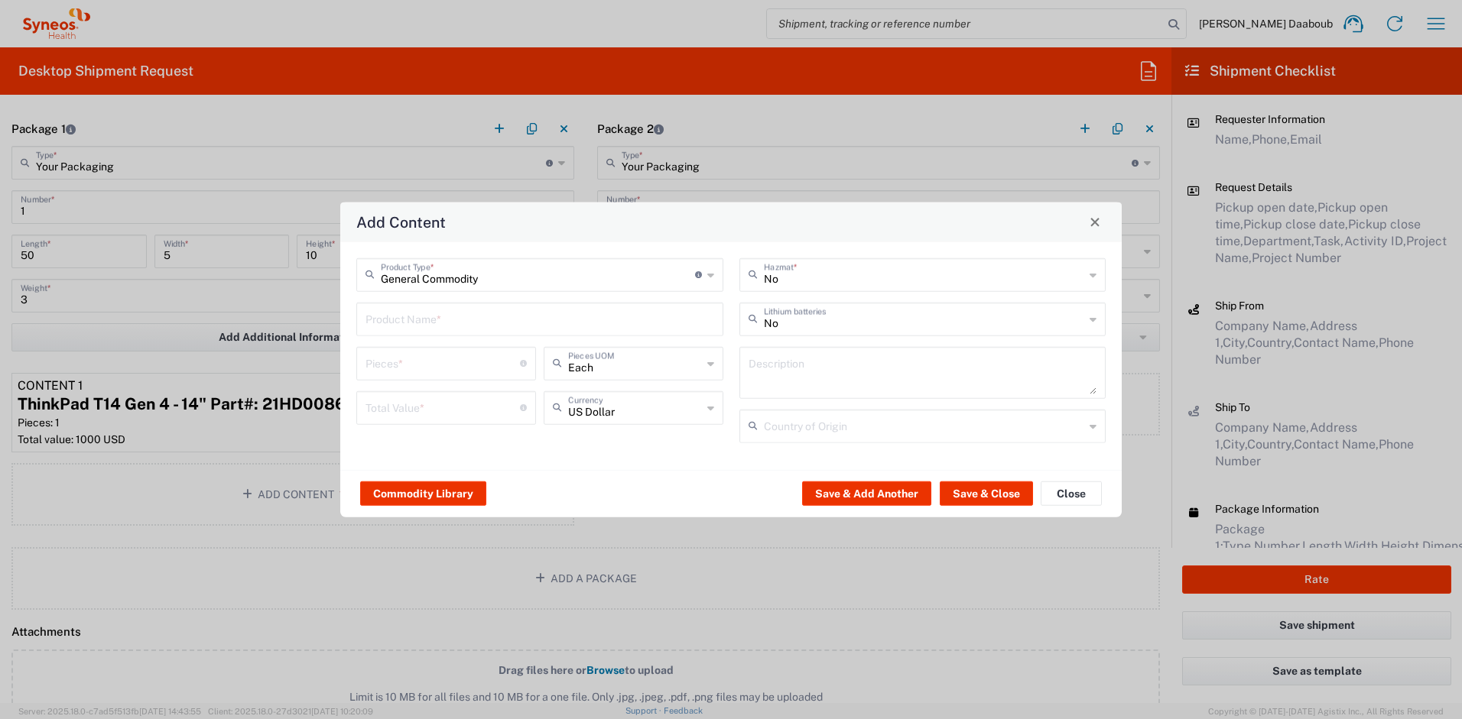
click at [426, 327] on input "text" at bounding box center [539, 317] width 349 height 27
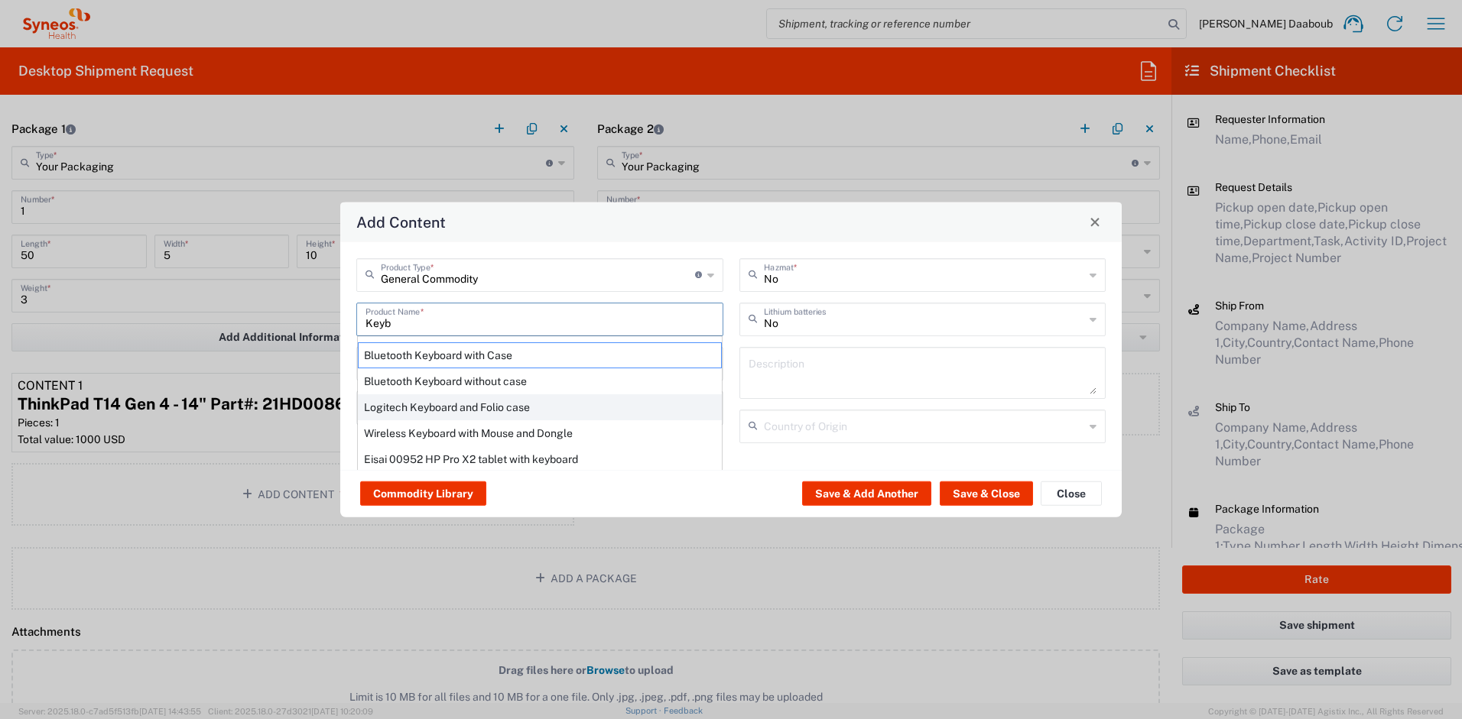
click at [428, 406] on div "Logitech Keyboard and Folio case" at bounding box center [540, 407] width 364 height 26
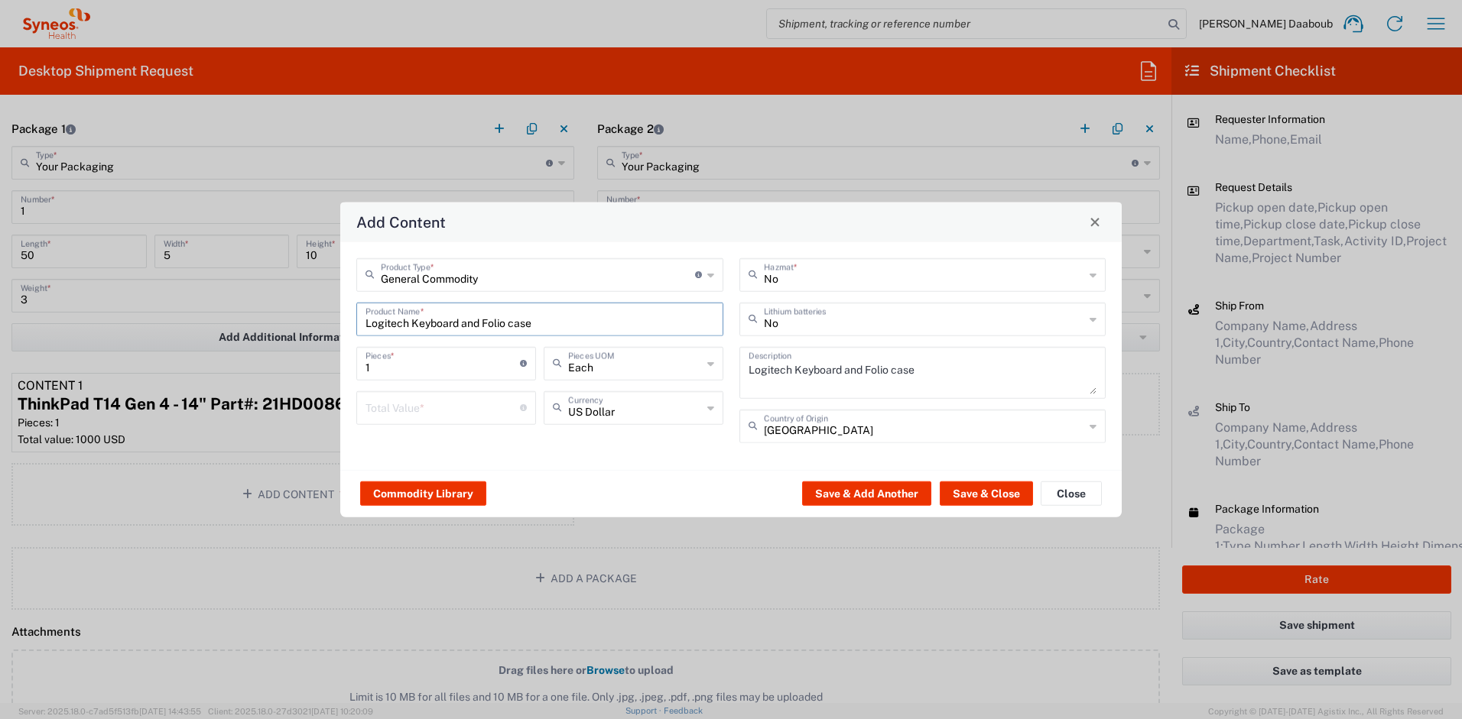
click at [423, 403] on input "number" at bounding box center [442, 406] width 154 height 27
click at [968, 486] on button "Save & Close" at bounding box center [985, 494] width 93 height 24
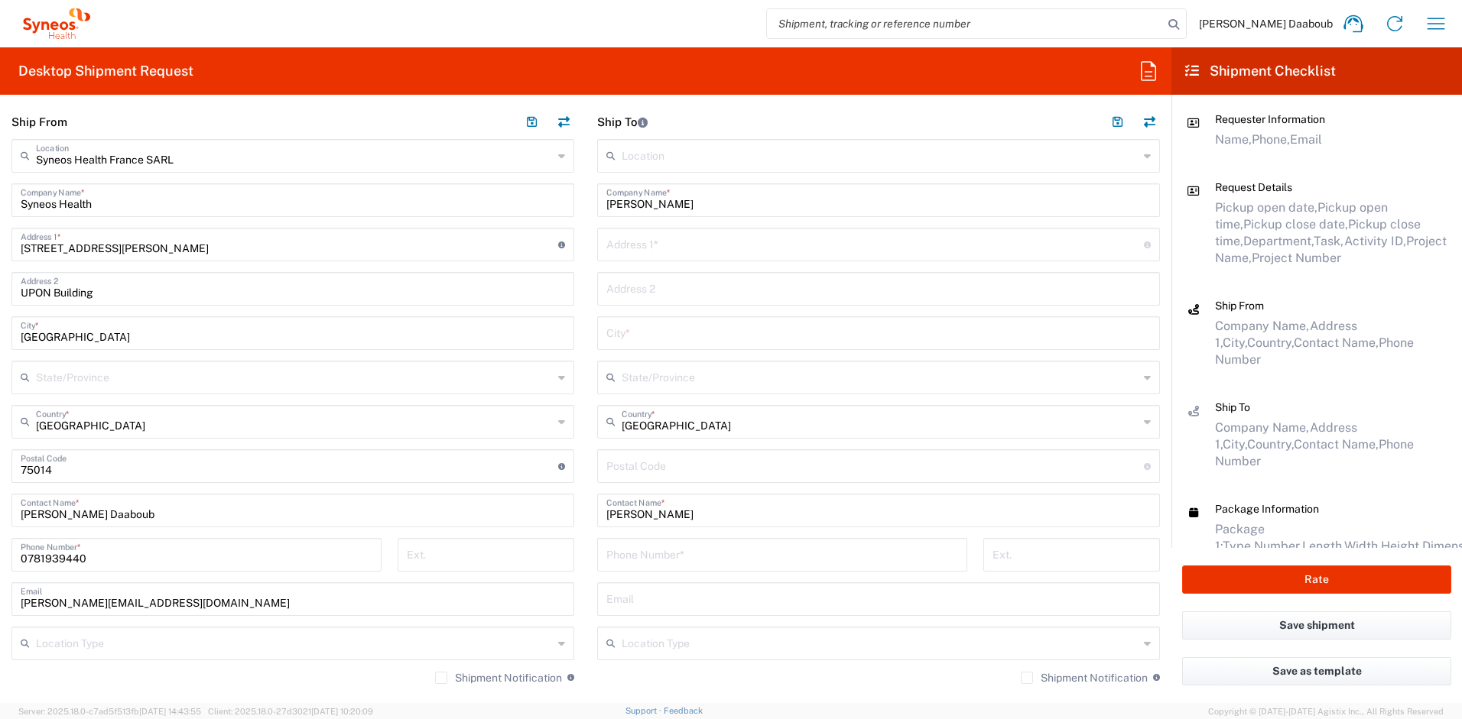
scroll to position [620, 0]
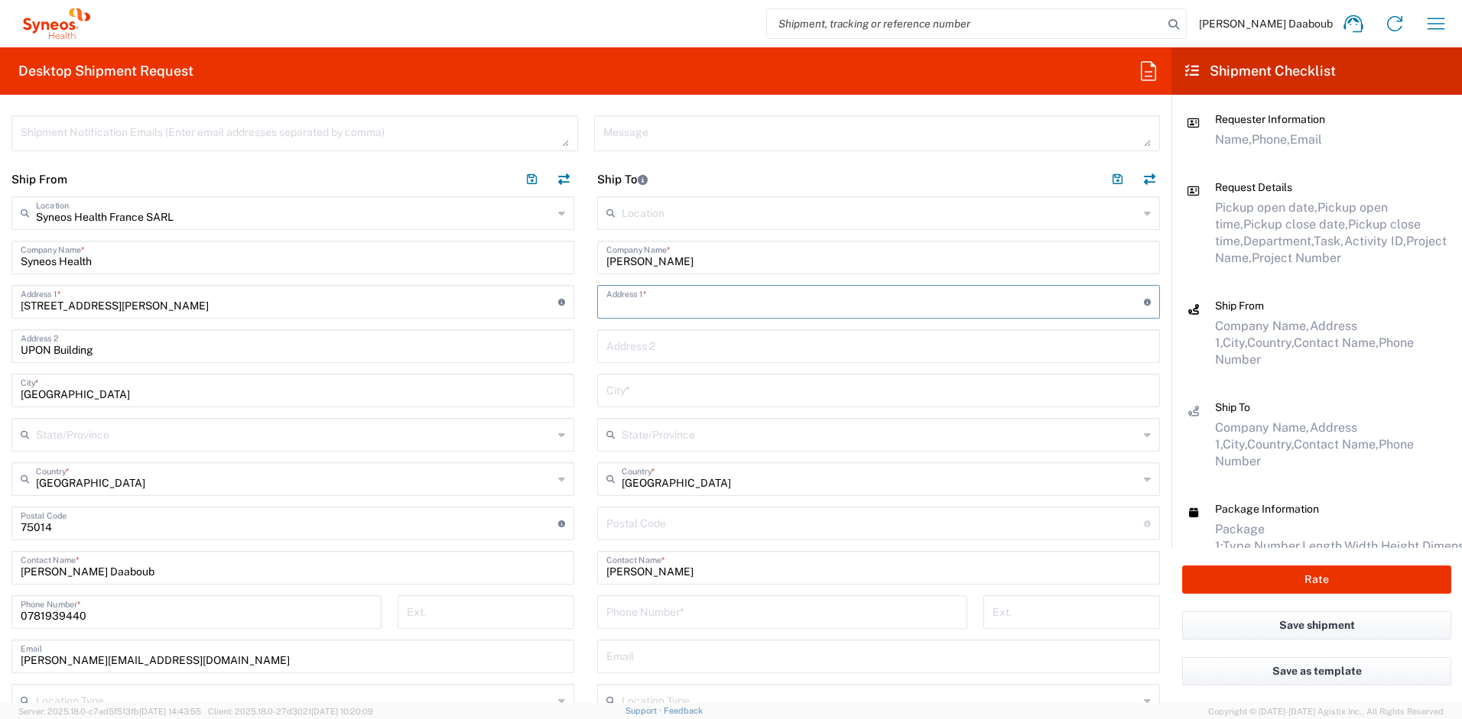
click at [719, 292] on input "text" at bounding box center [874, 300] width 537 height 27
paste input "[STREET_ADDRESS]"
click at [653, 531] on input "undefined" at bounding box center [874, 522] width 537 height 27
paste input "92000"
click at [664, 397] on input "text" at bounding box center [878, 389] width 544 height 27
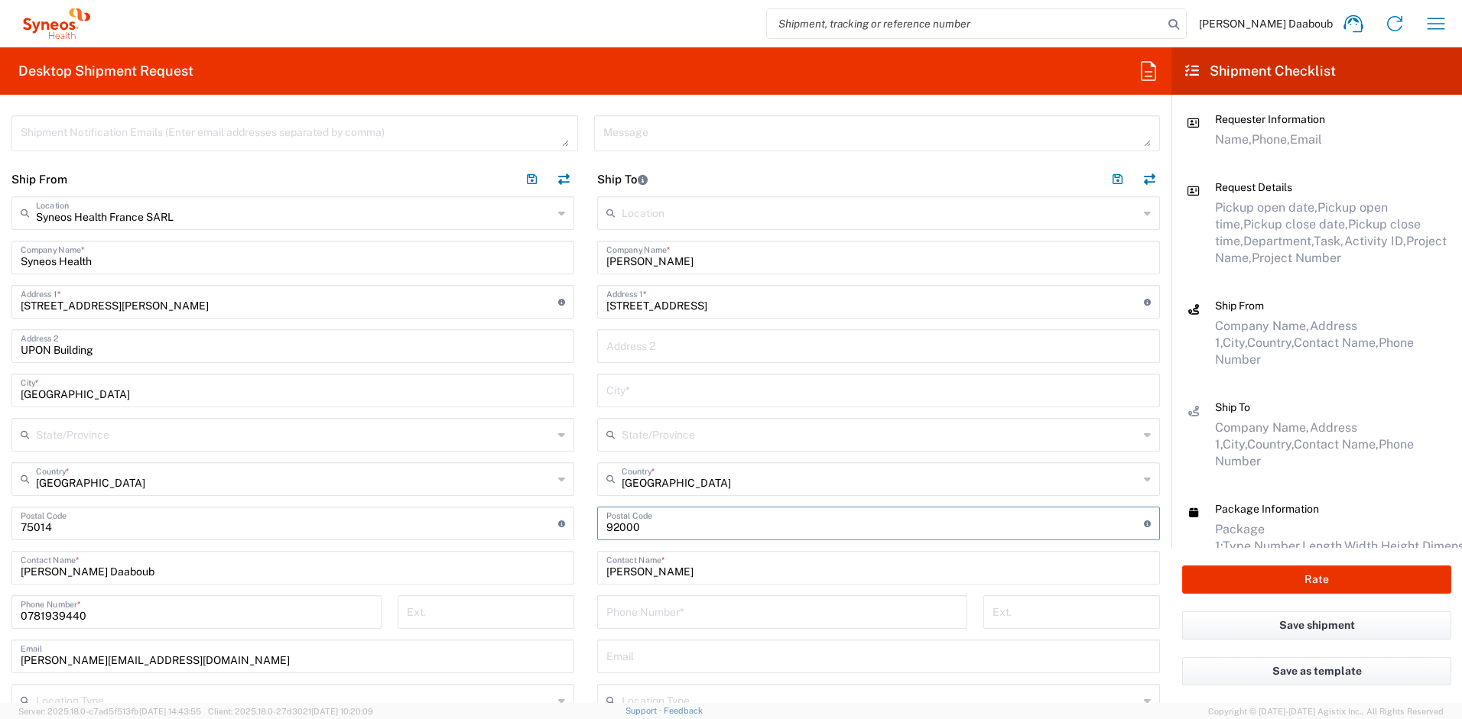
paste input "Nanterre"
click at [732, 613] on input "tel" at bounding box center [782, 611] width 352 height 27
paste input "0644000088"
click at [651, 659] on input "text" at bounding box center [878, 655] width 544 height 27
paste input "[PERSON_NAME][EMAIL_ADDRESS][PERSON_NAME][DOMAIN_NAME]"
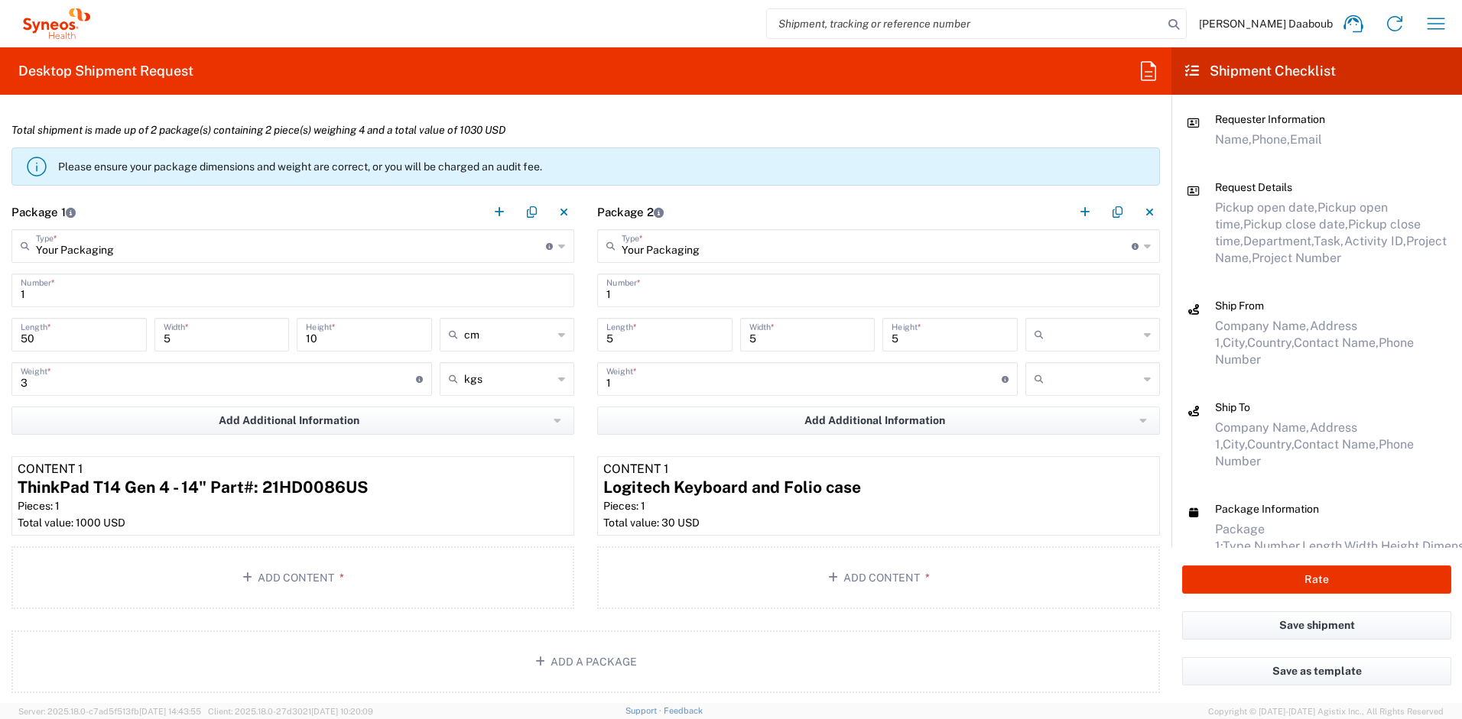
scroll to position [1840, 0]
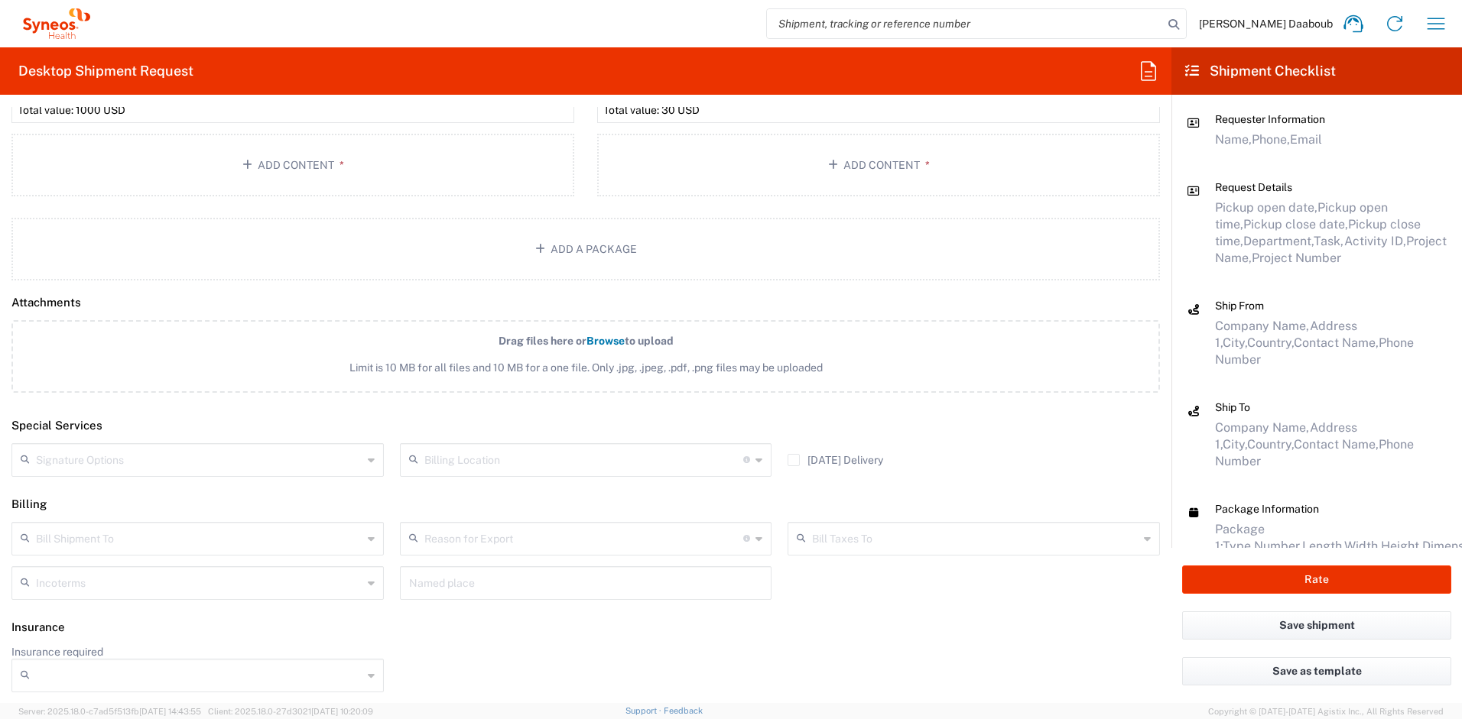
click at [1085, 650] on div "Insurance required No Yes" at bounding box center [586, 674] width 1164 height 58
click at [1249, 584] on button "Rate" at bounding box center [1316, 580] width 269 height 28
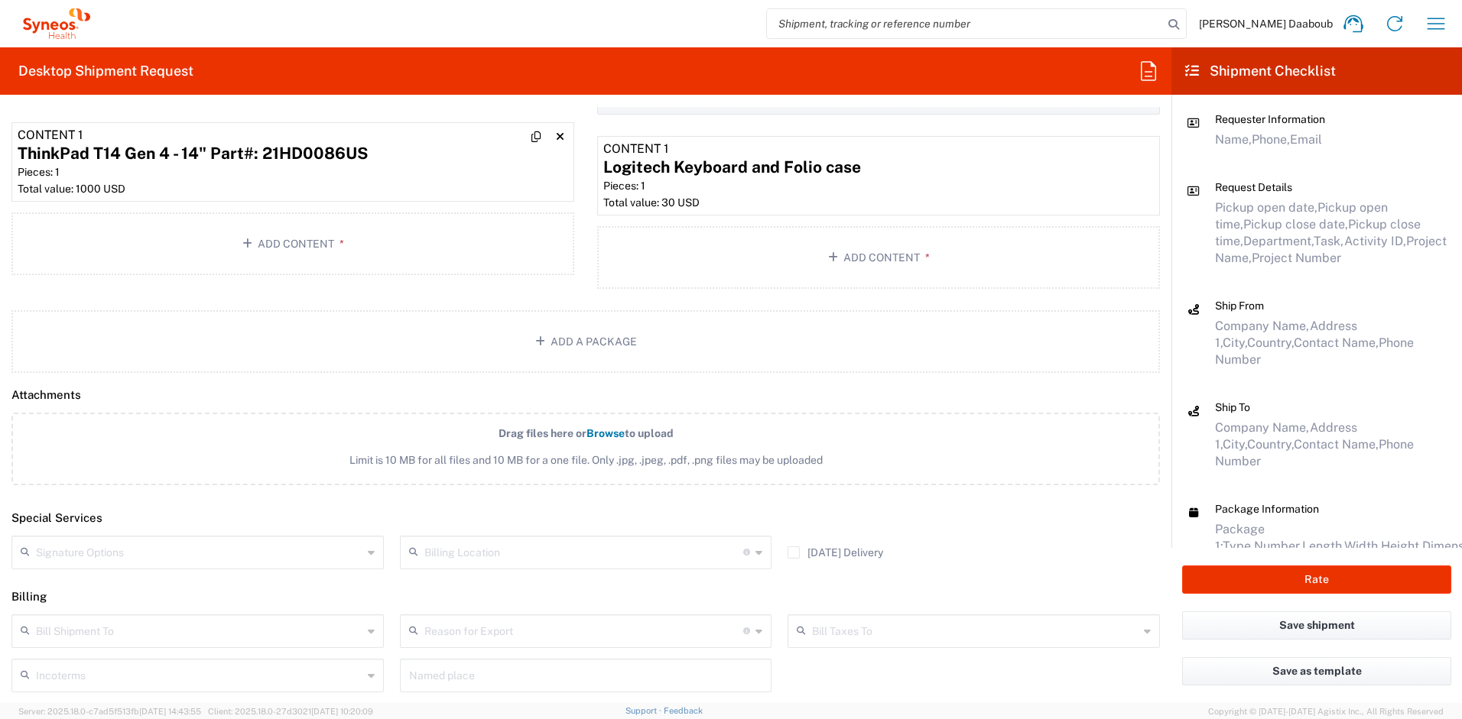
scroll to position [1854, 0]
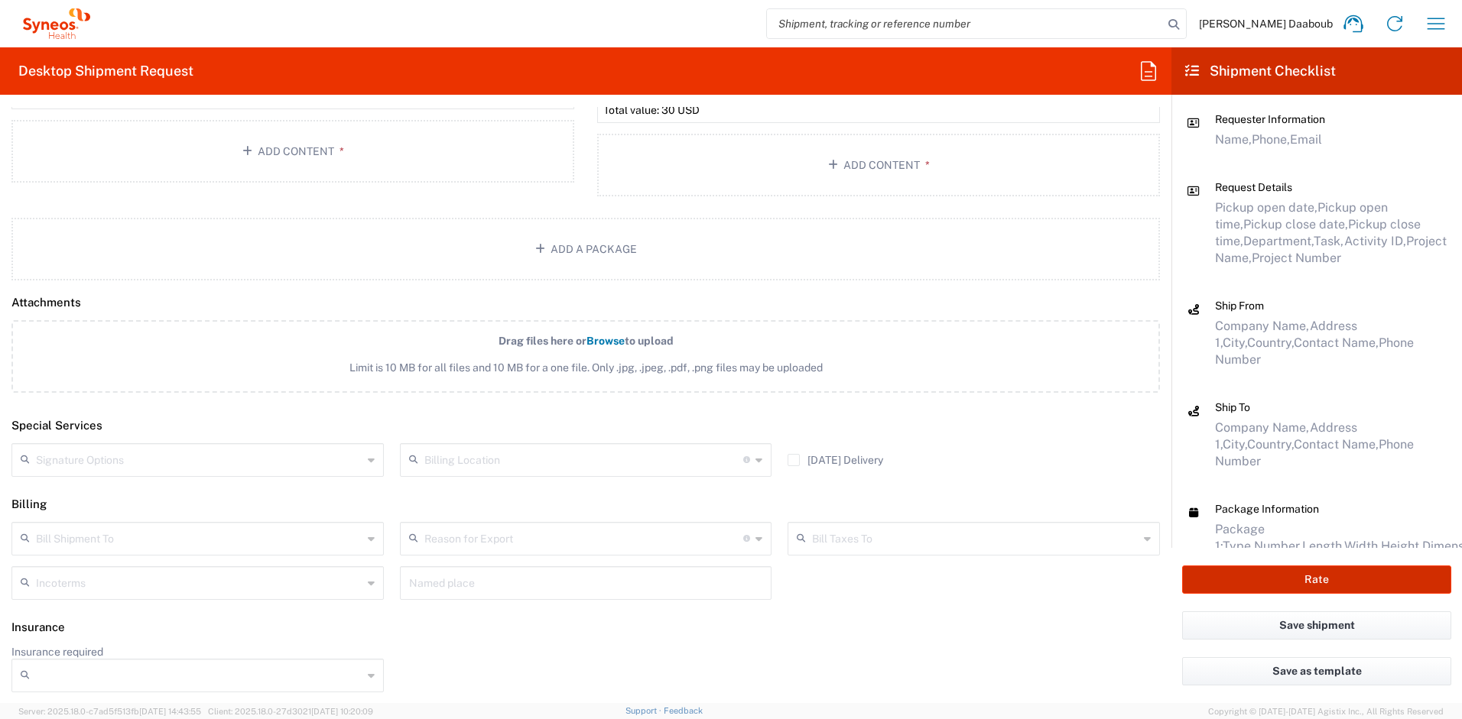
click at [1271, 583] on button "Rate" at bounding box center [1316, 580] width 269 height 28
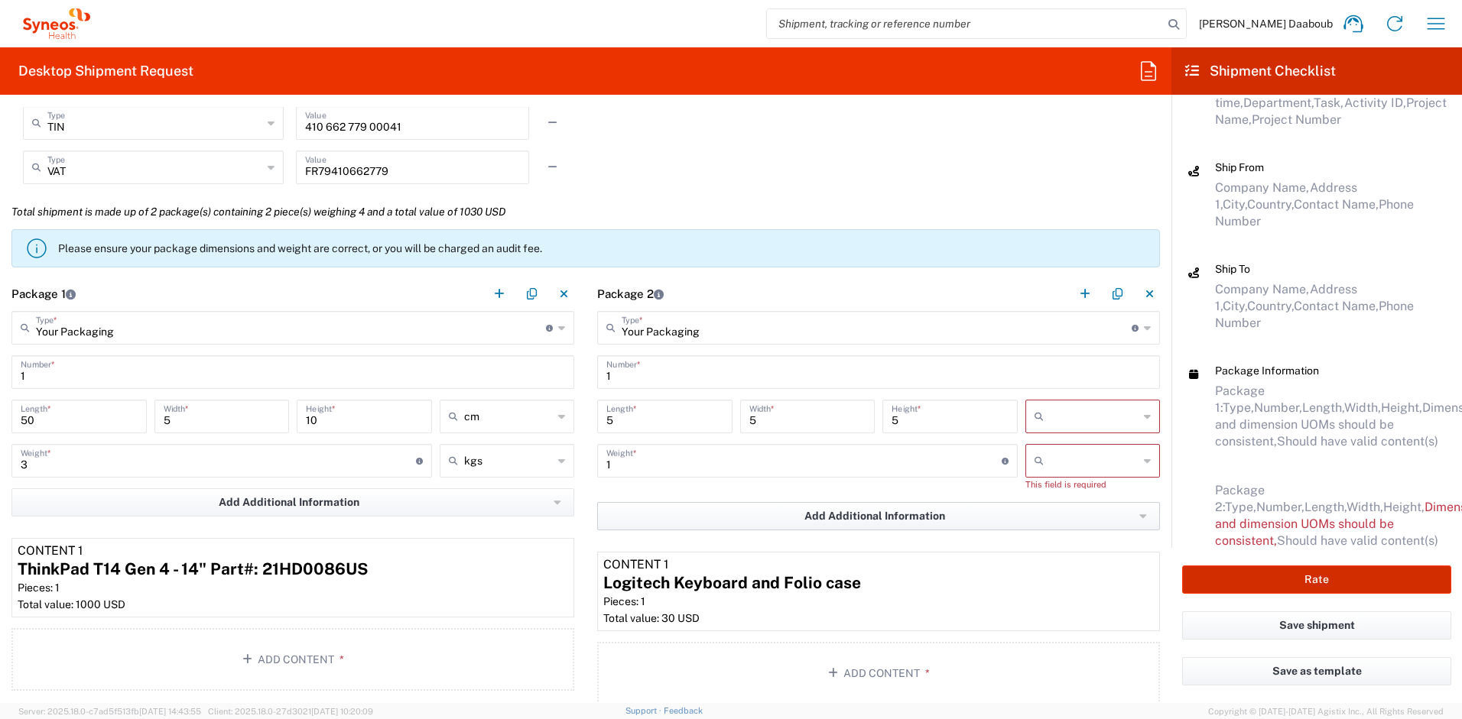
scroll to position [1345, 0]
click at [1050, 410] on input "text" at bounding box center [1094, 417] width 89 height 24
click at [1043, 449] on span "cm" at bounding box center [1081, 451] width 131 height 24
click at [1052, 461] on input "text" at bounding box center [1094, 461] width 89 height 24
click at [1052, 490] on span "kgs" at bounding box center [1081, 495] width 131 height 24
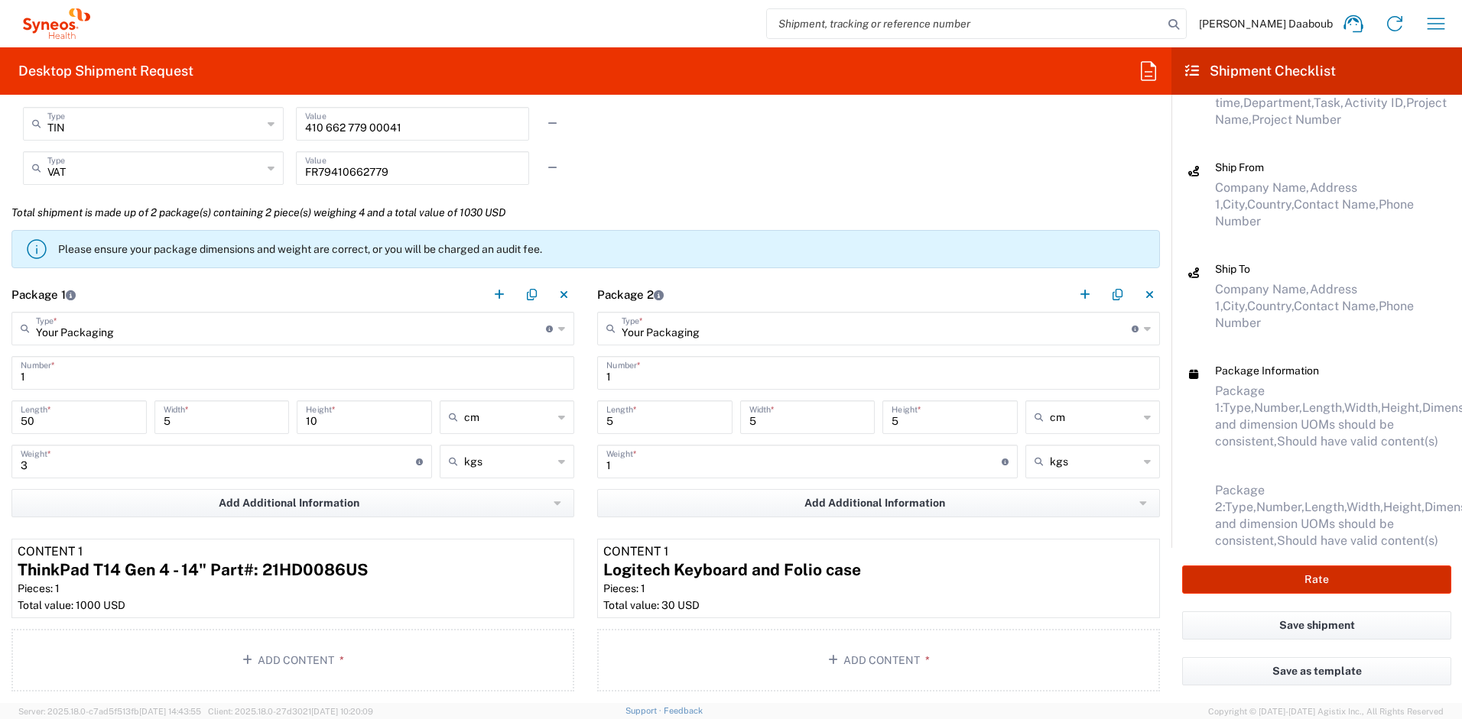
click at [1280, 592] on button "Rate" at bounding box center [1316, 580] width 269 height 28
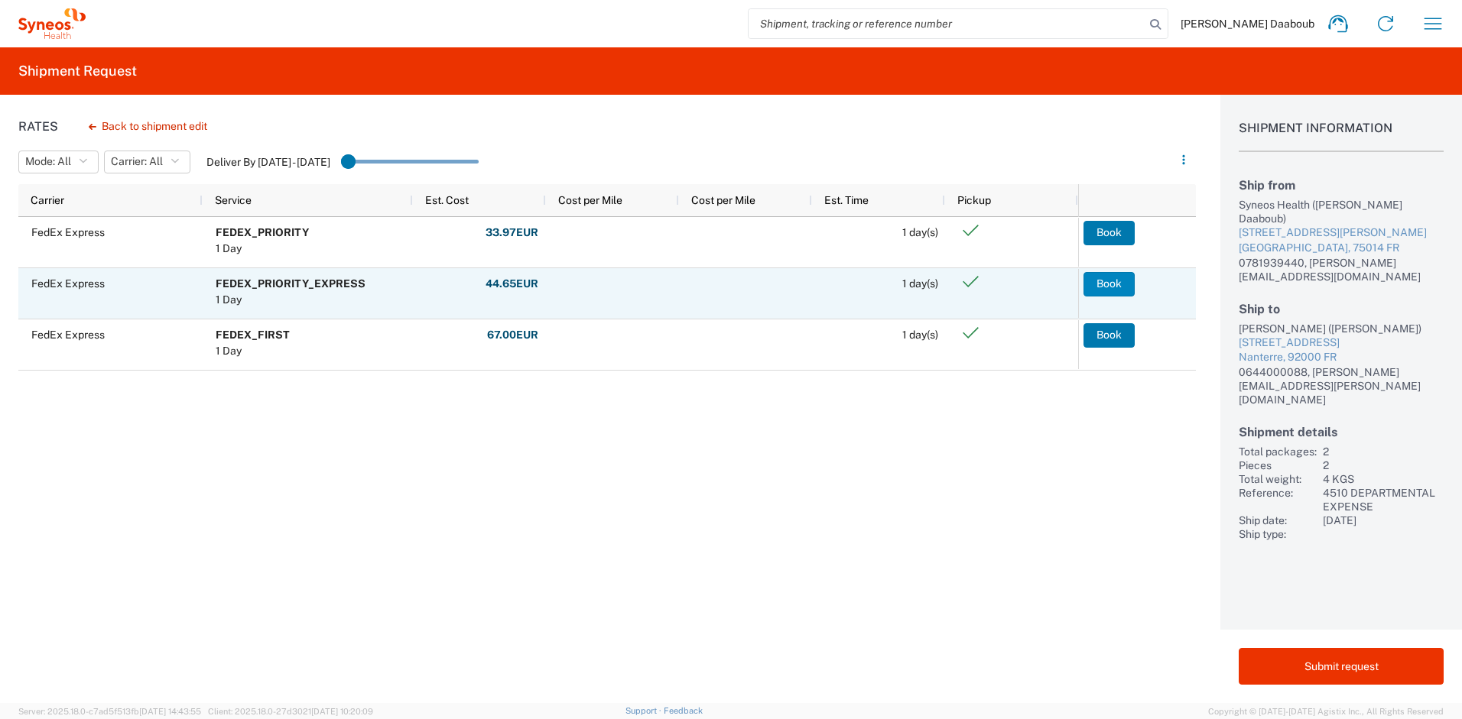
click at [1116, 281] on button "Book" at bounding box center [1108, 284] width 51 height 24
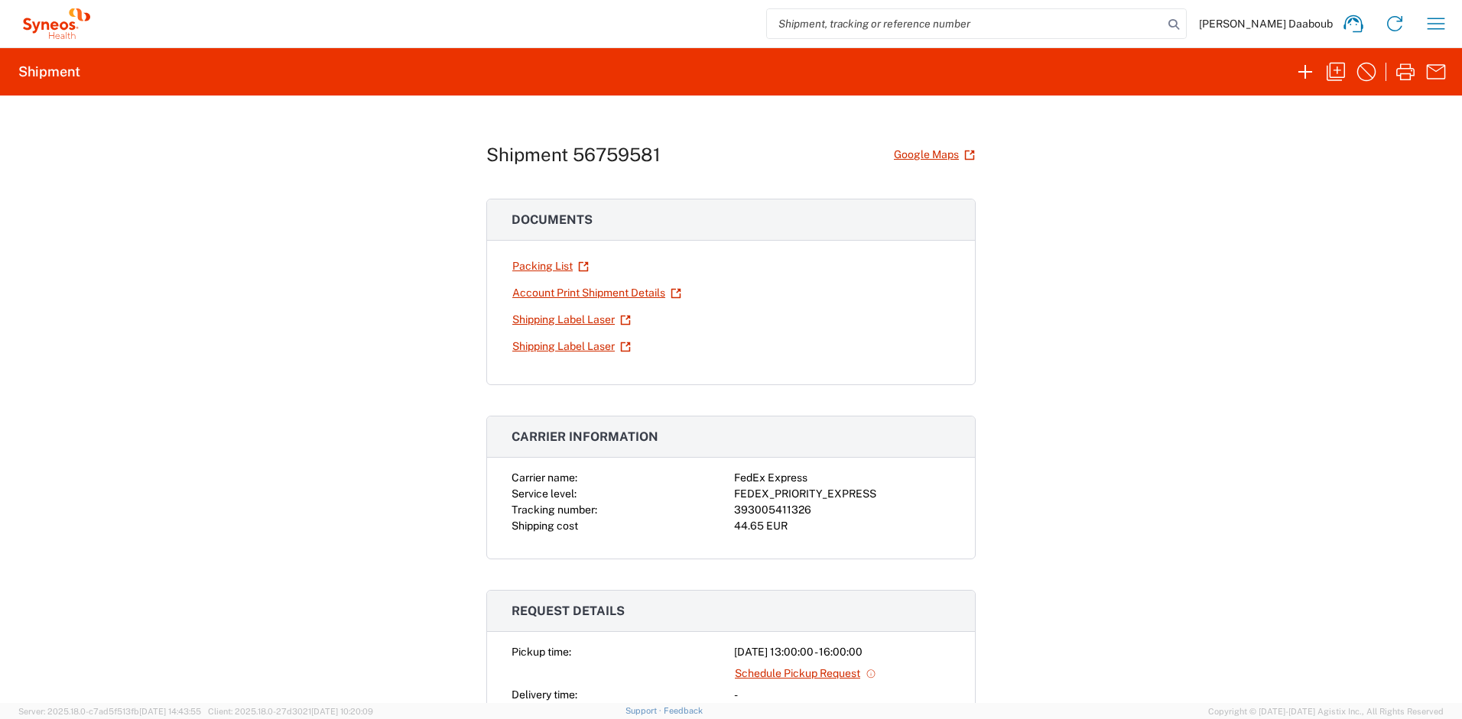
click at [774, 509] on div "393005411326" at bounding box center [842, 510] width 216 height 16
copy div "393005411326"
click at [569, 317] on link "Shipping Label Laser" at bounding box center [571, 320] width 120 height 27
click at [568, 348] on link "Shipping Label Laser" at bounding box center [571, 346] width 120 height 27
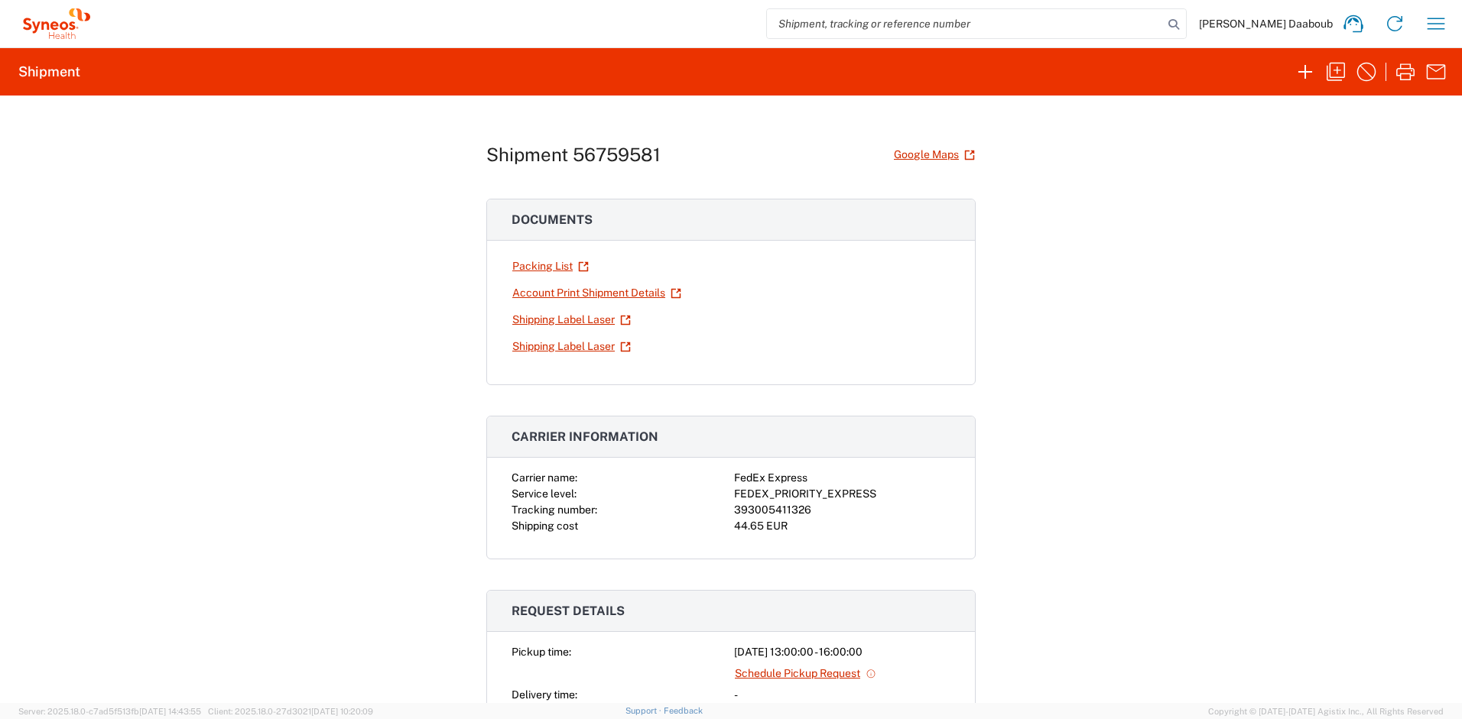
drag, startPoint x: 806, startPoint y: 531, endPoint x: 746, endPoint y: 495, distance: 70.3
click at [794, 524] on div "44.65 EUR" at bounding box center [842, 526] width 216 height 16
click at [746, 495] on div "FEDEX_PRIORITY_EXPRESS" at bounding box center [842, 494] width 216 height 16
click at [749, 516] on div "393005411326" at bounding box center [842, 510] width 216 height 16
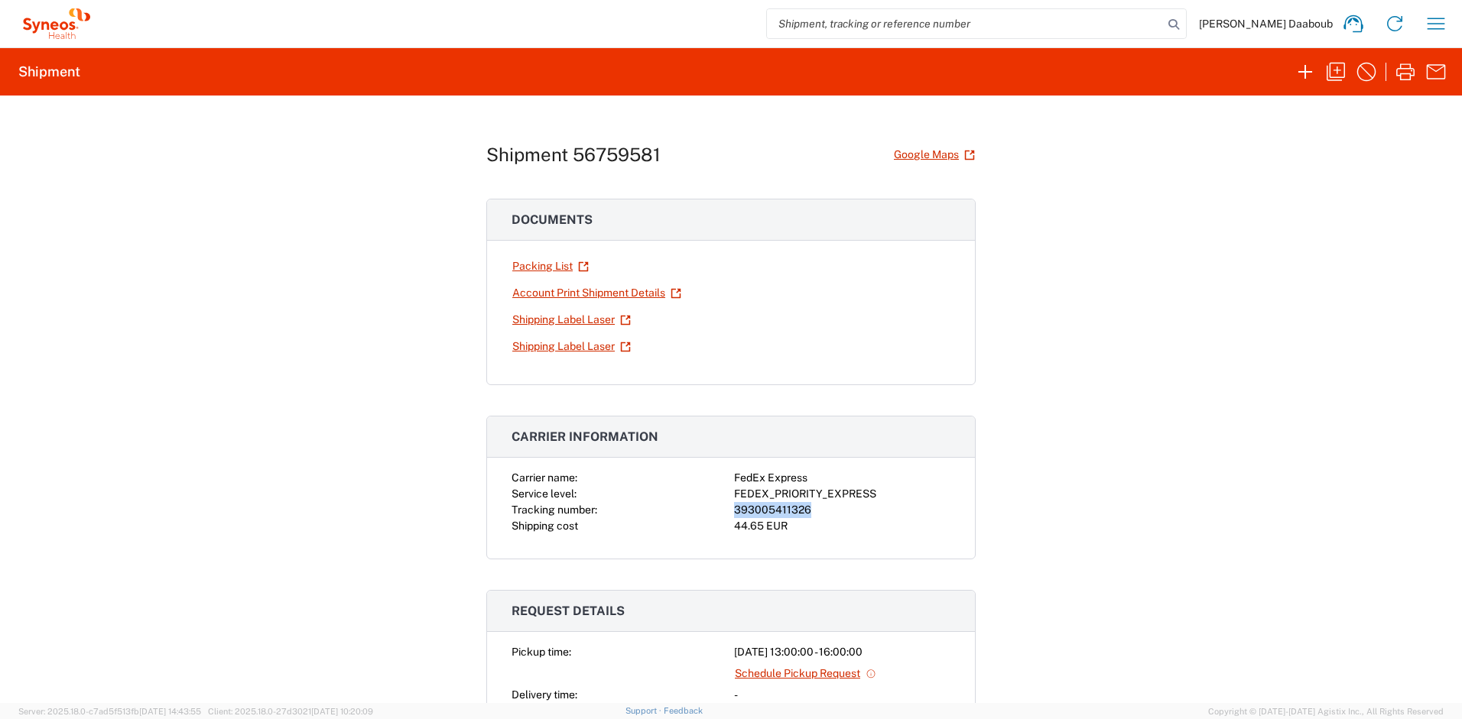
copy div "393005411326"
